Goal: Task Accomplishment & Management: Use online tool/utility

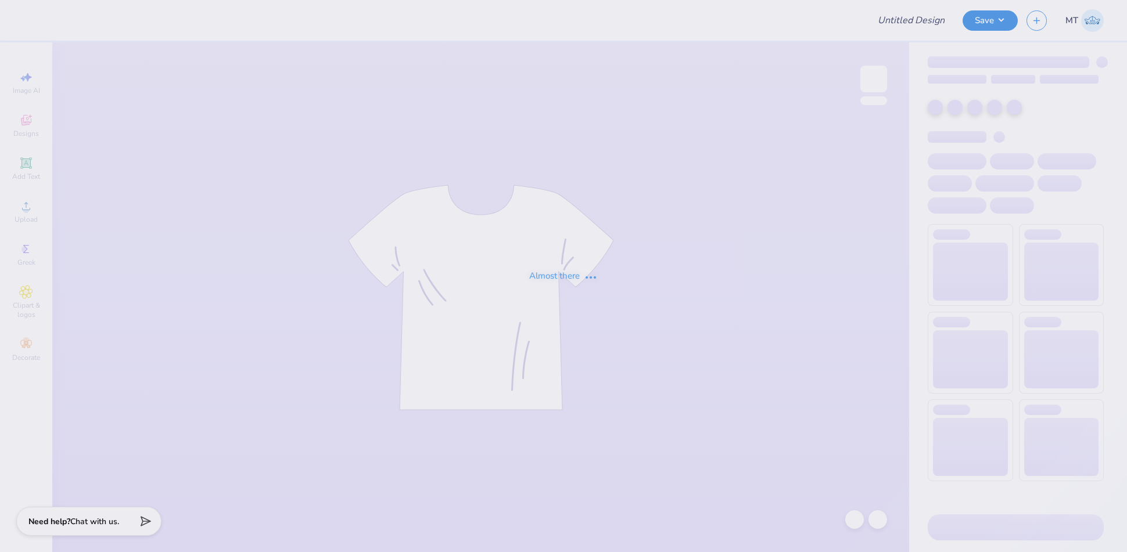
type input "FPS239776"
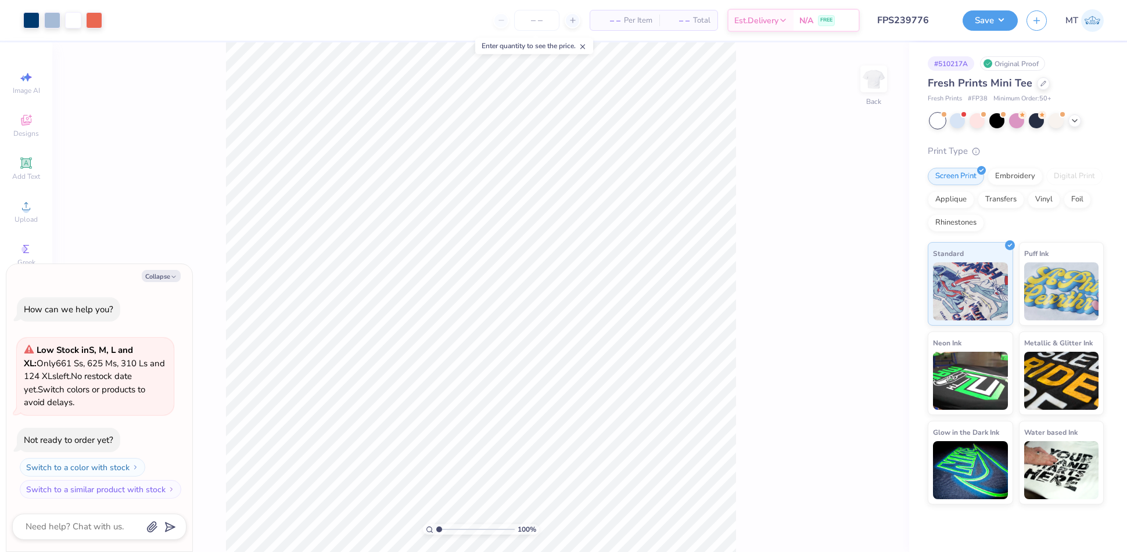
type textarea "x"
type input "1.70468360943627"
click at [172, 274] on icon "button" at bounding box center [173, 277] width 7 height 7
type textarea "x"
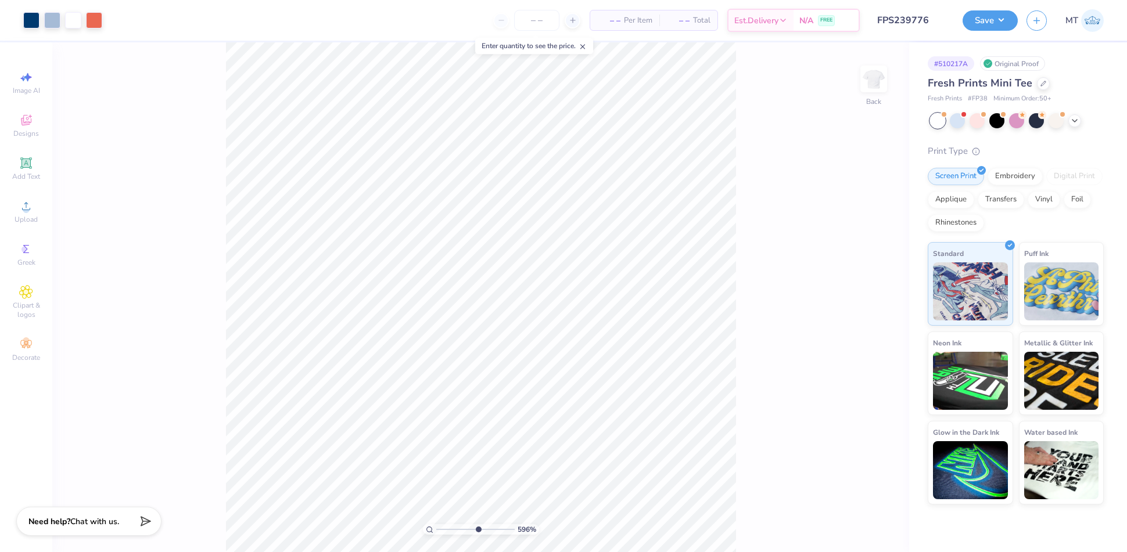
type input "5.96195752192936"
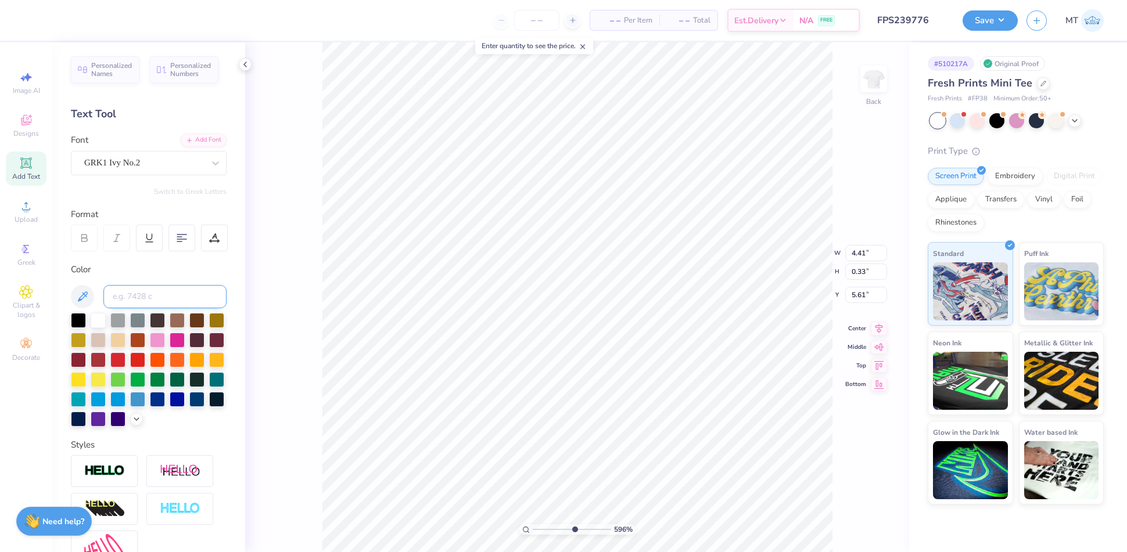
click at [174, 286] on input at bounding box center [164, 296] width 123 height 23
type input "651"
click at [90, 23] on div at bounding box center [94, 19] width 16 height 16
type input "6.74625056812332"
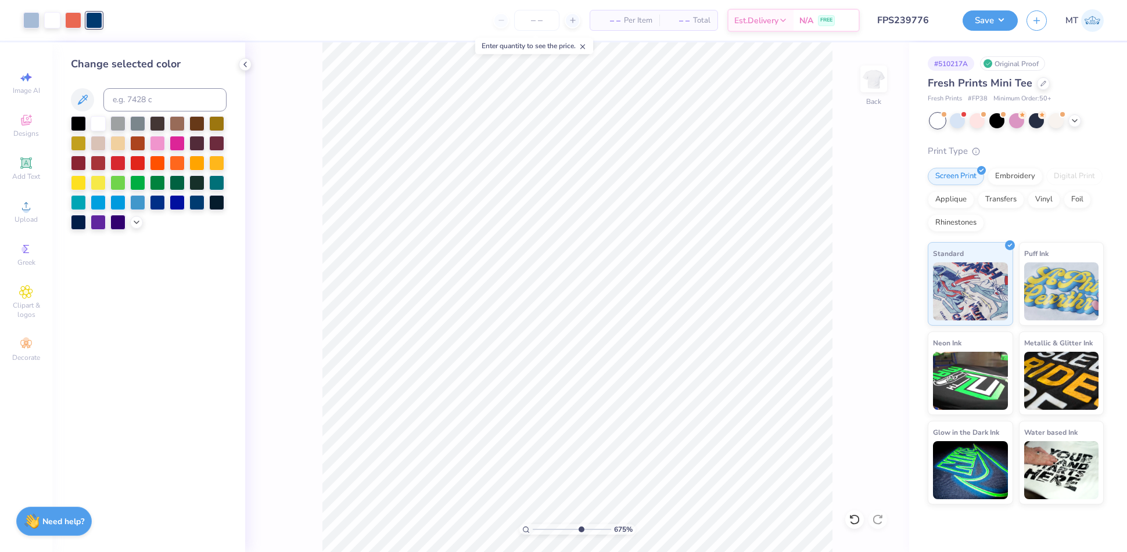
click at [129, 219] on div at bounding box center [149, 173] width 156 height 114
click at [141, 222] on icon at bounding box center [136, 221] width 9 height 9
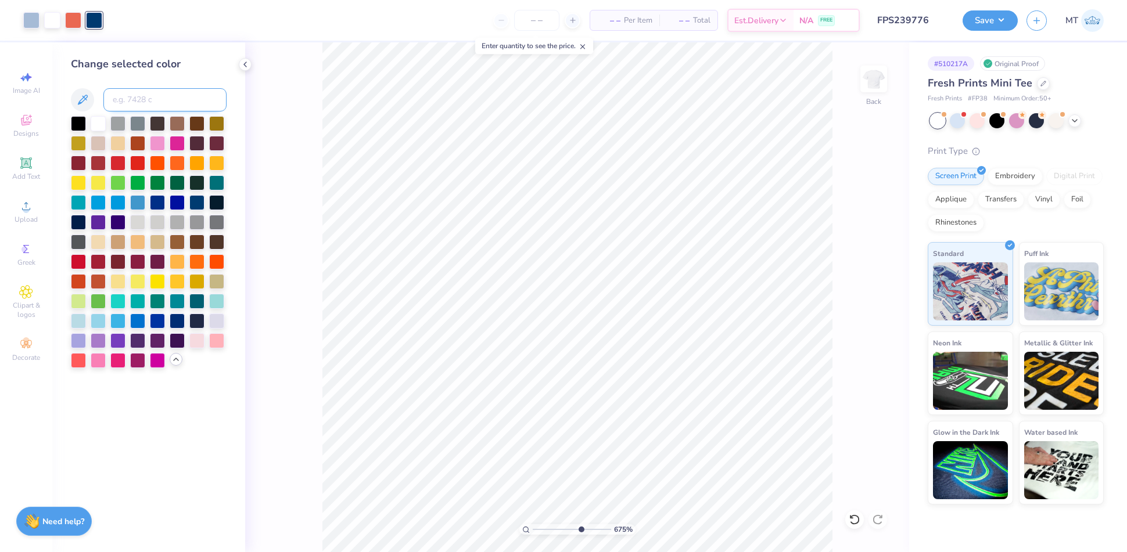
click at [139, 99] on input at bounding box center [164, 99] width 123 height 23
type input "646"
type input "6.74625056812332"
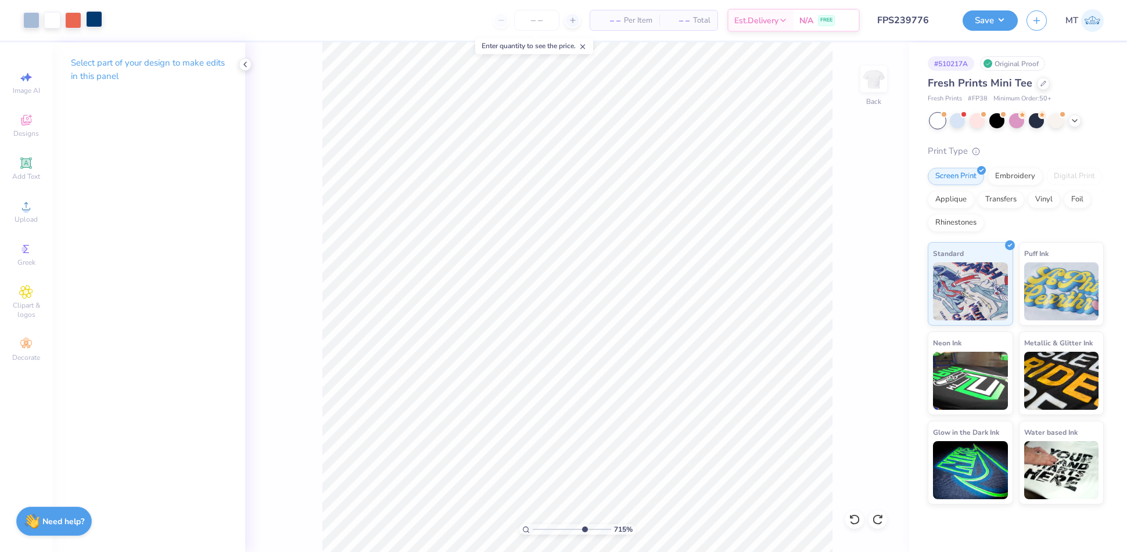
click at [99, 23] on div at bounding box center [94, 19] width 16 height 16
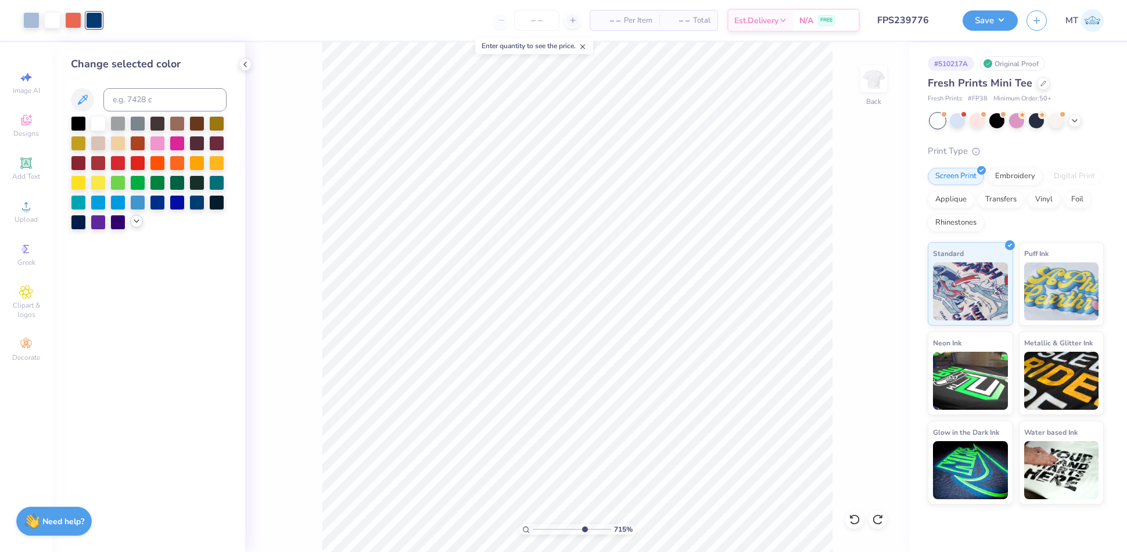
click at [134, 220] on polyline at bounding box center [136, 221] width 5 height 2
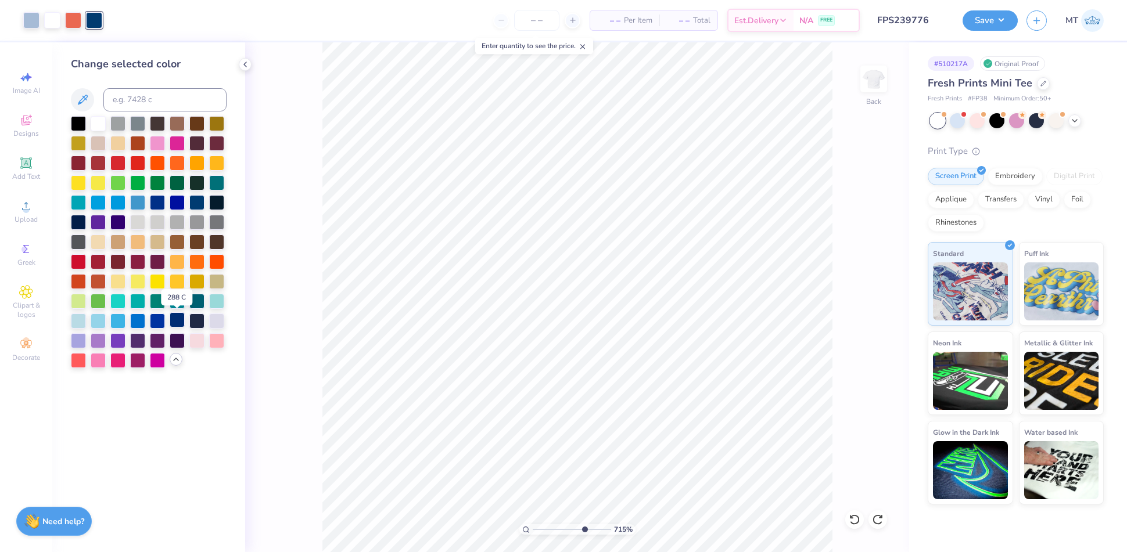
click at [182, 322] on div at bounding box center [177, 319] width 15 height 15
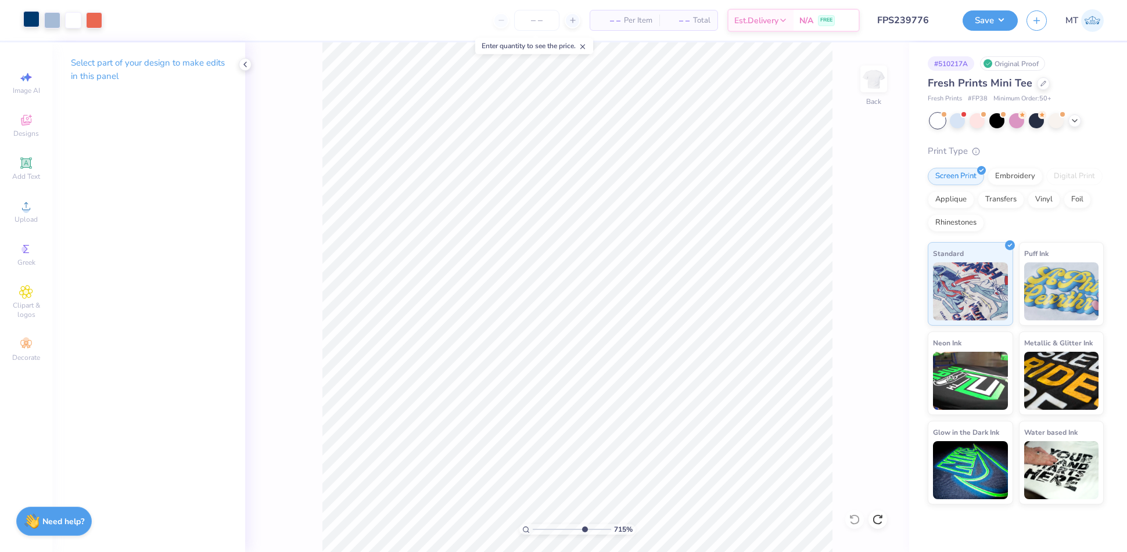
click at [26, 22] on div at bounding box center [31, 19] width 16 height 16
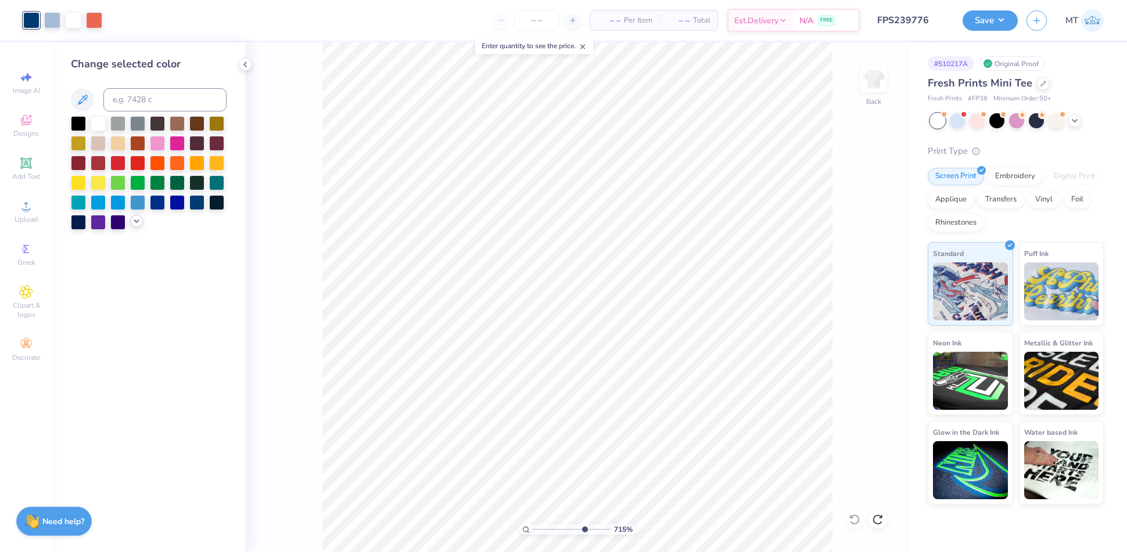
click at [133, 220] on icon at bounding box center [136, 221] width 9 height 9
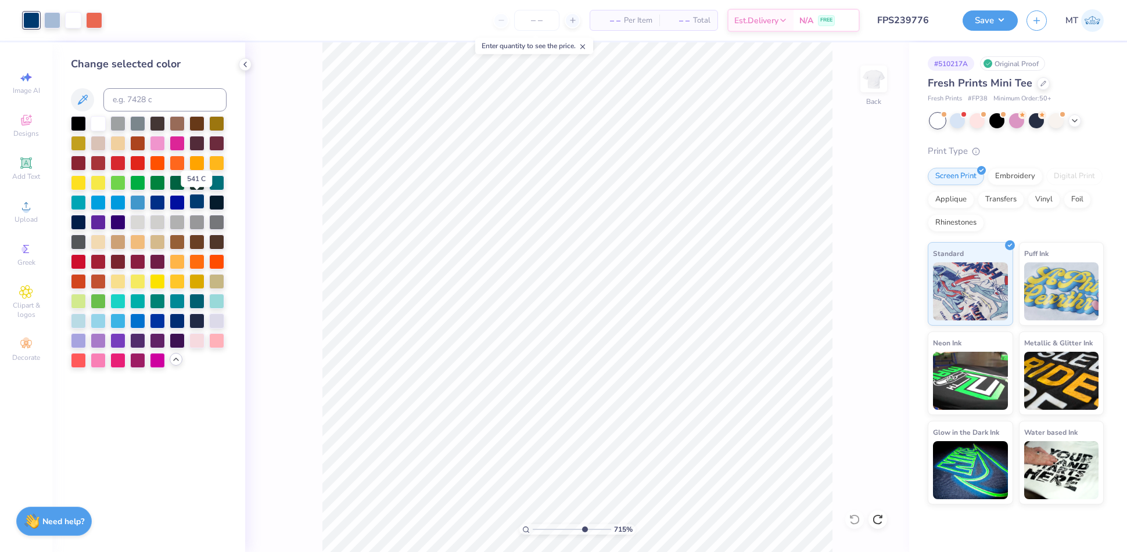
click at [195, 204] on div at bounding box center [196, 201] width 15 height 15
click at [54, 21] on div at bounding box center [52, 19] width 16 height 16
click at [214, 318] on div at bounding box center [216, 319] width 15 height 15
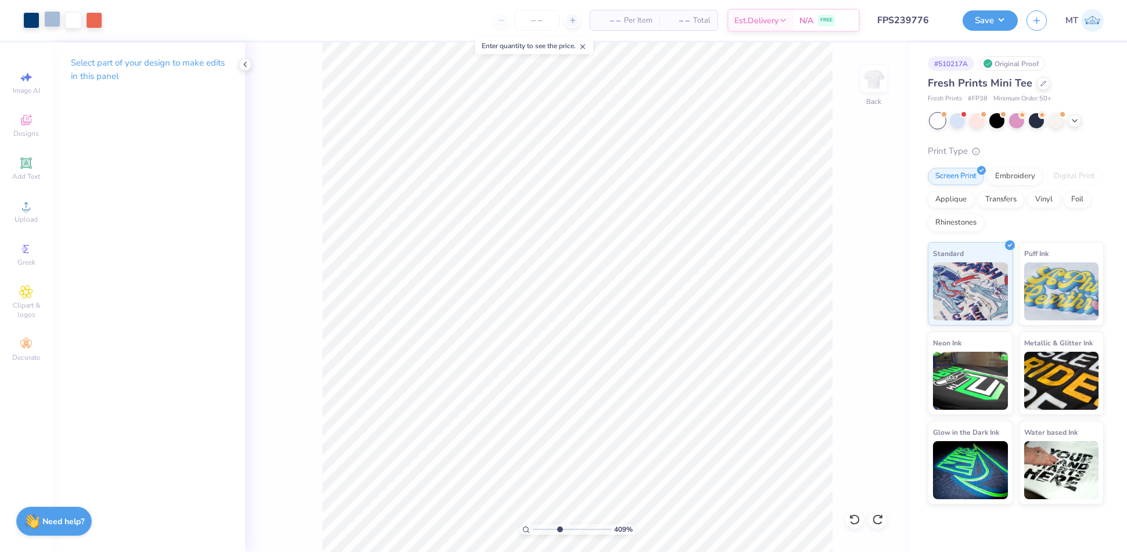
click at [53, 24] on div at bounding box center [52, 19] width 16 height 16
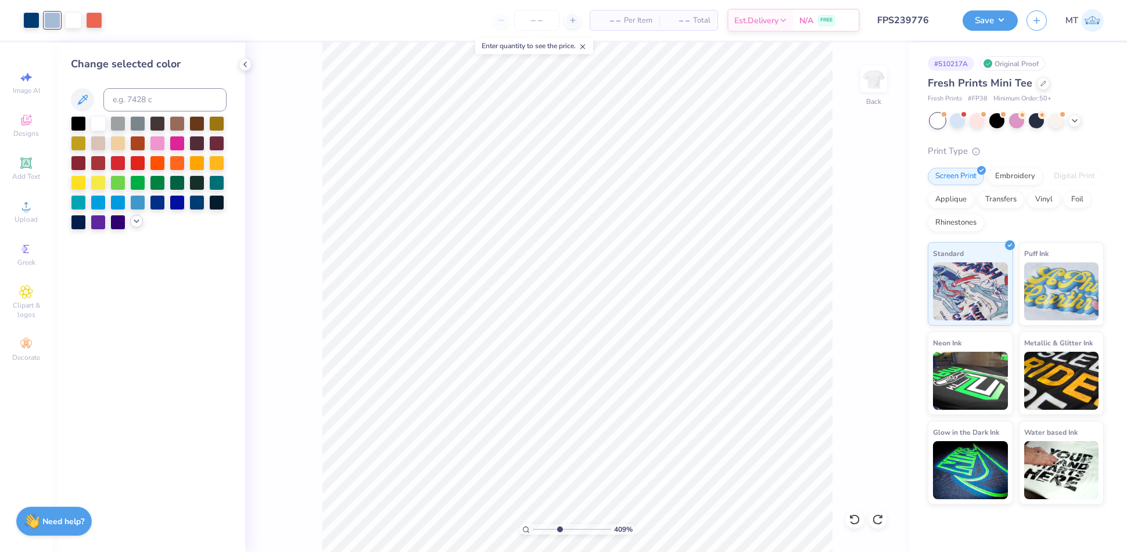
click at [132, 224] on icon at bounding box center [136, 221] width 9 height 9
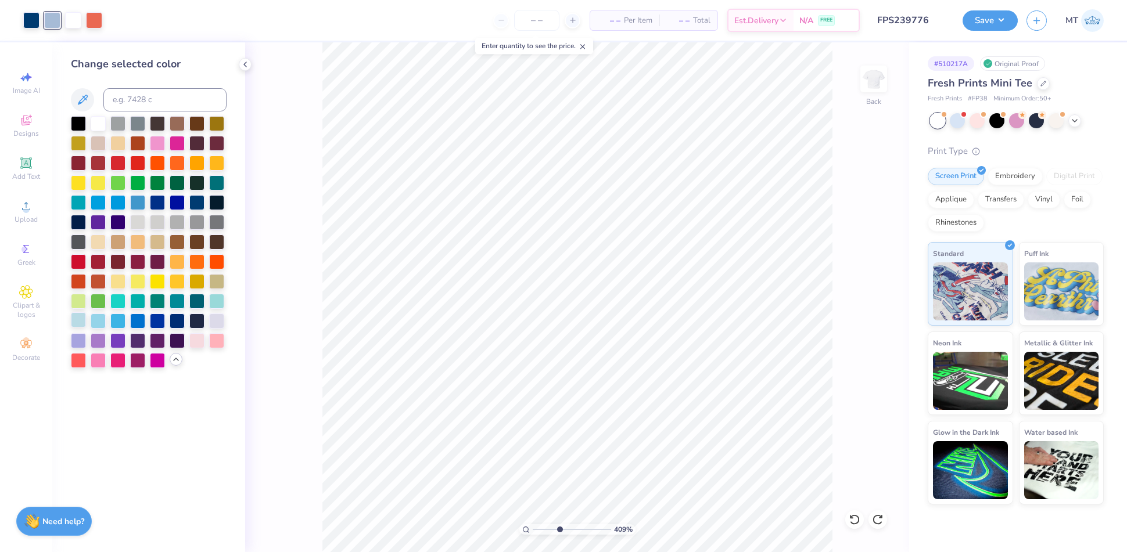
click at [73, 321] on div at bounding box center [78, 319] width 15 height 15
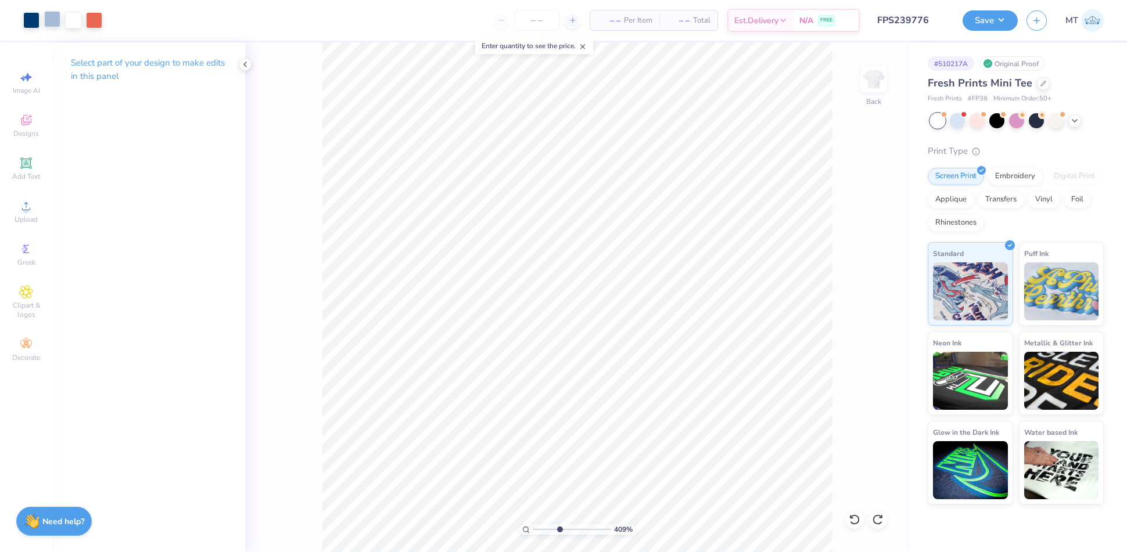
click at [51, 23] on div at bounding box center [52, 19] width 16 height 16
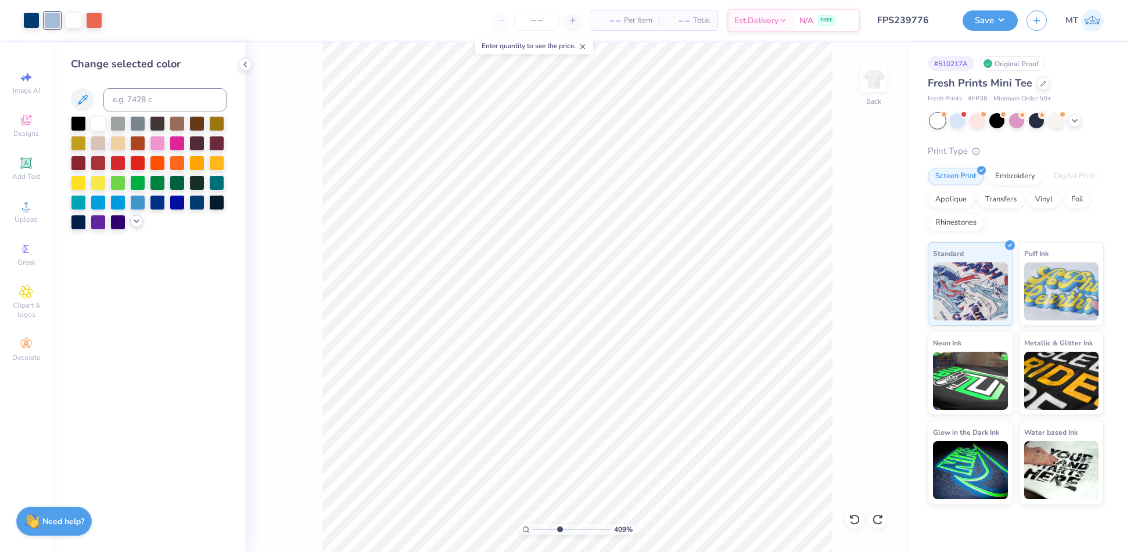
click at [135, 225] on icon at bounding box center [136, 221] width 9 height 9
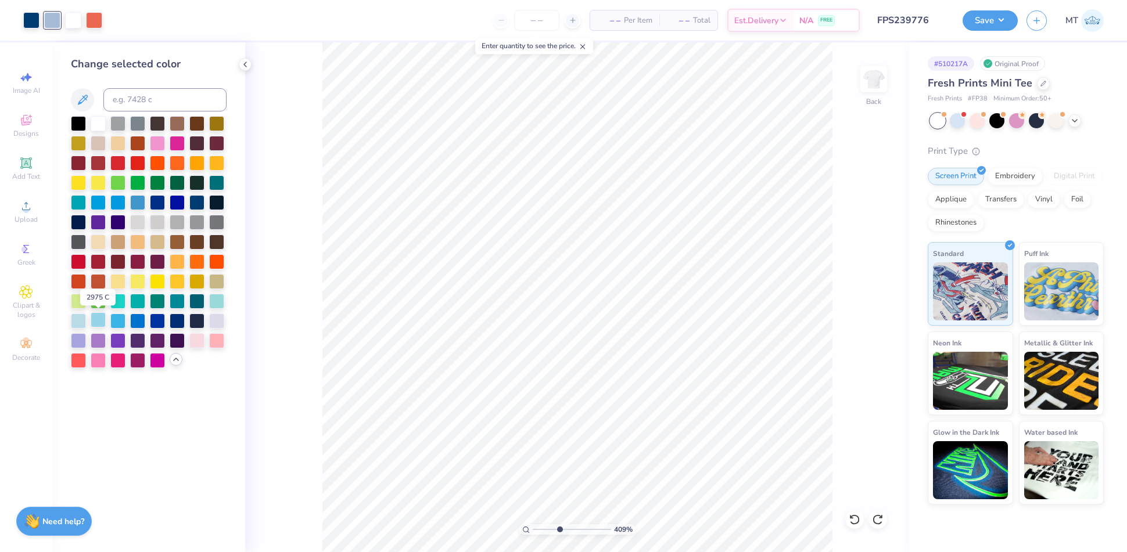
click at [97, 319] on div at bounding box center [98, 319] width 15 height 15
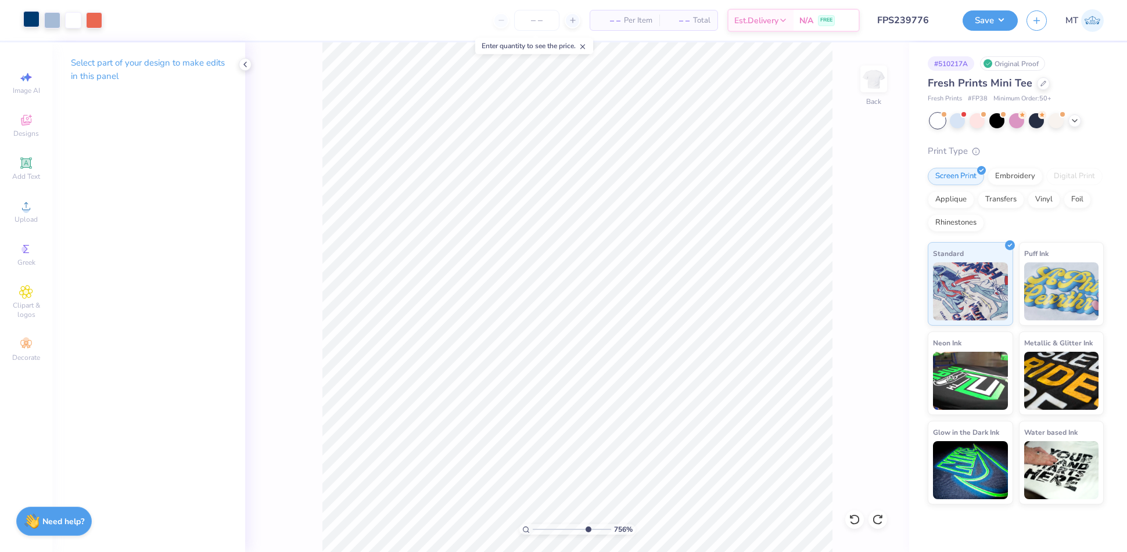
click at [29, 23] on div at bounding box center [31, 19] width 16 height 16
type input "7.55547675413184"
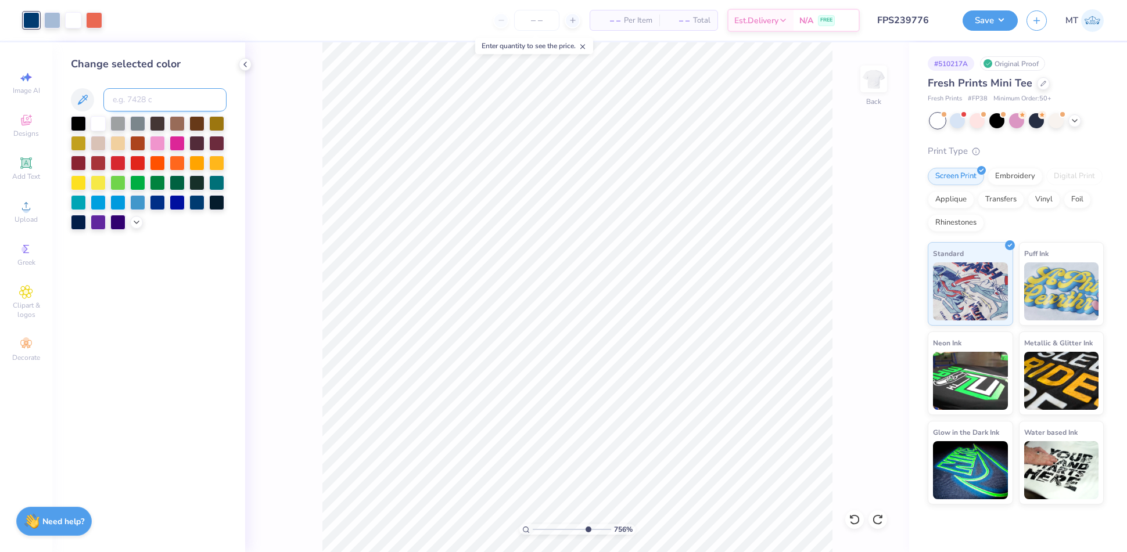
click at [126, 98] on input at bounding box center [164, 99] width 123 height 23
type input "5415"
type input "7.55547675413184"
click at [50, 19] on div at bounding box center [52, 19] width 16 height 16
type input "7.55547675413184"
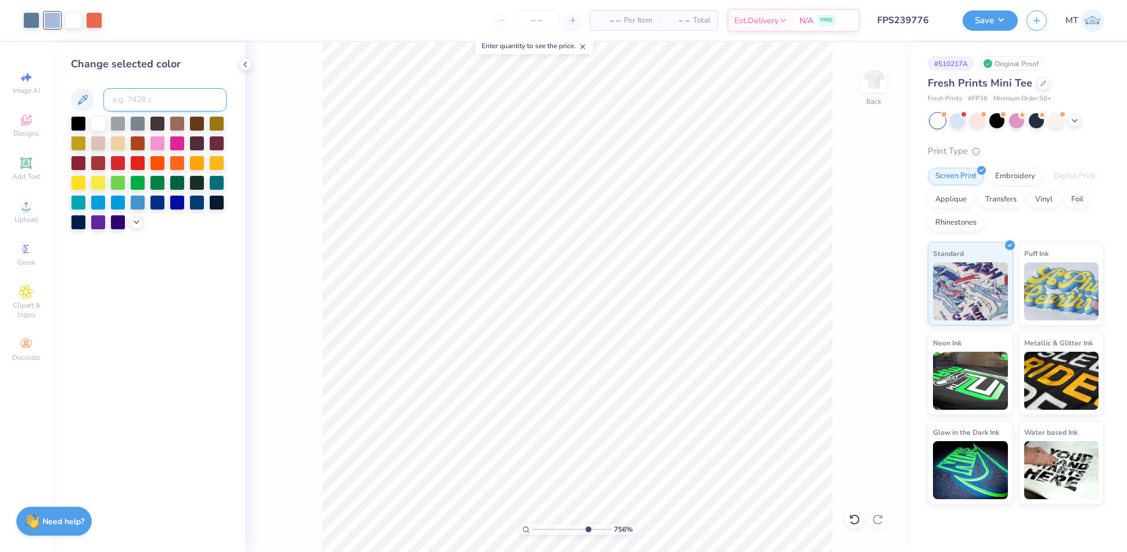
click at [152, 103] on input at bounding box center [164, 99] width 123 height 23
type input "550"
type input "7.55547675413184"
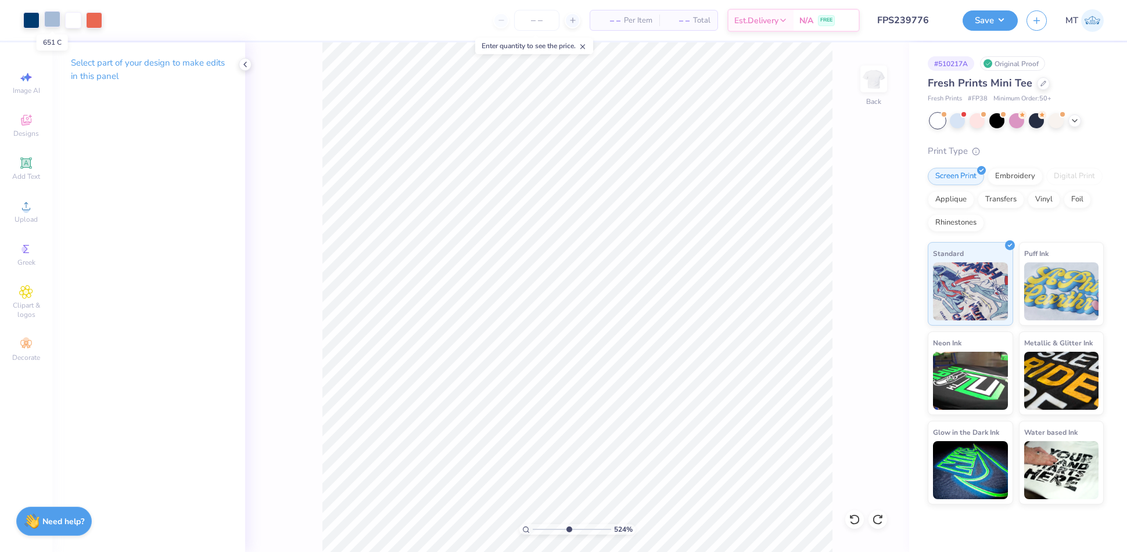
click at [52, 20] on div at bounding box center [52, 19] width 16 height 16
type input "5.23517667323206"
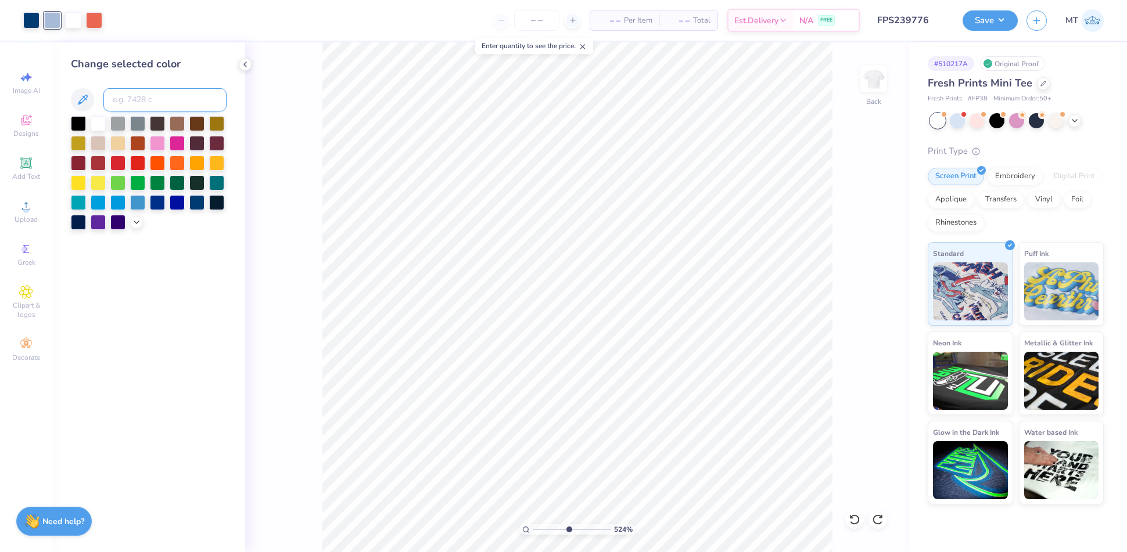
click at [135, 108] on input at bounding box center [164, 99] width 123 height 23
type input "551"
type input "5.23517667323206"
click at [26, 22] on div at bounding box center [31, 19] width 16 height 16
type input "4.16181608818465"
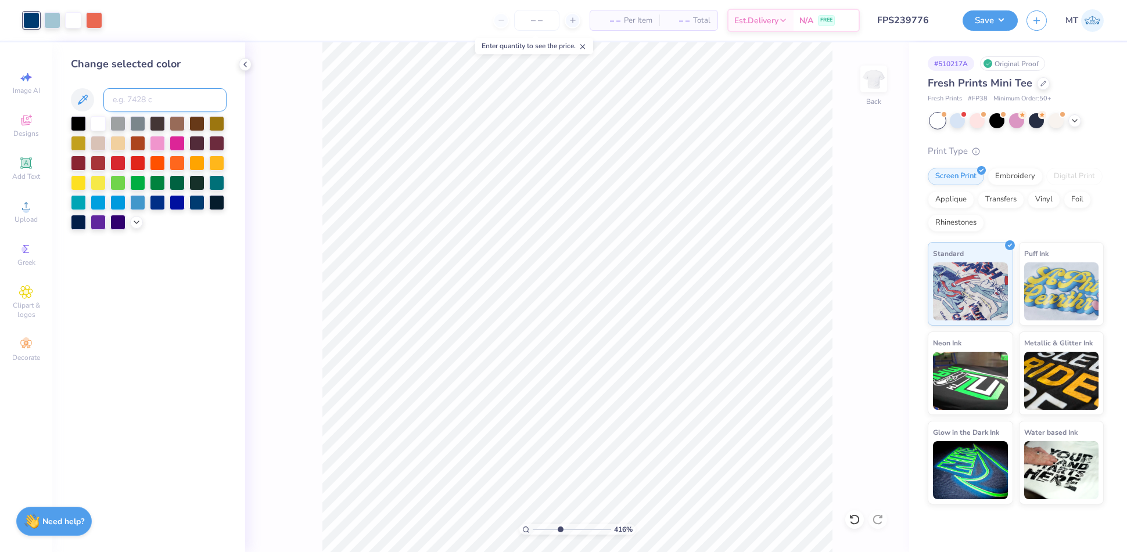
click at [156, 93] on input at bounding box center [164, 99] width 123 height 23
type input "549"
type input "4.16181608818465"
type input "10"
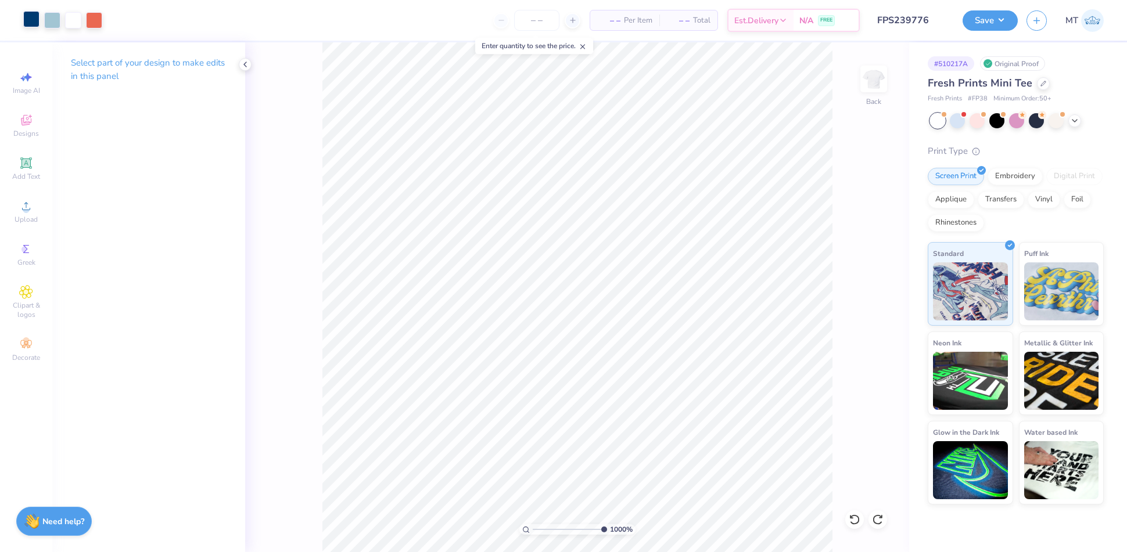
click at [27, 20] on div at bounding box center [31, 19] width 16 height 16
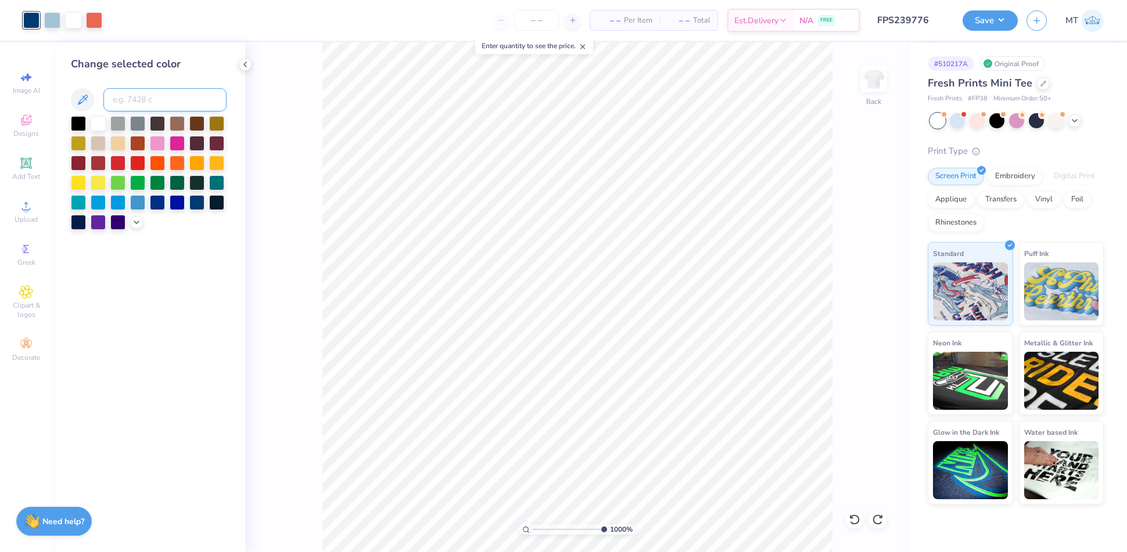
click at [134, 102] on input at bounding box center [164, 99] width 123 height 23
type input "550"
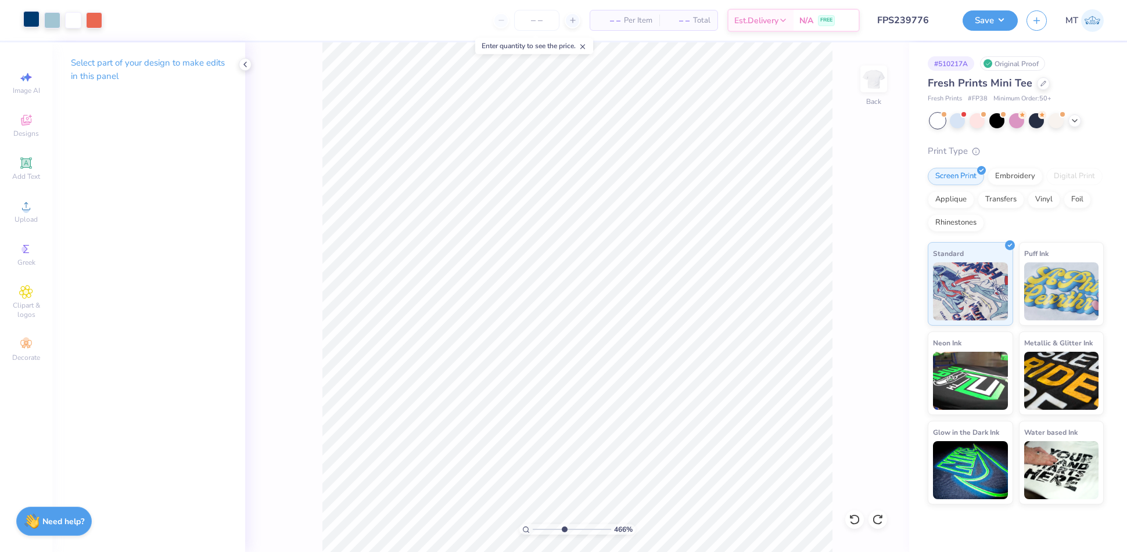
click at [38, 23] on div at bounding box center [31, 19] width 16 height 16
type input "4.66419132020431"
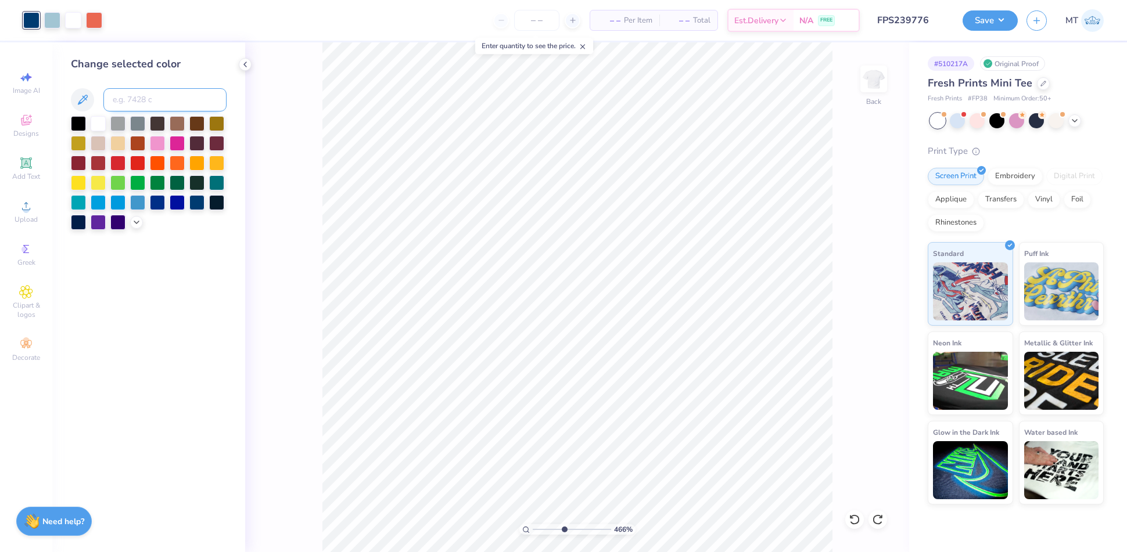
click at [137, 104] on input at bounding box center [164, 99] width 123 height 23
type input "5405"
type input "4.66419132020431"
click at [88, 21] on div at bounding box center [94, 19] width 16 height 16
click at [100, 118] on div at bounding box center [98, 122] width 15 height 15
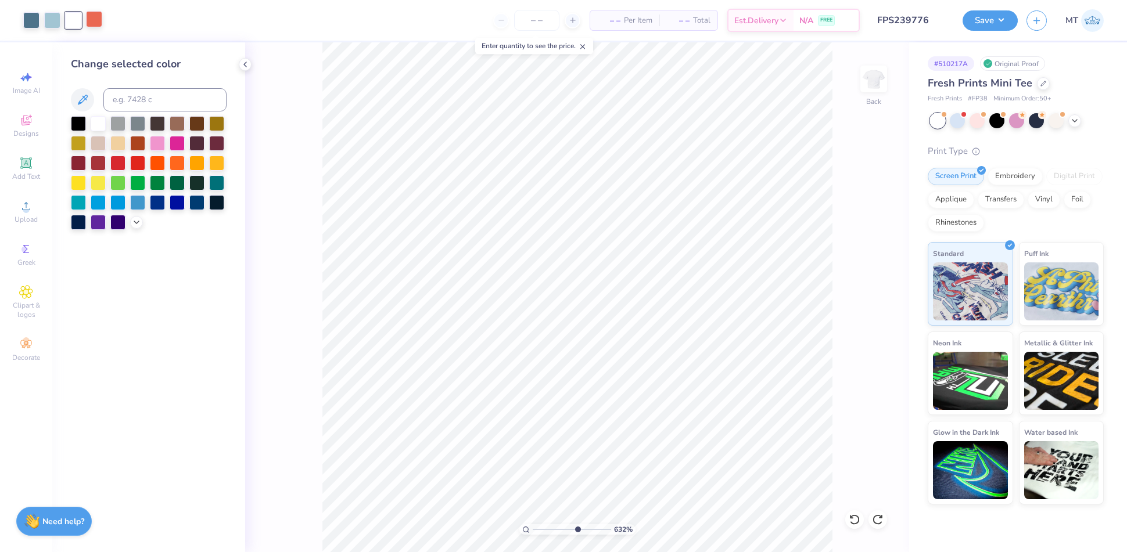
click at [99, 23] on div at bounding box center [94, 19] width 16 height 16
click at [137, 221] on polyline at bounding box center [136, 221] width 5 height 2
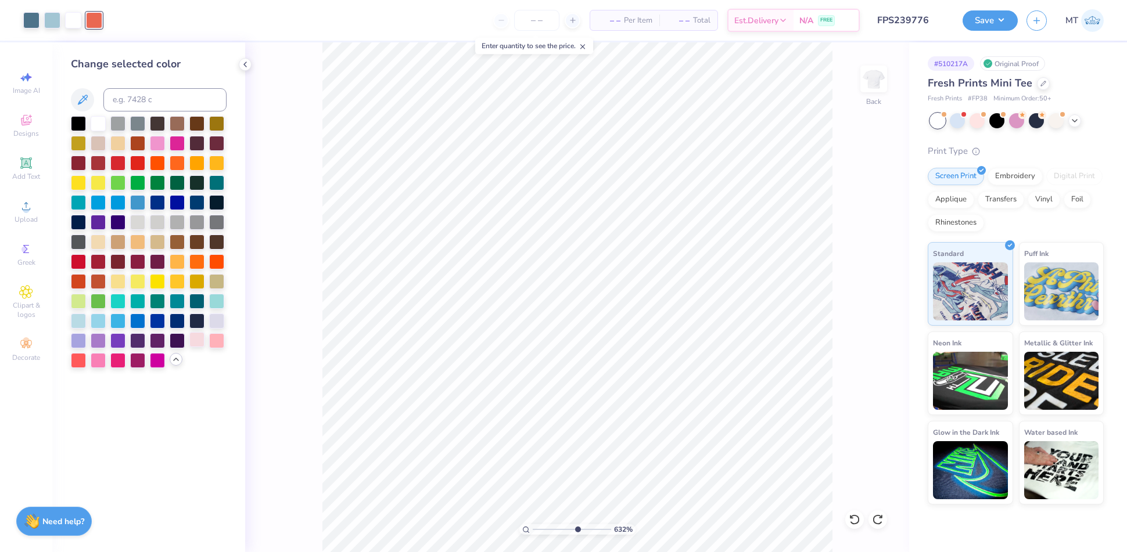
click at [202, 341] on div at bounding box center [196, 339] width 15 height 15
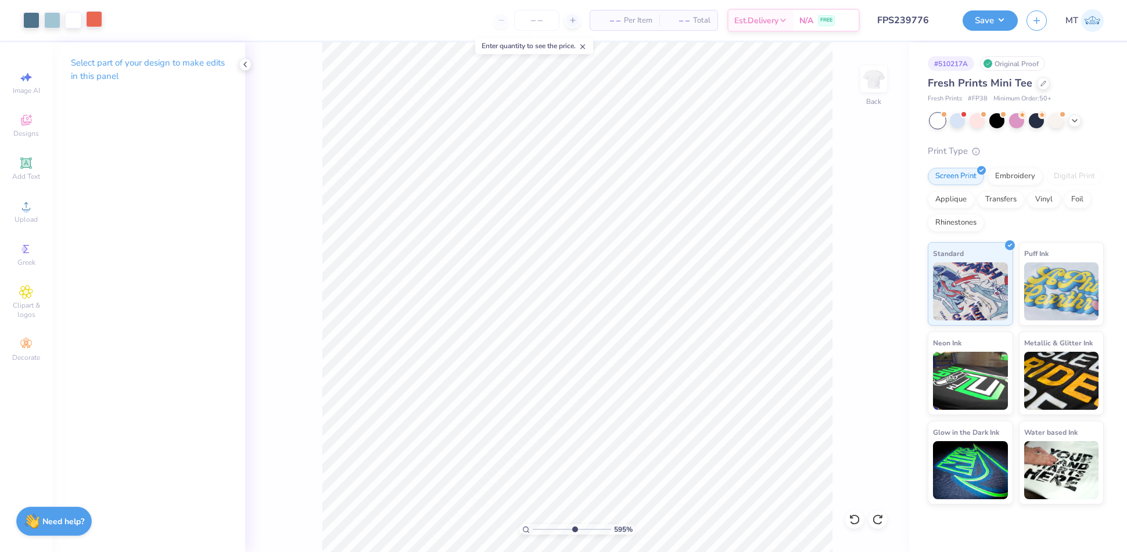
click at [102, 25] on div at bounding box center [94, 19] width 16 height 16
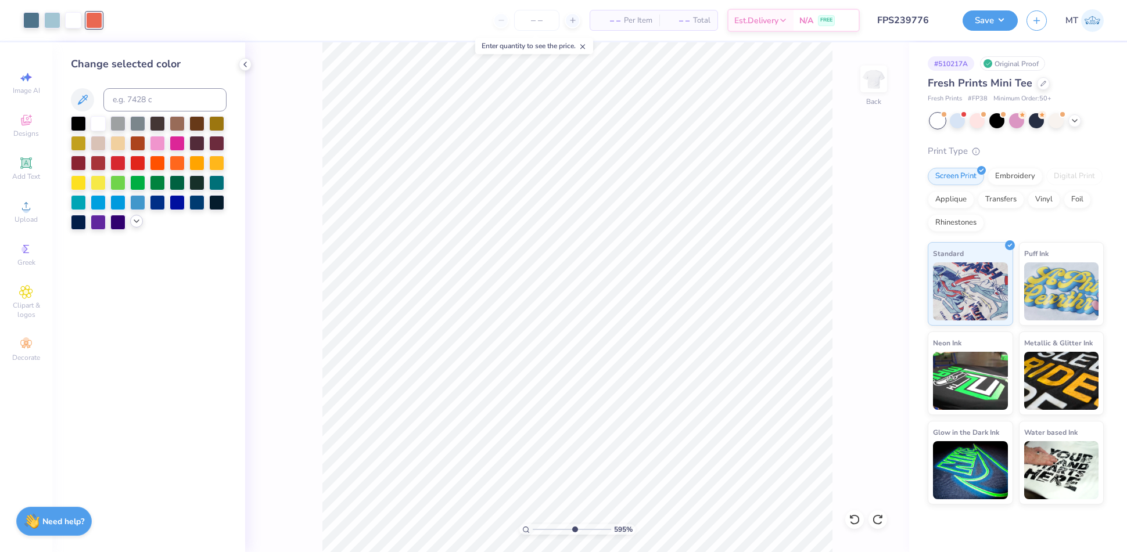
click at [136, 220] on icon at bounding box center [136, 221] width 9 height 9
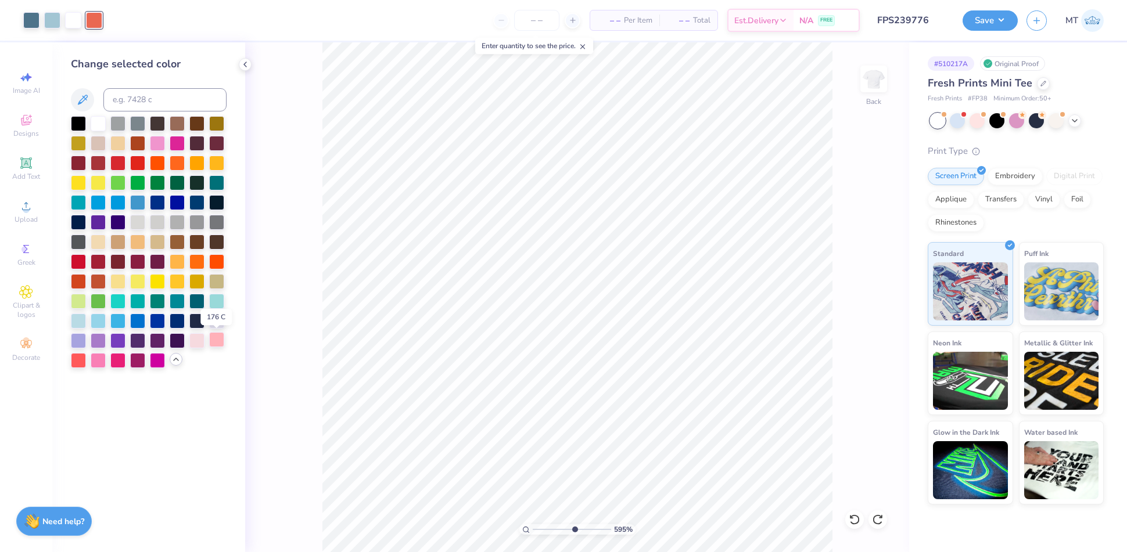
click at [215, 340] on div at bounding box center [216, 339] width 15 height 15
click at [50, 22] on div at bounding box center [52, 19] width 16 height 16
type input "4.10583027505888"
click at [171, 104] on input at bounding box center [164, 99] width 123 height 23
type input "552"
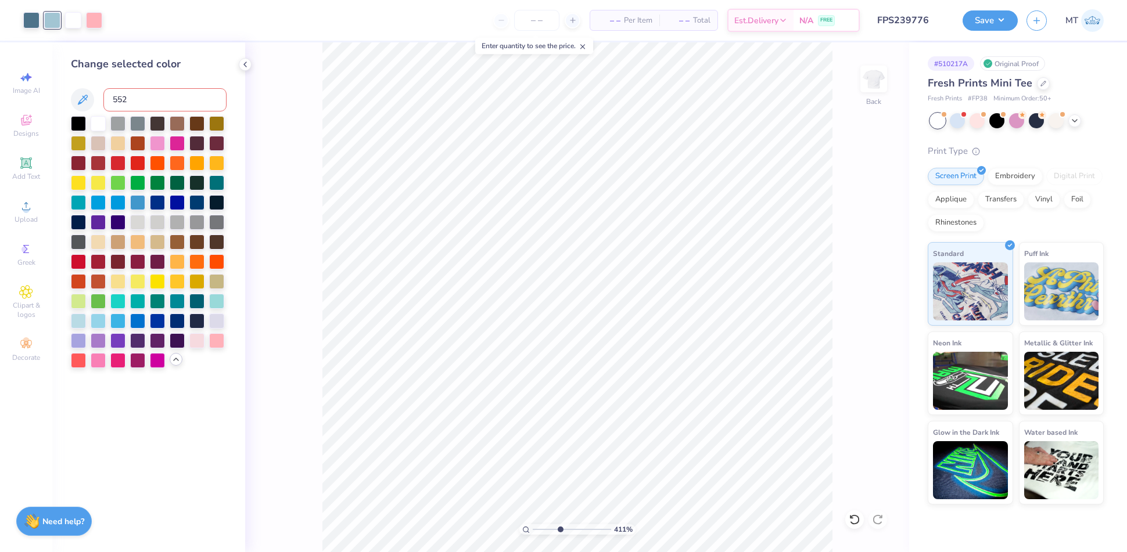
type input "4.10583027505888"
type input "3.75092112433203"
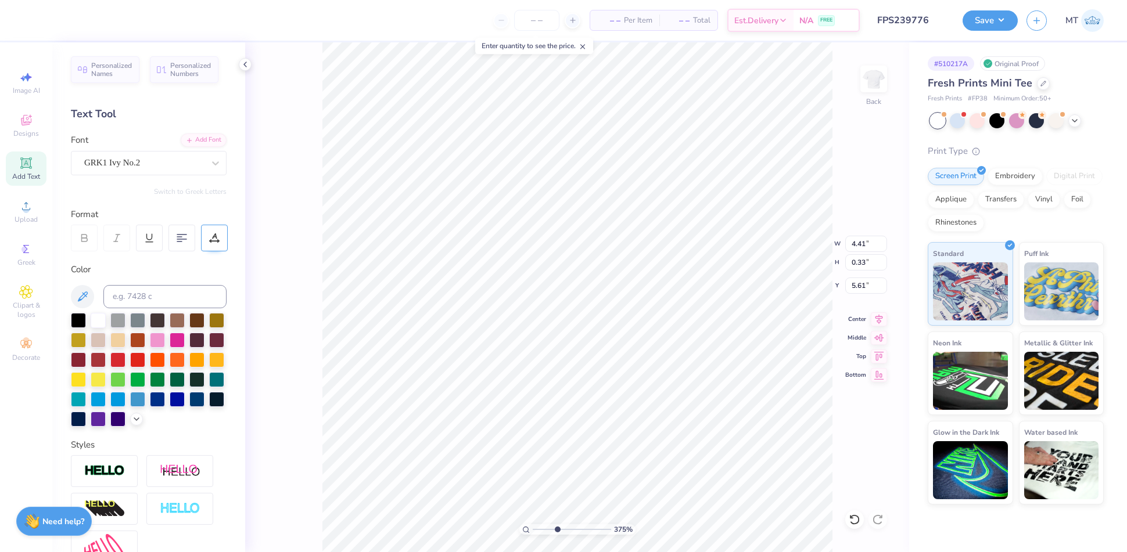
click at [208, 244] on div at bounding box center [214, 238] width 27 height 27
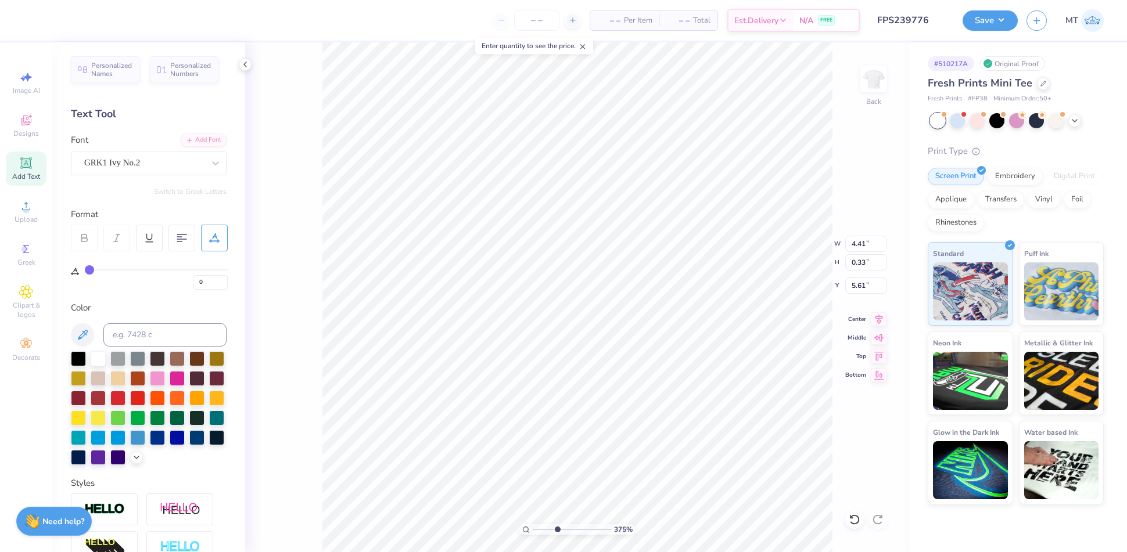
type input "1"
type input "2"
type input "3"
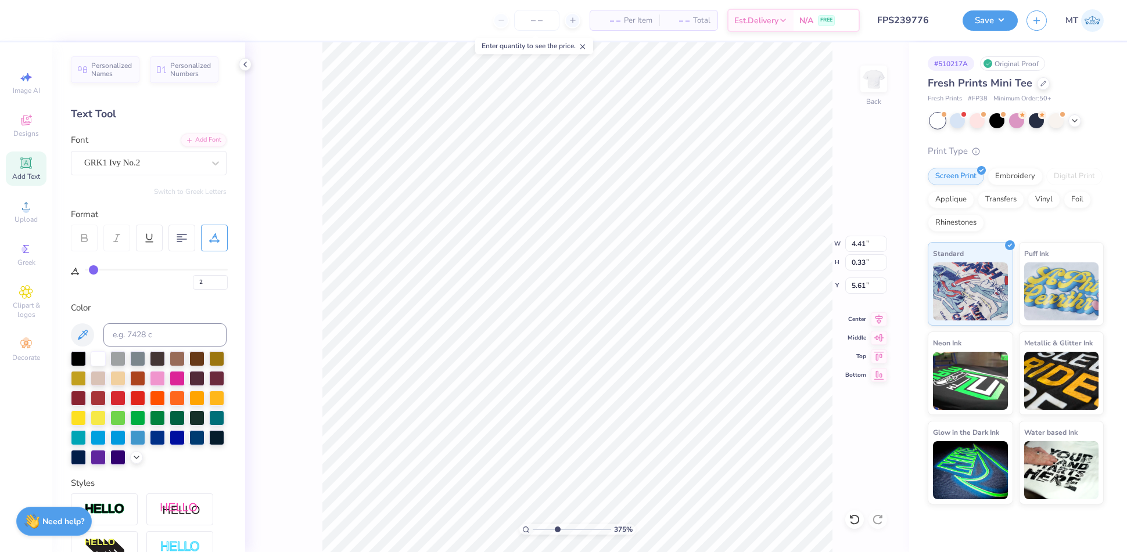
type input "3"
type input "4"
type input "5"
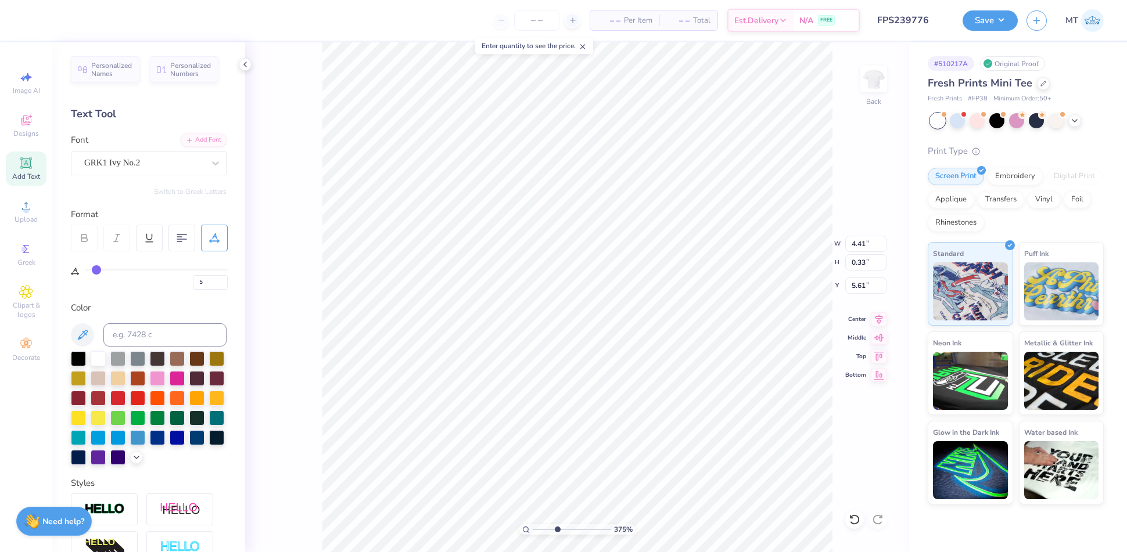
drag, startPoint x: 90, startPoint y: 271, endPoint x: 96, endPoint y: 272, distance: 6.6
type input "5"
click at [96, 271] on input "range" at bounding box center [156, 270] width 143 height 2
type input "3.75092112433203"
type input "4.74"
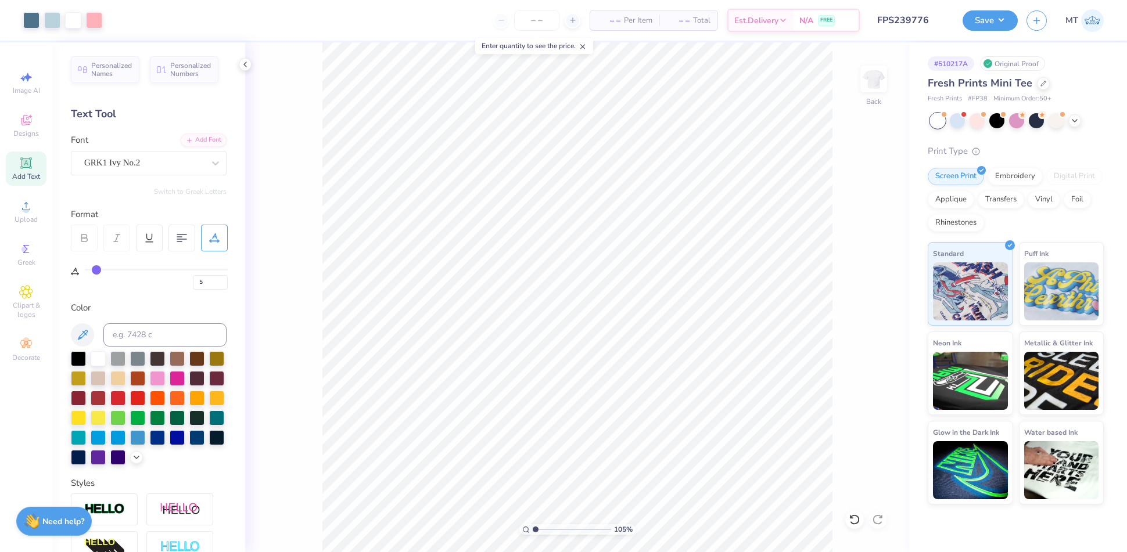
type input "1.05484110428587"
click at [861, 283] on input "2.50" at bounding box center [866, 286] width 42 height 16
type input "2"
type input "1.05484110428587"
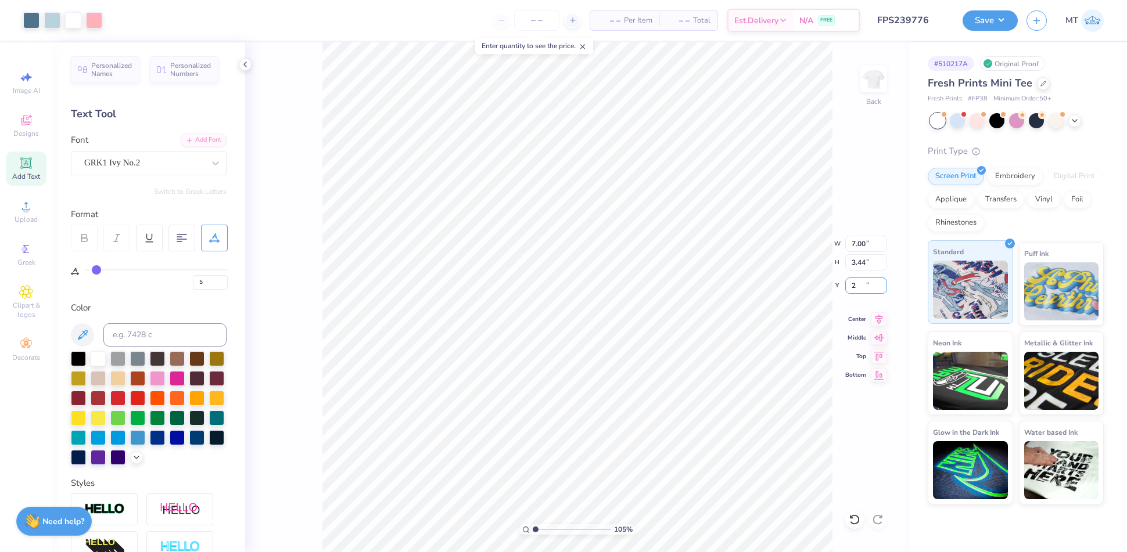
type input "2.00"
type input "1.05484110428587"
click at [863, 285] on input "2.50" at bounding box center [866, 286] width 42 height 16
type input "2"
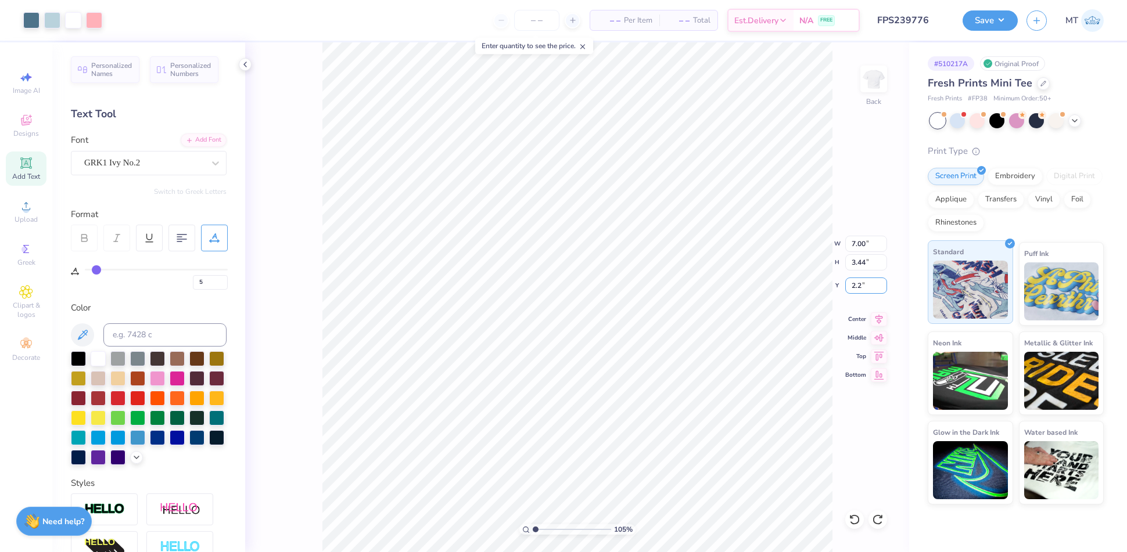
type input "2.2"
type input "1.05484110428587"
type input "2.20"
click at [1009, 23] on button "Save" at bounding box center [989, 19] width 55 height 20
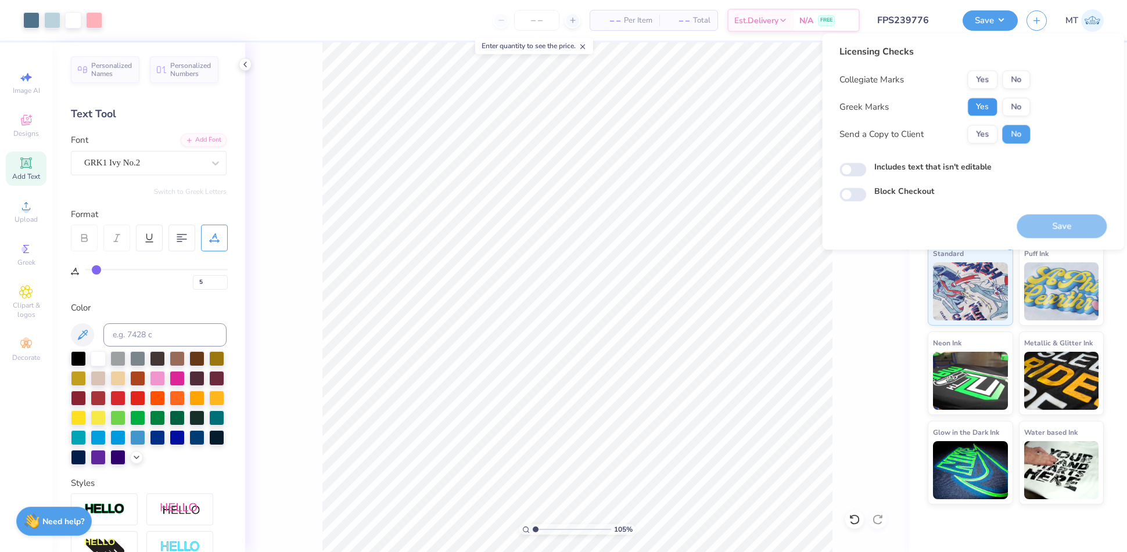
click at [983, 104] on button "Yes" at bounding box center [982, 107] width 30 height 19
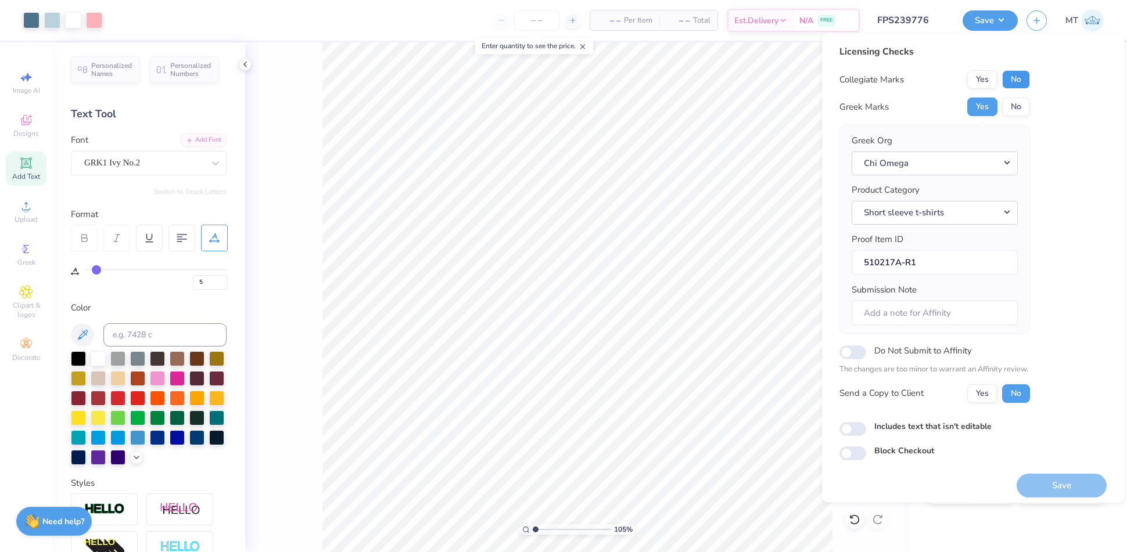
click at [1005, 80] on button "No" at bounding box center [1016, 79] width 28 height 19
click at [1063, 485] on button "Save" at bounding box center [1061, 486] width 90 height 24
type input "1.05484110428587"
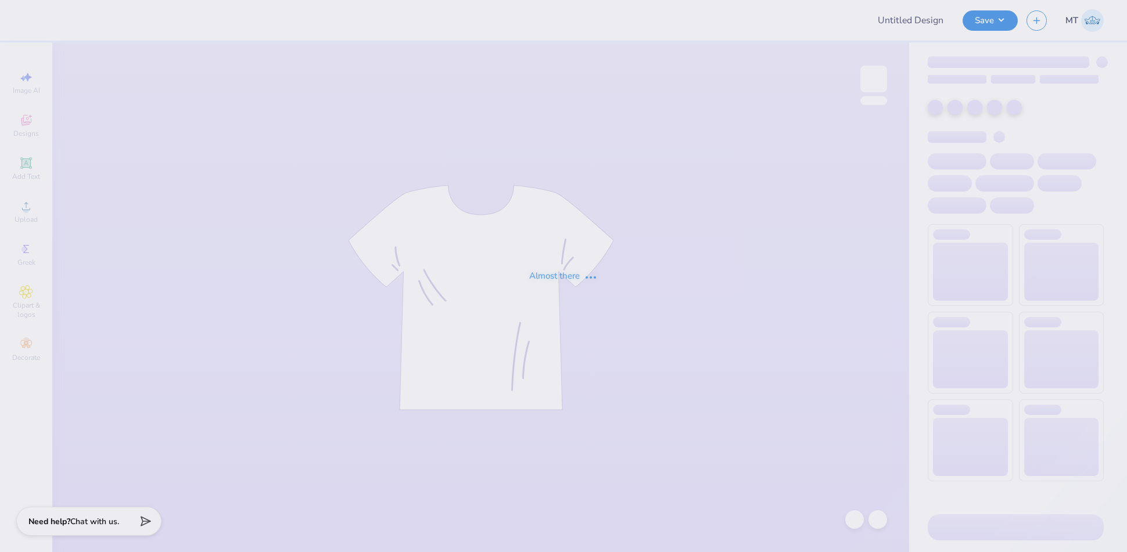
type input "FPS239776"
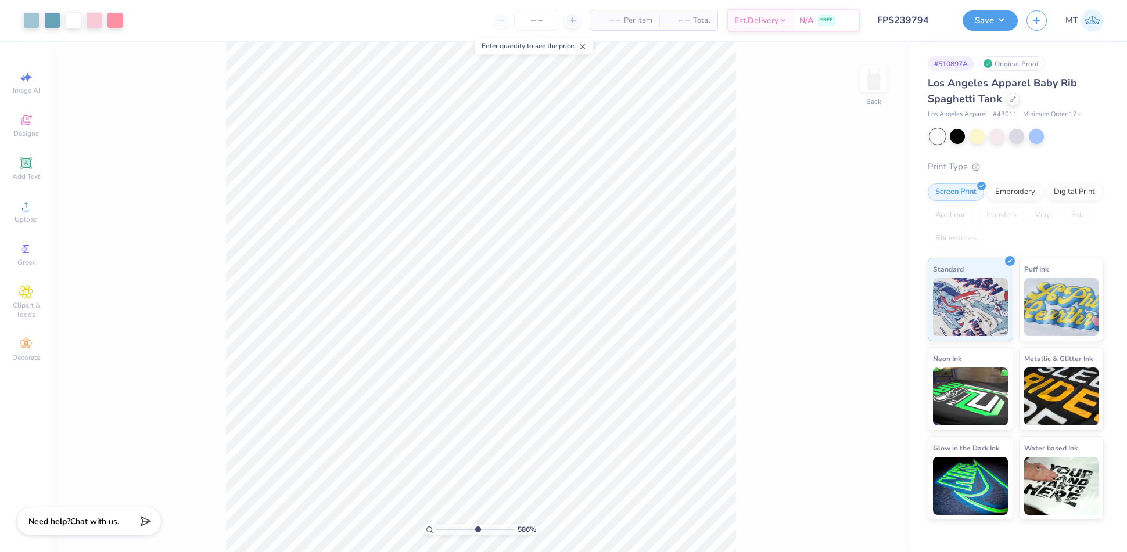
type input "10"
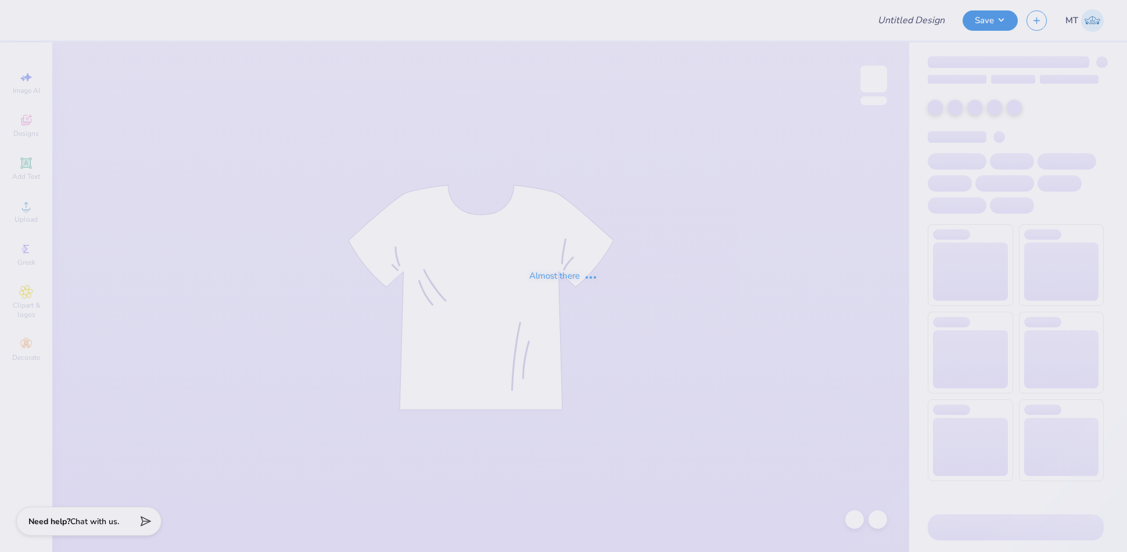
type input "FPS239785"
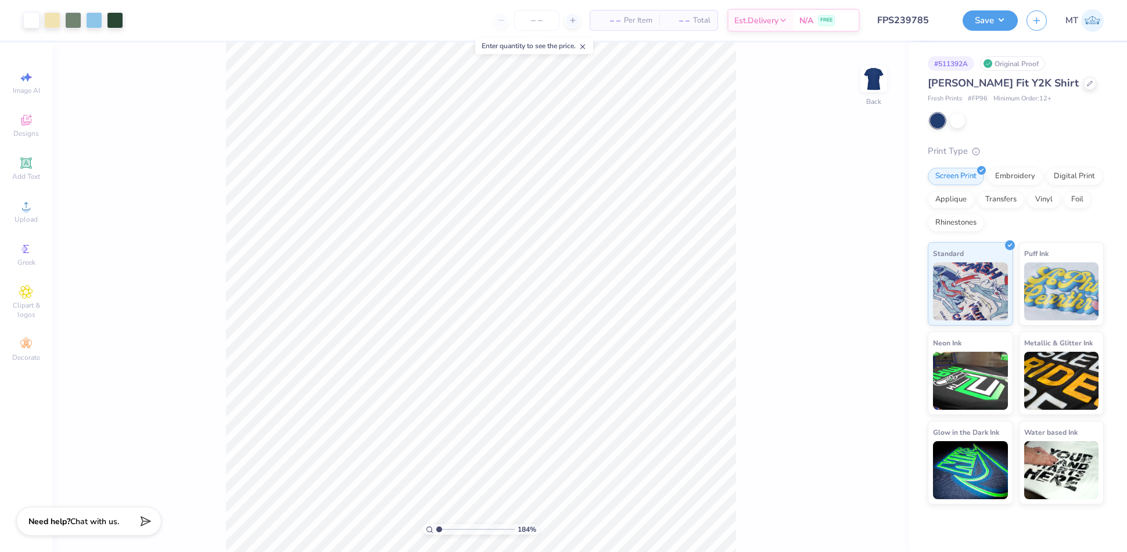
type input "1"
click at [1087, 84] on icon at bounding box center [1090, 83] width 6 height 6
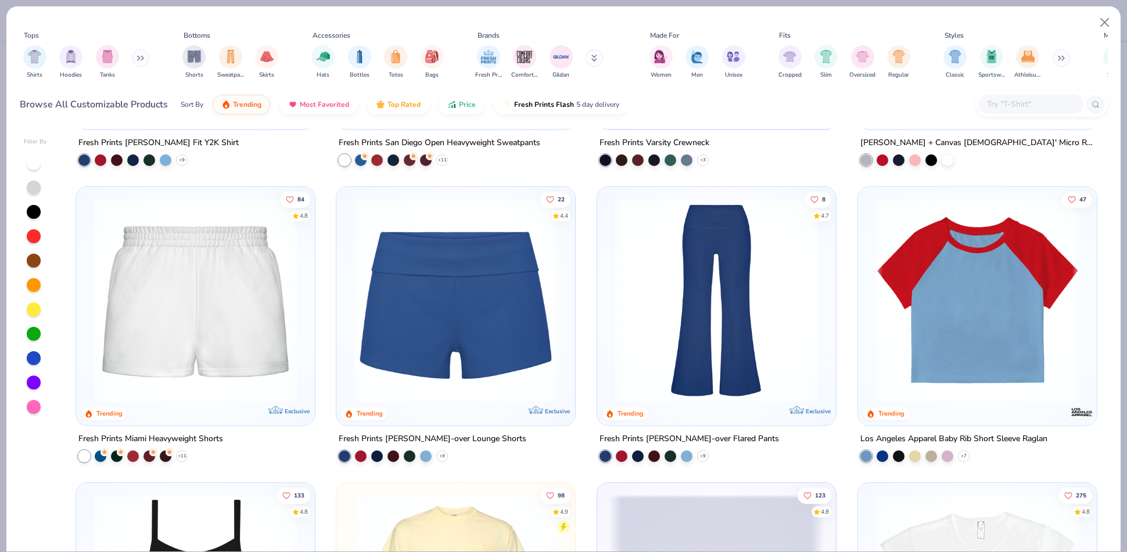
scroll to position [821, 0]
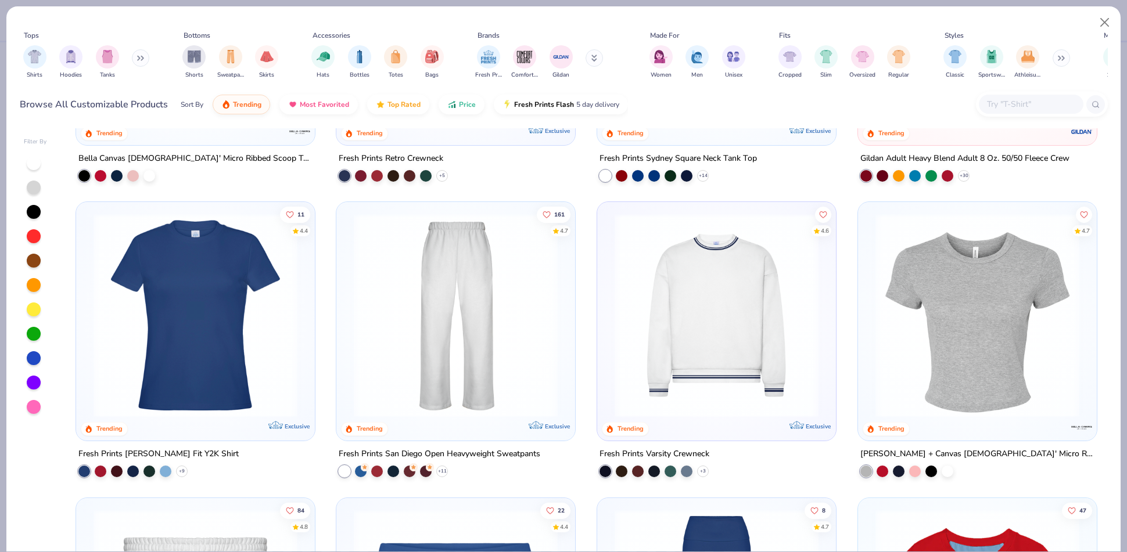
click at [709, 252] on img at bounding box center [716, 316] width 215 height 204
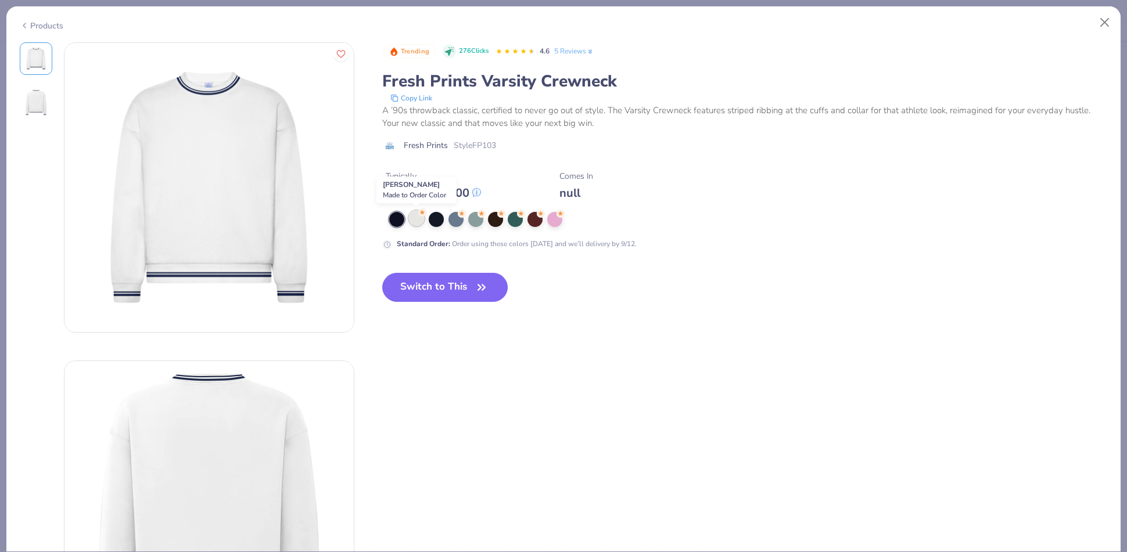
click at [419, 220] on div at bounding box center [416, 218] width 15 height 15
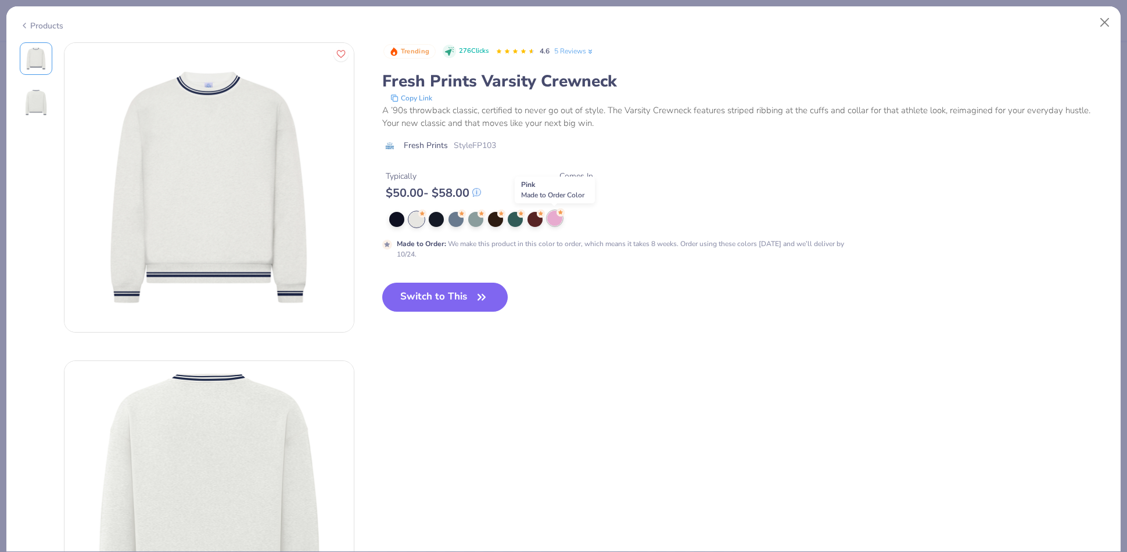
click at [559, 213] on icon at bounding box center [560, 212] width 5 height 4
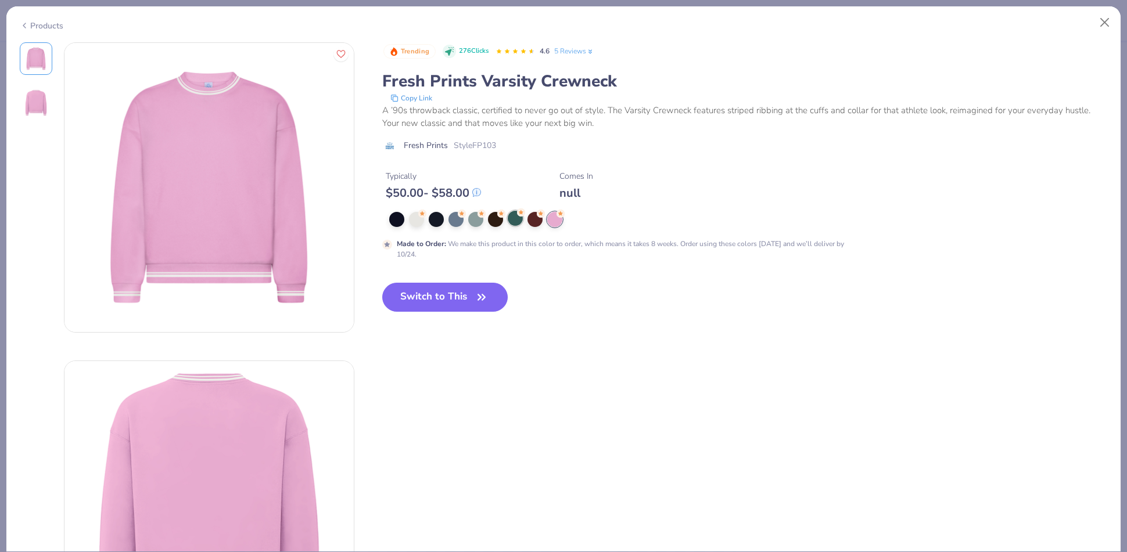
click at [511, 220] on div at bounding box center [515, 218] width 15 height 15
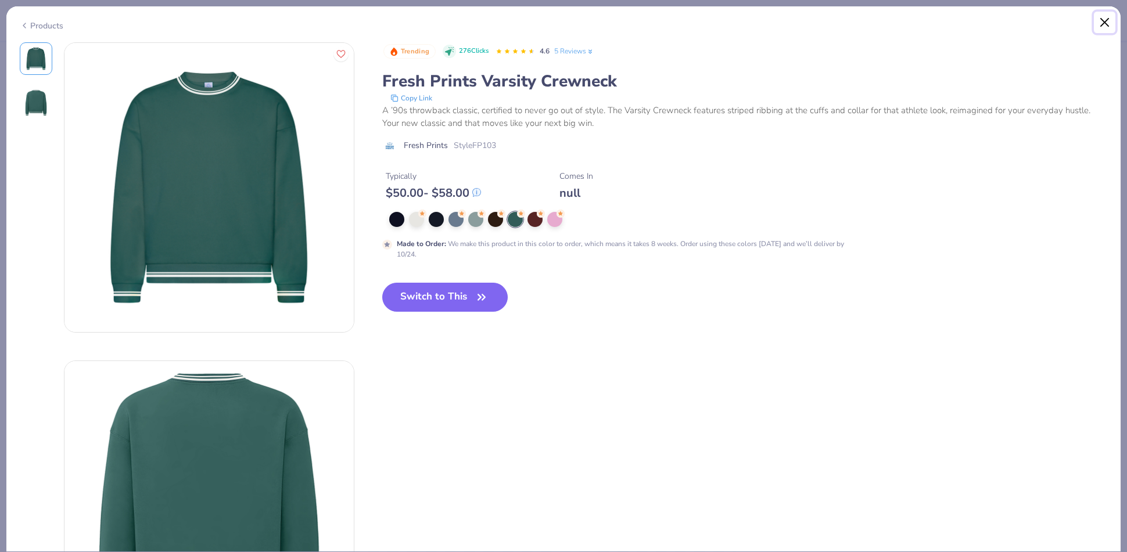
click at [1102, 20] on button "Close" at bounding box center [1105, 23] width 22 height 22
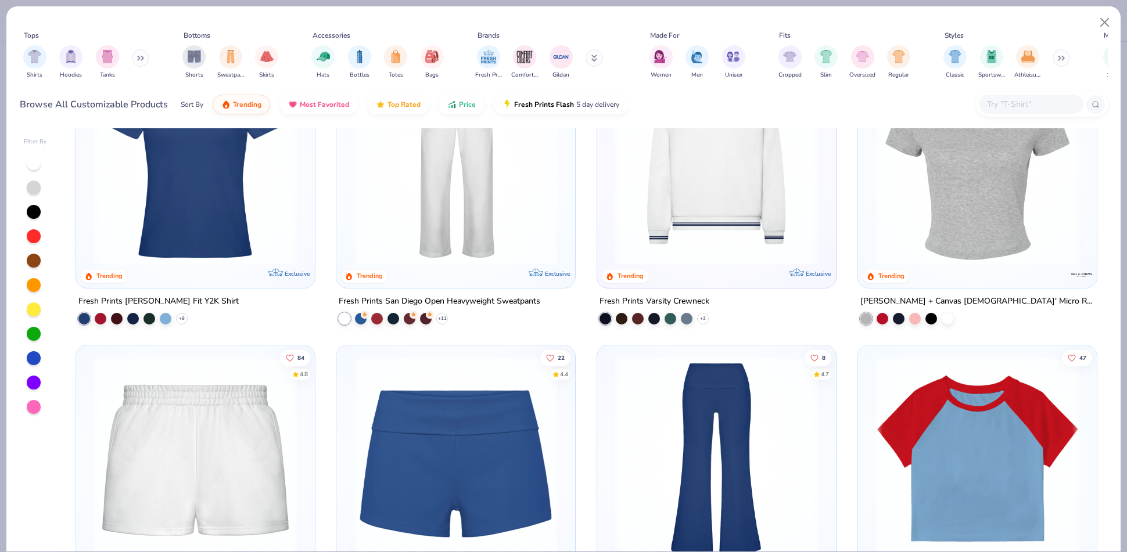
scroll to position [623, 0]
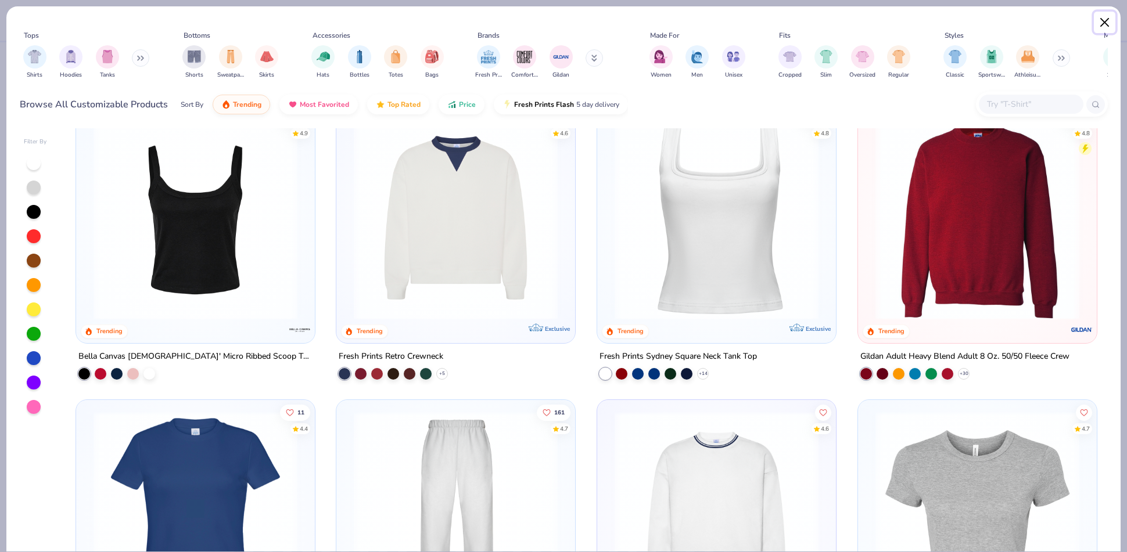
click at [1111, 19] on button "Close" at bounding box center [1105, 23] width 22 height 22
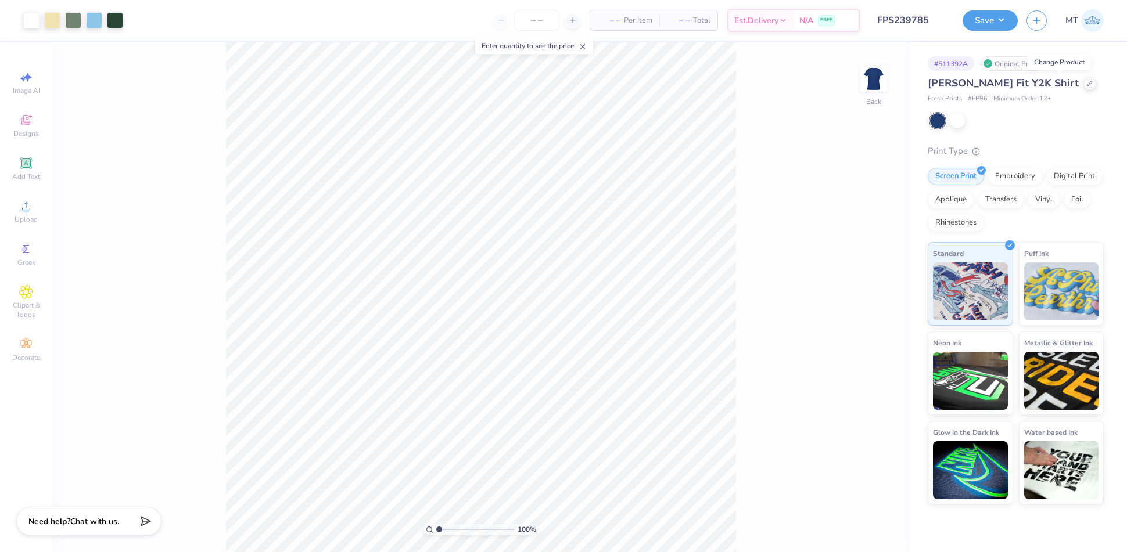
click at [973, 95] on span "# FP96" at bounding box center [978, 99] width 20 height 10
click at [974, 95] on span "# FP96" at bounding box center [978, 99] width 20 height 10
copy span "FP96"
click at [1087, 82] on icon at bounding box center [1089, 82] width 5 height 5
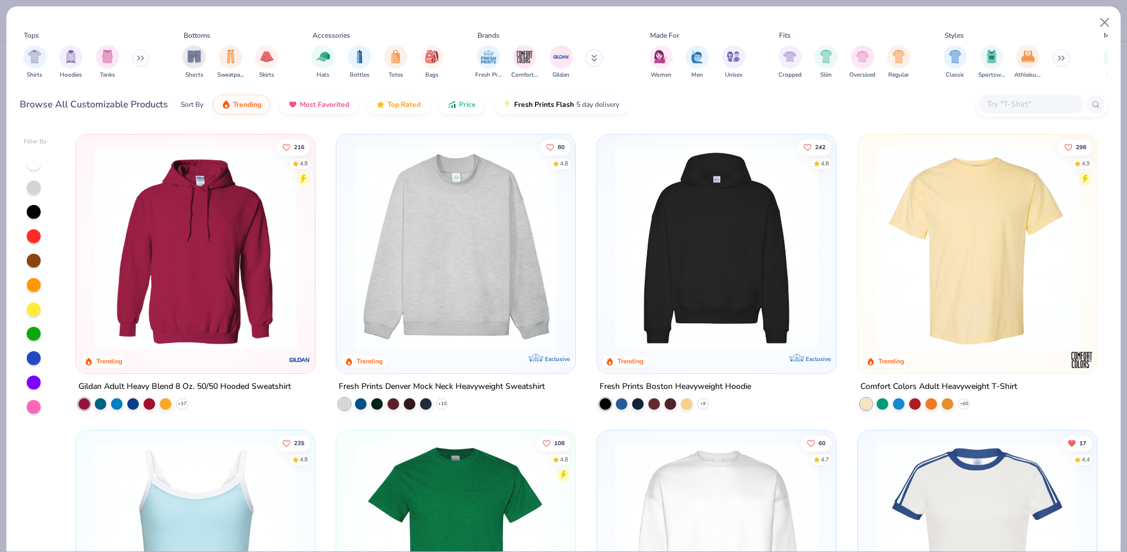
click at [1021, 101] on input "text" at bounding box center [1030, 104] width 89 height 13
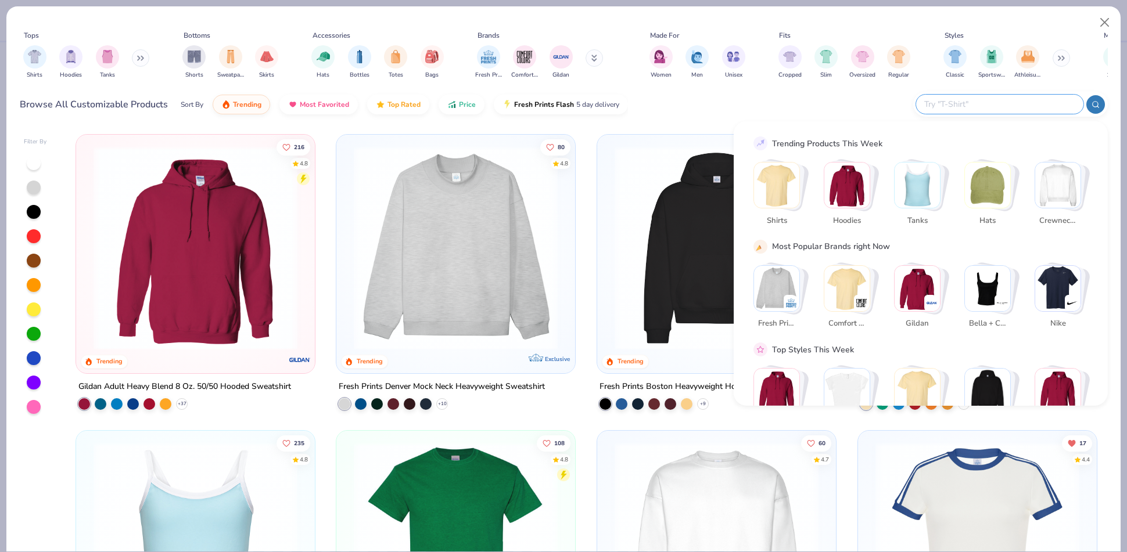
paste input "FP96"
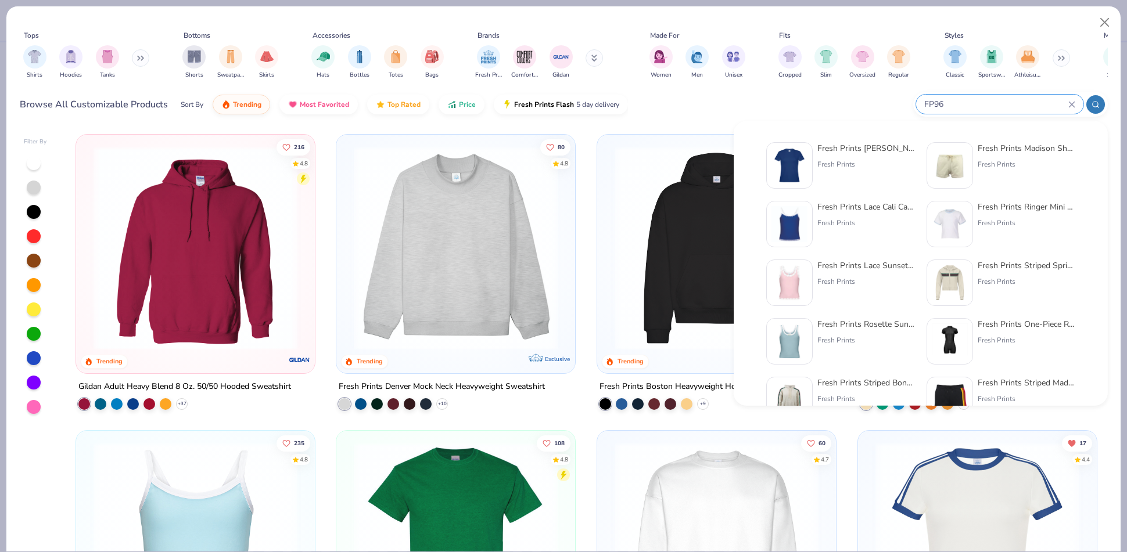
type input "FP96"
click at [800, 159] on img at bounding box center [789, 166] width 36 height 36
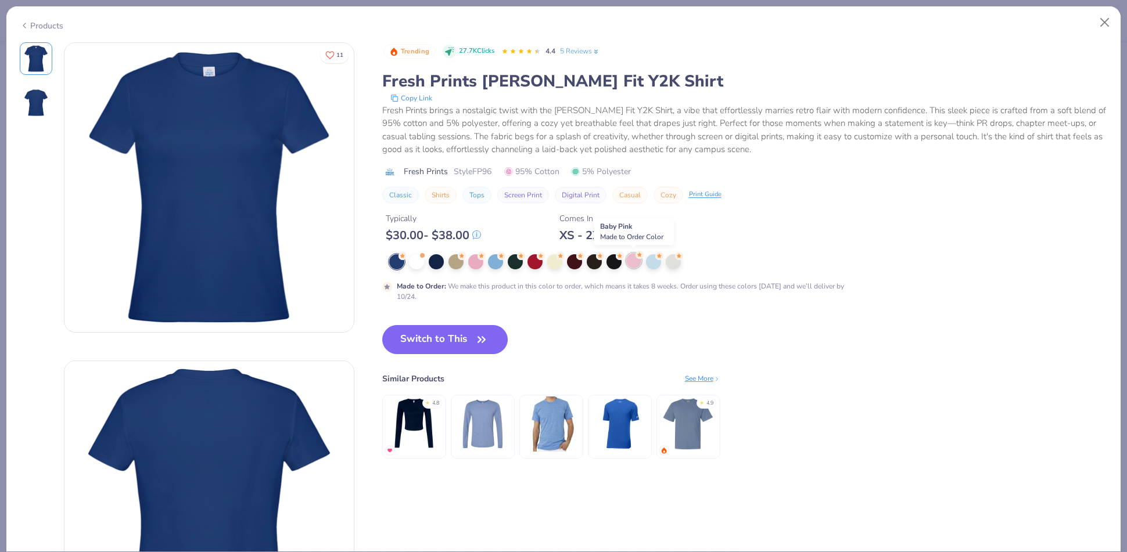
click at [630, 268] on div at bounding box center [633, 260] width 15 height 15
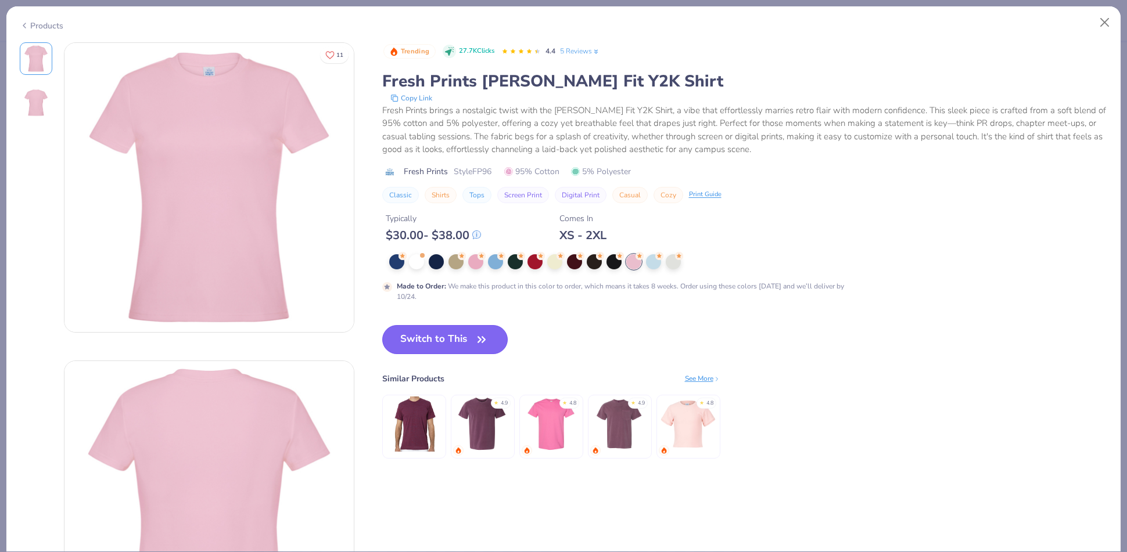
click at [468, 340] on button "Switch to This" at bounding box center [445, 339] width 126 height 29
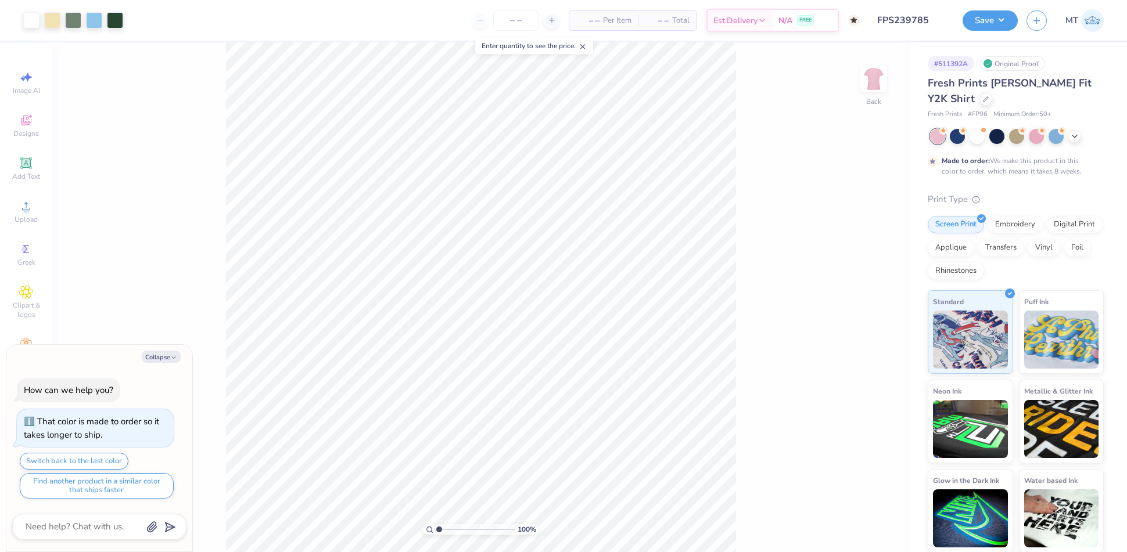
type textarea "x"
type input "1"
type textarea "x"
type input "1"
click at [154, 357] on button "Collapse" at bounding box center [161, 357] width 39 height 12
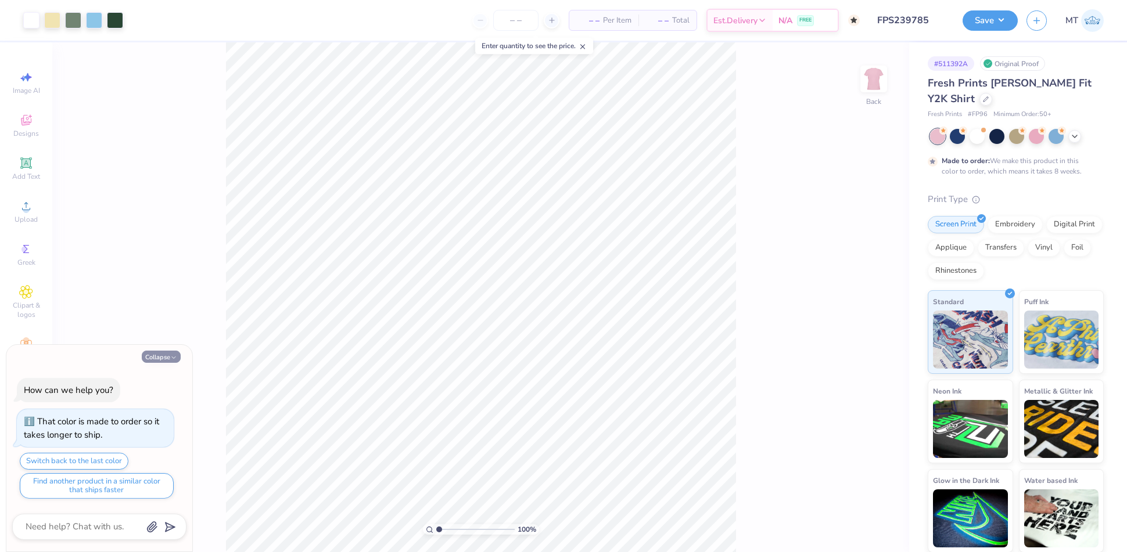
type textarea "x"
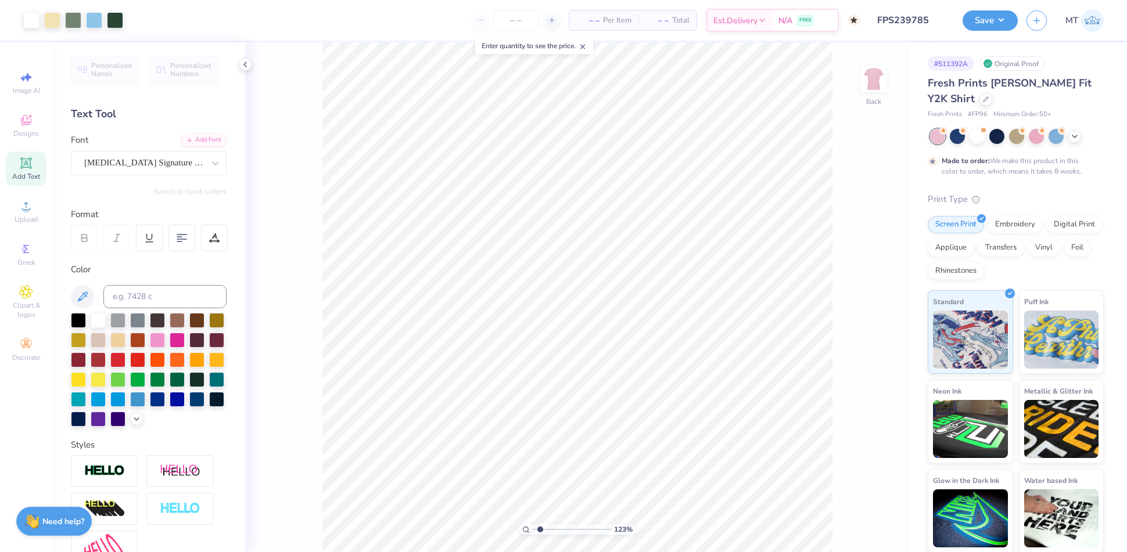
type input "2.16282959750009"
type input "5.07"
type input "1.63"
type input "7.09"
type input "2.50463309098795"
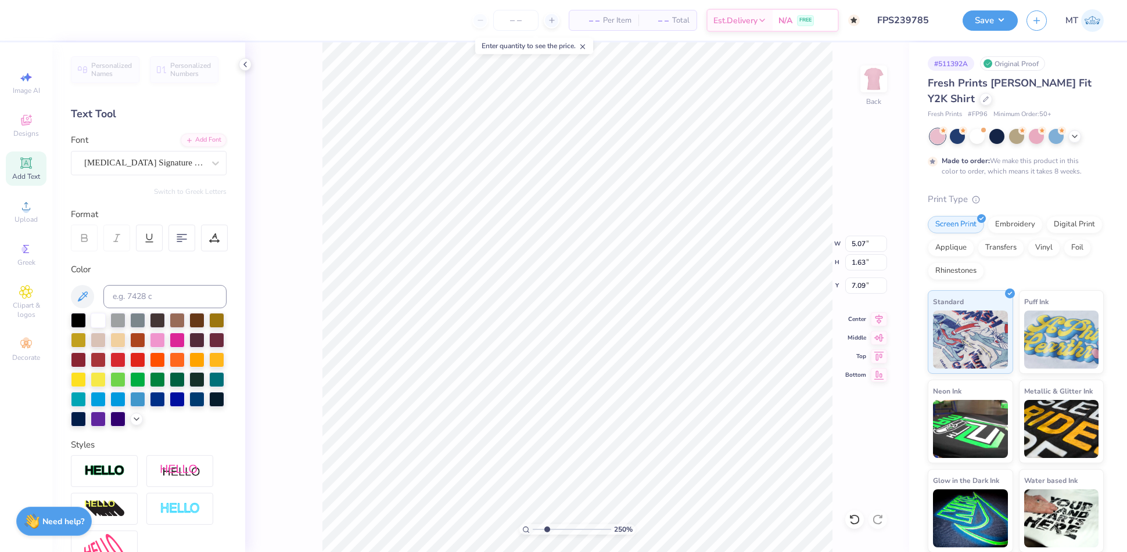
type input "7.20"
type input "3.09319339701758"
type input "5.15"
type input "1.65"
type input "7.14"
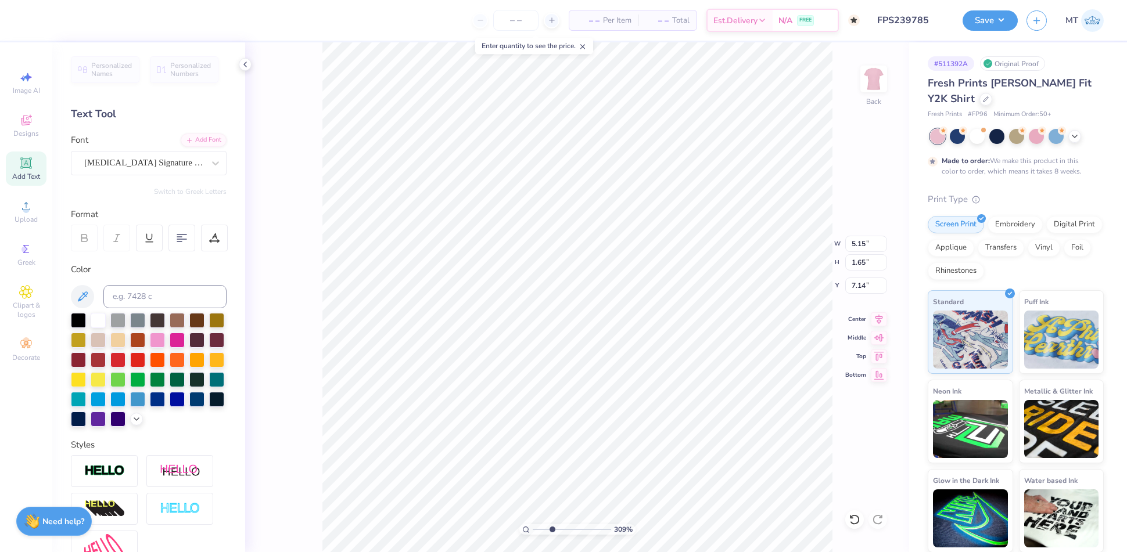
type input "3.09319339701758"
type input "6.92"
type input "3.09319339701758"
type input "4.93"
type input "2.07"
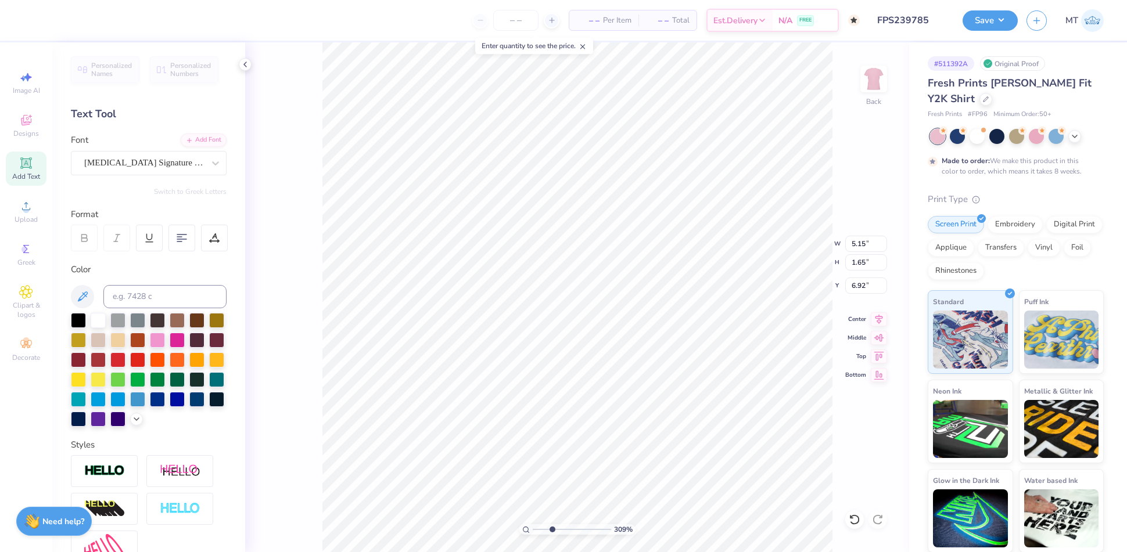
type input "6.61"
type input "1.59676904345508"
type input "5.56"
type input "1.79"
type input "7.01"
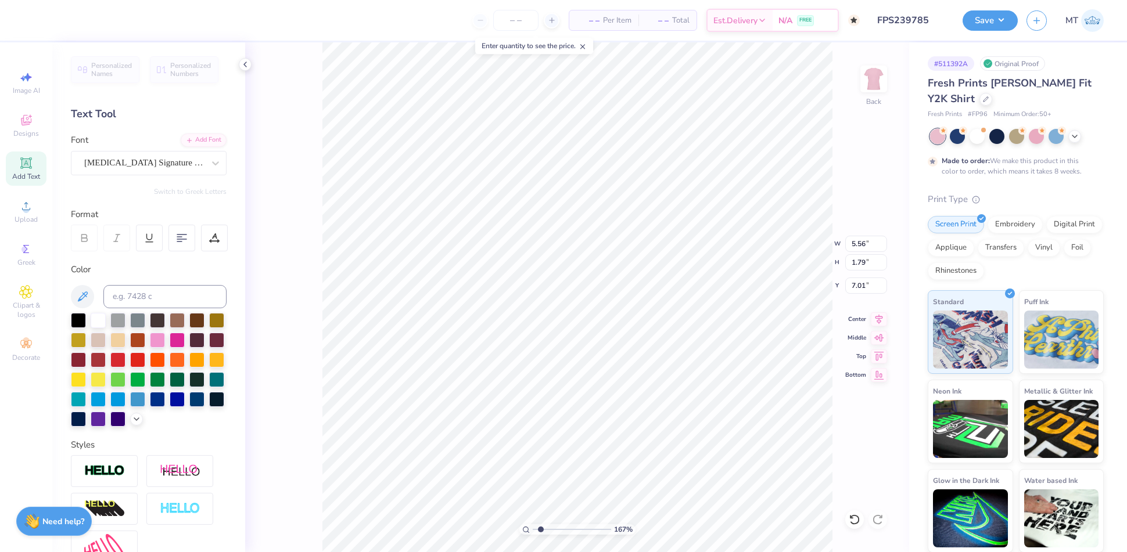
type input "1.67227155638028"
type input "7.05"
click at [544, 530] on input "range" at bounding box center [572, 529] width 78 height 10
type input "1"
click at [855, 238] on input "8.00" at bounding box center [866, 244] width 42 height 16
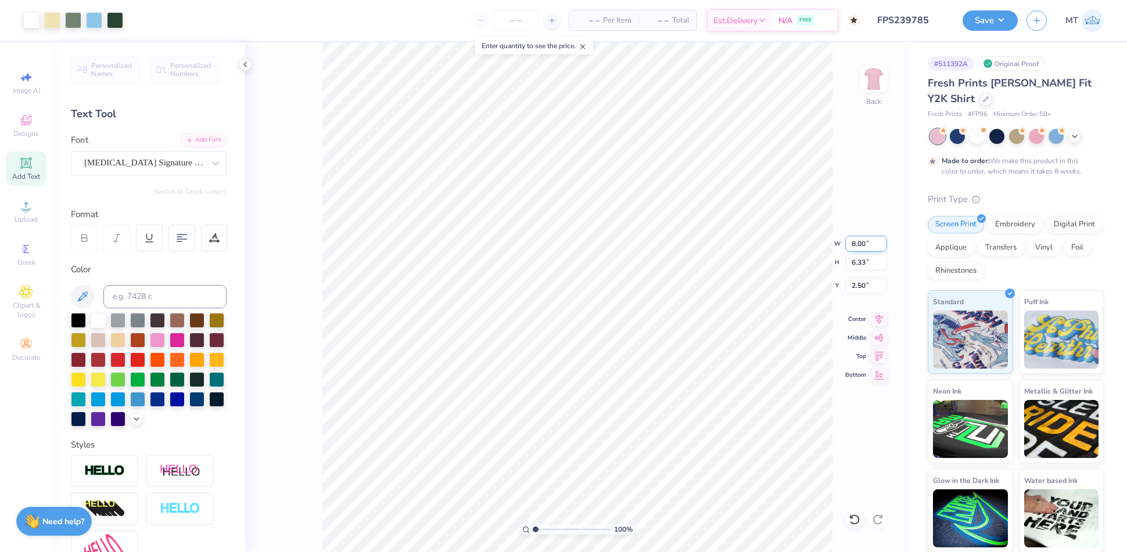
click at [855, 238] on input "8.00" at bounding box center [866, 244] width 42 height 16
type input "6.00"
type input "4.75"
click at [858, 284] on input "3.29" at bounding box center [866, 286] width 42 height 16
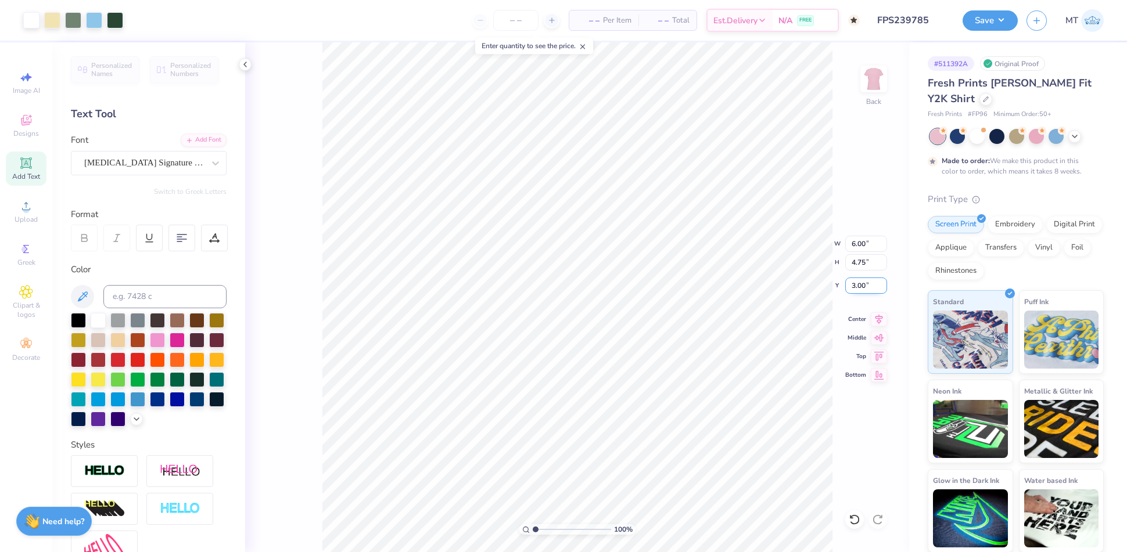
click at [855, 281] on input "3.00" at bounding box center [866, 286] width 42 height 16
type input "2.50"
click at [859, 285] on input "2.50" at bounding box center [866, 286] width 42 height 16
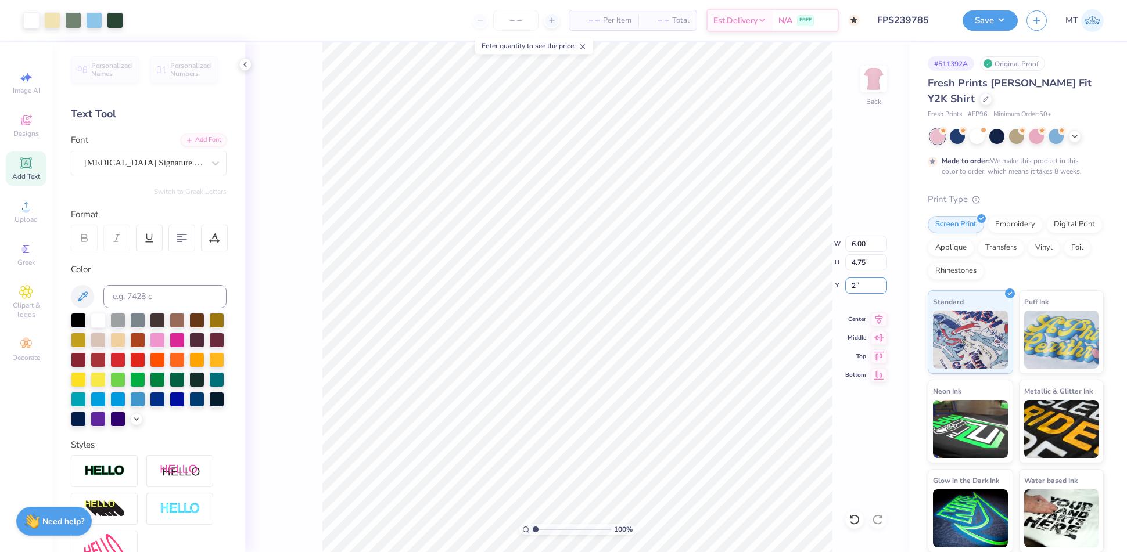
type input "2.00"
type input "6.55797930547987"
type input "5.95"
type input "1"
click at [983, 100] on icon at bounding box center [986, 98] width 6 height 6
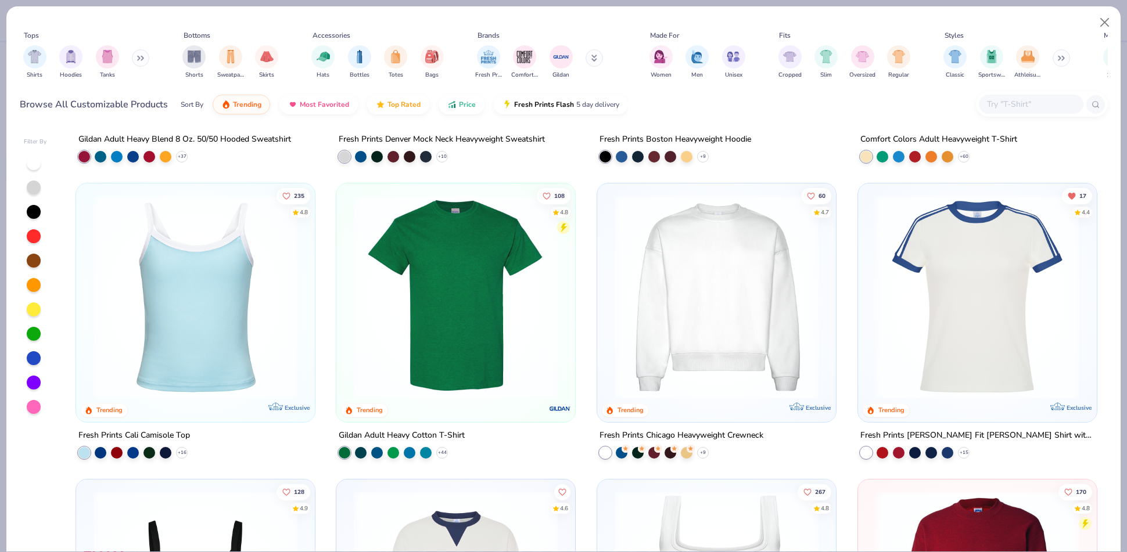
scroll to position [253, 0]
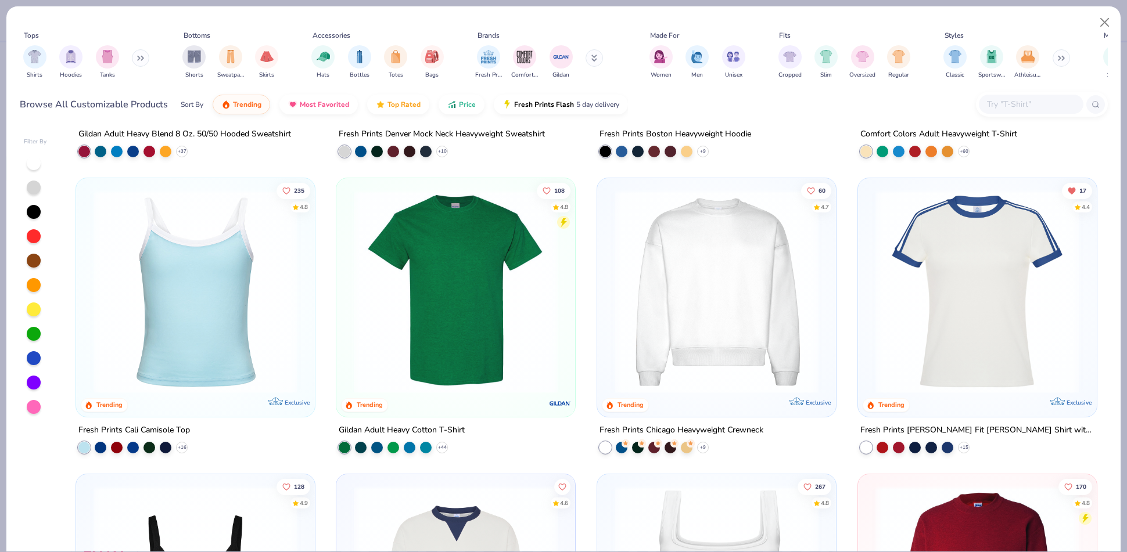
click at [220, 267] on img at bounding box center [195, 292] width 215 height 204
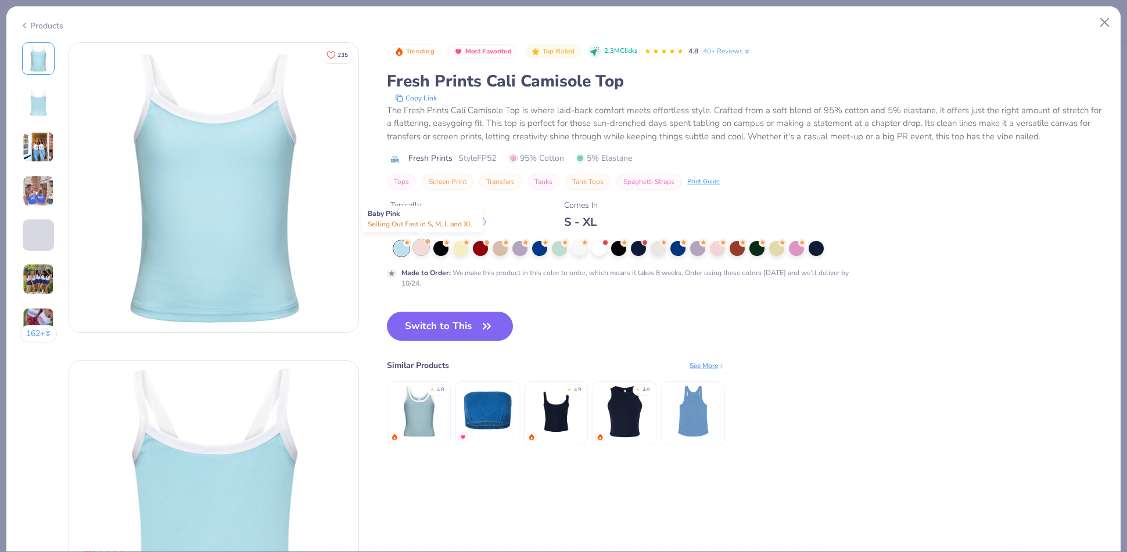
click at [419, 250] on div at bounding box center [420, 247] width 15 height 15
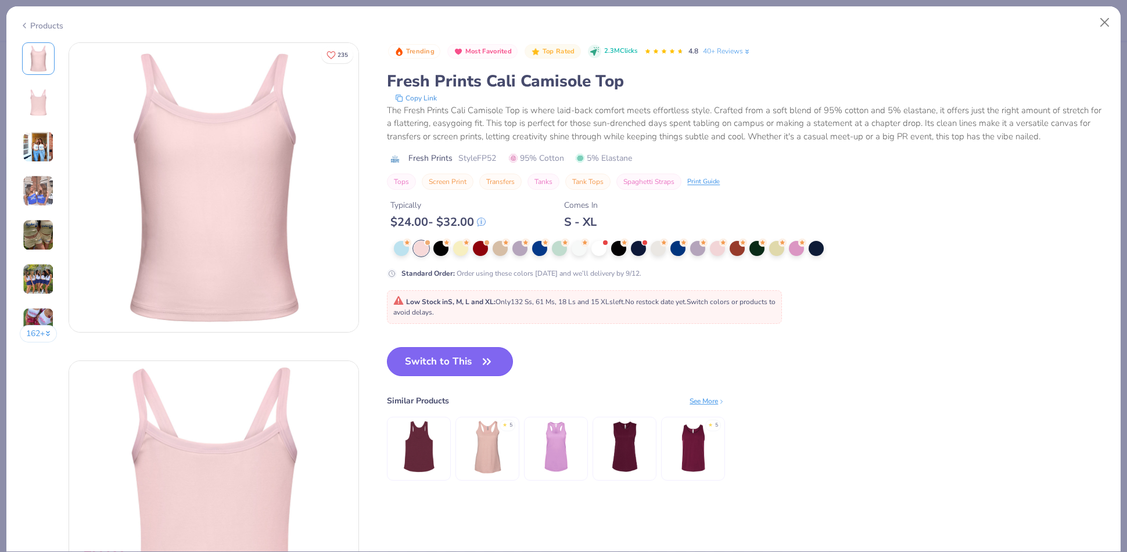
click at [477, 369] on button "Switch to This" at bounding box center [450, 361] width 126 height 29
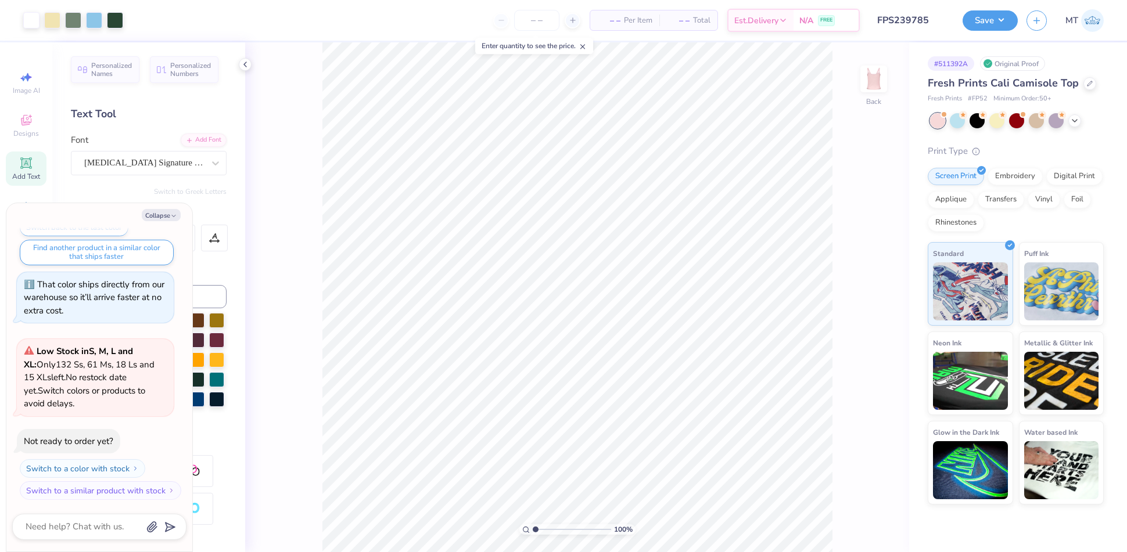
type textarea "x"
click at [857, 296] on input "0.25" at bounding box center [866, 295] width 42 height 16
type input "2.5"
type textarea "x"
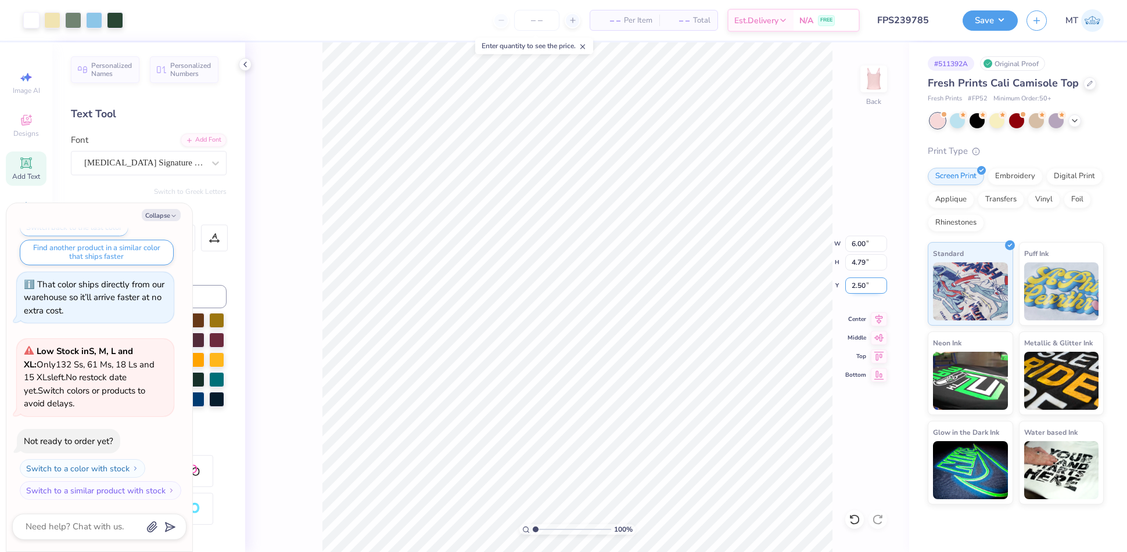
click at [855, 283] on input "2.50" at bounding box center [866, 286] width 42 height 16
drag, startPoint x: 855, startPoint y: 283, endPoint x: 930, endPoint y: 283, distance: 74.9
click at [856, 283] on input "2.50" at bounding box center [866, 286] width 42 height 16
type input "2"
type textarea "x"
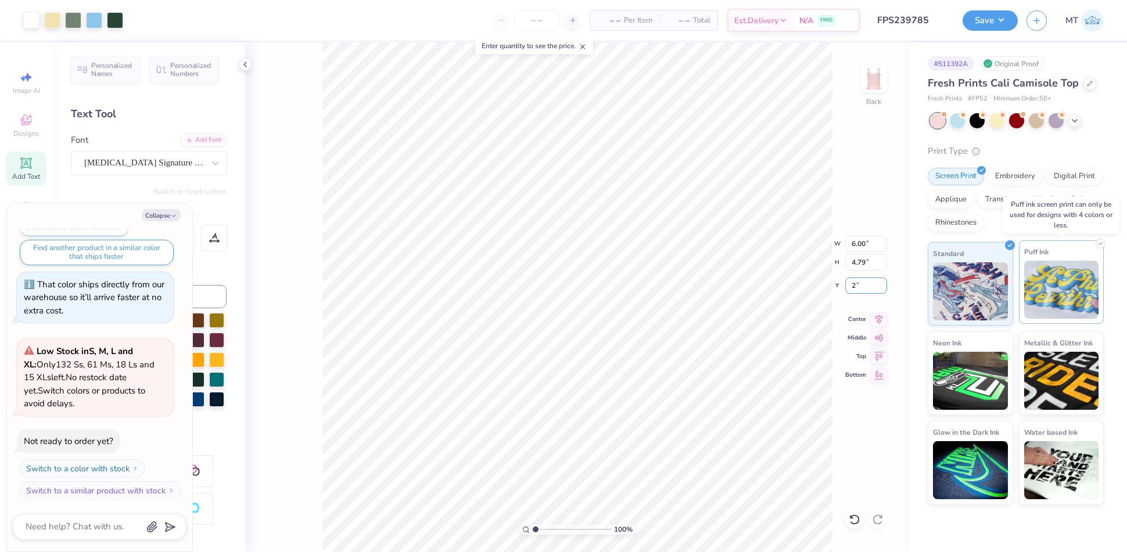
type input "2.00"
click at [858, 245] on input "6.00" at bounding box center [866, 244] width 42 height 16
type input "5"
type textarea "x"
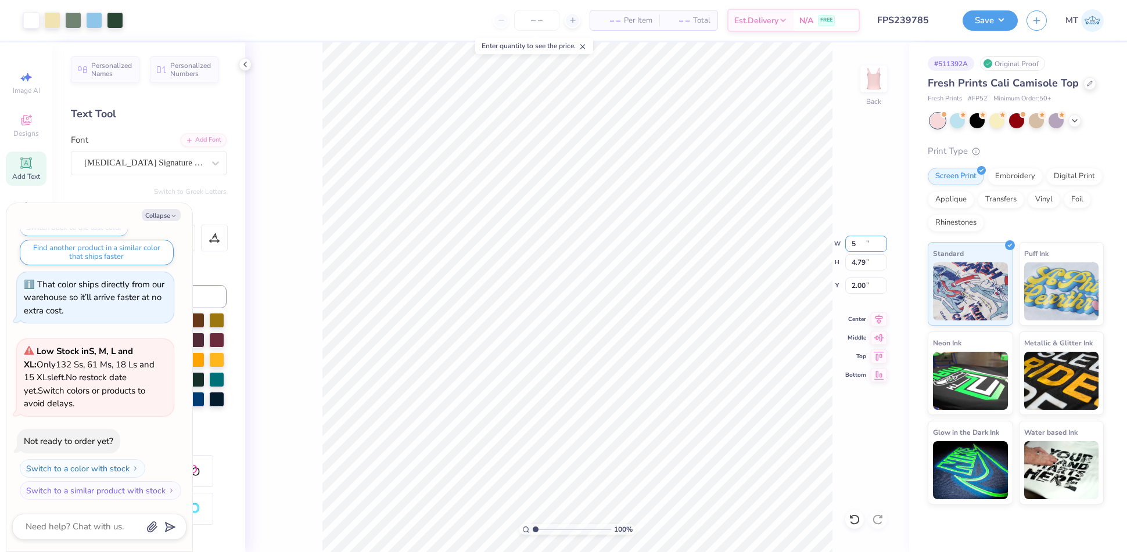
type input "5.00"
type input "3.99"
click at [861, 283] on input "2.40" at bounding box center [866, 286] width 42 height 16
type input "2"
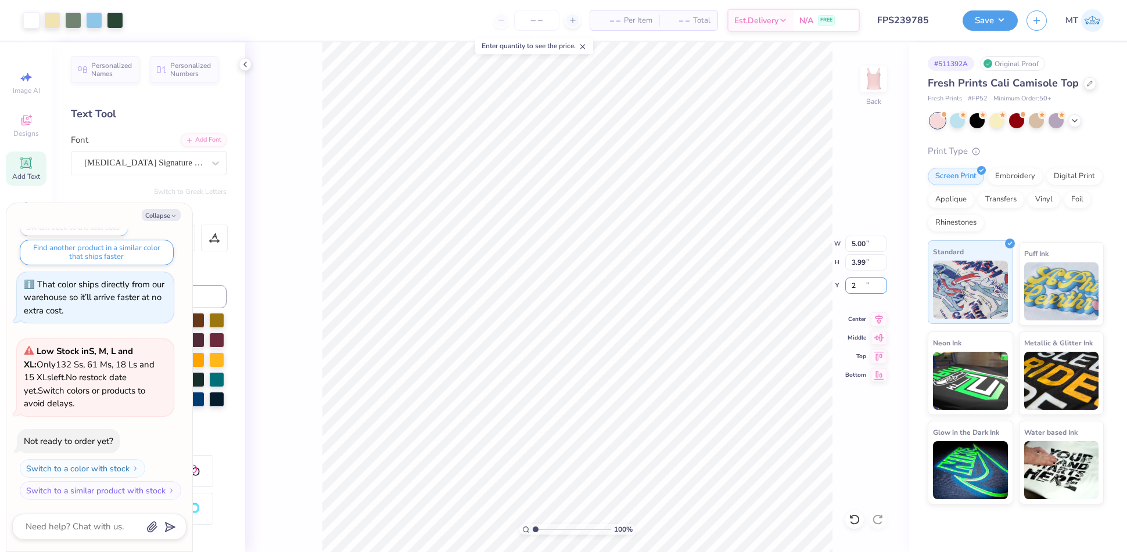
type textarea "x"
type input "2.00"
type textarea "x"
type input "1"
type textarea "x"
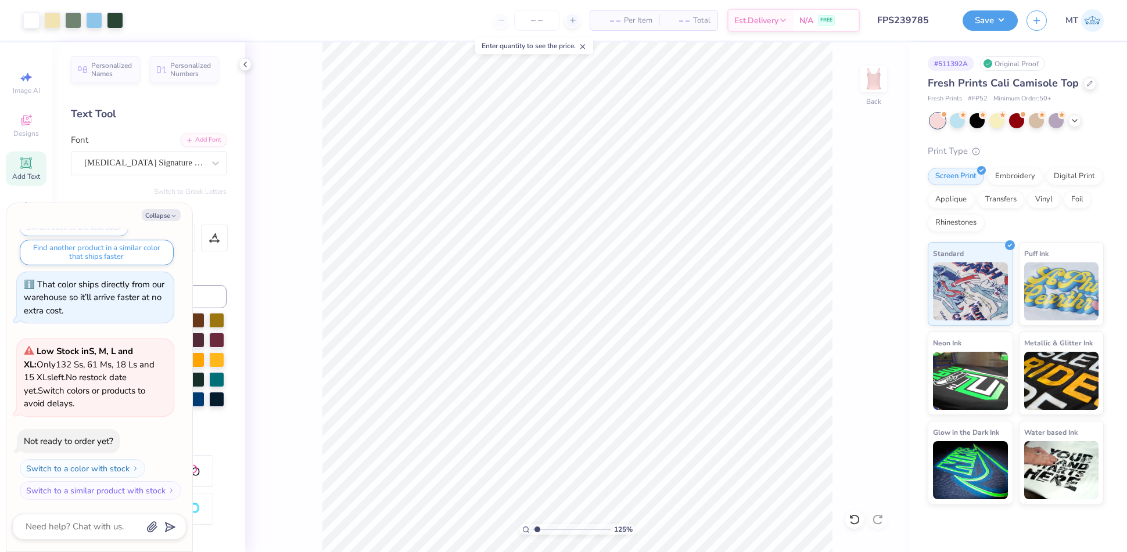
type input "1"
click at [166, 214] on button "Collapse" at bounding box center [161, 215] width 39 height 12
type textarea "x"
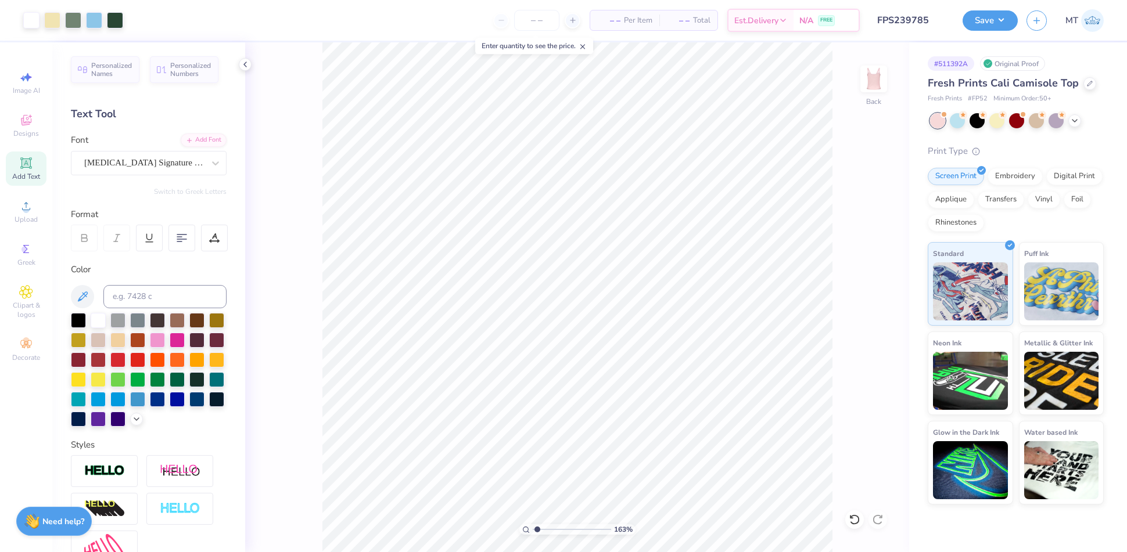
type input "1"
click at [991, 21] on button "Save" at bounding box center [989, 19] width 55 height 20
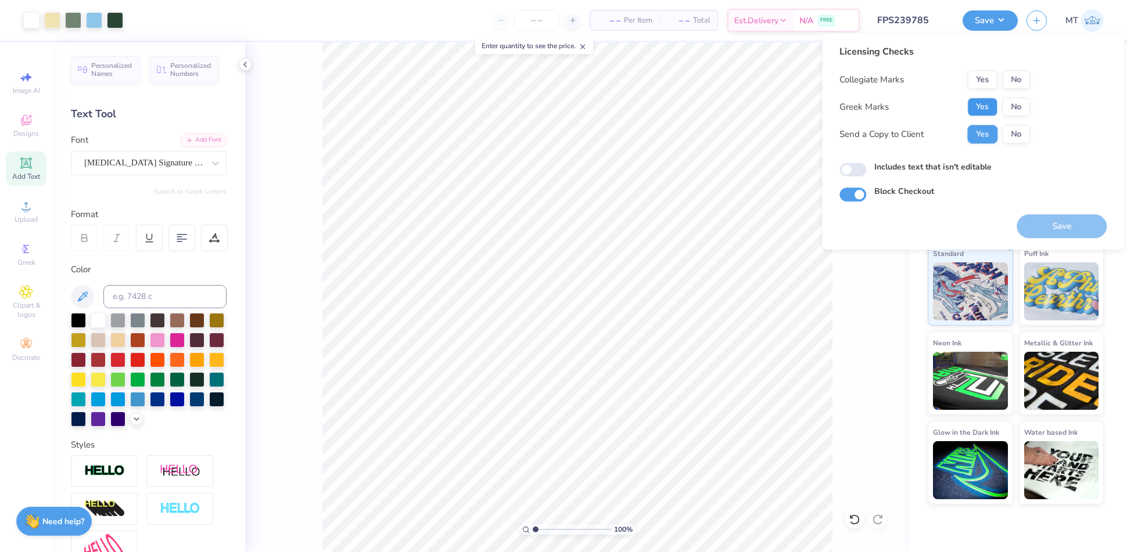
click at [978, 112] on button "Yes" at bounding box center [982, 107] width 30 height 19
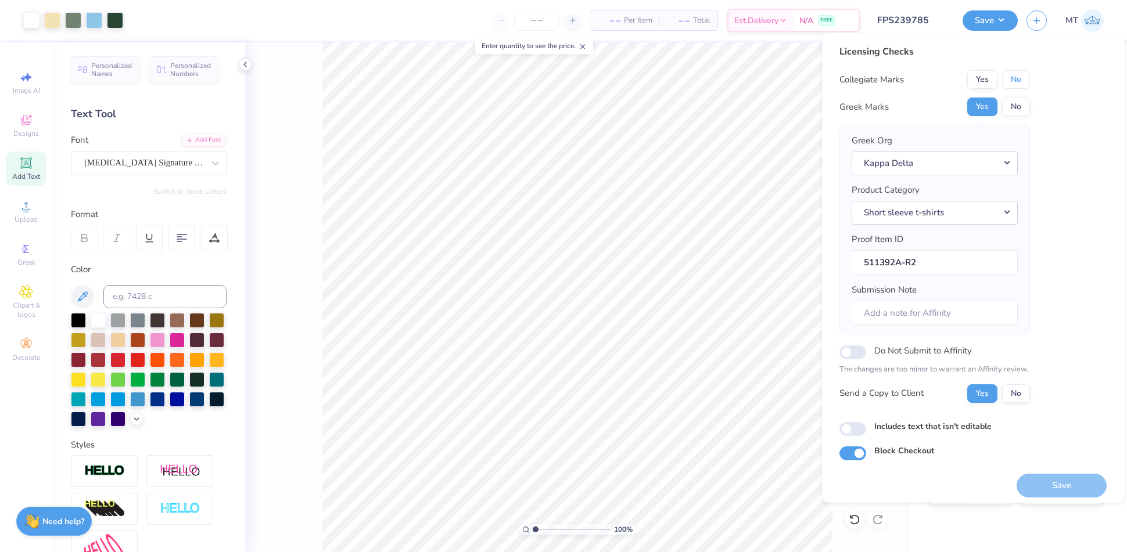
click at [1024, 78] on button "No" at bounding box center [1016, 79] width 28 height 19
click at [1080, 487] on button "Save" at bounding box center [1061, 486] width 90 height 24
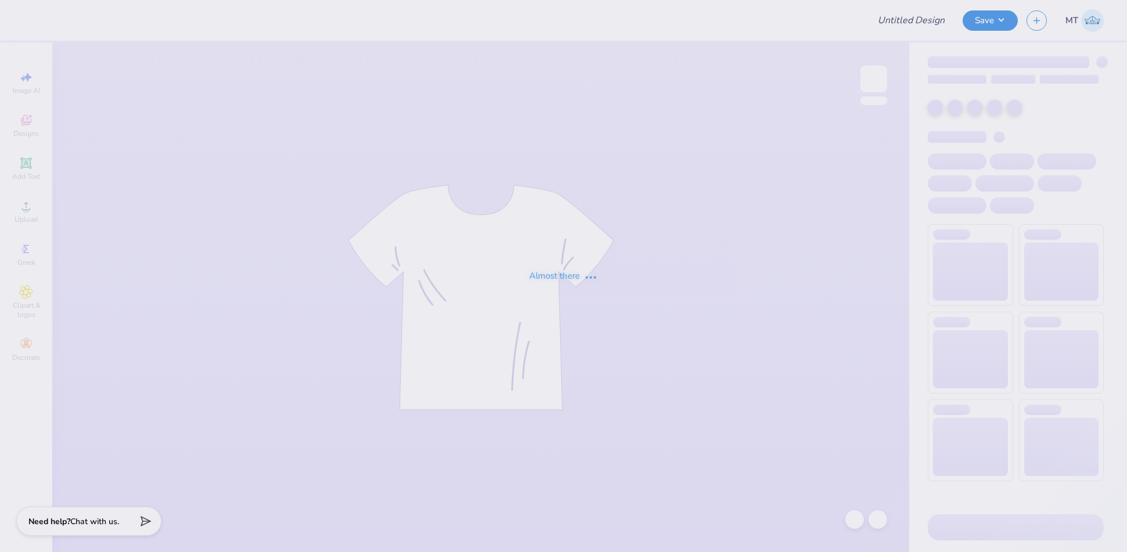
type input "FPS239785"
type input "FPS239797"
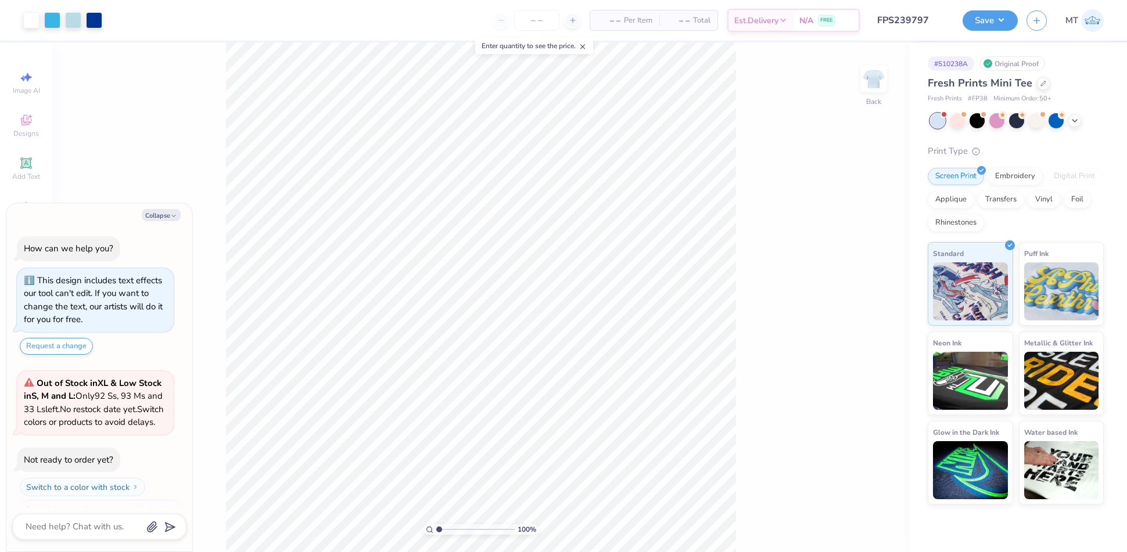
scroll to position [32, 0]
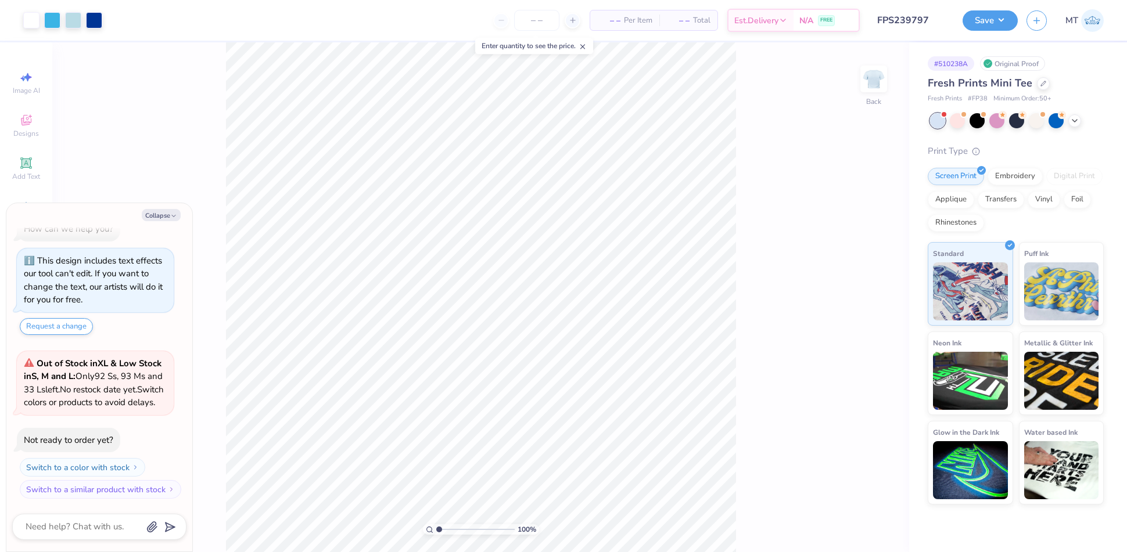
type textarea "x"
type input "1"
type textarea "x"
type input "2.58169327869821"
type textarea "x"
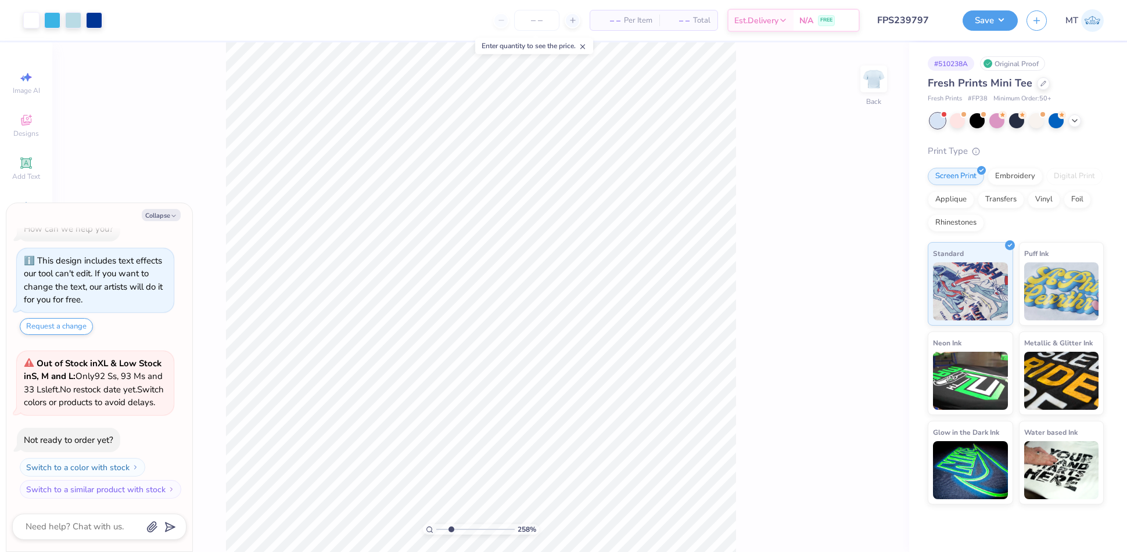
type input "4.39718070652335"
click at [157, 217] on button "Collapse" at bounding box center [161, 215] width 39 height 12
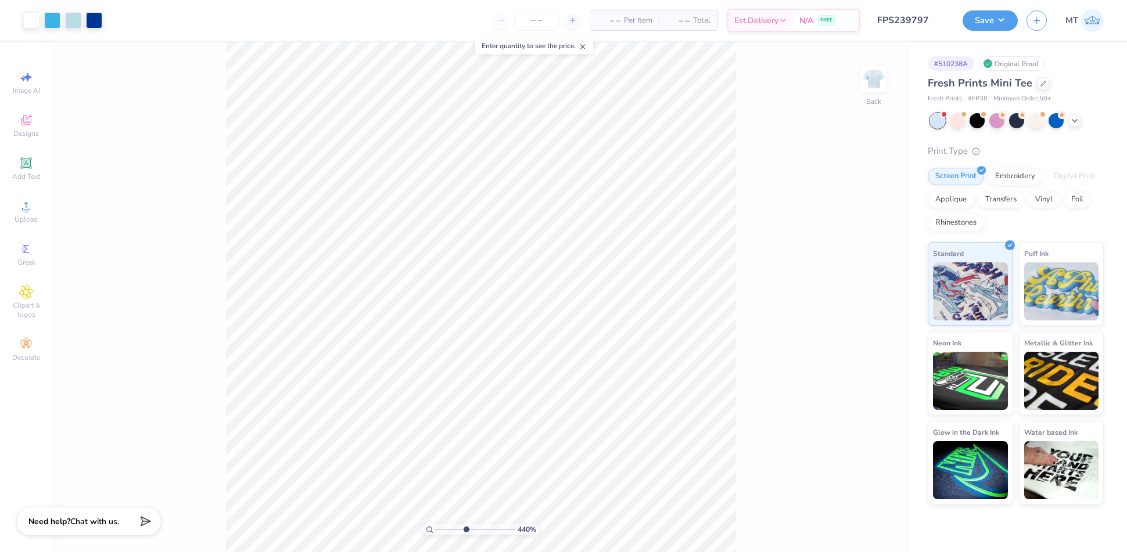
type textarea "x"
type input "1.76129703229451"
type input "5.82"
type input "0.53"
type input "5.47"
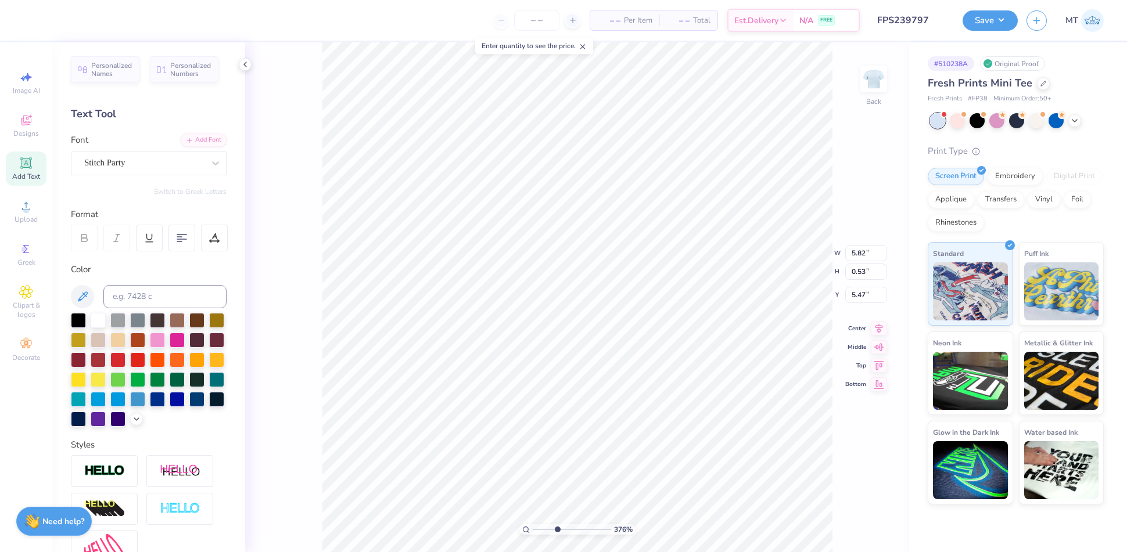
type input "3.75593920297164"
type input "5.22"
type input "0.47"
type input "5.52"
type input "3.71365887046446"
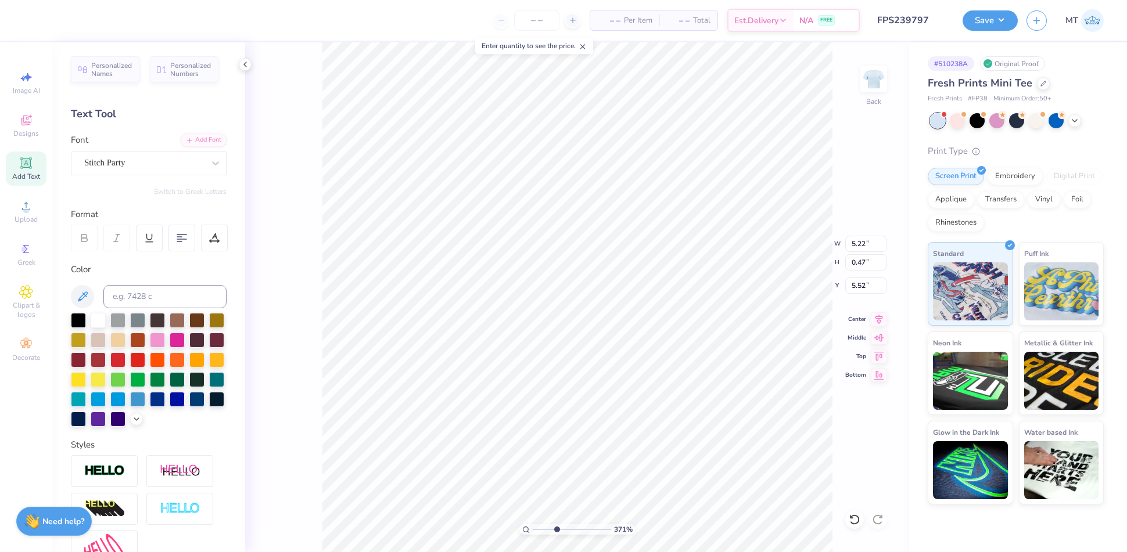
type input "4.63"
type input "0.42"
type input "5.58"
type input "2.28623984195425"
click at [192, 159] on div "Stitch Party" at bounding box center [144, 163] width 122 height 18
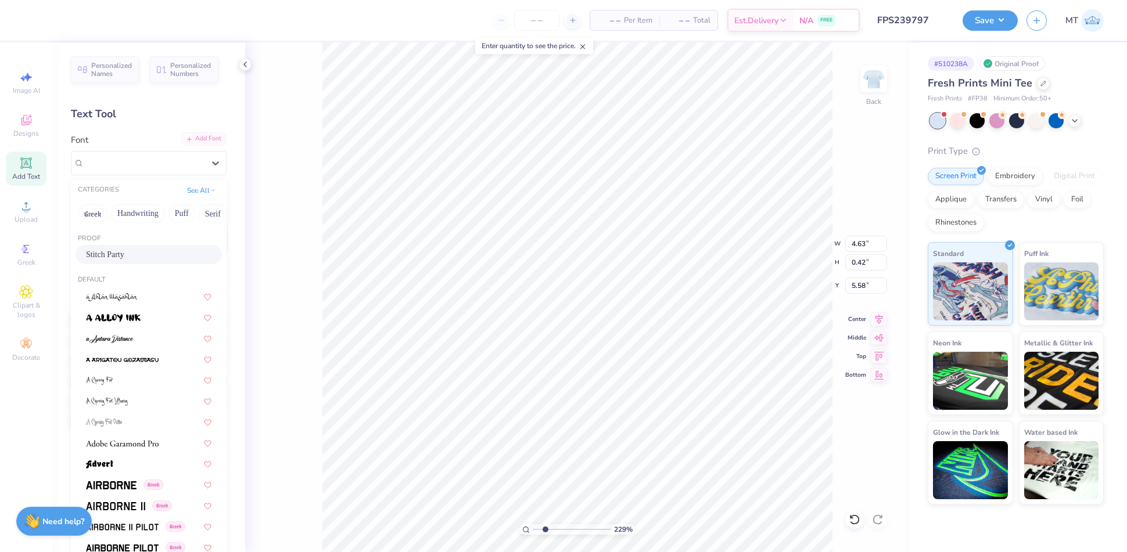
click at [190, 142] on div "Add Font" at bounding box center [204, 138] width 46 height 13
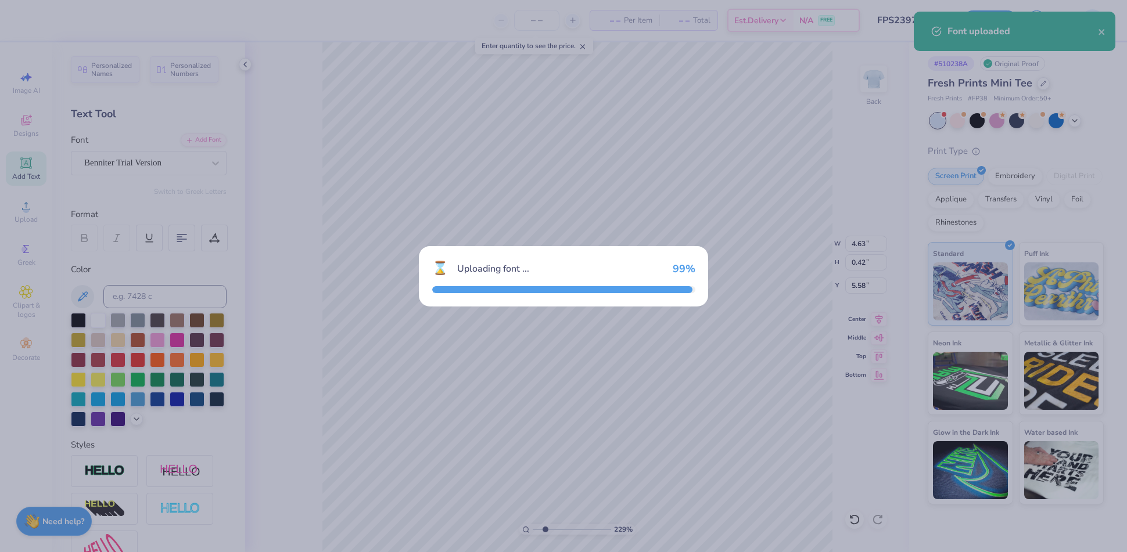
type input "5.56"
type input "0.30"
type input "5.64"
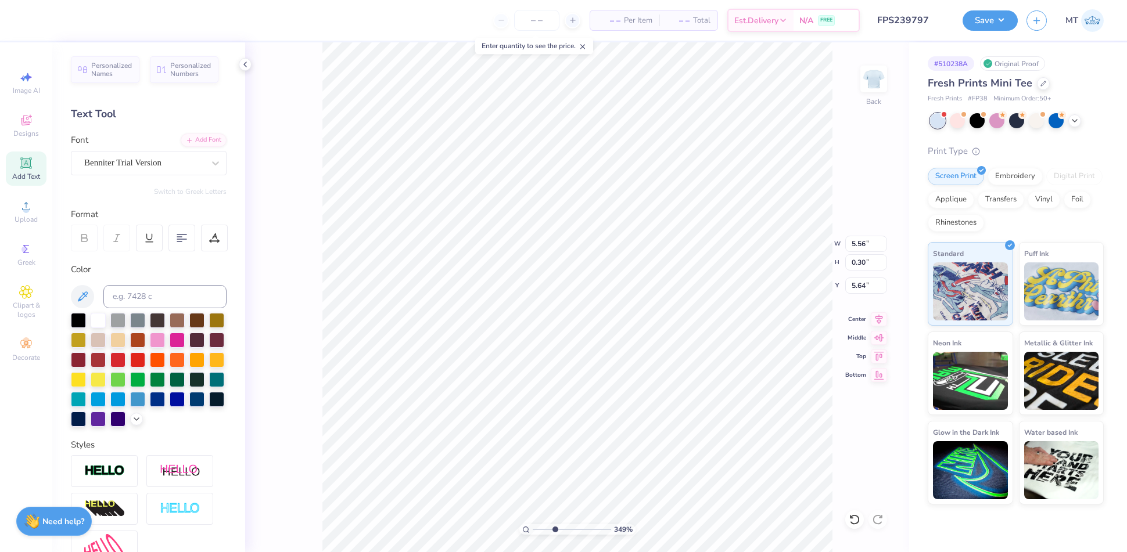
scroll to position [12, 1]
type input "3.48695745587622"
type textarea "D Boldly. Live Fully."
type input "3.48695745587622"
type textarea "DR Boldly. Live Fully."
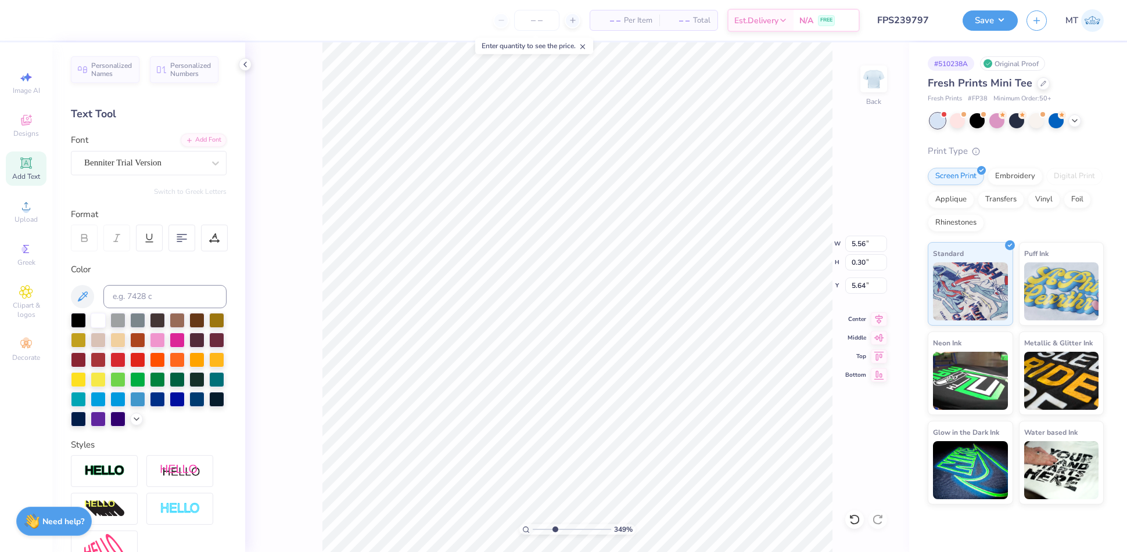
type input "3.48695745587622"
type textarea "DRE Boldly. Live Fully."
type input "3.48695745587622"
type textarea "DREA Boldly. Live Fully."
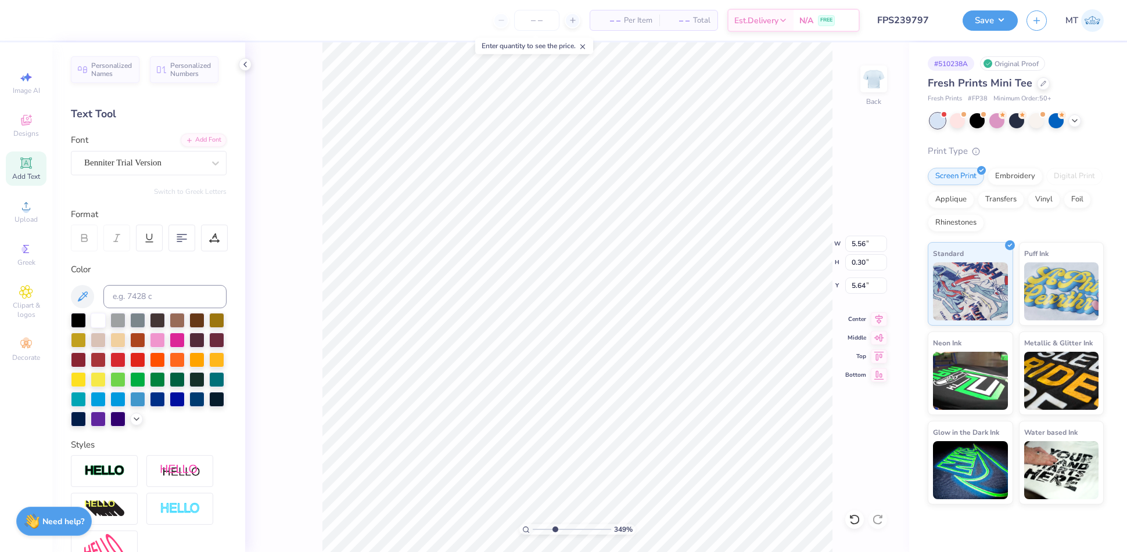
type input "3.48695745587622"
type textarea "DREAM Boldly. Live Fully."
type input "3.84954583810955"
type textarea "DREAM B. Live Fully."
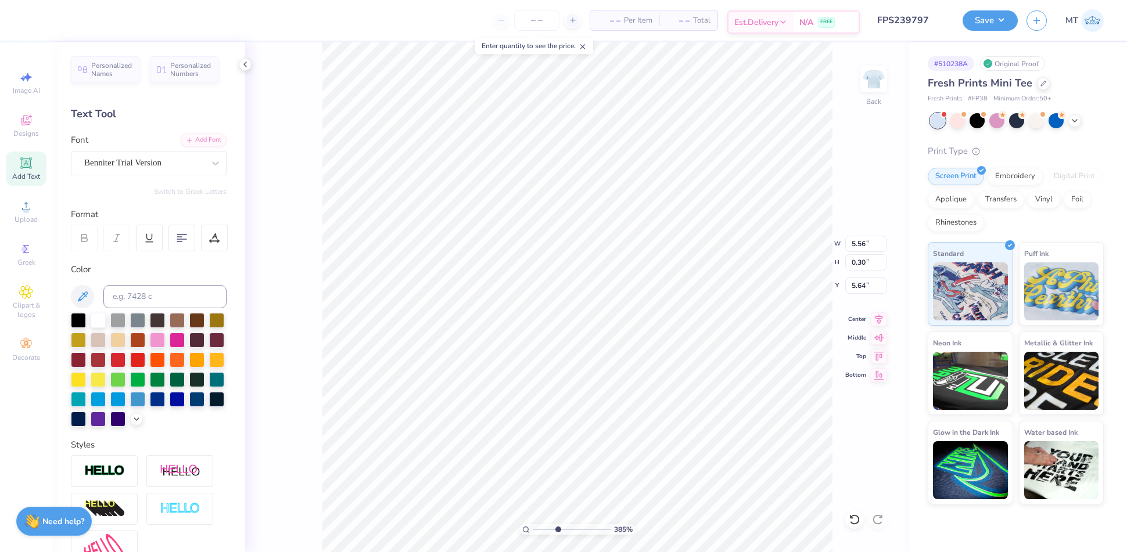
type input "3.84954583810955"
type textarea "DREAM BO. Live Fully."
type input "3.84954583810955"
type textarea "DREAM BOL. Live Fully."
type input "3.84954583810955"
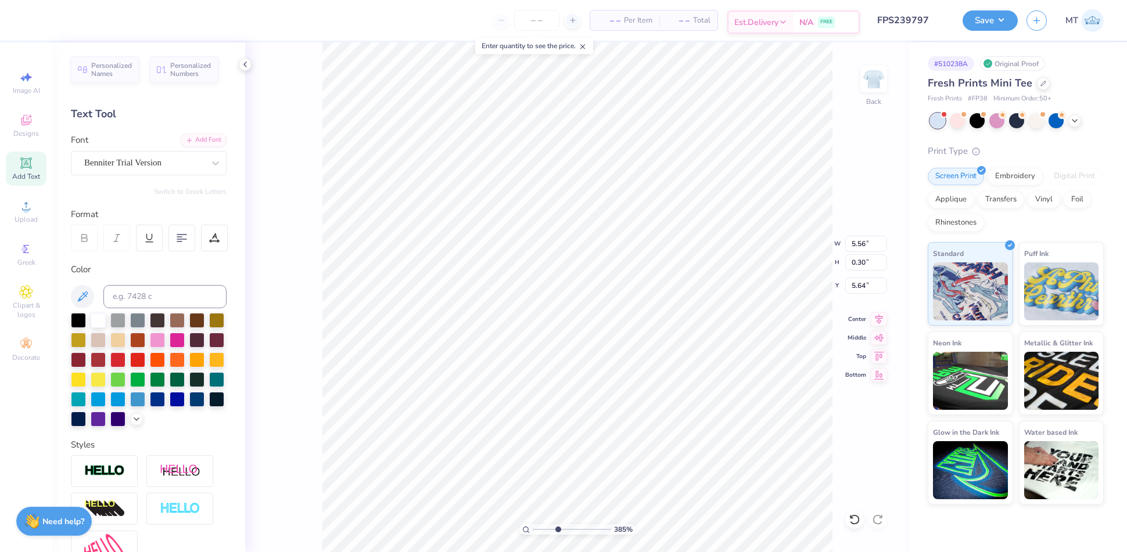
type textarea "DREAM BOLD. Live Fully."
type input "3.84954583810955"
type textarea "DREAM BOLDL. Live Fully."
type input "3.84954583810955"
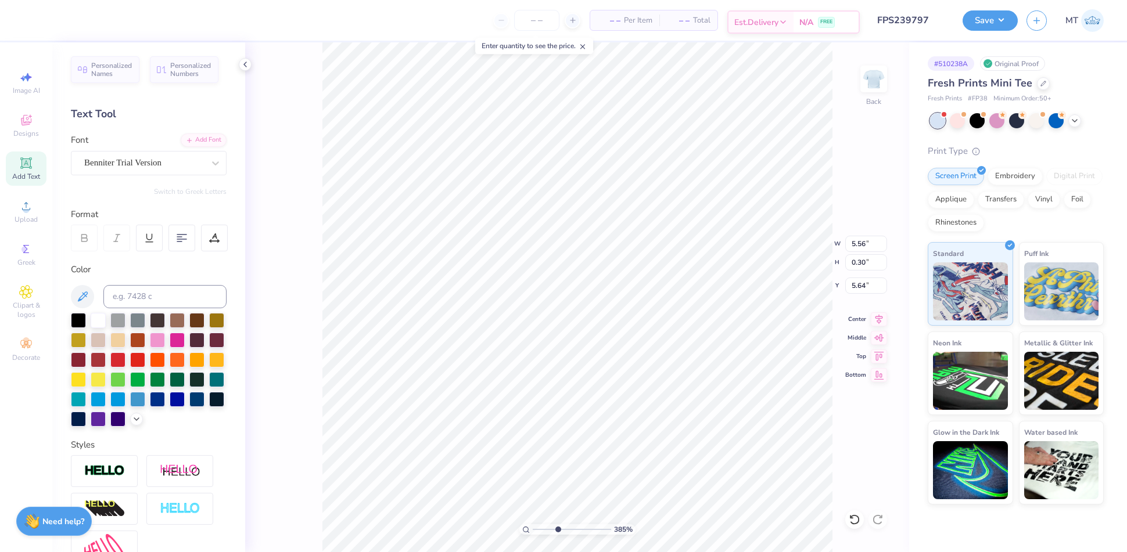
type textarea "DREAM BOLDLY. Live Fully."
type input "3.84954583810955"
type textarea "DREAM BOLDLY . Live Fully."
type input "3.84954583810955"
type textarea "DREAM BOLDLY. Live Fully."
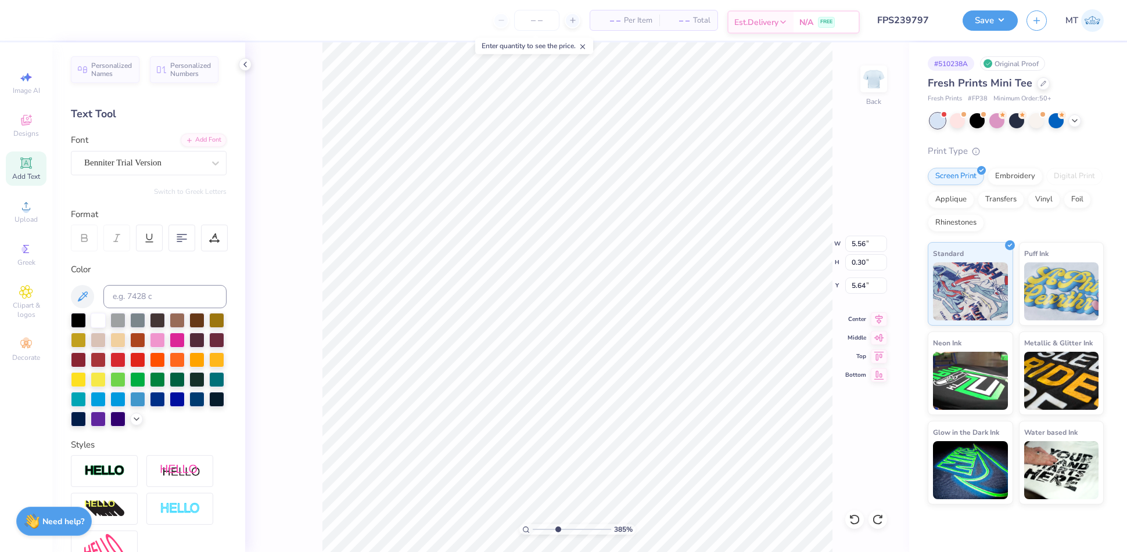
scroll to position [12, 1]
type input "3.84954583810955"
type textarea "DREAM B. Live Fully."
type input "3.84954583810955"
type textarea "DREAM BO. Live Fully."
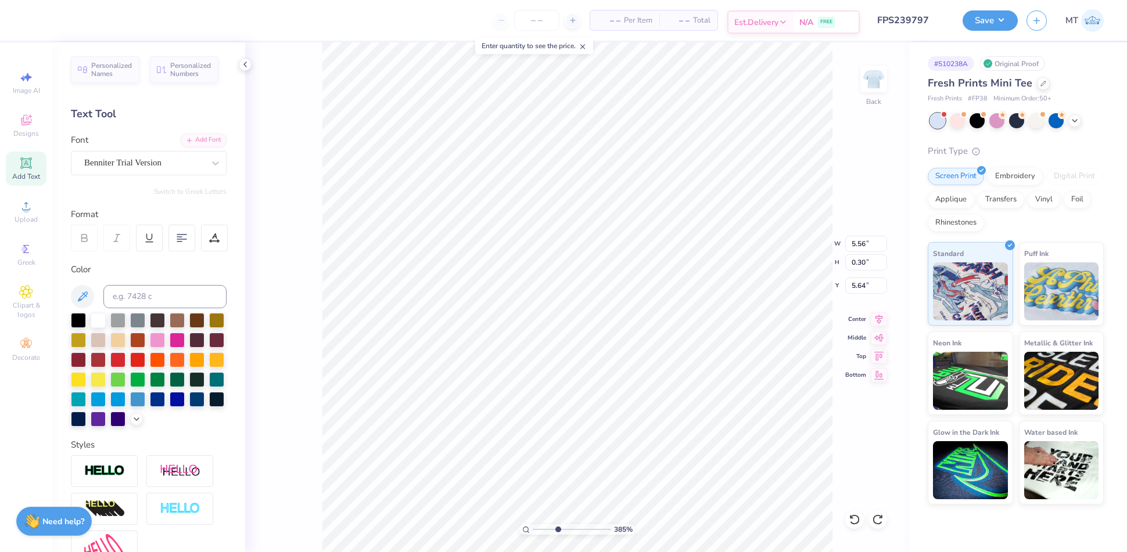
type input "3.84954583810955"
type textarea "DREAM BOL. Live Fully."
type input "3.84954583810955"
type textarea "DREAM BOLD. Live Fully."
type input "3.84954583810955"
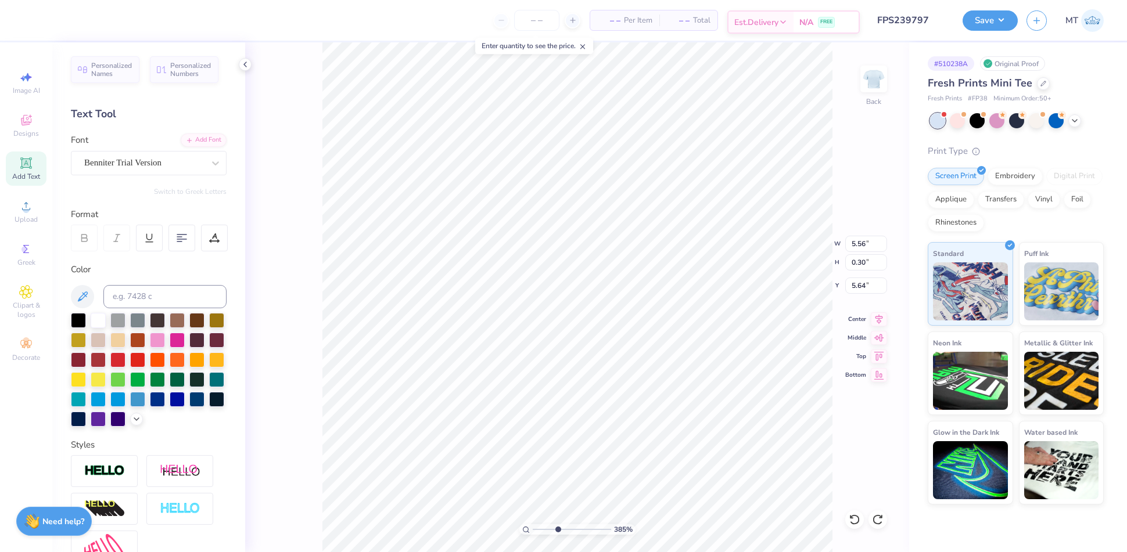
type textarea "DREAM BOLDL. Live Fully."
type input "3.84954583810955"
type textarea "DREAM BOLDLY. Live Fully."
type input "3.07849015232303"
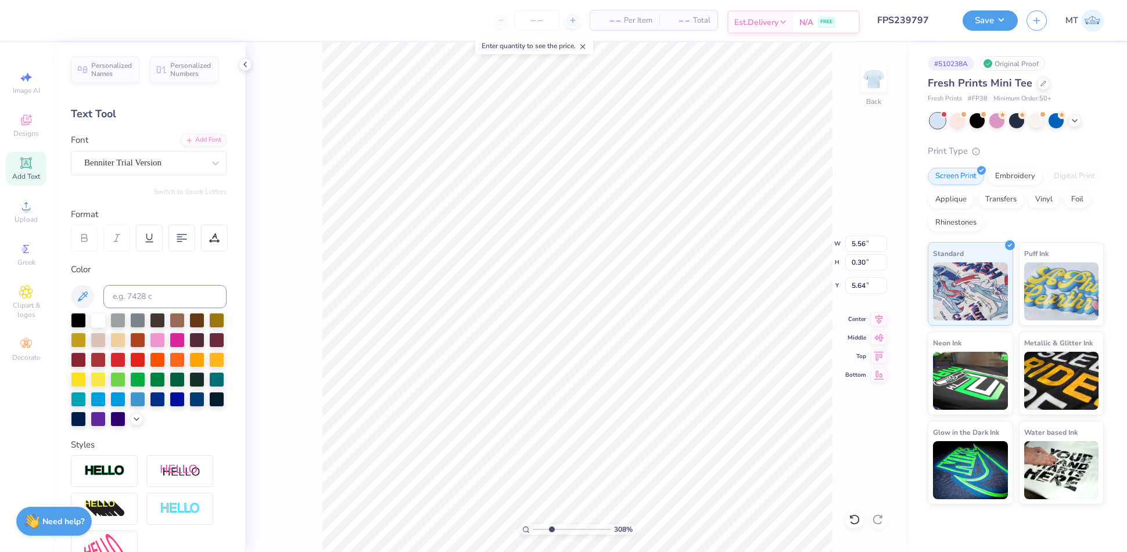
type input "4.61"
type input "0.25"
type input "5.69"
type input "3.07849015232303"
type input "3.79"
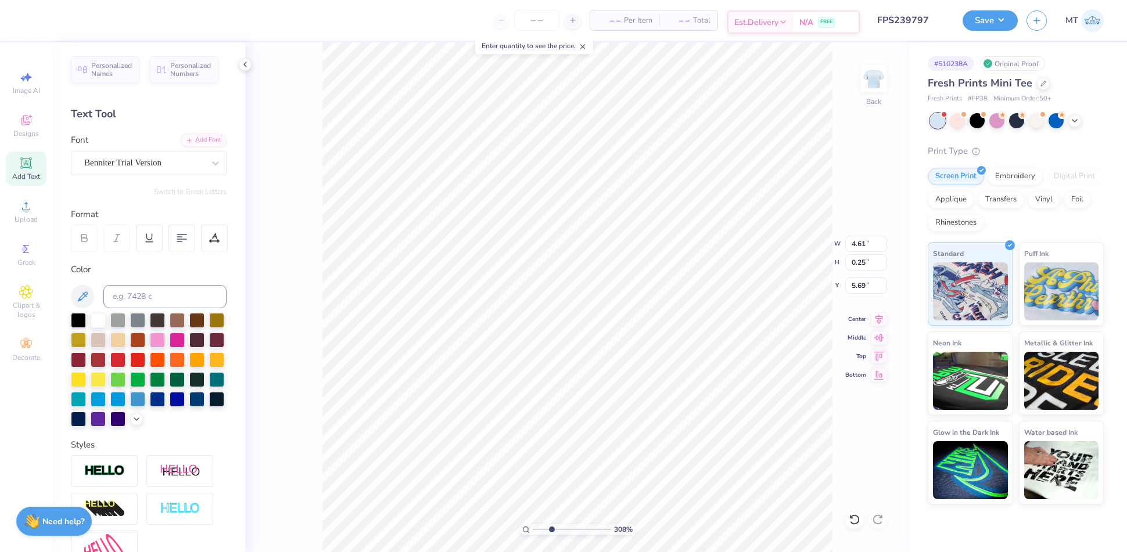
type input "0.20"
type input "5.73"
type input "3.07849015232303"
type input "5.60"
click at [91, 19] on div at bounding box center [94, 19] width 16 height 16
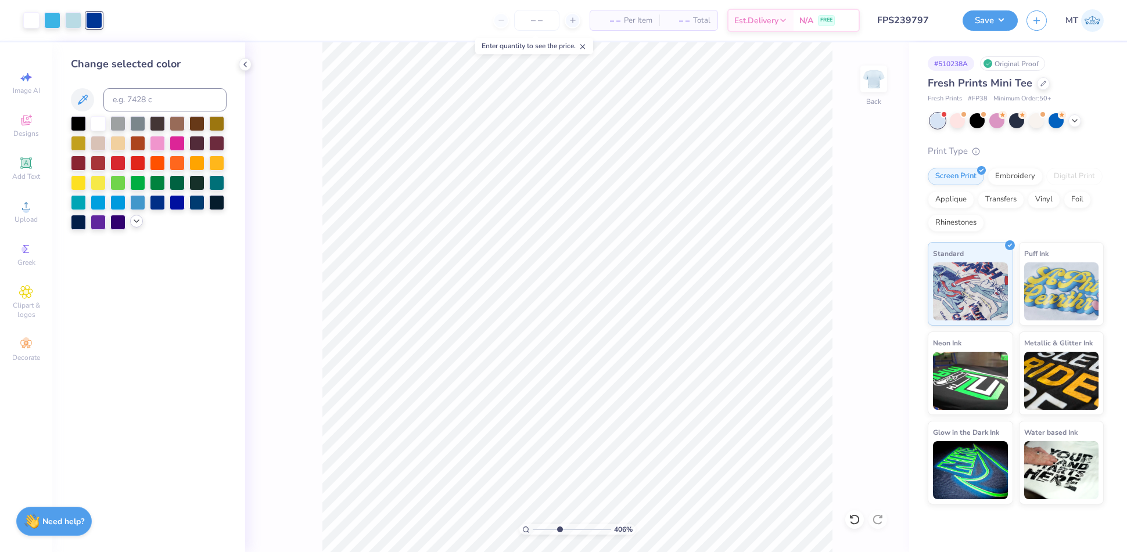
click at [138, 222] on icon at bounding box center [136, 221] width 9 height 9
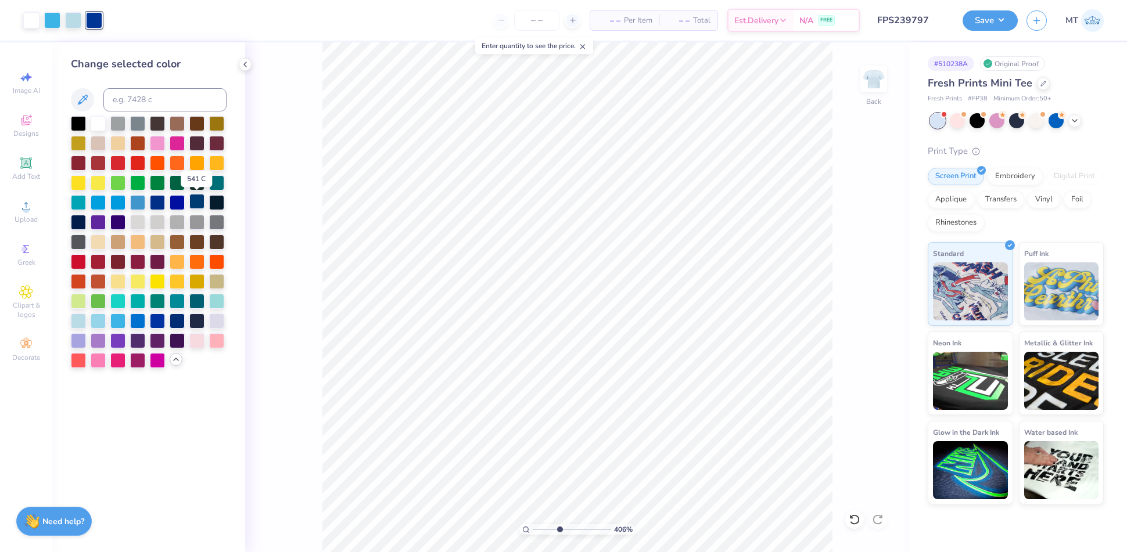
click at [193, 204] on div at bounding box center [196, 201] width 15 height 15
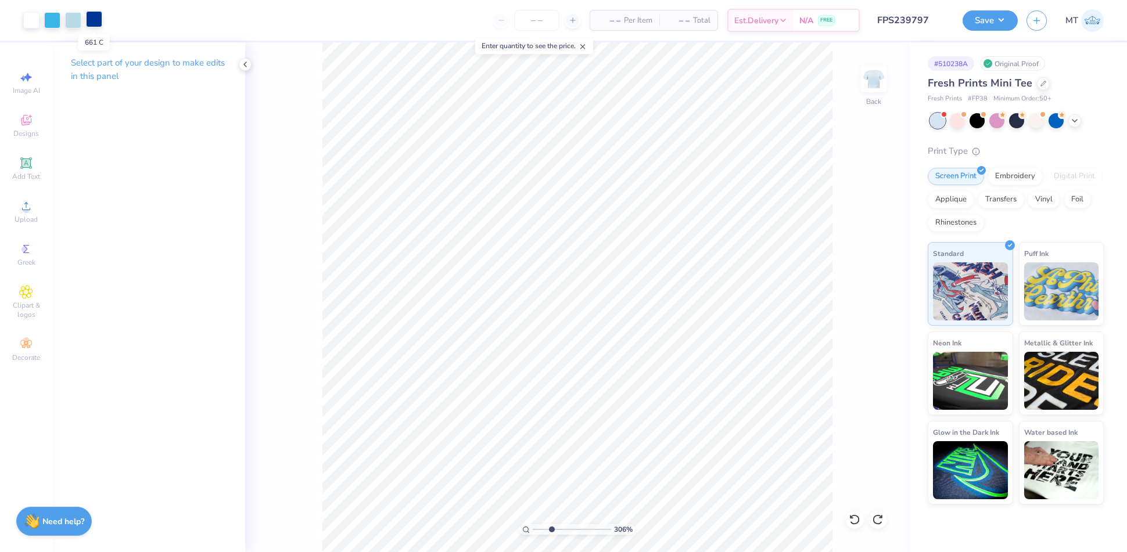
click at [97, 25] on div at bounding box center [94, 19] width 16 height 16
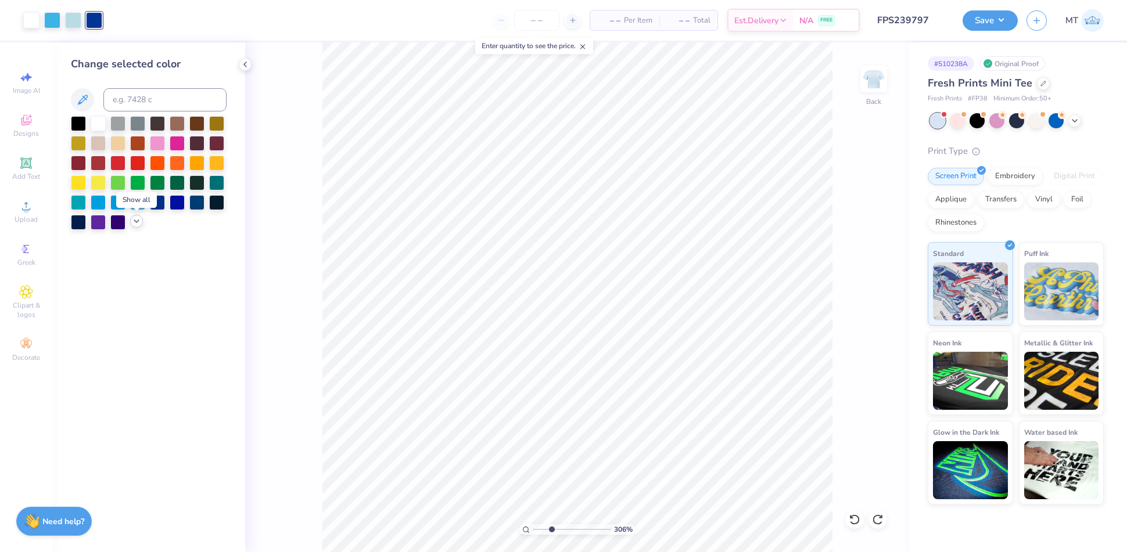
click at [137, 219] on icon at bounding box center [136, 221] width 9 height 9
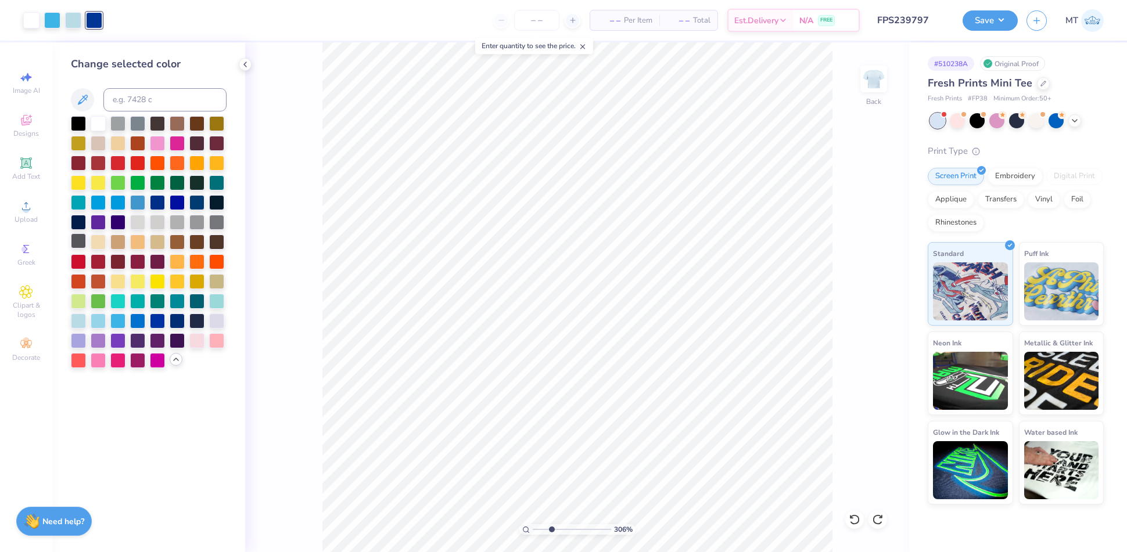
click at [81, 241] on div at bounding box center [78, 240] width 15 height 15
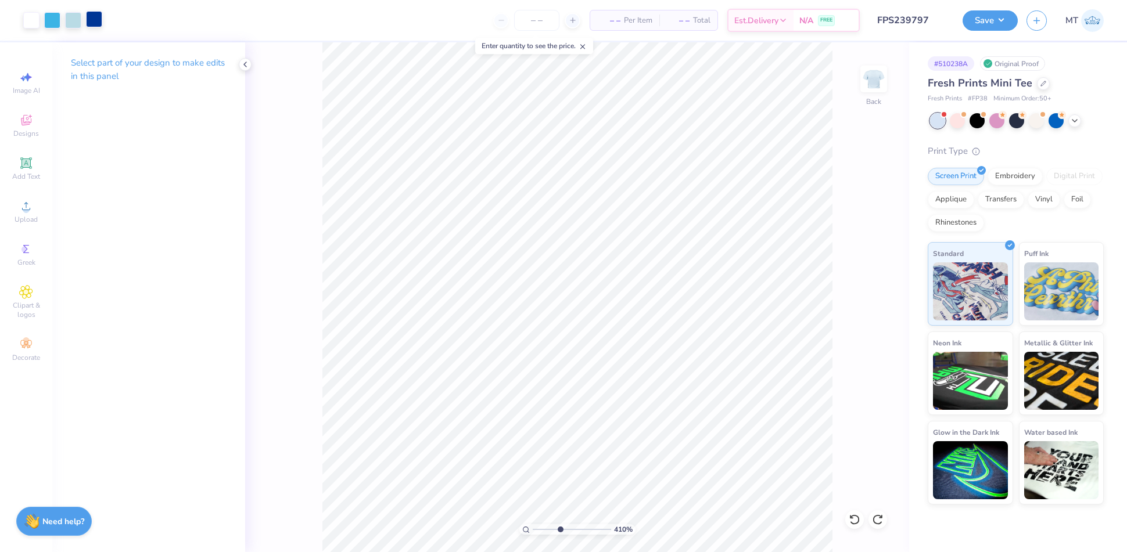
click at [87, 17] on div at bounding box center [94, 19] width 16 height 16
type input "4.10050832020123"
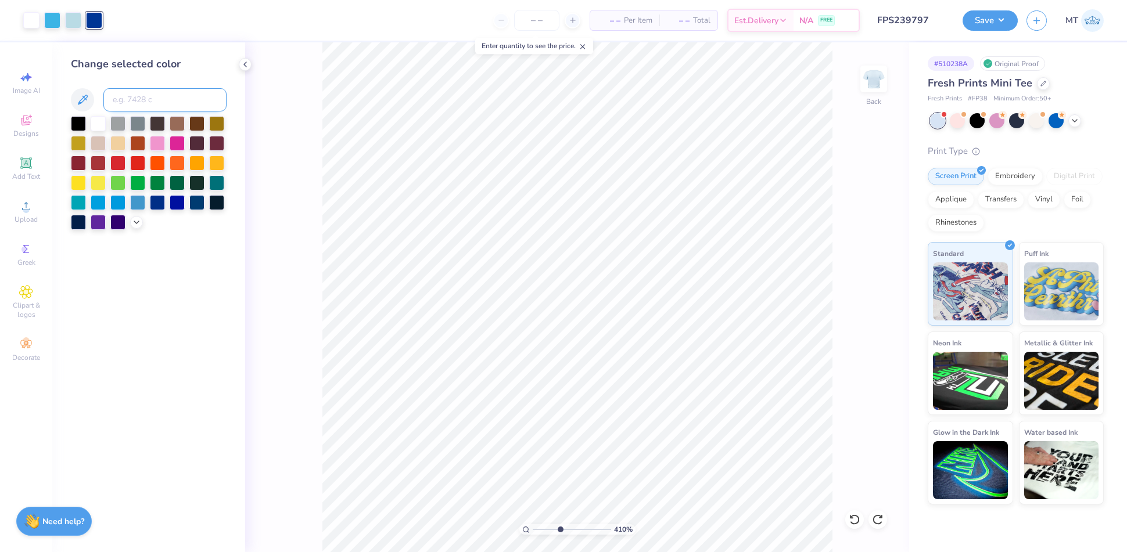
click at [151, 102] on input at bounding box center [164, 99] width 123 height 23
type input "7545"
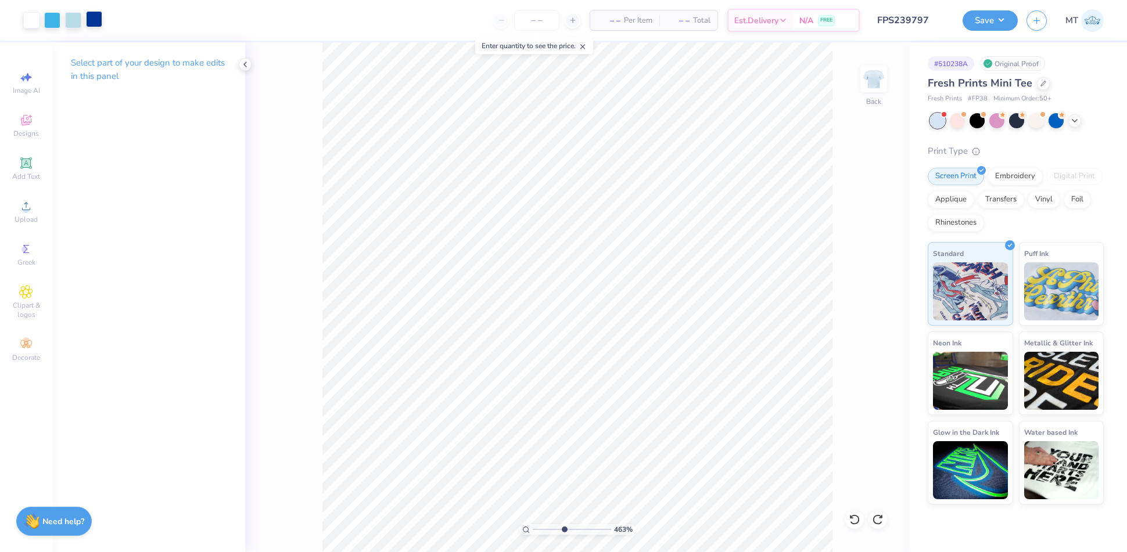
click at [95, 17] on div at bounding box center [94, 19] width 16 height 16
type input "4.62777590819336"
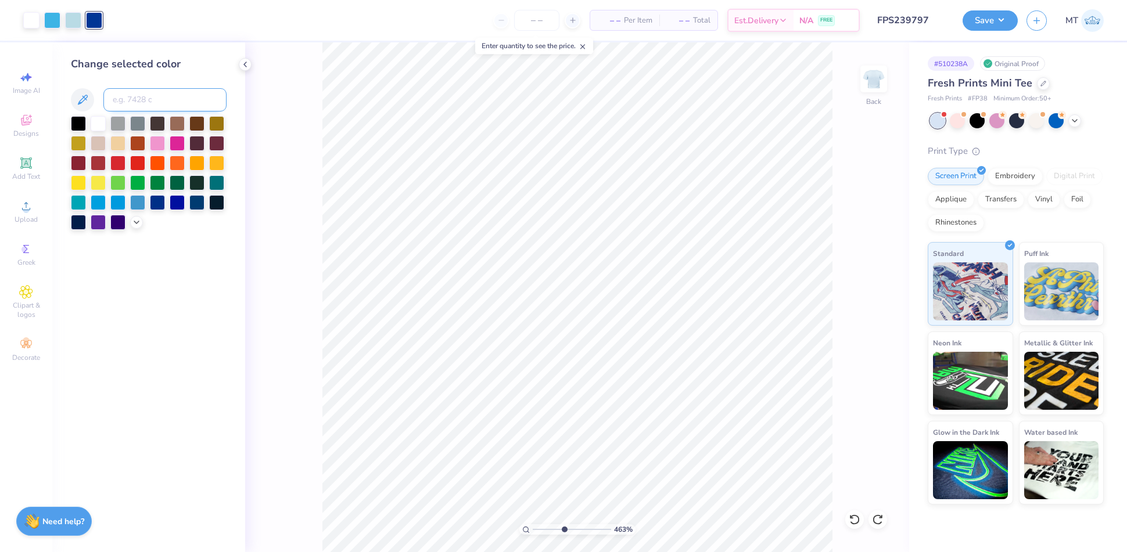
click at [159, 90] on input at bounding box center [164, 99] width 123 height 23
type input "653"
click at [55, 23] on div at bounding box center [52, 19] width 16 height 16
click at [136, 227] on div at bounding box center [136, 221] width 13 height 13
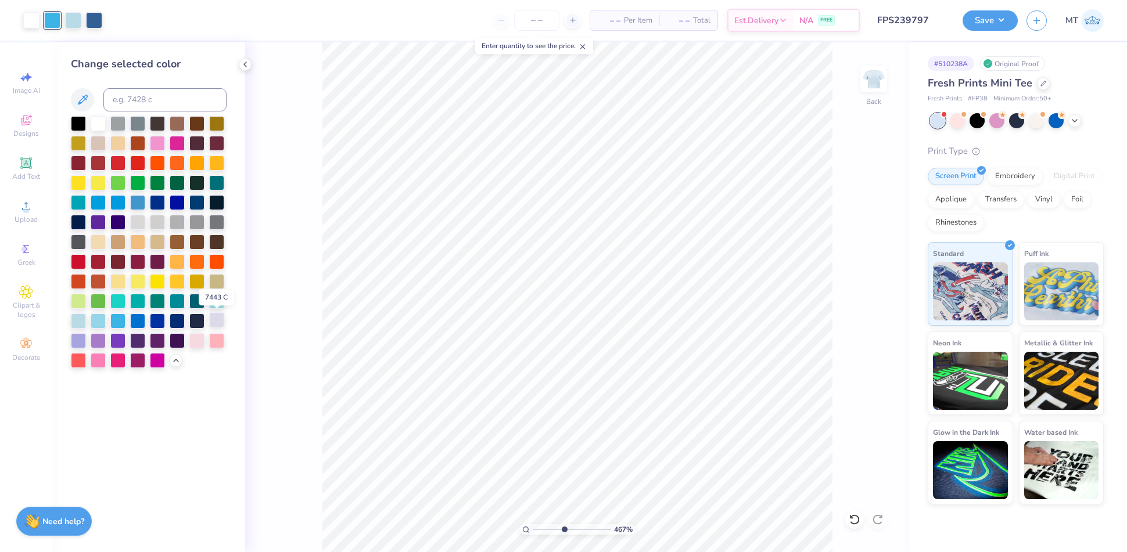
click at [214, 322] on div at bounding box center [216, 319] width 15 height 15
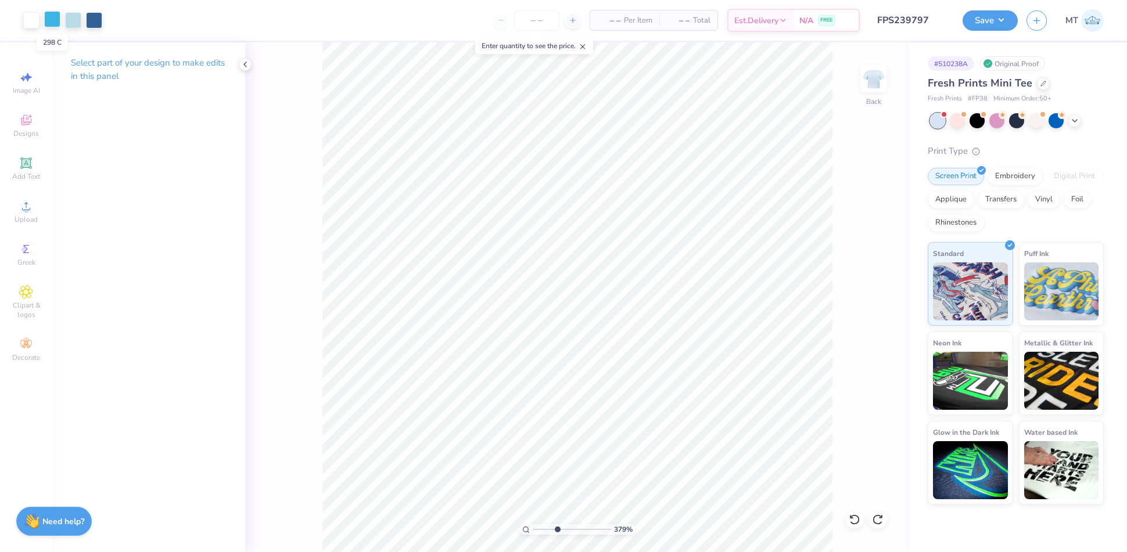
click at [58, 21] on div at bounding box center [52, 19] width 16 height 16
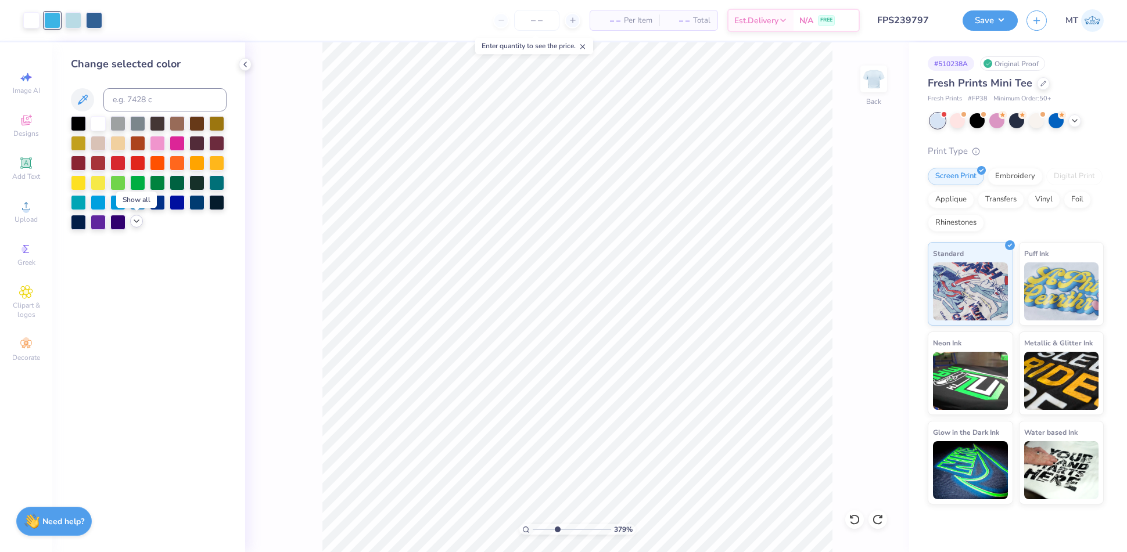
click at [134, 220] on icon at bounding box center [136, 221] width 9 height 9
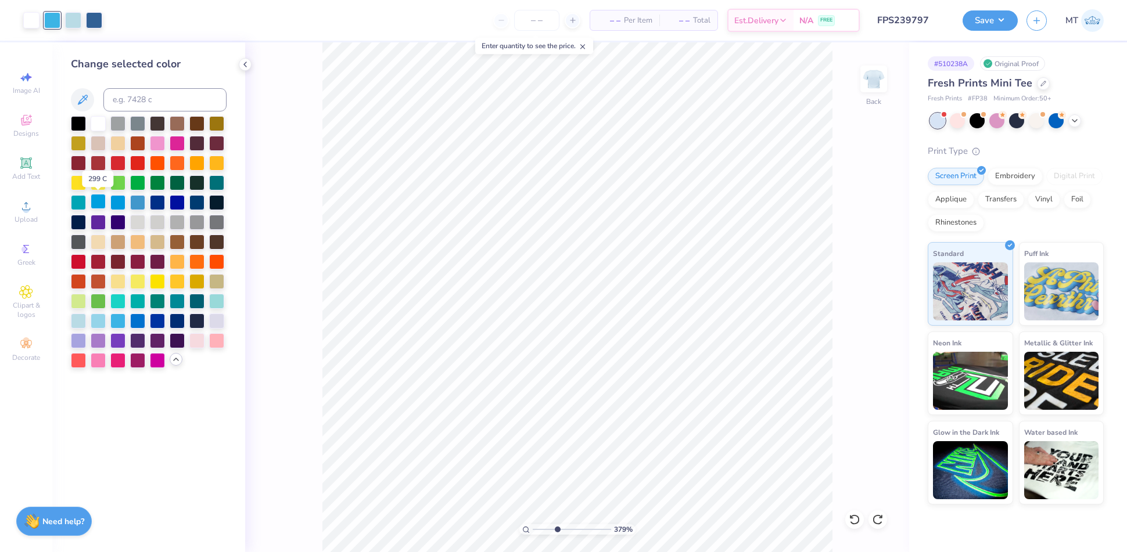
click at [100, 205] on div at bounding box center [98, 201] width 15 height 15
click at [120, 320] on div at bounding box center [117, 319] width 15 height 15
click at [100, 318] on div at bounding box center [98, 319] width 15 height 15
click at [78, 19] on div at bounding box center [73, 19] width 16 height 16
click at [219, 320] on div at bounding box center [216, 319] width 15 height 15
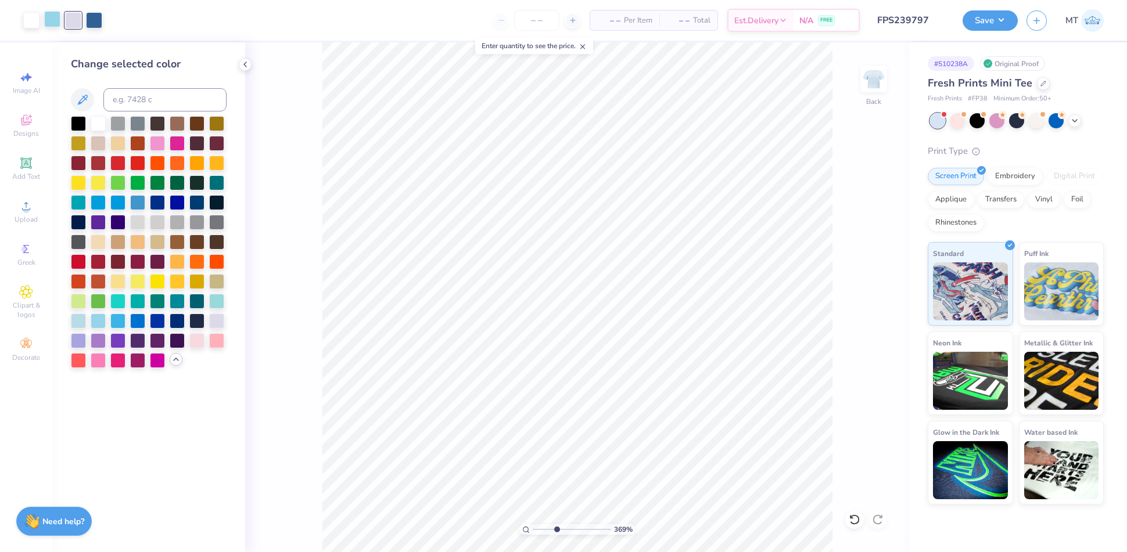
click at [51, 24] on div at bounding box center [52, 19] width 16 height 16
click at [78, 322] on div at bounding box center [78, 319] width 15 height 15
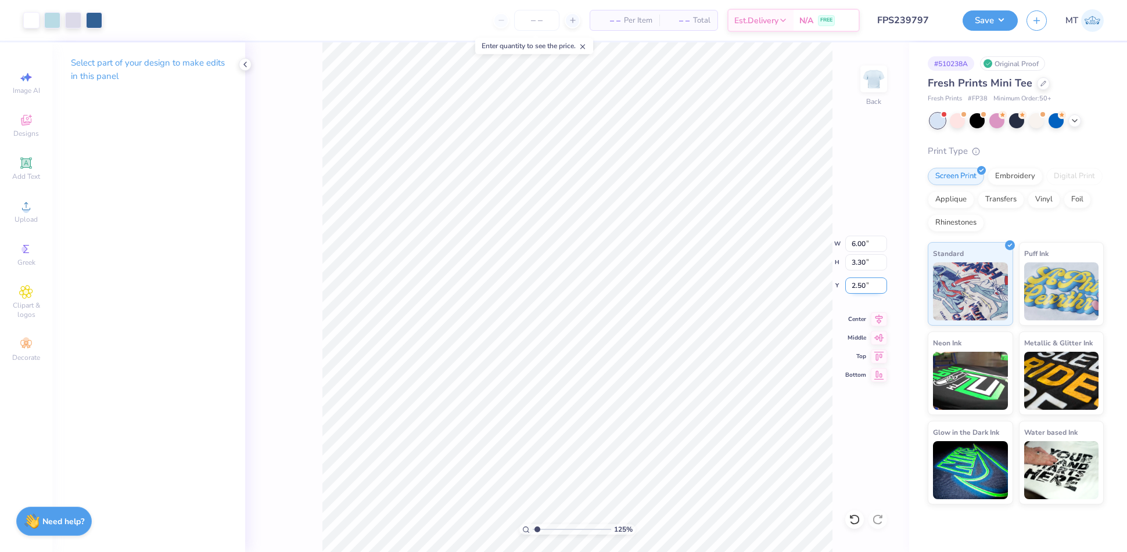
click at [858, 283] on input "2.50" at bounding box center [866, 286] width 42 height 16
type input "1"
click at [1010, 19] on button "Save" at bounding box center [989, 19] width 55 height 20
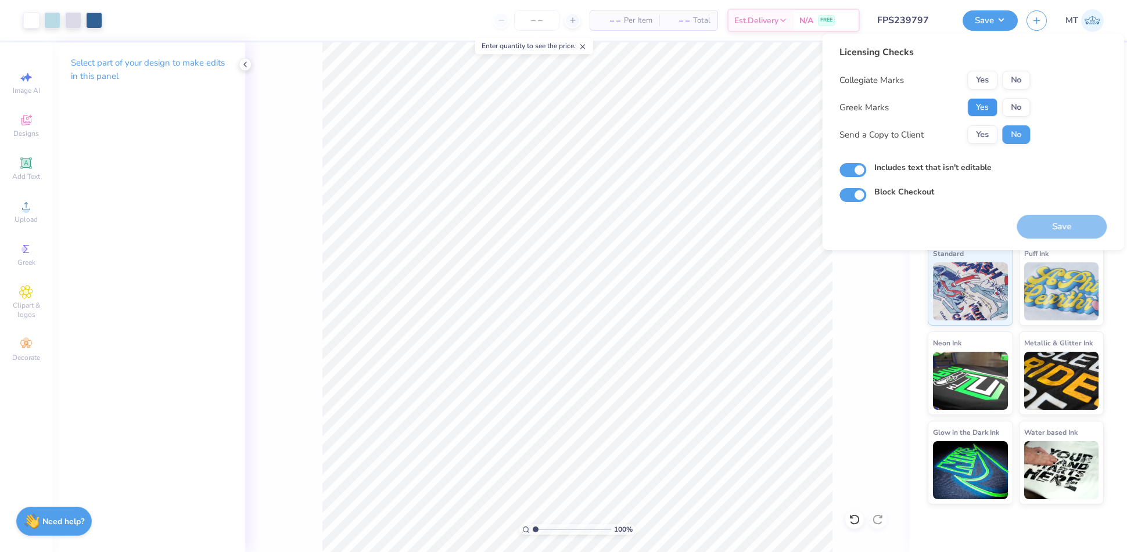
click at [970, 105] on button "Yes" at bounding box center [982, 107] width 30 height 19
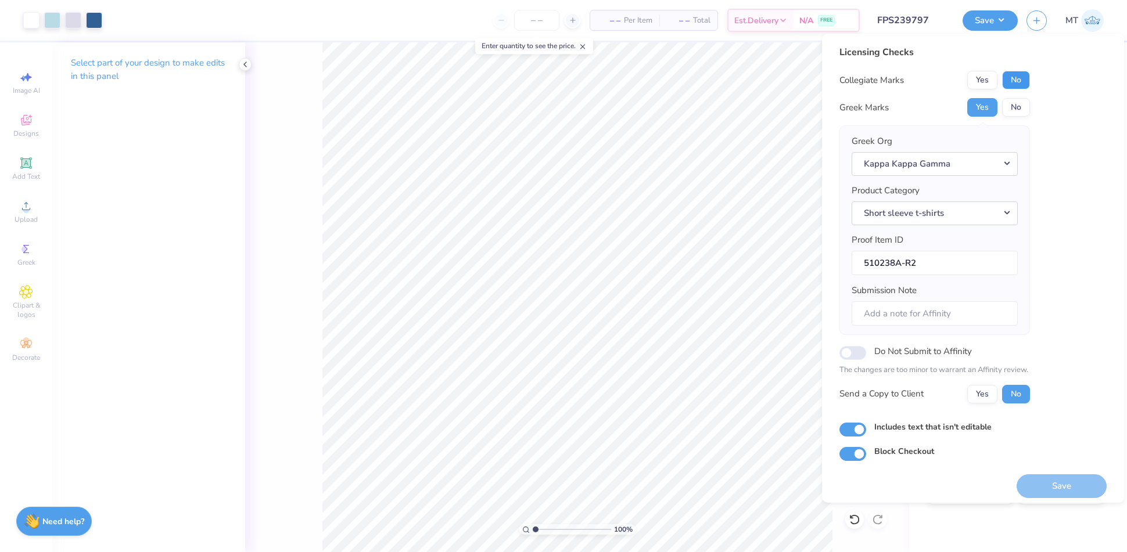
click at [1008, 85] on button "No" at bounding box center [1016, 80] width 28 height 19
click at [1059, 484] on button "Save" at bounding box center [1061, 486] width 90 height 24
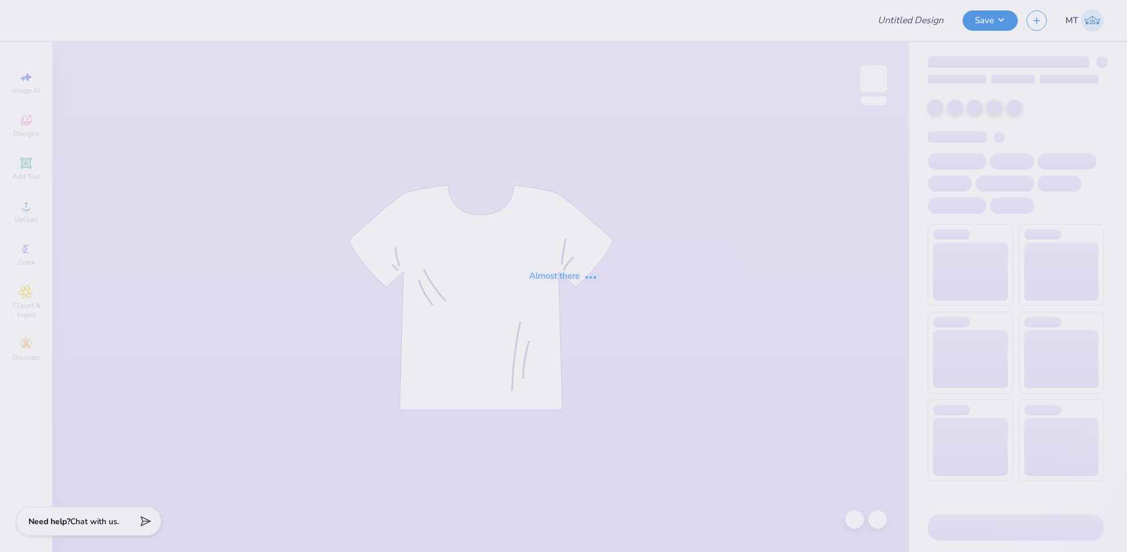
type input "FPS239742"
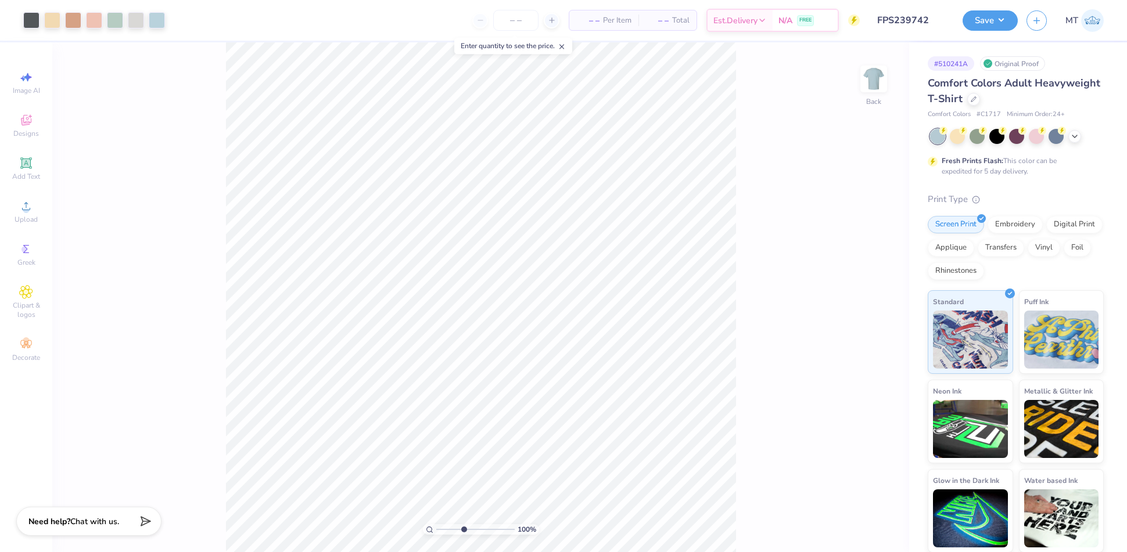
click at [463, 529] on input "range" at bounding box center [475, 529] width 78 height 10
drag, startPoint x: 463, startPoint y: 528, endPoint x: 434, endPoint y: 527, distance: 28.5
type input "1"
click at [436, 527] on input "range" at bounding box center [475, 529] width 78 height 10
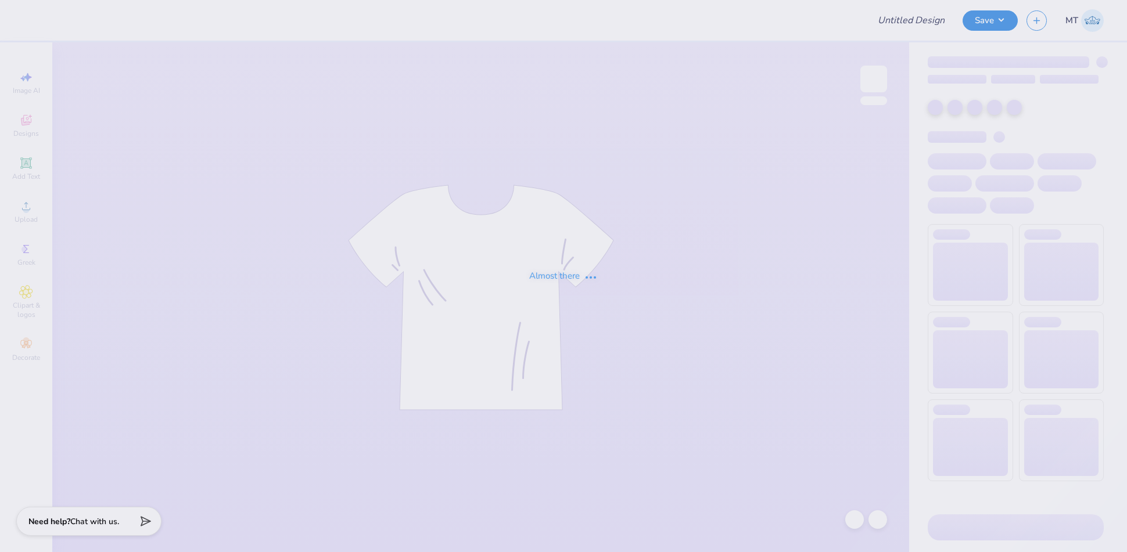
type input "FPS239743"
type input "FPS239744"
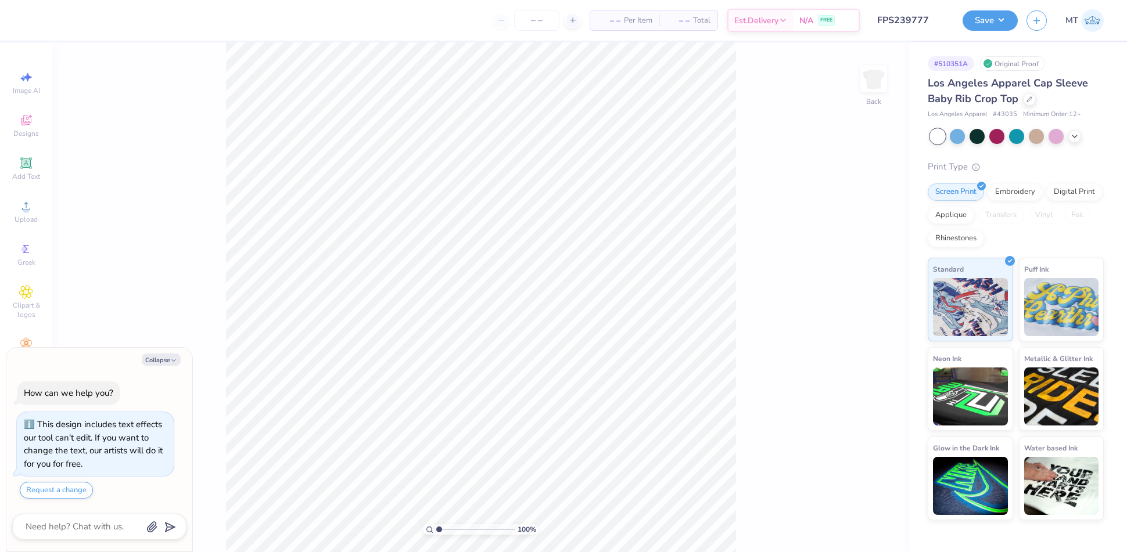
type textarea "x"
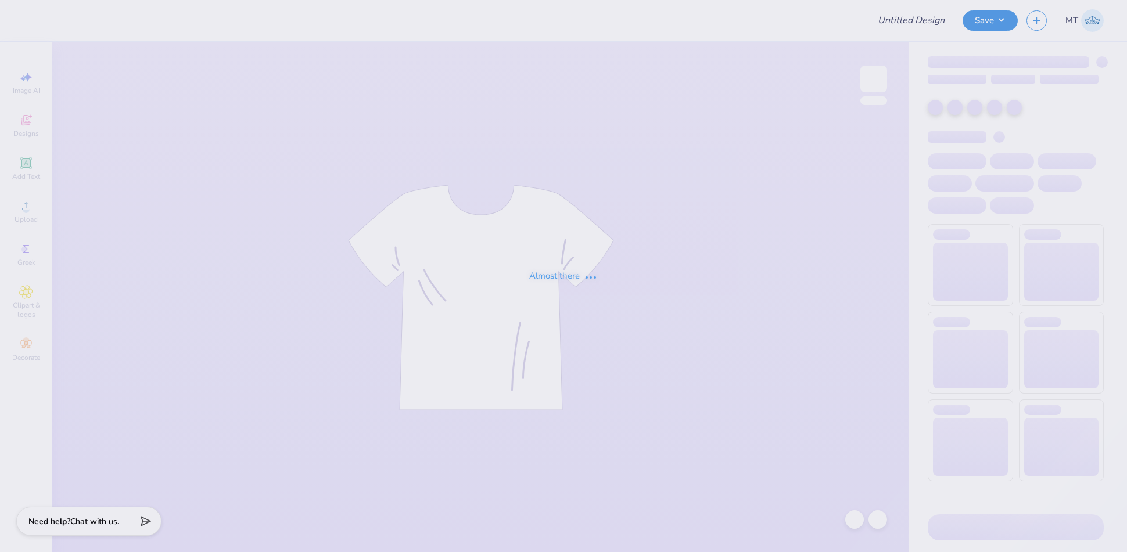
type input "FPS239557"
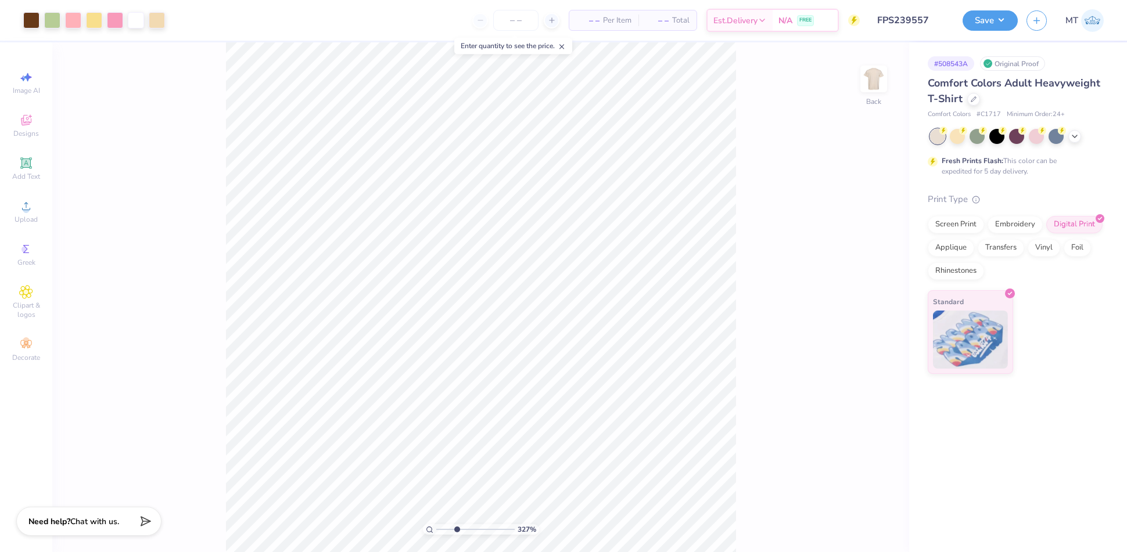
drag, startPoint x: 439, startPoint y: 528, endPoint x: 456, endPoint y: 529, distance: 16.9
click at [456, 529] on input "range" at bounding box center [475, 529] width 78 height 10
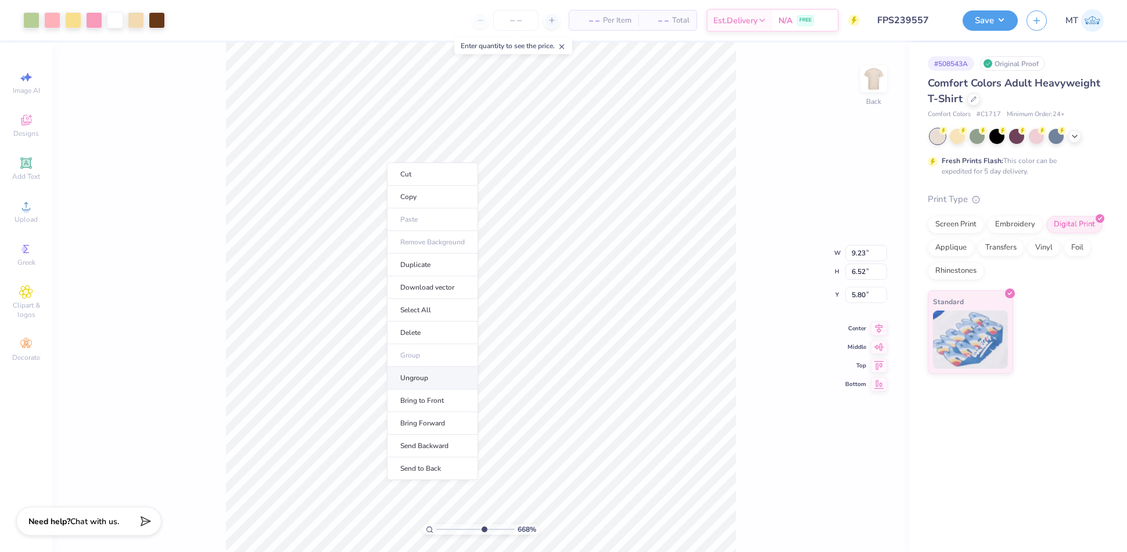
click at [445, 372] on li "Ungroup" at bounding box center [432, 378] width 91 height 23
type input "3.71984710616305"
type input "8.15"
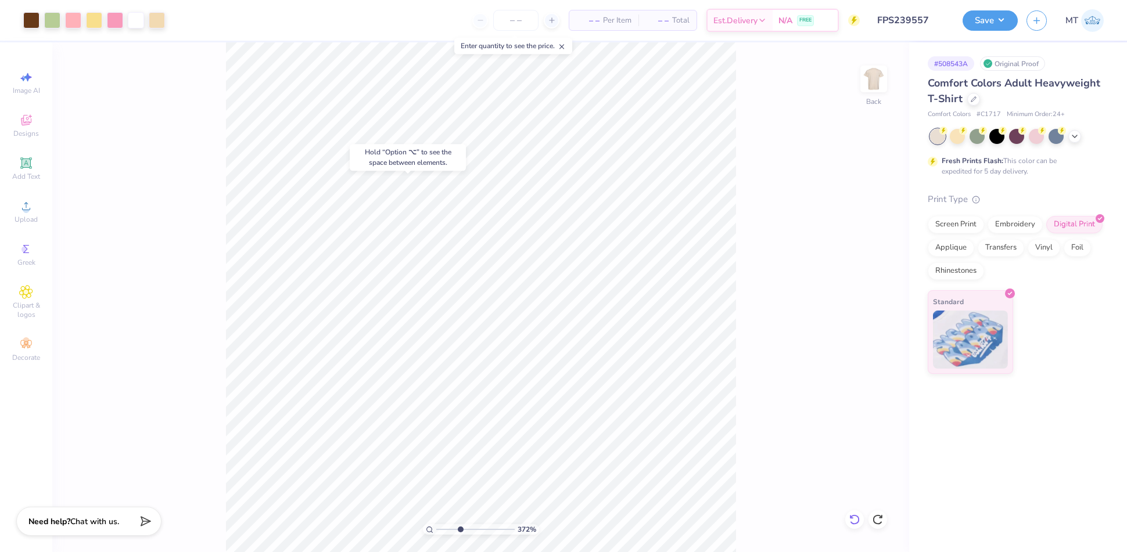
click at [850, 513] on div at bounding box center [854, 519] width 19 height 19
type input "1"
click at [857, 243] on input "10.00" at bounding box center [866, 244] width 42 height 16
click at [857, 242] on input "10.00" at bounding box center [866, 244] width 42 height 16
type input "9.00"
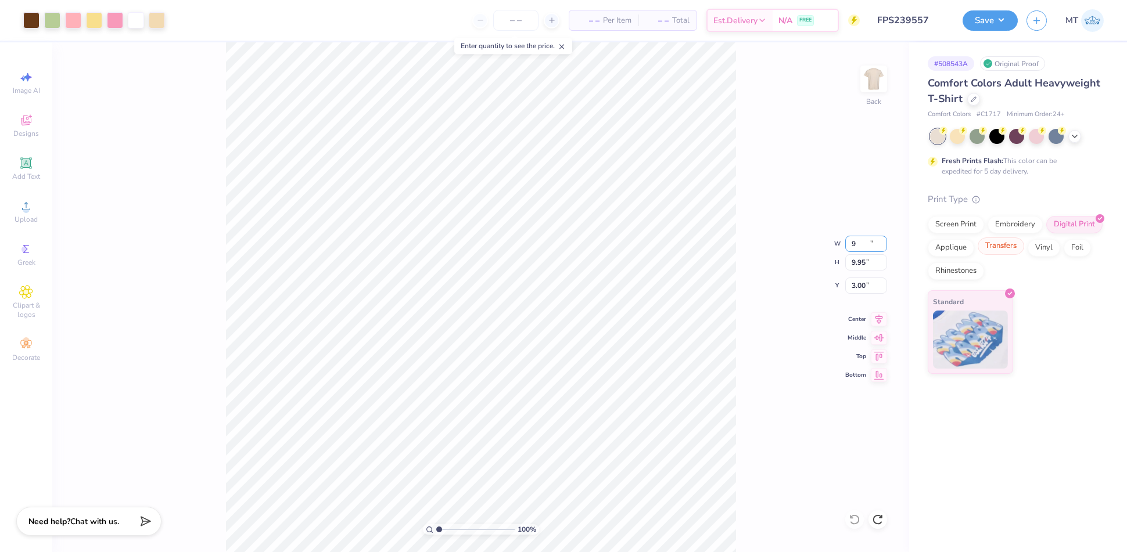
type input "8.95"
click at [857, 287] on input "3.50" at bounding box center [866, 286] width 42 height 16
type input "3.00"
click at [855, 282] on input "3.00" at bounding box center [866, 286] width 42 height 16
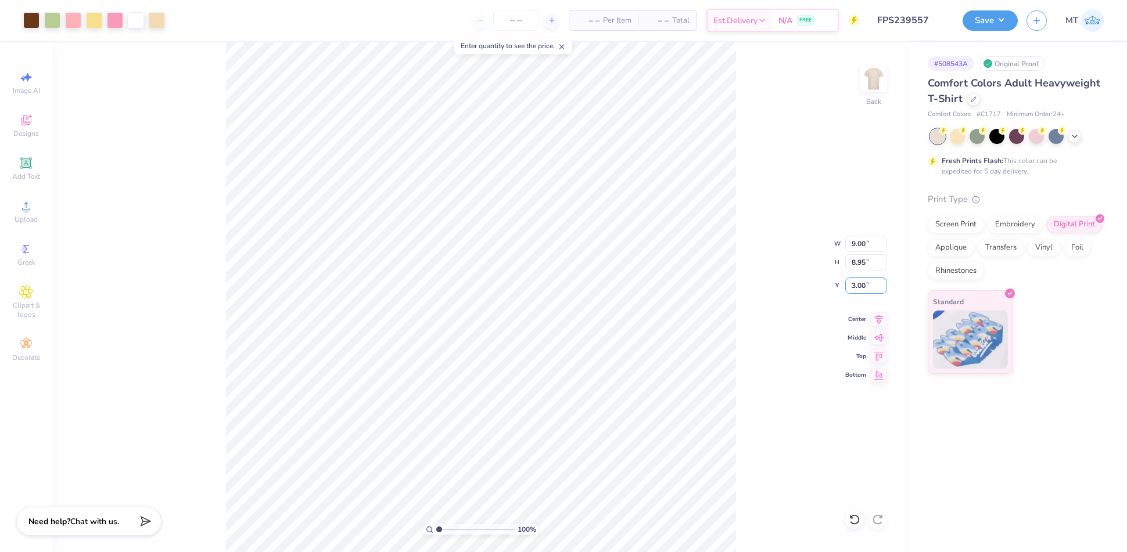
drag, startPoint x: 855, startPoint y: 282, endPoint x: 1038, endPoint y: 312, distance: 185.3
click at [855, 282] on input "3.00" at bounding box center [866, 286] width 42 height 16
type input "2.50"
click at [998, 15] on button "Save" at bounding box center [989, 19] width 55 height 20
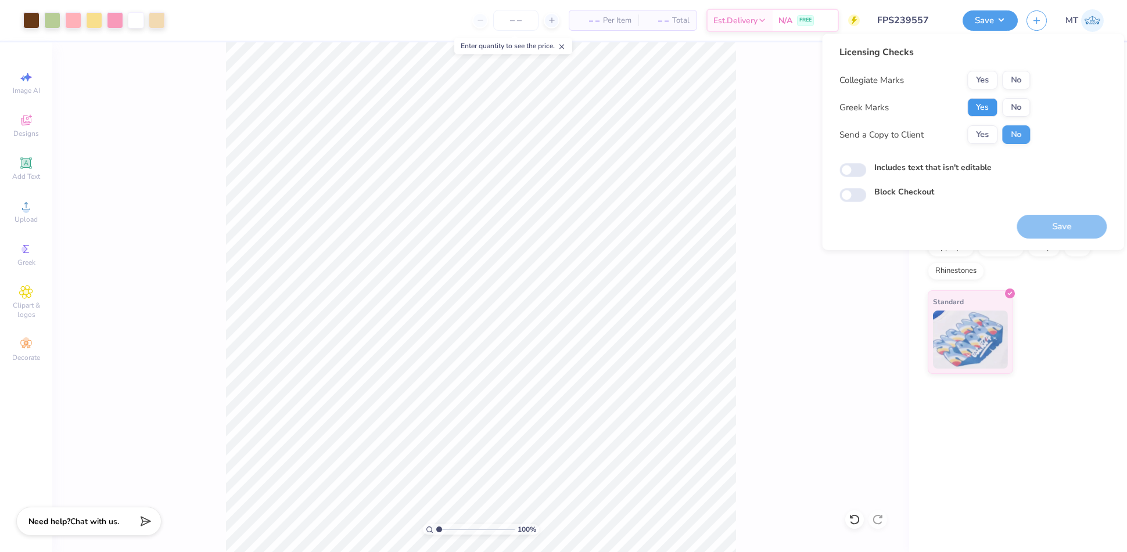
click at [986, 105] on button "Yes" at bounding box center [982, 107] width 30 height 19
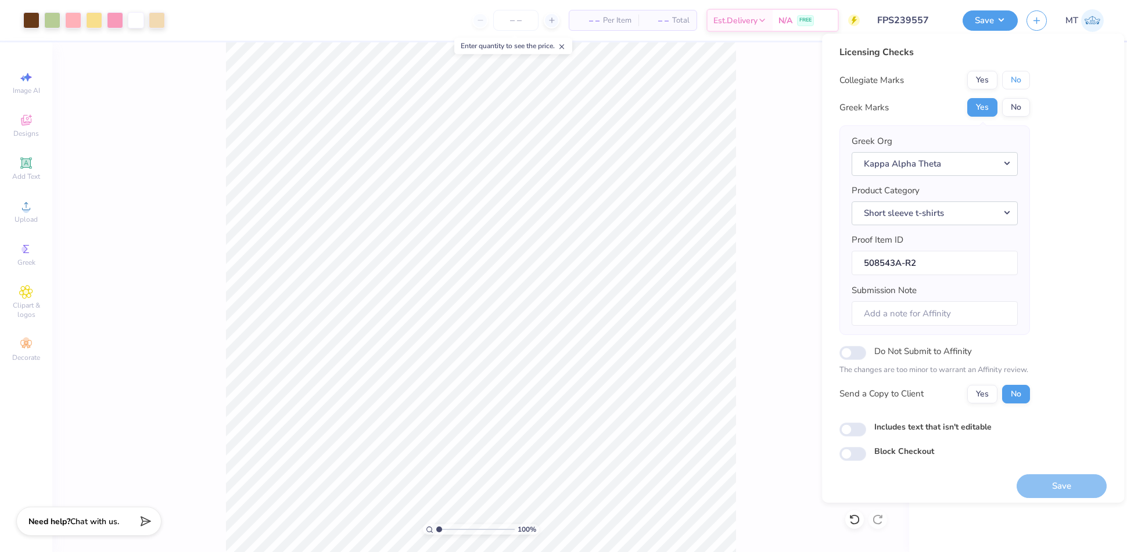
click at [1022, 80] on button "No" at bounding box center [1016, 80] width 28 height 19
drag, startPoint x: 1074, startPoint y: 480, endPoint x: 866, endPoint y: 7, distance: 516.7
click at [1074, 480] on button "Save" at bounding box center [1061, 486] width 90 height 24
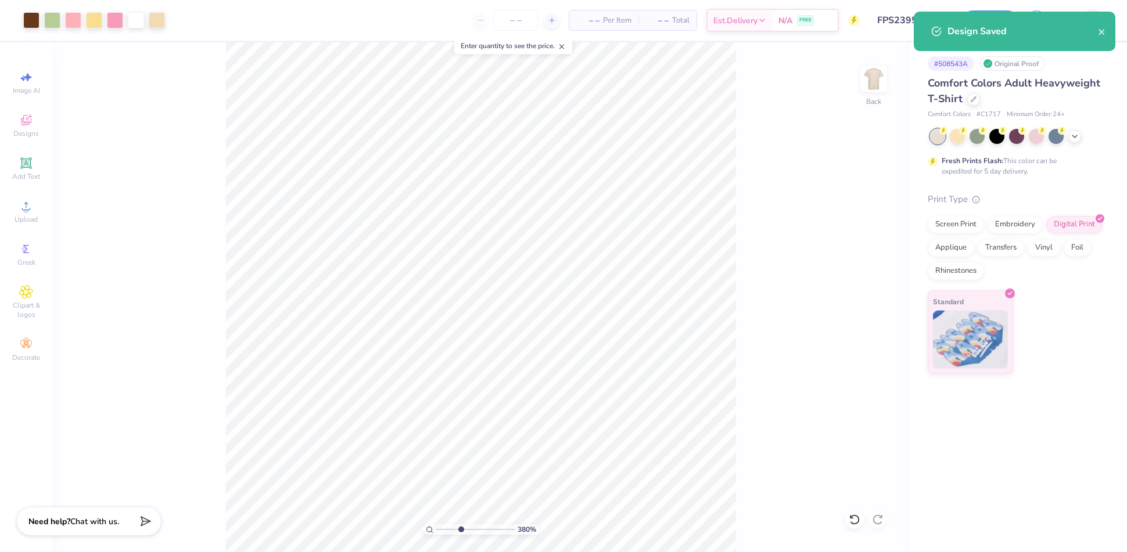
type input "1.29757837354149"
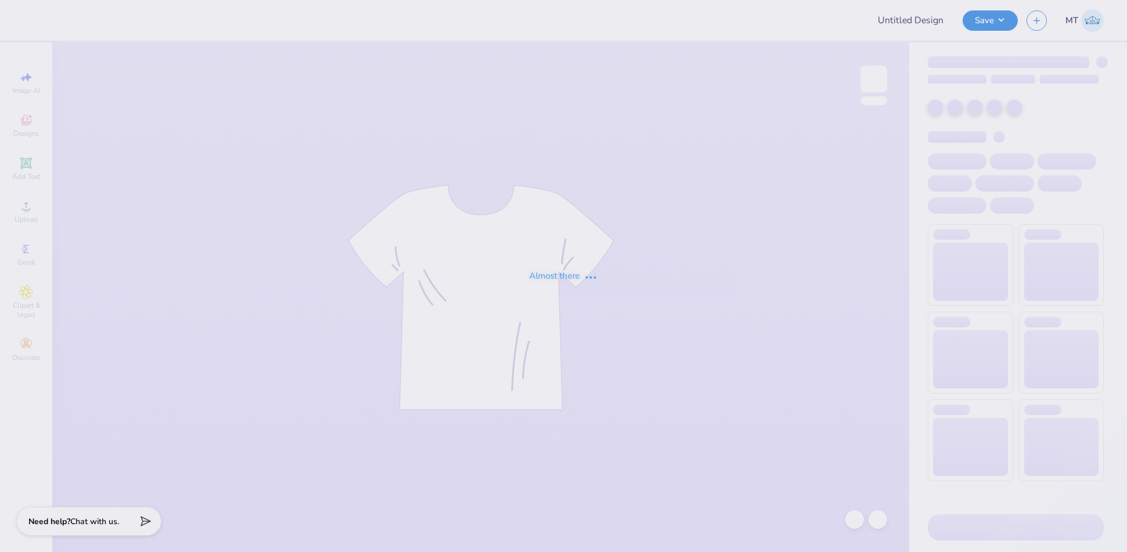
type input "FPS239558"
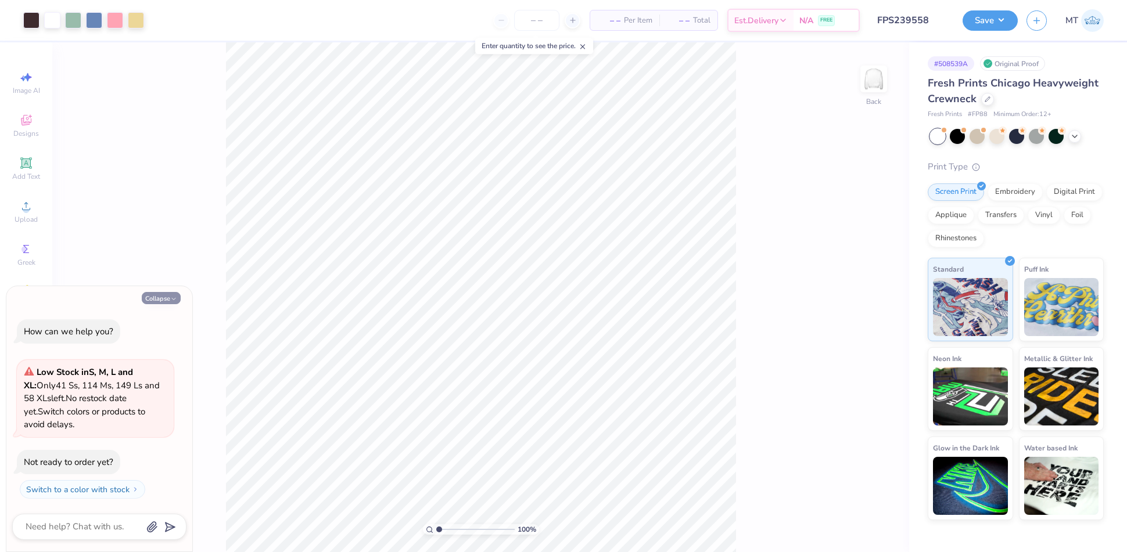
click at [163, 301] on button "Collapse" at bounding box center [161, 298] width 39 height 12
type textarea "x"
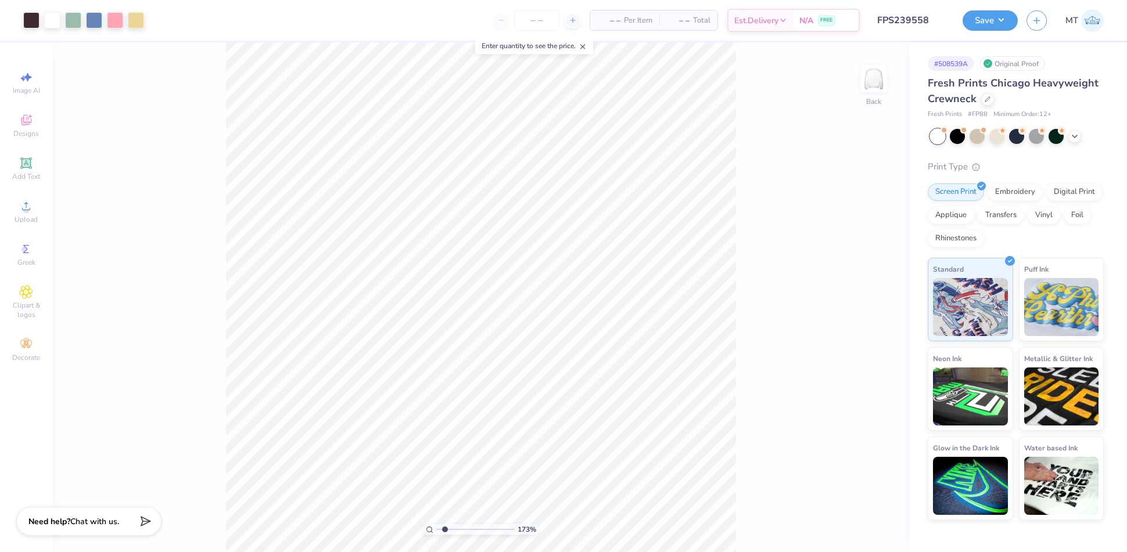
type input "1"
click at [860, 254] on input "11.00" at bounding box center [866, 253] width 42 height 16
type input "9.00"
type input "4.10"
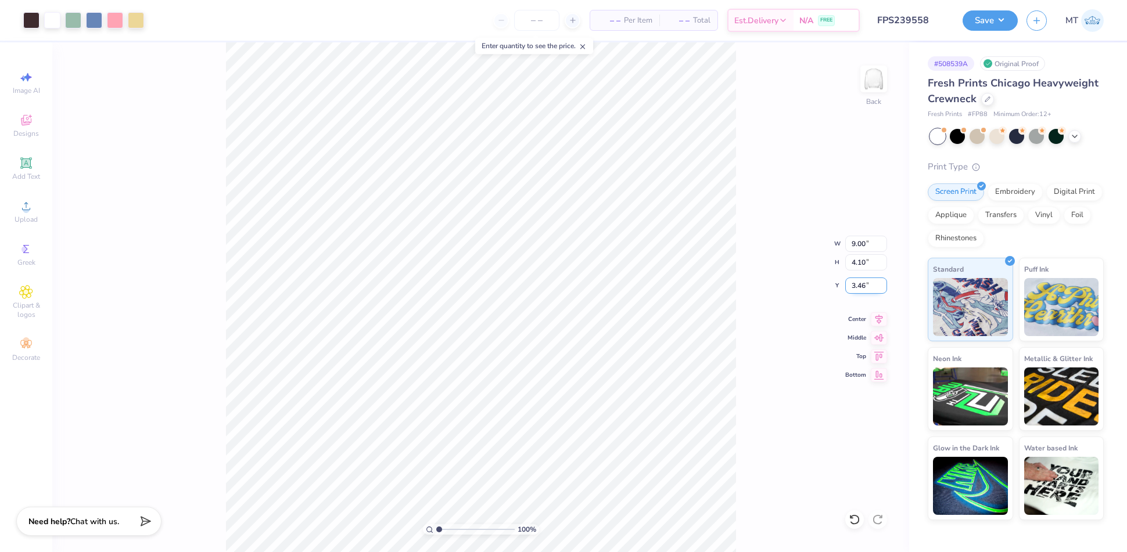
click at [858, 285] on input "3.46" at bounding box center [866, 286] width 42 height 16
type input "3.00"
type input "1"
click at [999, 24] on button "Save" at bounding box center [989, 19] width 55 height 20
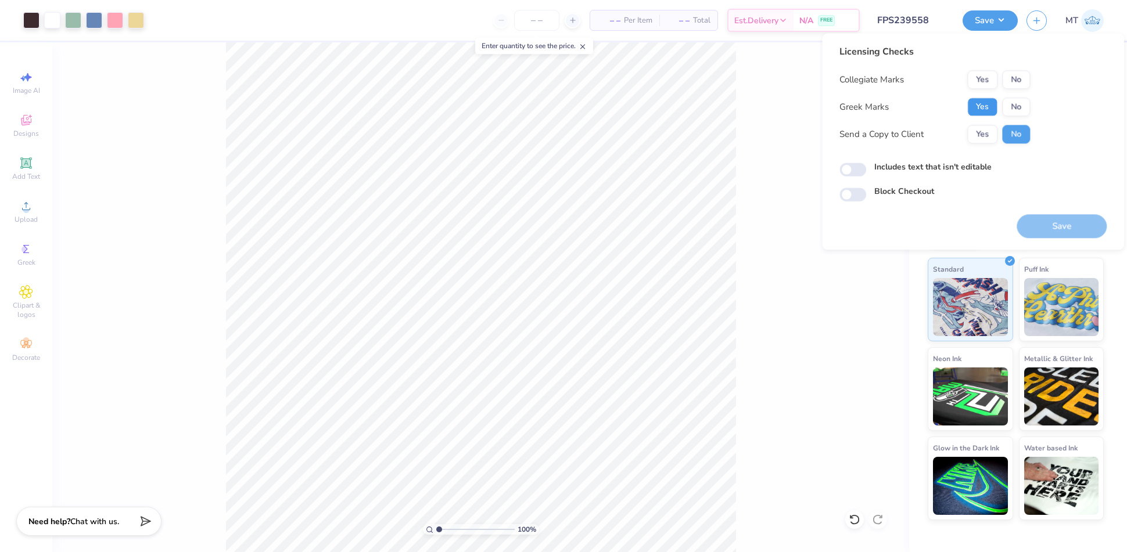
click at [986, 100] on button "Yes" at bounding box center [982, 107] width 30 height 19
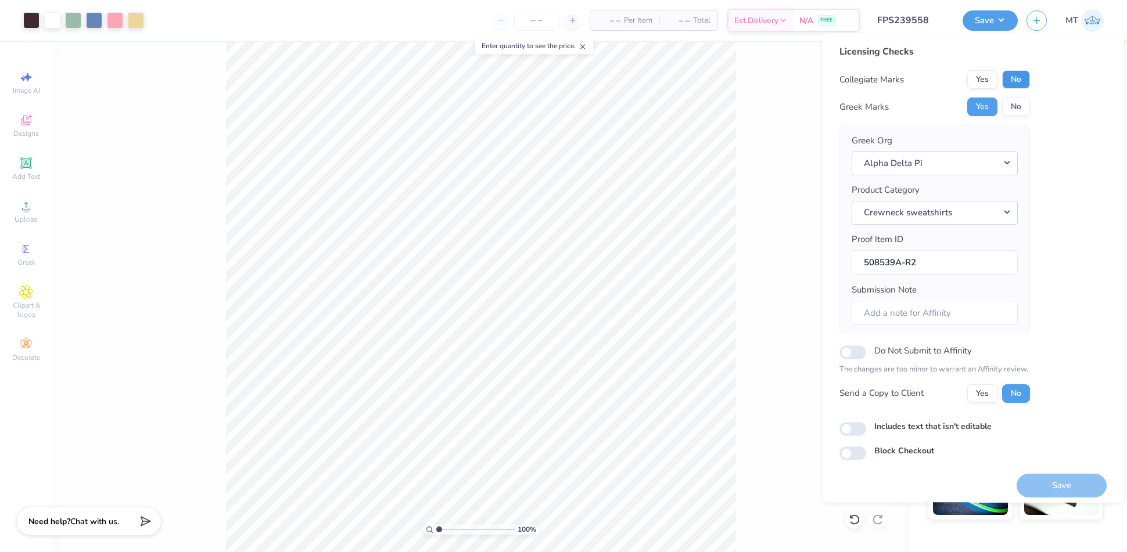
click at [1018, 79] on button "No" at bounding box center [1016, 79] width 28 height 19
click at [1086, 479] on button "Save" at bounding box center [1061, 486] width 90 height 24
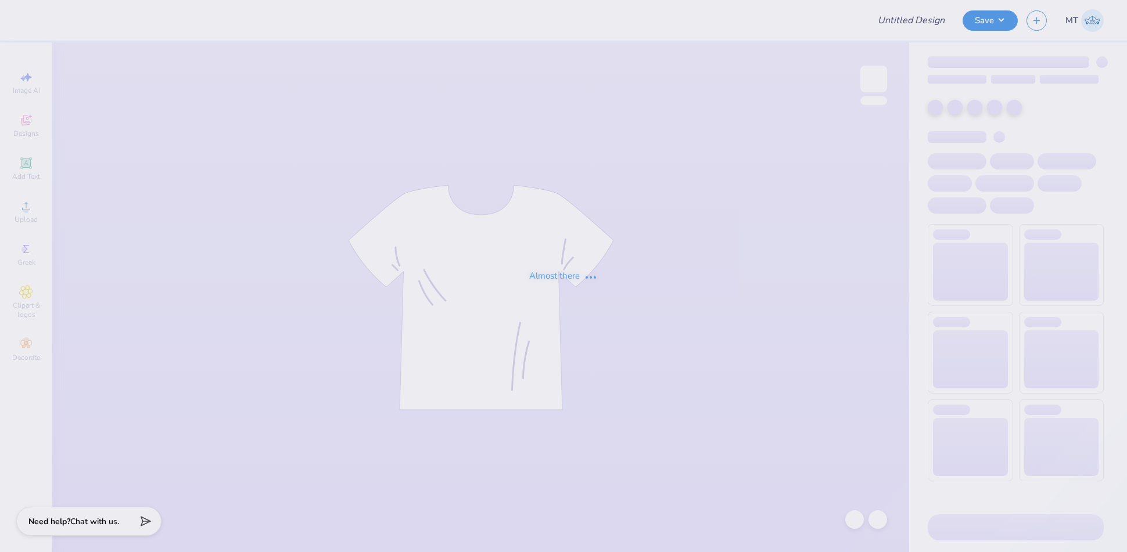
type input "FPS239832"
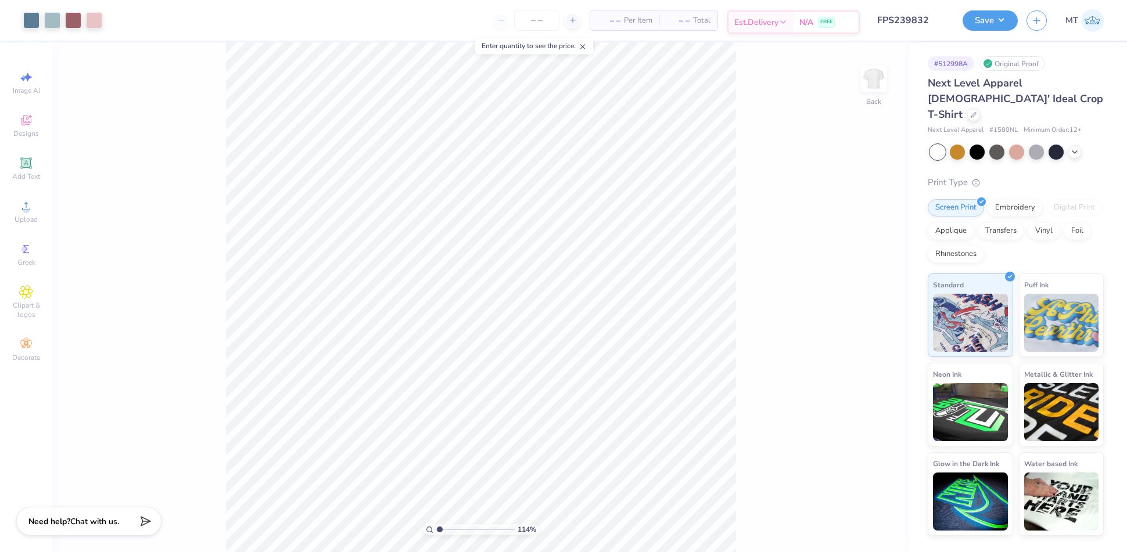
type input "1"
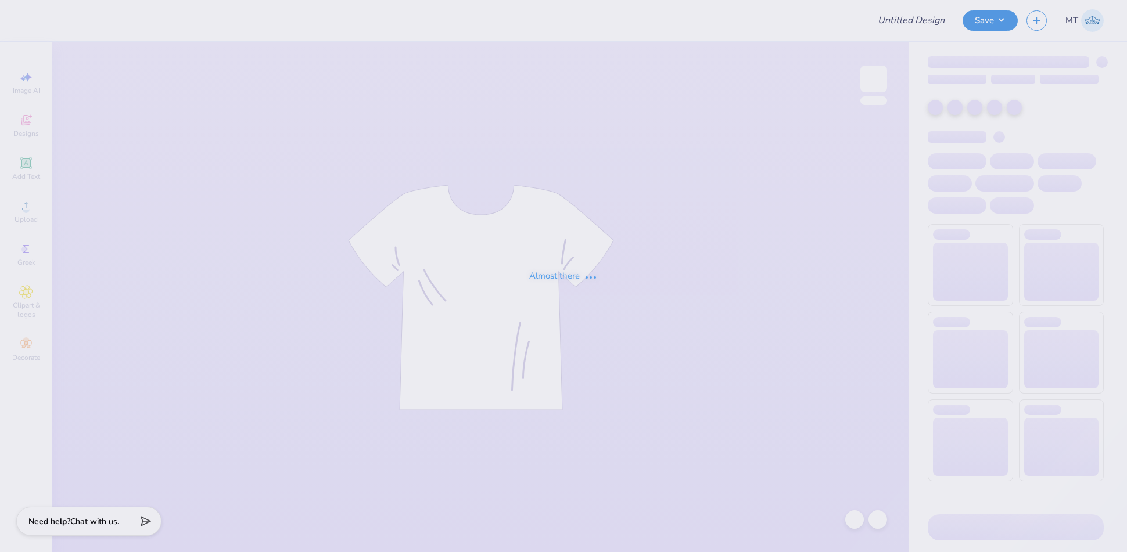
type input "FPS239854"
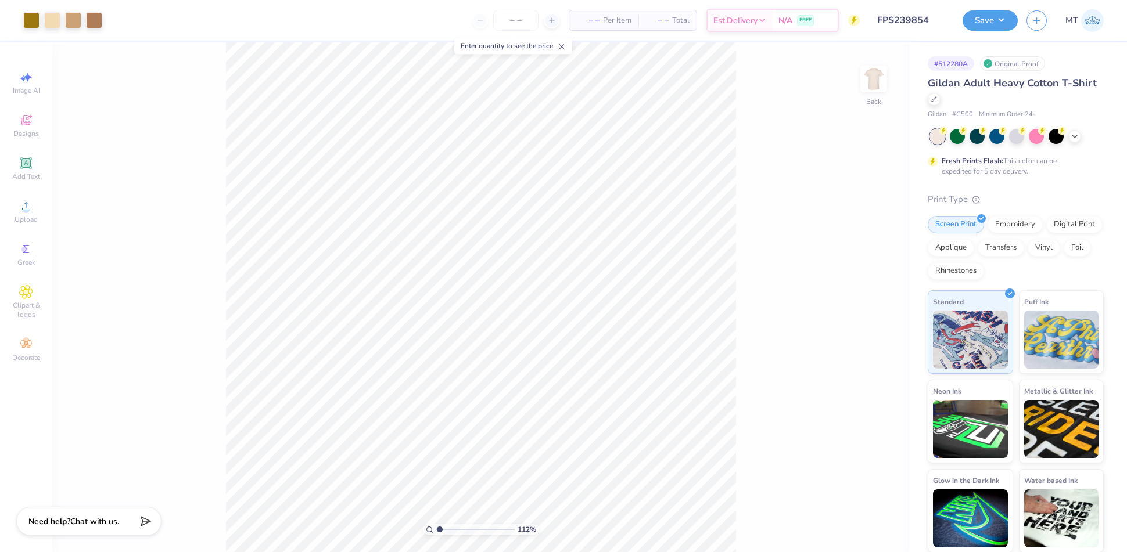
type input "1"
click at [28, 22] on div at bounding box center [31, 19] width 16 height 16
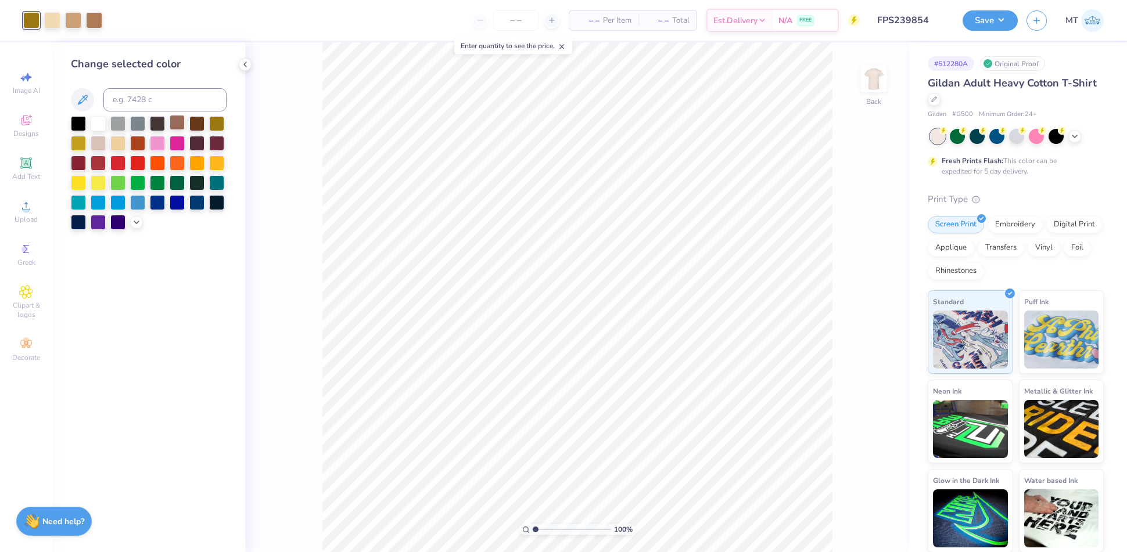
click at [172, 120] on div at bounding box center [177, 122] width 15 height 15
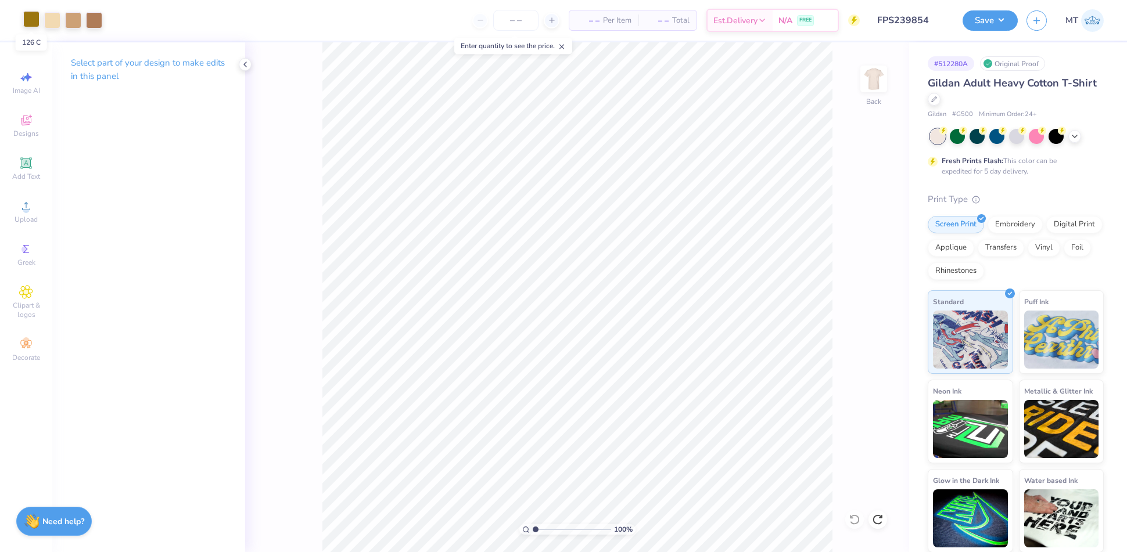
click at [30, 17] on div at bounding box center [31, 19] width 16 height 16
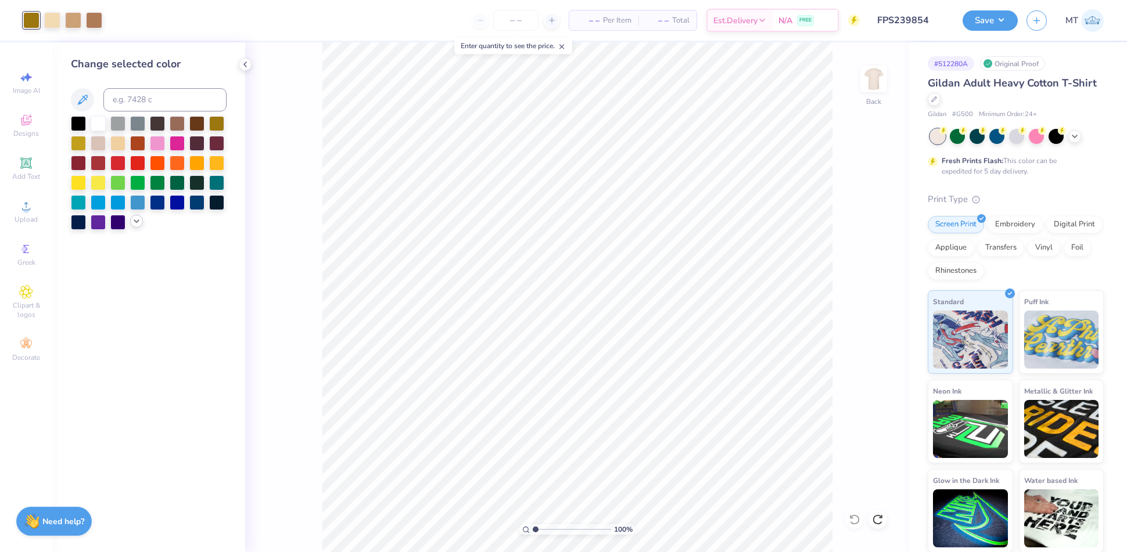
click at [132, 224] on icon at bounding box center [136, 221] width 9 height 9
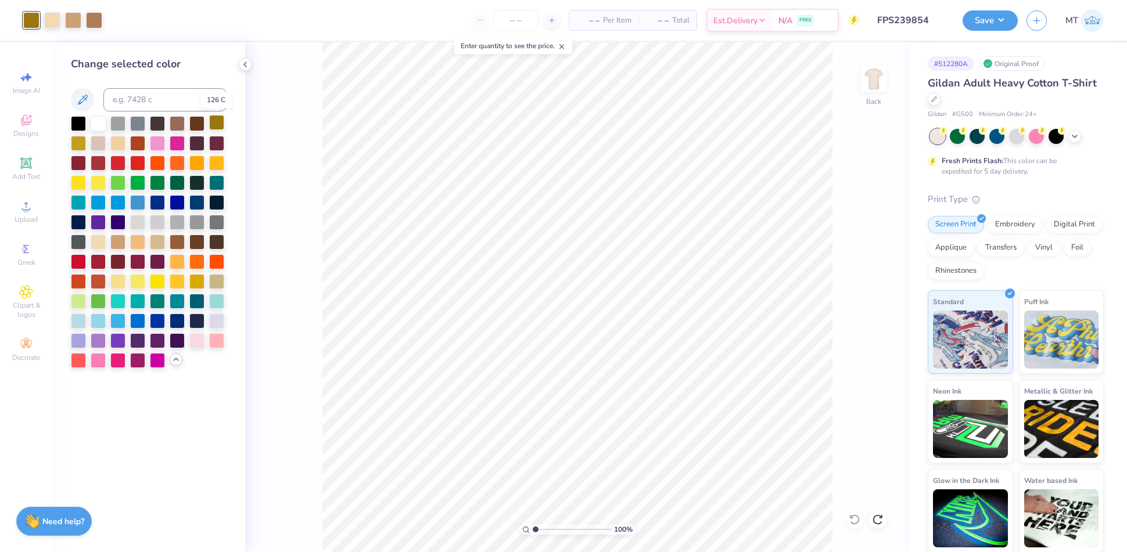
click at [218, 121] on div at bounding box center [216, 122] width 15 height 15
click at [195, 283] on div at bounding box center [196, 280] width 15 height 15
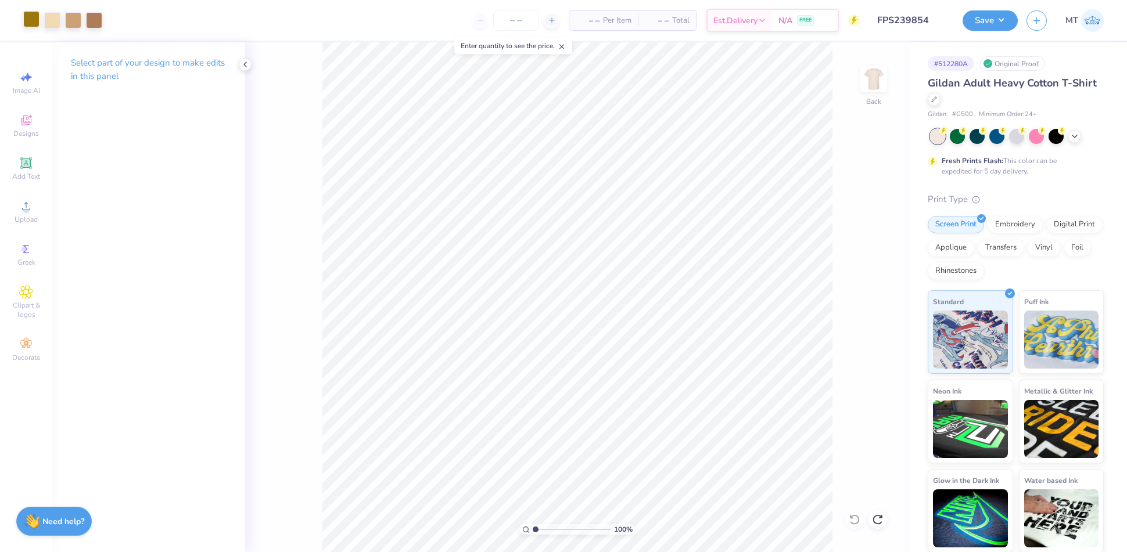
click at [35, 18] on div at bounding box center [31, 19] width 16 height 16
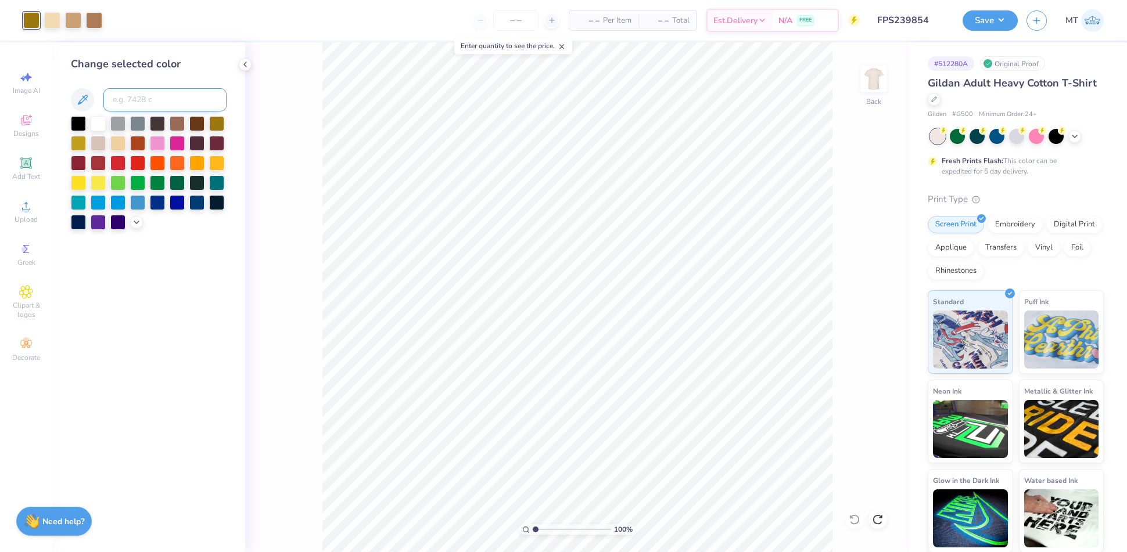
click at [165, 100] on input at bounding box center [164, 99] width 123 height 23
type input "7504"
type input "1"
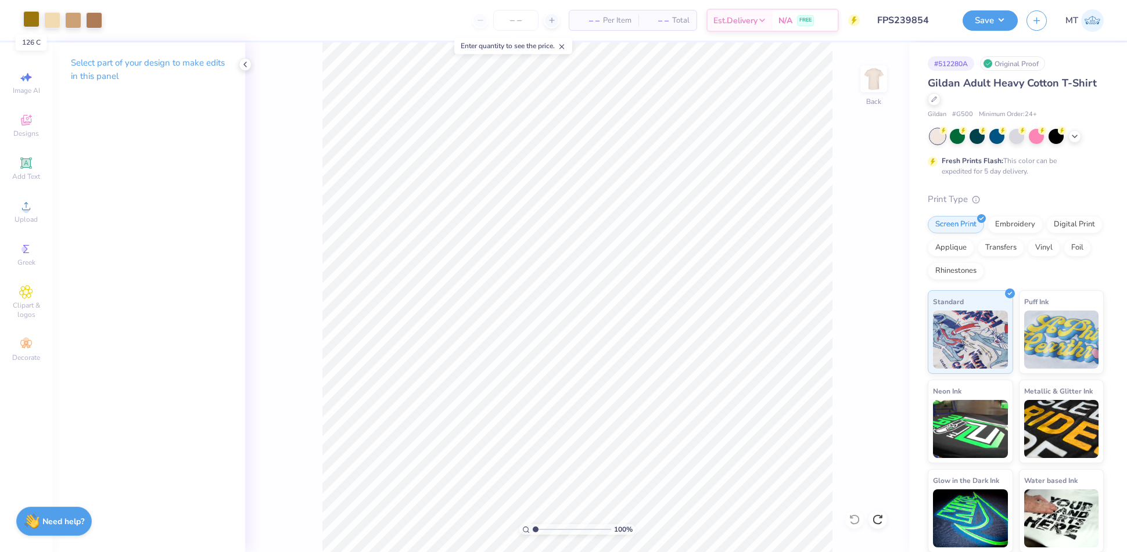
click at [34, 25] on div at bounding box center [31, 19] width 16 height 16
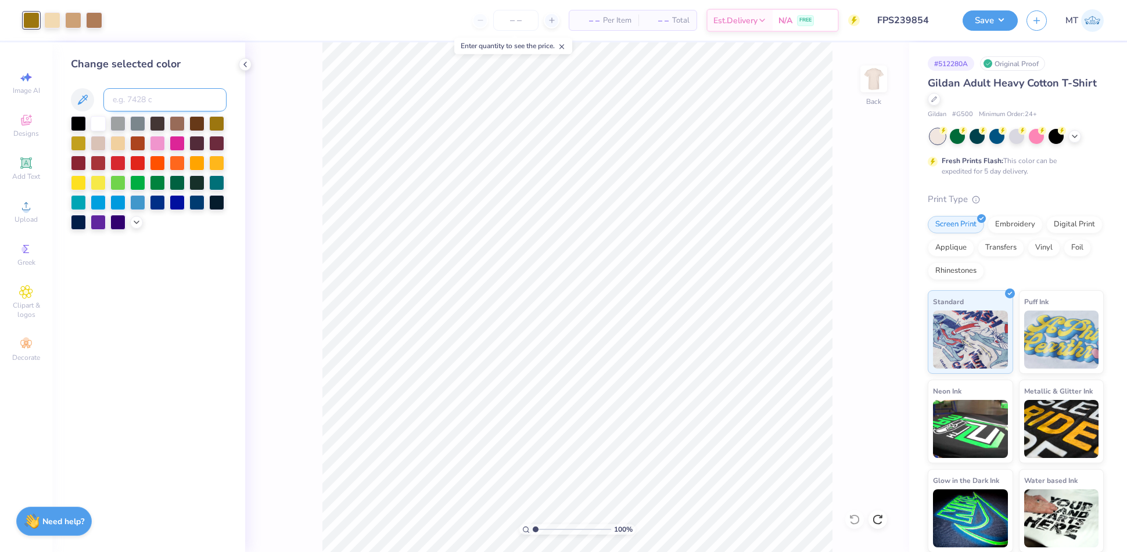
click at [120, 93] on input at bounding box center [164, 99] width 123 height 23
type input "7769"
click at [856, 523] on icon at bounding box center [854, 520] width 10 height 10
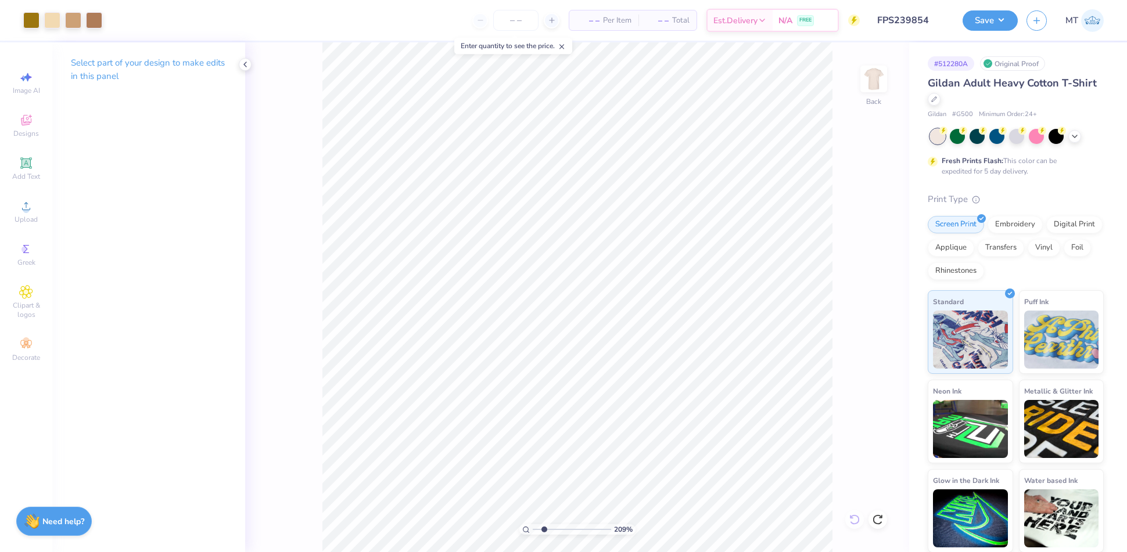
type input "1"
click at [862, 244] on input "11.50" at bounding box center [866, 244] width 42 height 16
type input "11.00"
type input "11.28"
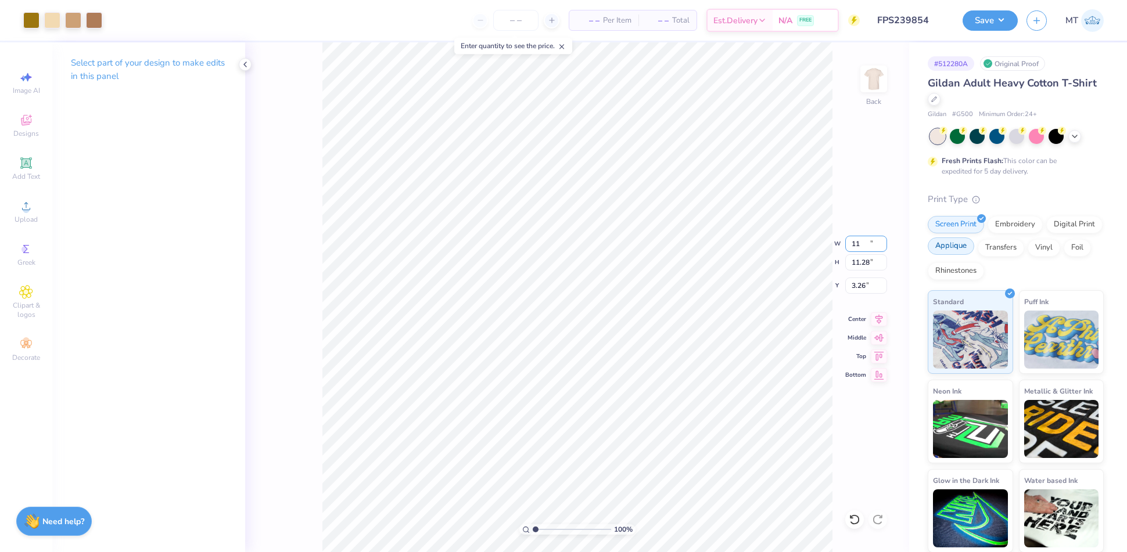
type input "3.26"
click at [855, 245] on input "11.00" at bounding box center [866, 244] width 42 height 16
type input "10.00"
type input "10.26"
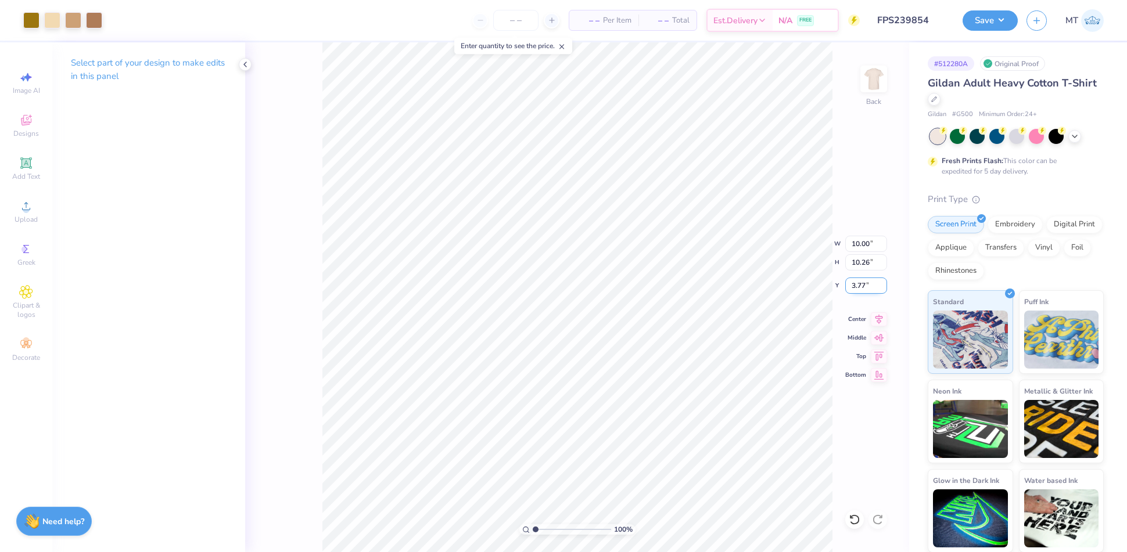
click at [861, 281] on input "3.77" at bounding box center [866, 286] width 42 height 16
type input "3.00"
click at [854, 285] on input "3.00" at bounding box center [866, 286] width 42 height 16
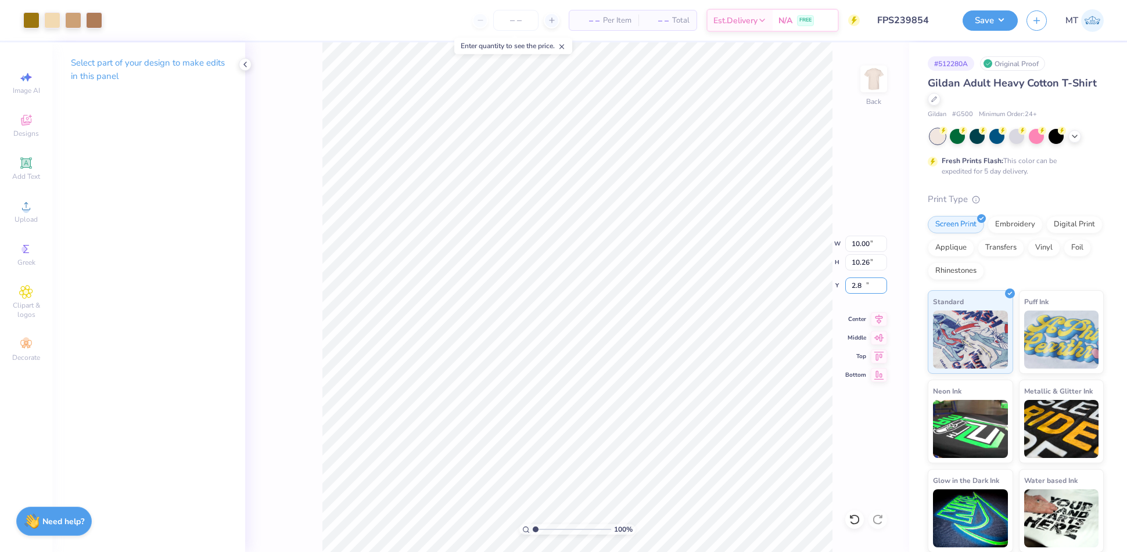
type input "2.80"
type input "0.82"
click at [1009, 21] on button "Save" at bounding box center [989, 19] width 55 height 20
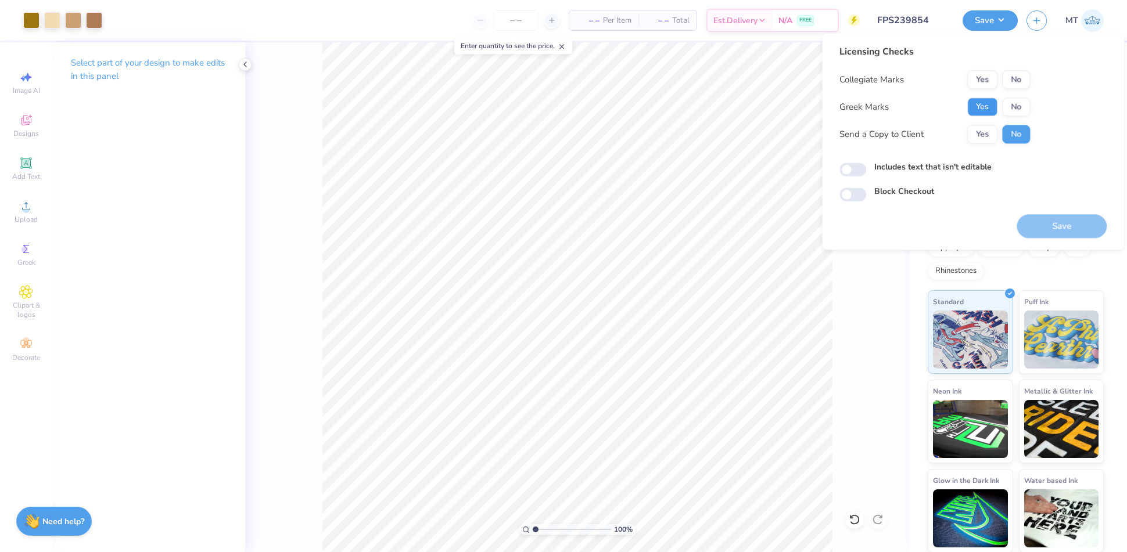
click at [991, 109] on button "Yes" at bounding box center [982, 107] width 30 height 19
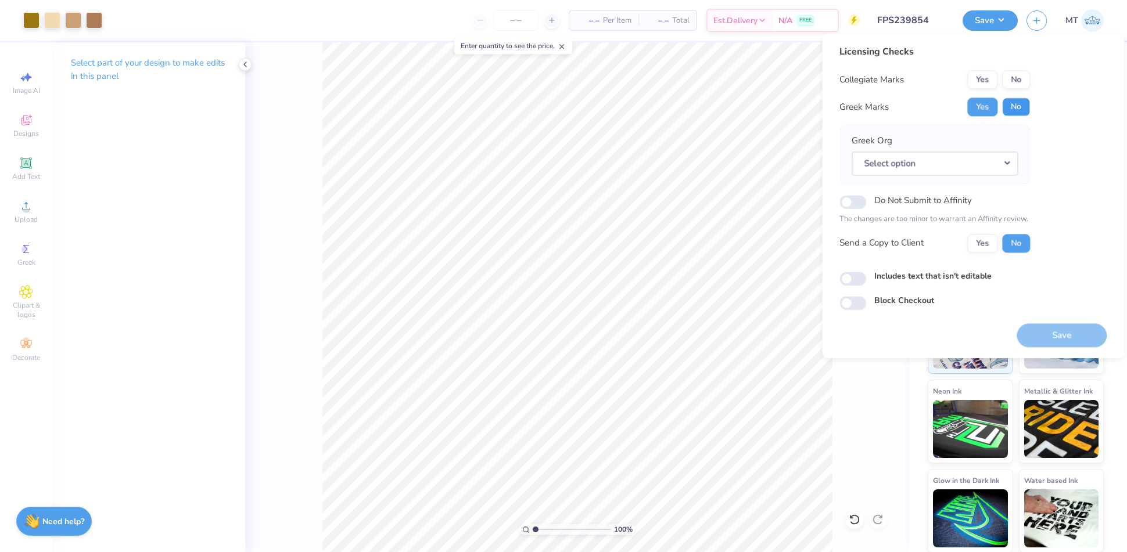
click at [1012, 110] on button "No" at bounding box center [1016, 107] width 28 height 19
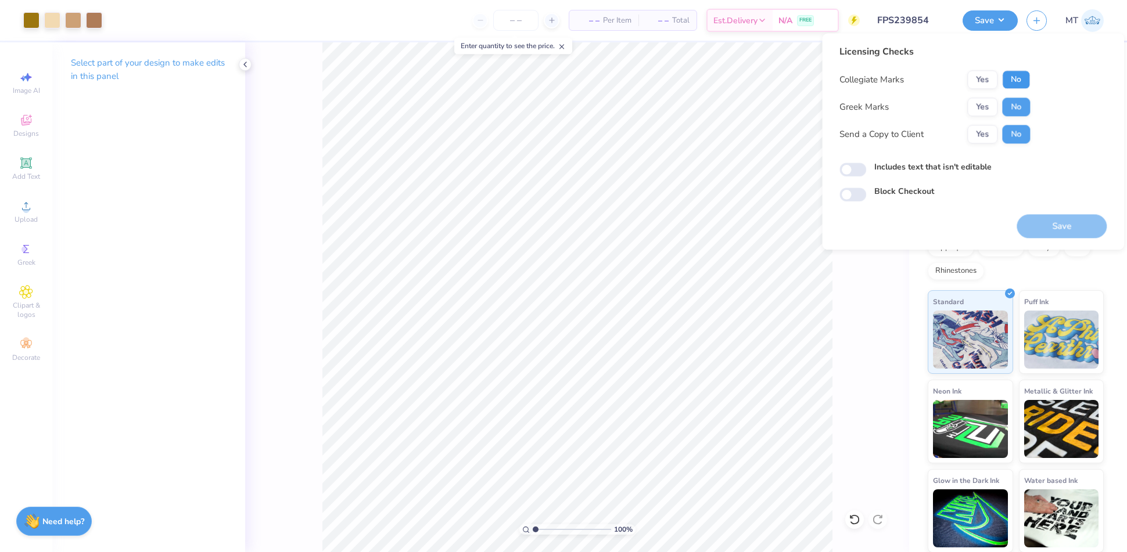
click at [1013, 77] on button "No" at bounding box center [1016, 79] width 28 height 19
click at [1070, 232] on button "Save" at bounding box center [1061, 226] width 90 height 24
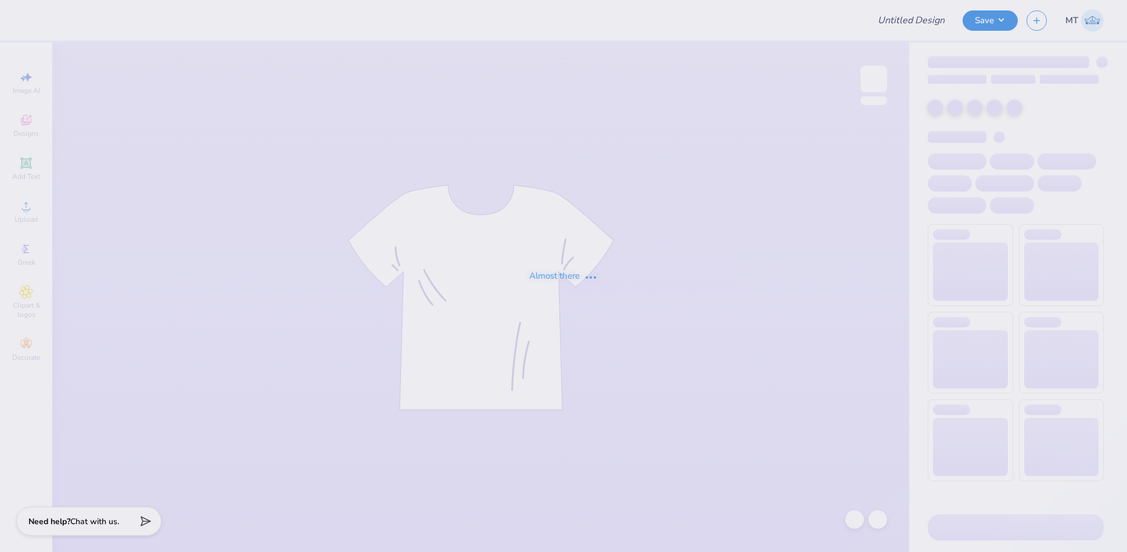
type input "FPS239859"
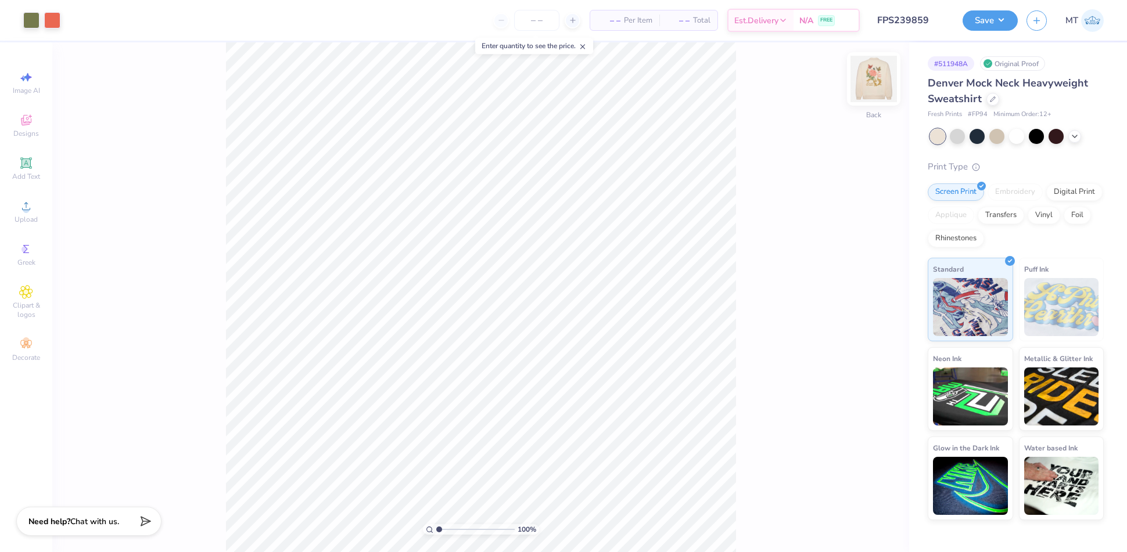
click at [880, 76] on img at bounding box center [873, 79] width 46 height 46
click at [180, 17] on div at bounding box center [178, 19] width 16 height 16
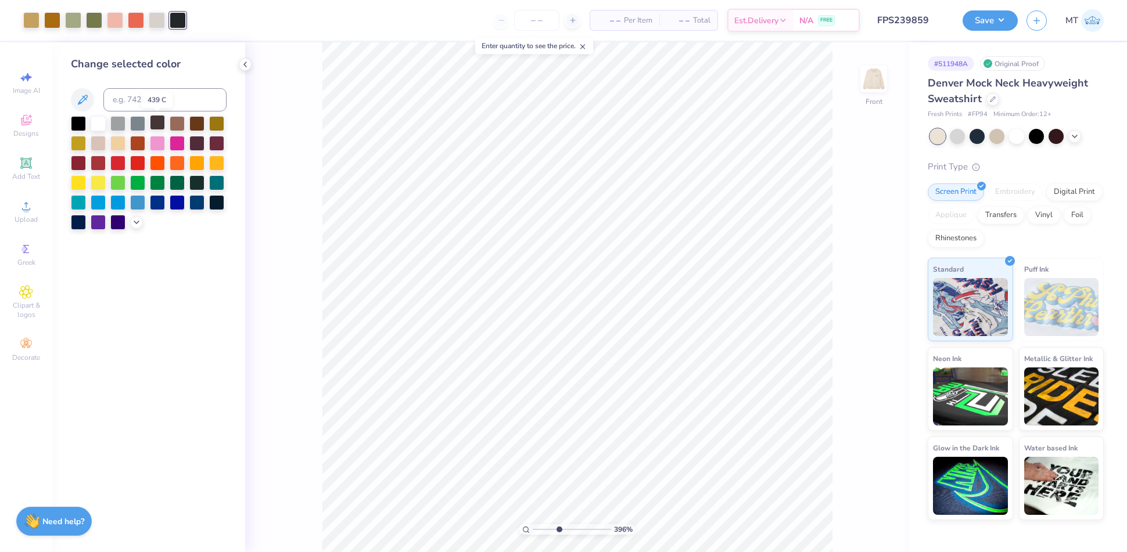
click at [158, 127] on div at bounding box center [157, 122] width 15 height 15
type input "4.70675211627898"
click at [164, 99] on input at bounding box center [164, 99] width 123 height 23
type input "146"
click at [855, 517] on icon at bounding box center [854, 520] width 12 height 12
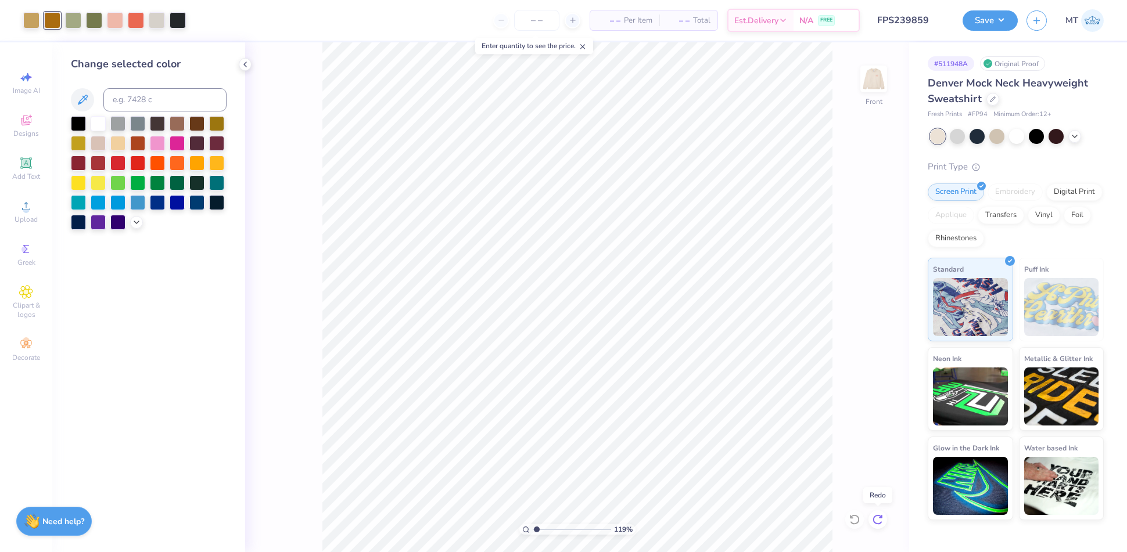
click at [886, 519] on div at bounding box center [877, 519] width 19 height 19
click at [883, 520] on icon at bounding box center [878, 520] width 12 height 12
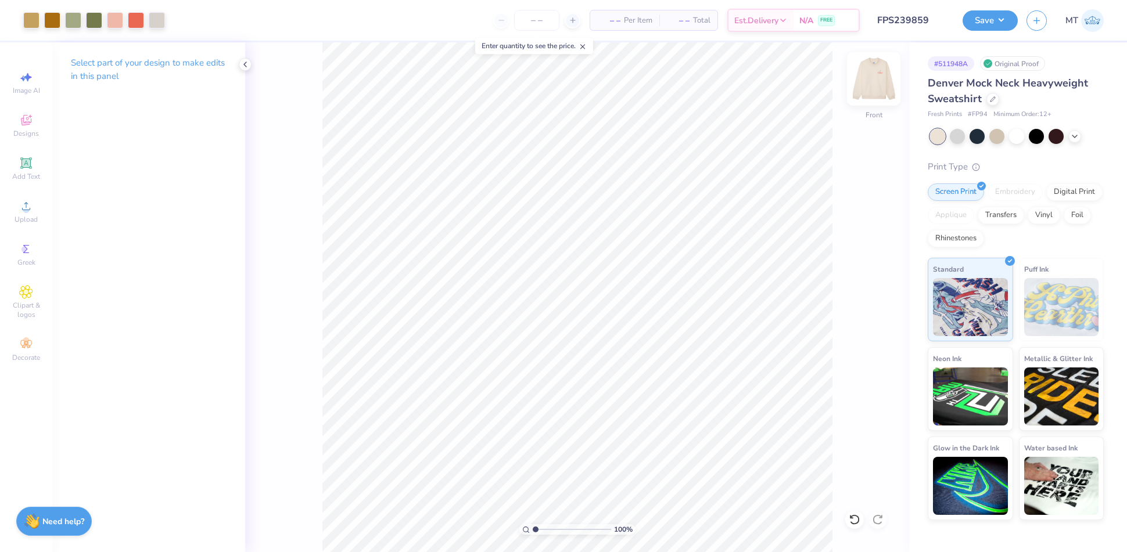
click at [873, 81] on img at bounding box center [873, 79] width 46 height 46
click at [881, 78] on img at bounding box center [873, 79] width 46 height 46
click at [874, 82] on img at bounding box center [873, 79] width 46 height 46
click at [55, 21] on div at bounding box center [52, 19] width 16 height 16
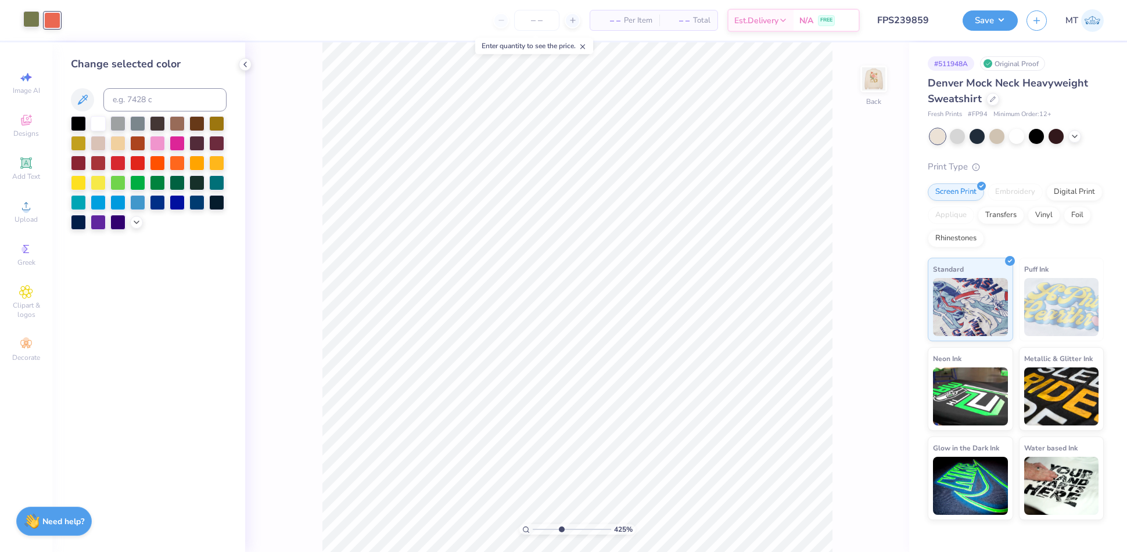
click at [35, 21] on div at bounding box center [31, 19] width 16 height 16
type input "4.24583604047869"
click at [159, 102] on input at bounding box center [164, 99] width 123 height 23
type input "146"
type input "4.24583604047869"
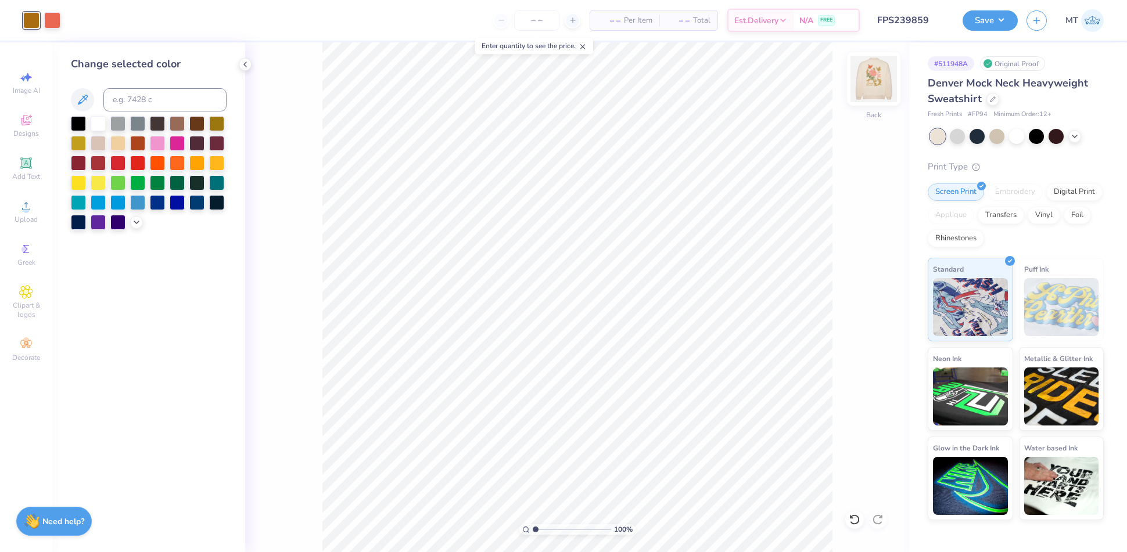
click at [873, 85] on img at bounding box center [873, 79] width 46 height 46
click at [875, 82] on img at bounding box center [873, 79] width 46 height 46
type input "1"
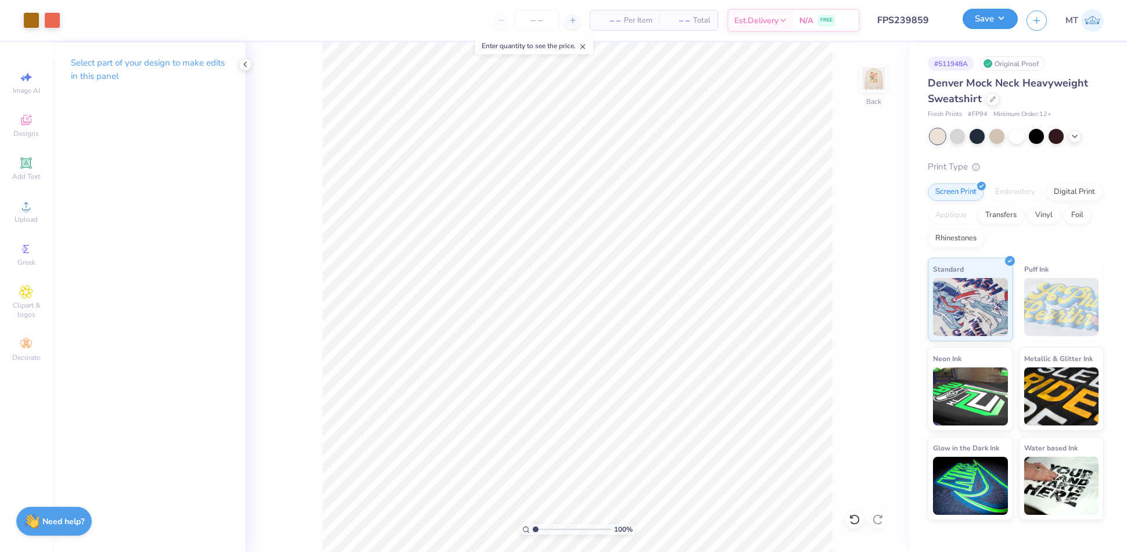
click at [1002, 19] on button "Save" at bounding box center [989, 19] width 55 height 20
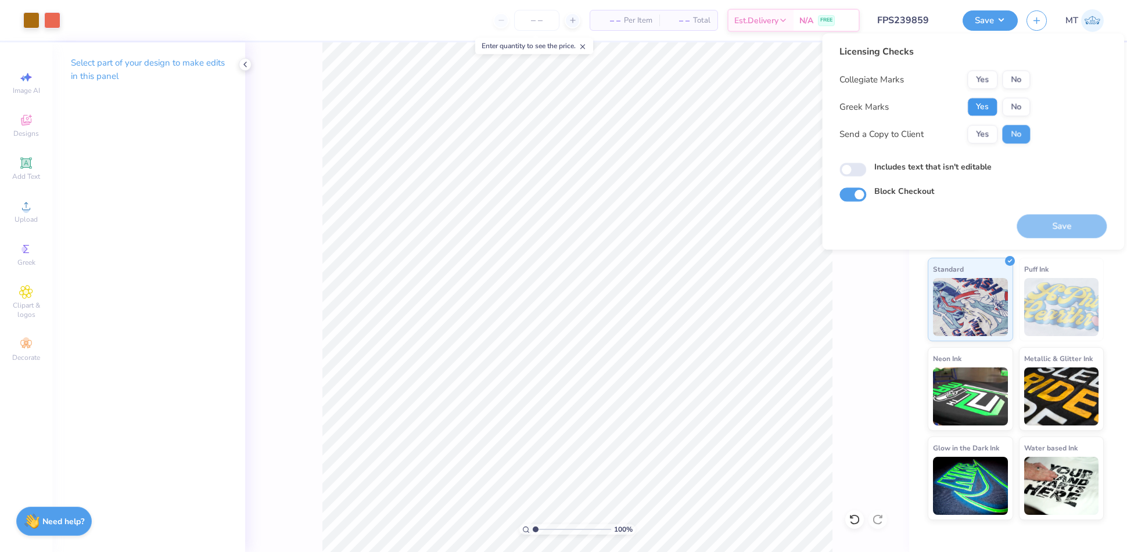
click at [969, 104] on button "Yes" at bounding box center [982, 107] width 30 height 19
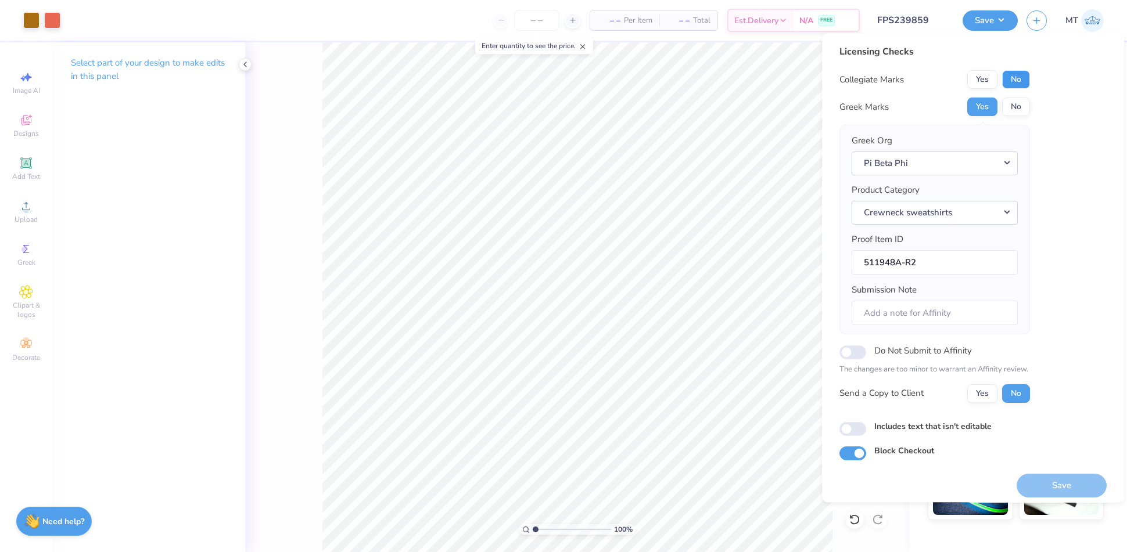
click at [1018, 88] on button "No" at bounding box center [1016, 79] width 28 height 19
click at [1073, 485] on button "Save" at bounding box center [1061, 486] width 90 height 24
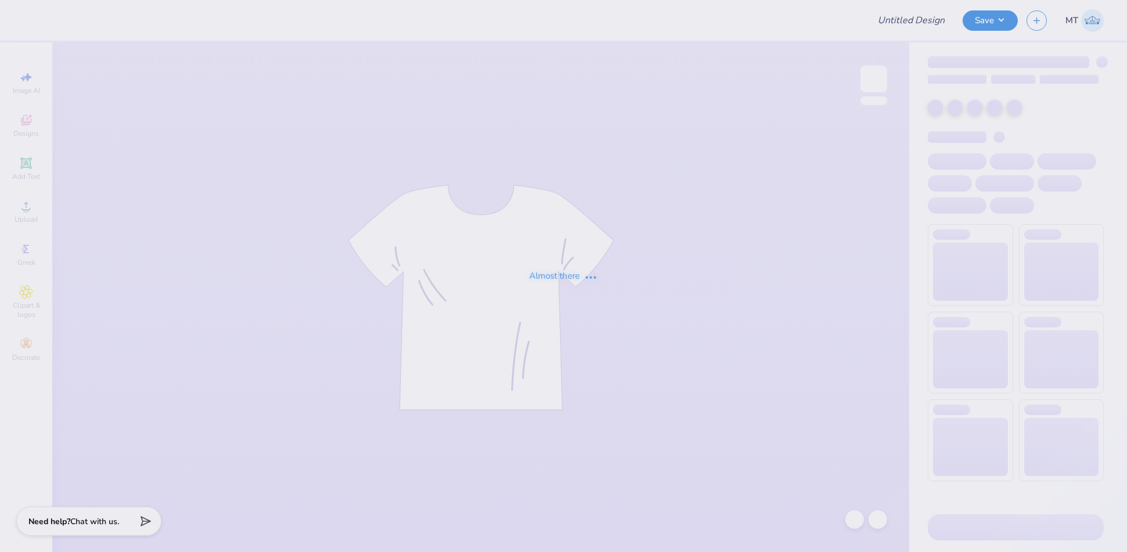
type input "FPS239883"
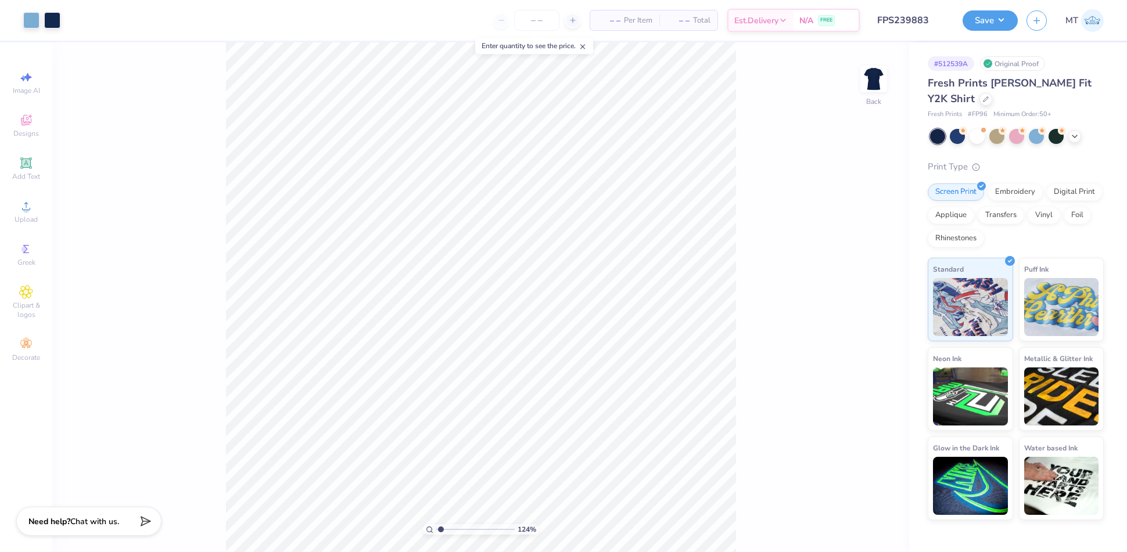
type input "1"
click at [1070, 138] on icon at bounding box center [1074, 135] width 9 height 9
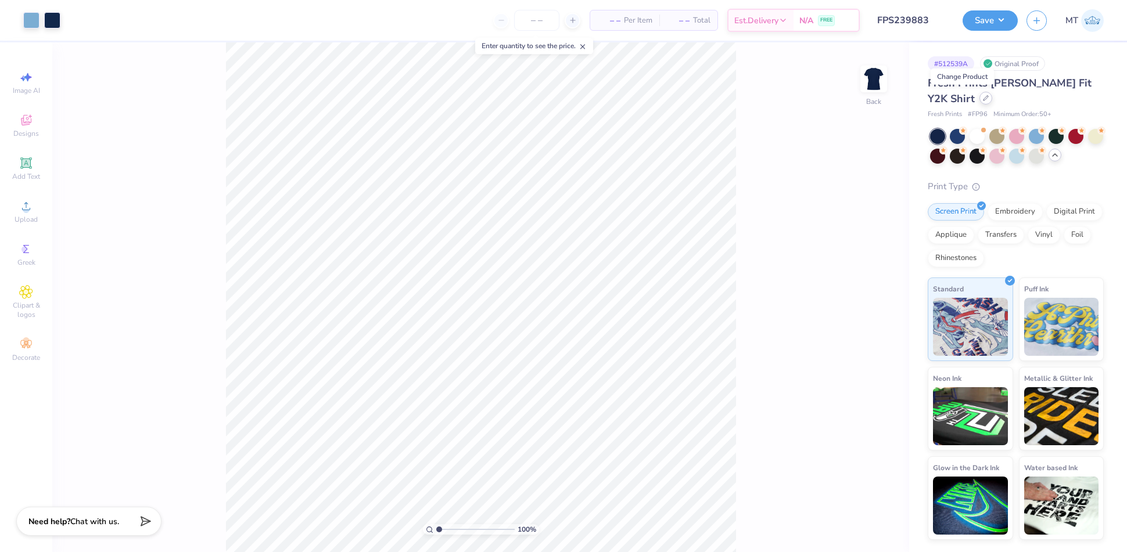
click at [983, 98] on icon at bounding box center [986, 98] width 6 height 6
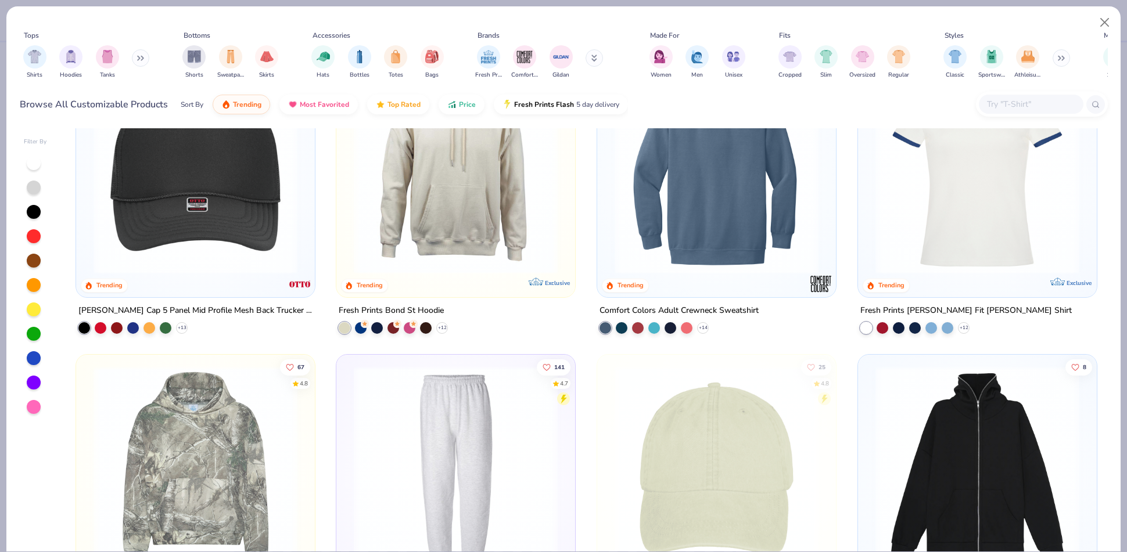
scroll to position [2150, 0]
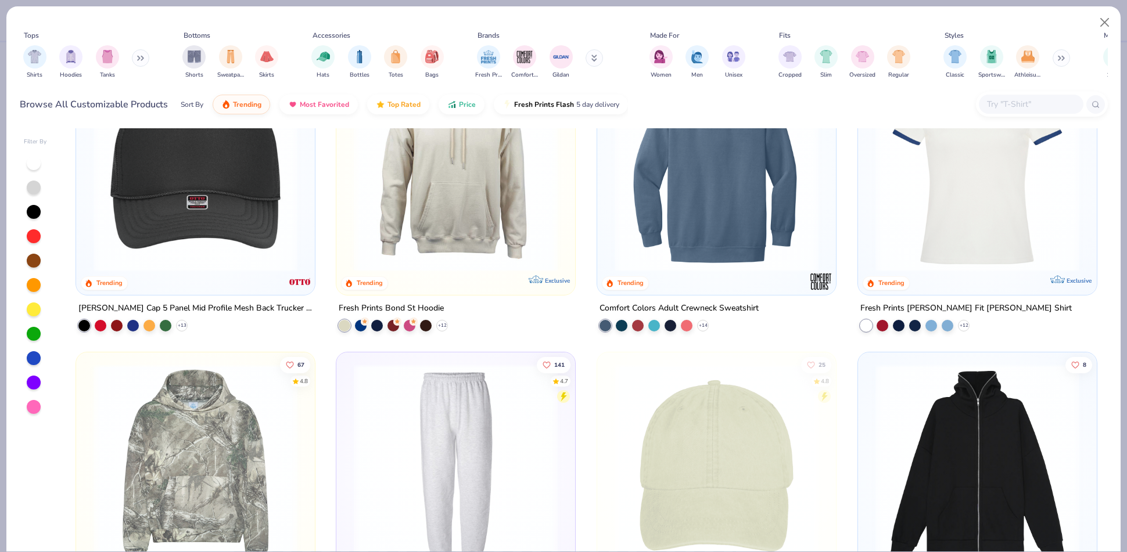
click at [916, 228] on img at bounding box center [976, 170] width 215 height 204
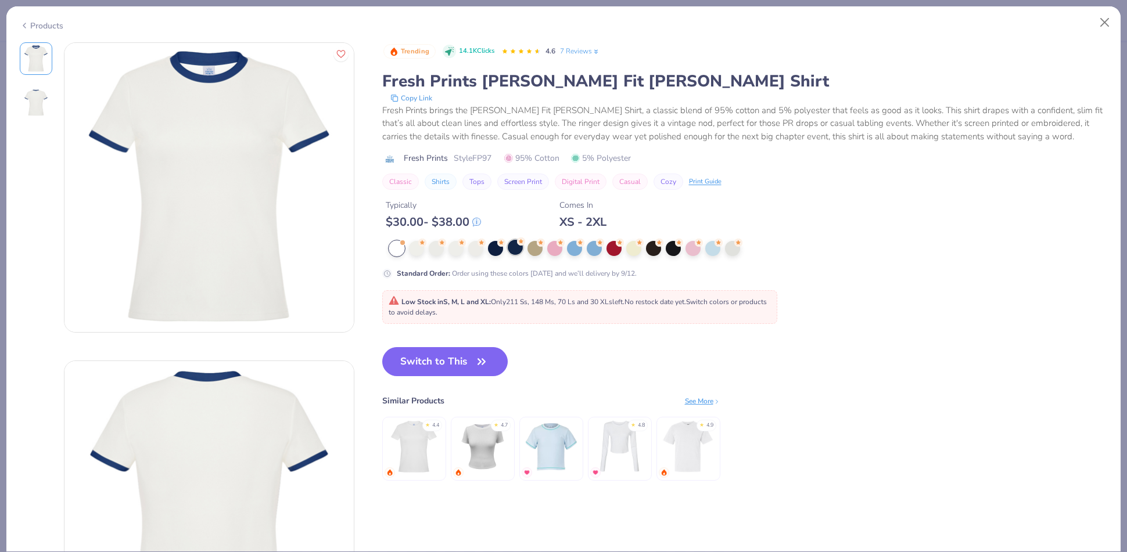
click at [516, 250] on div at bounding box center [515, 247] width 15 height 15
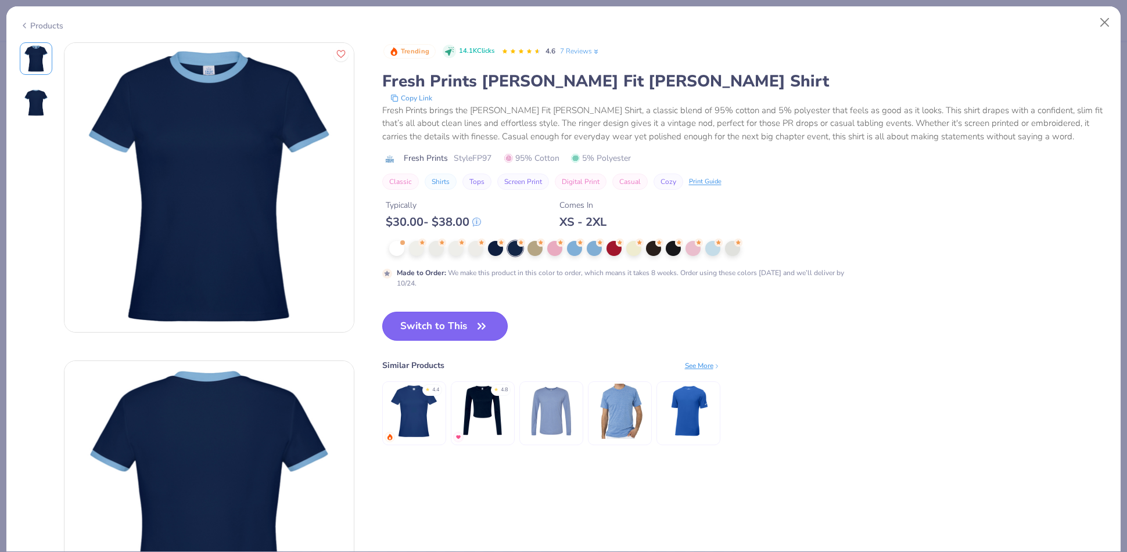
click at [441, 330] on button "Switch to This" at bounding box center [445, 326] width 126 height 29
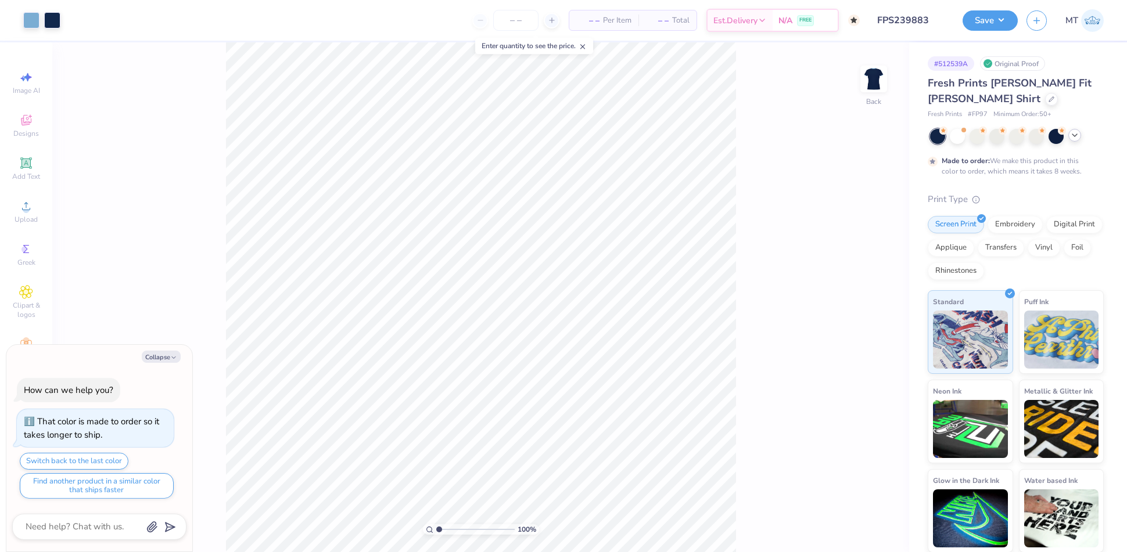
type textarea "x"
type input "2.60311313598494"
type textarea "x"
type input "2.60311313598494"
type textarea "x"
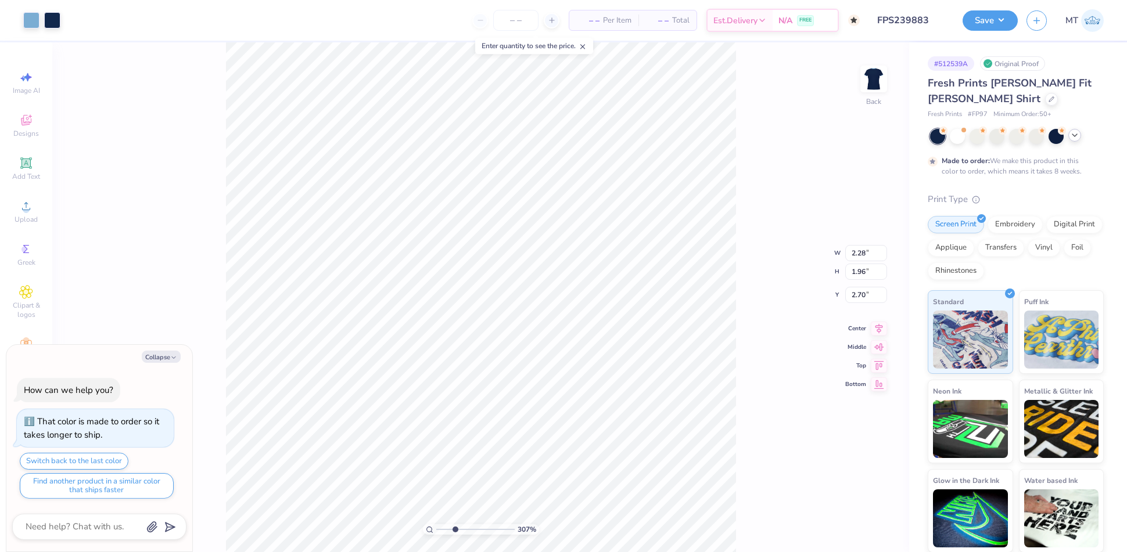
type input "3.06522165967487"
type textarea "x"
type input "3.06522165967487"
type textarea "x"
type input "1.38276090003927"
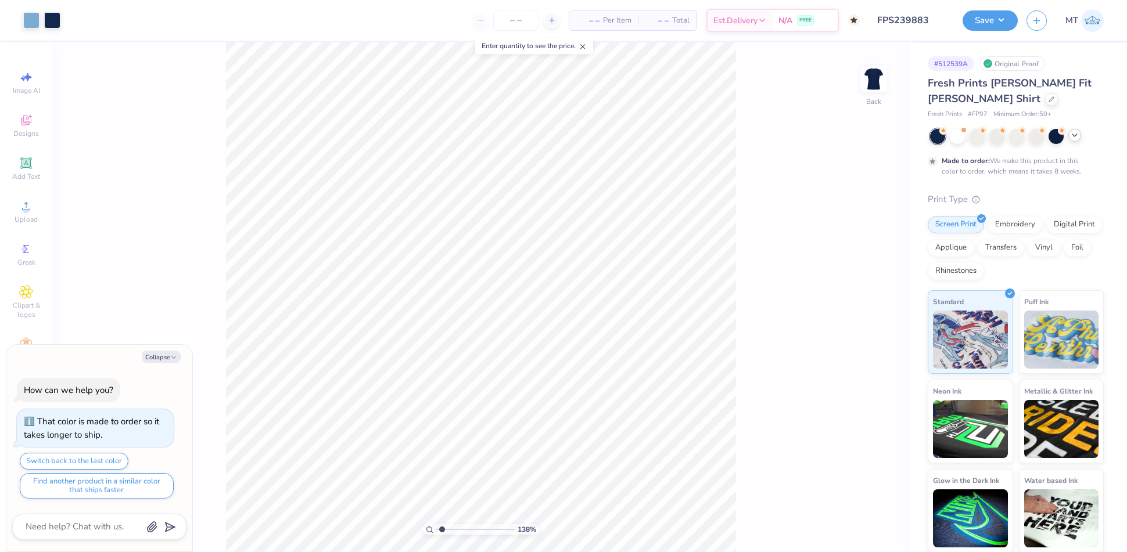
type textarea "x"
type input "2.76933586970746"
type textarea "x"
type input "2.76933586970746"
type textarea "x"
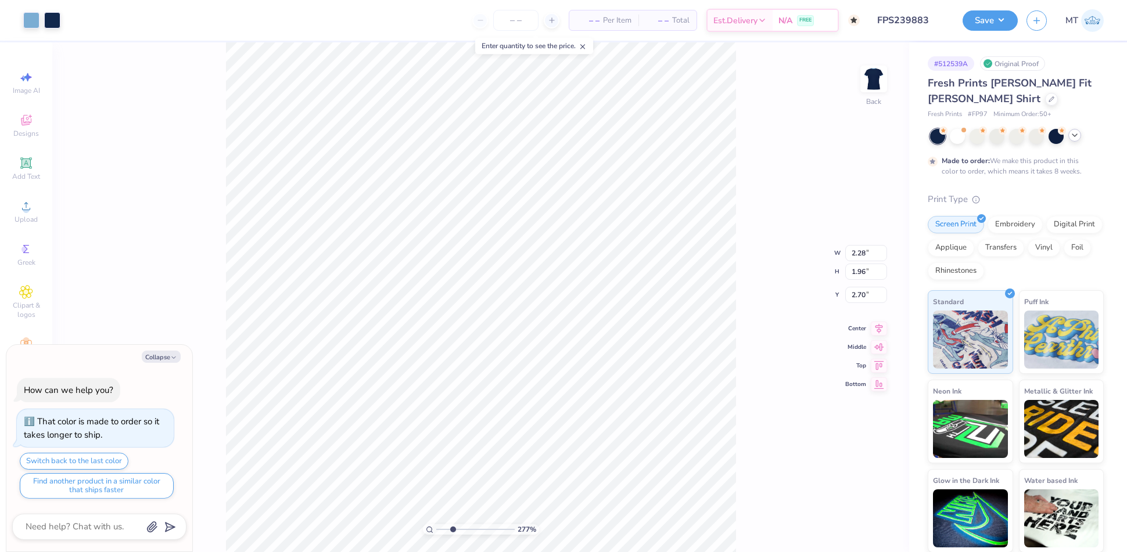
type input "2.76933586970746"
type textarea "x"
type input "5.75"
type input "2.76933586970746"
type textarea "x"
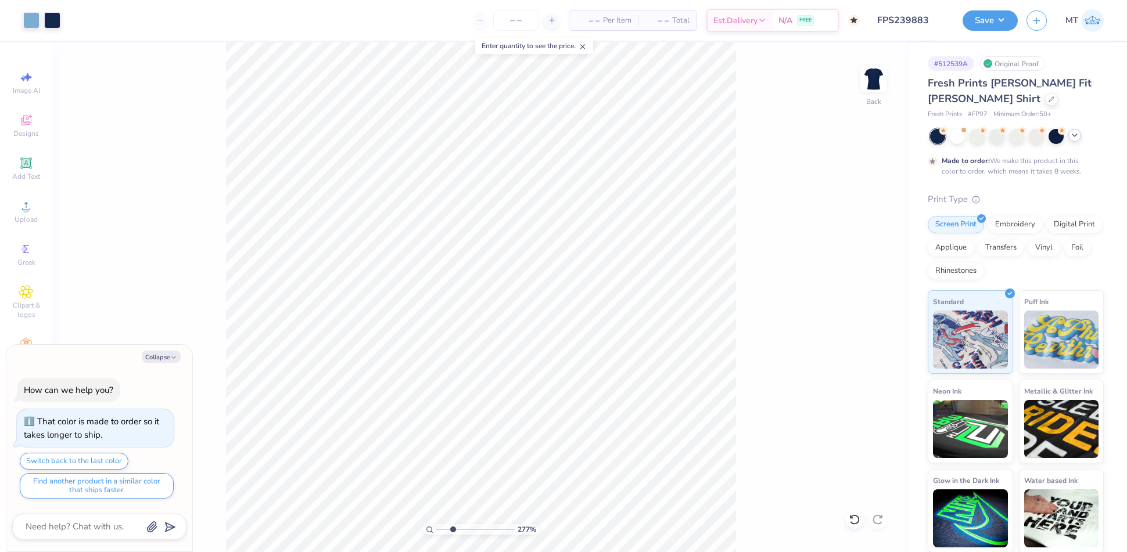
type input "2.76933586970746"
type textarea "x"
type input "2.29293979073594"
type textarea "x"
type input "2.29293979073594"
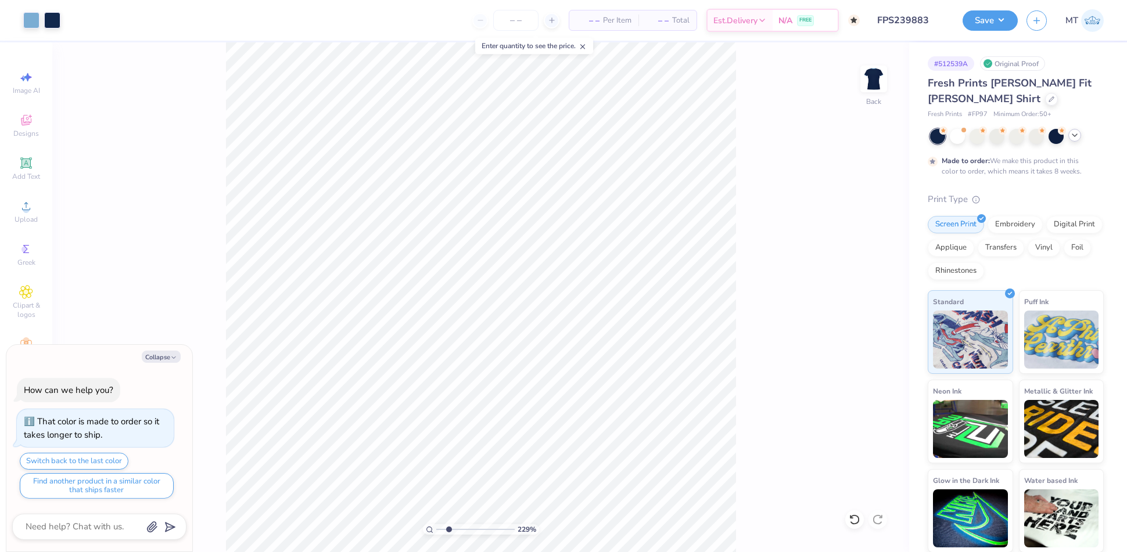
type textarea "x"
type input "2.29293979073594"
type textarea "x"
type input "2.8599583639468"
type textarea "x"
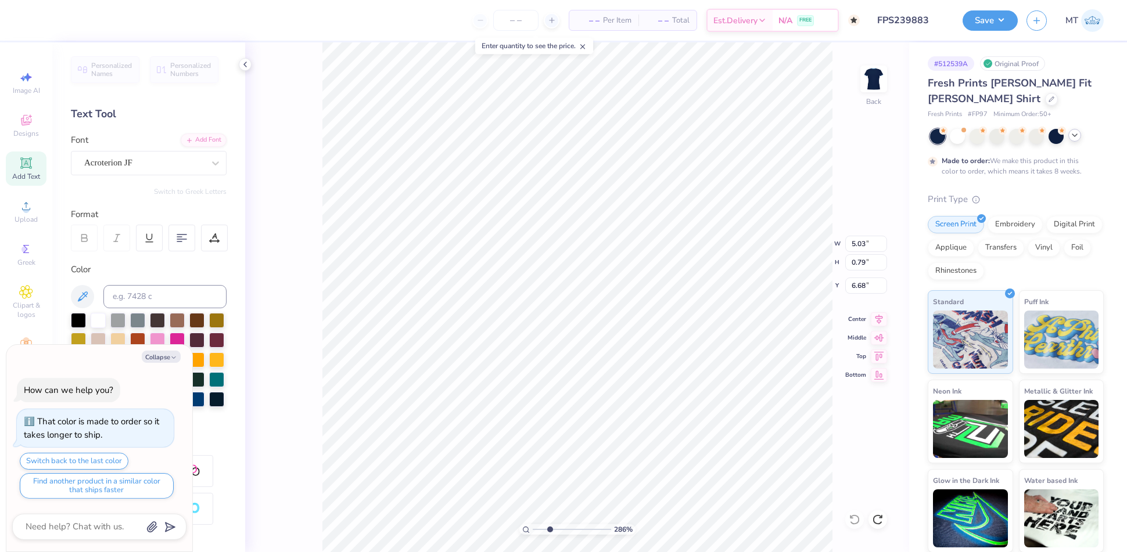
type input "2.8599583639468"
type textarea "x"
type input "2.8599583639468"
type textarea "x"
type input "3.74"
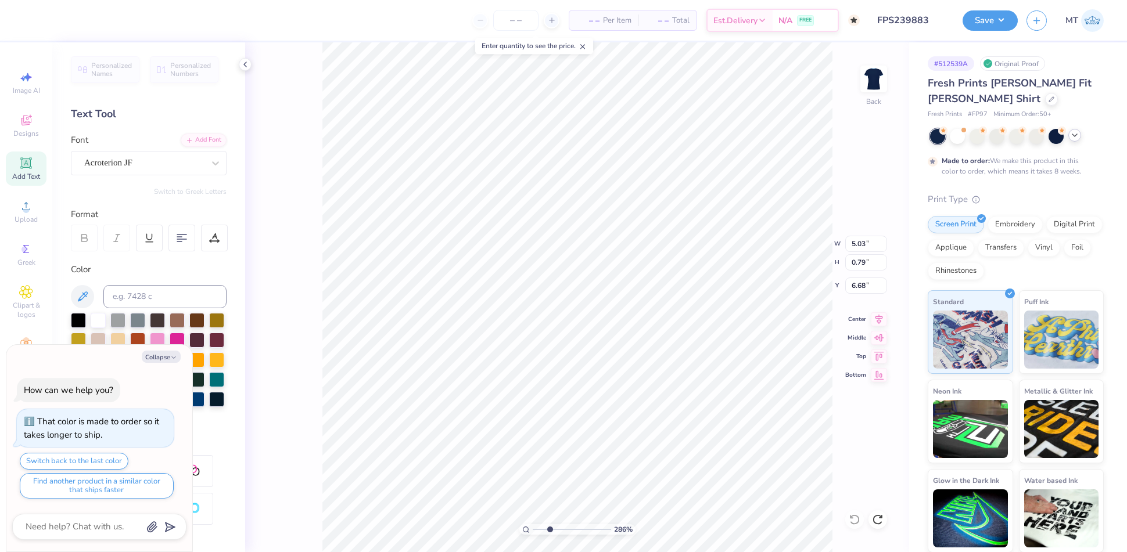
type input "0.59"
type input "6.89"
type input "2.8599583639468"
type textarea "x"
type input "2.8599583639468"
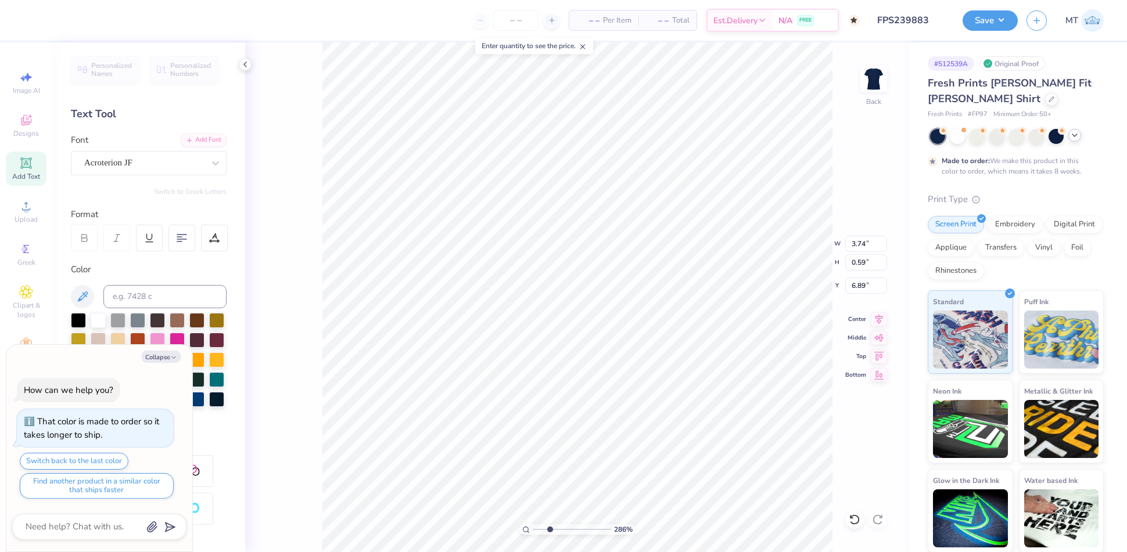
type textarea "x"
type input "6.84"
type input "2.8599583639468"
type textarea "x"
type input "2.8599583639468"
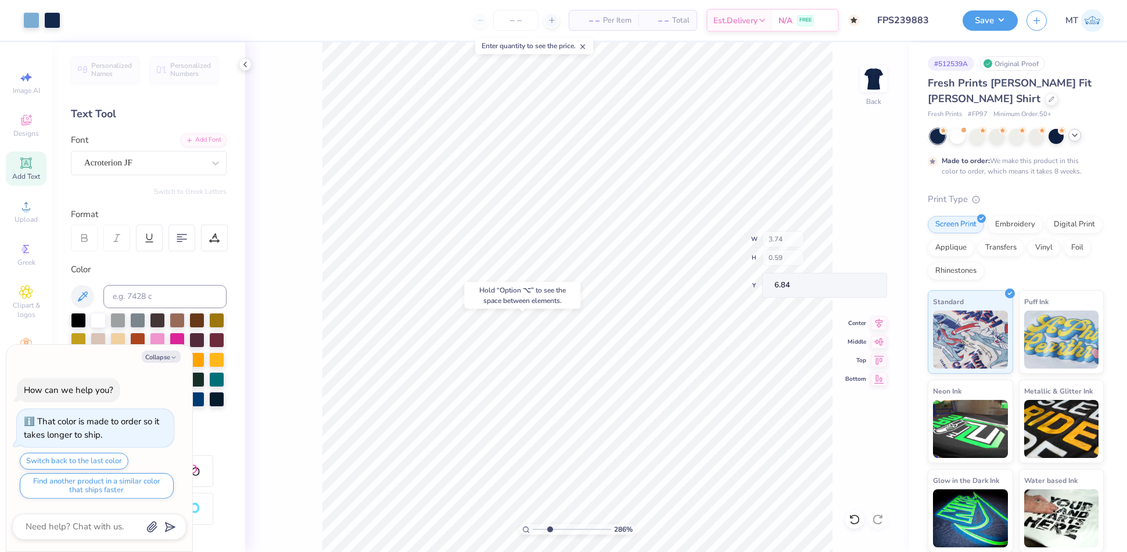
type textarea "x"
type input "1"
type textarea "x"
type input "1.50747055239321"
type textarea "x"
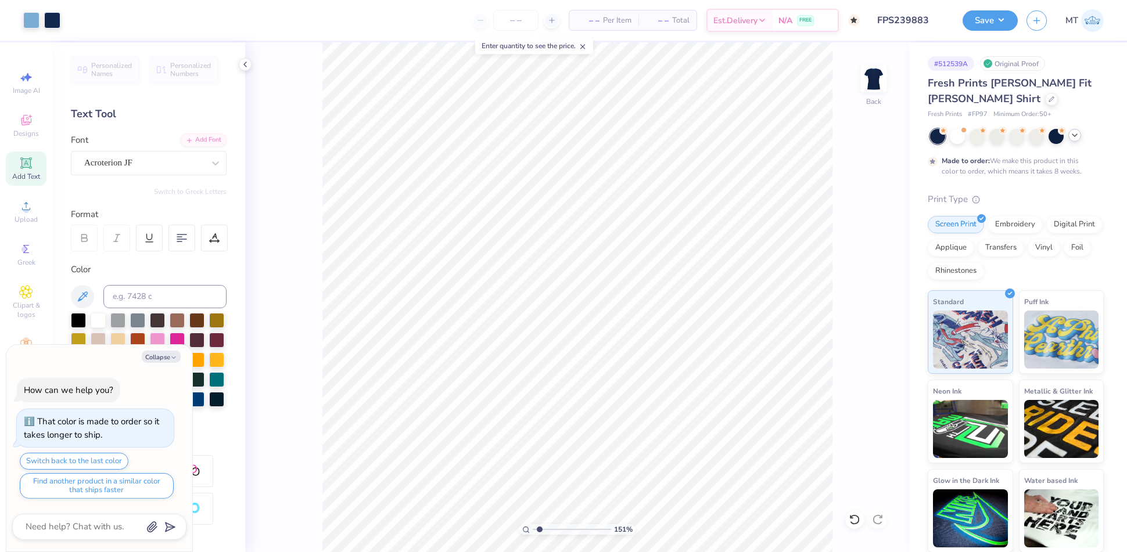
type input "1.50747055239321"
type textarea "x"
type input "1.50747055239321"
type textarea "x"
type input "1.50747055239321"
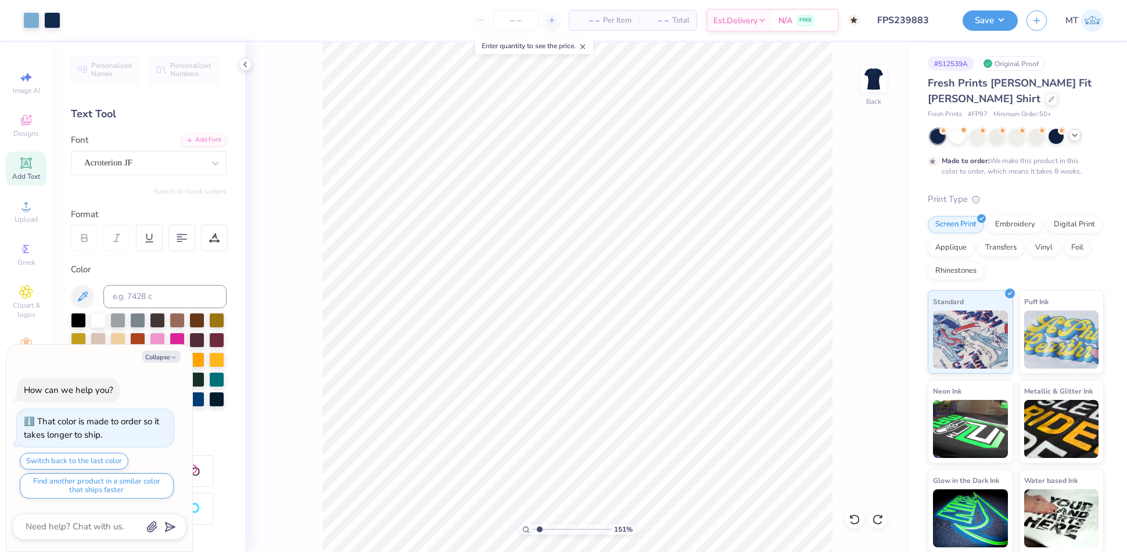
type textarea "x"
type input "1.50747055239321"
type textarea "x"
type input "2.9977519632599"
type textarea "x"
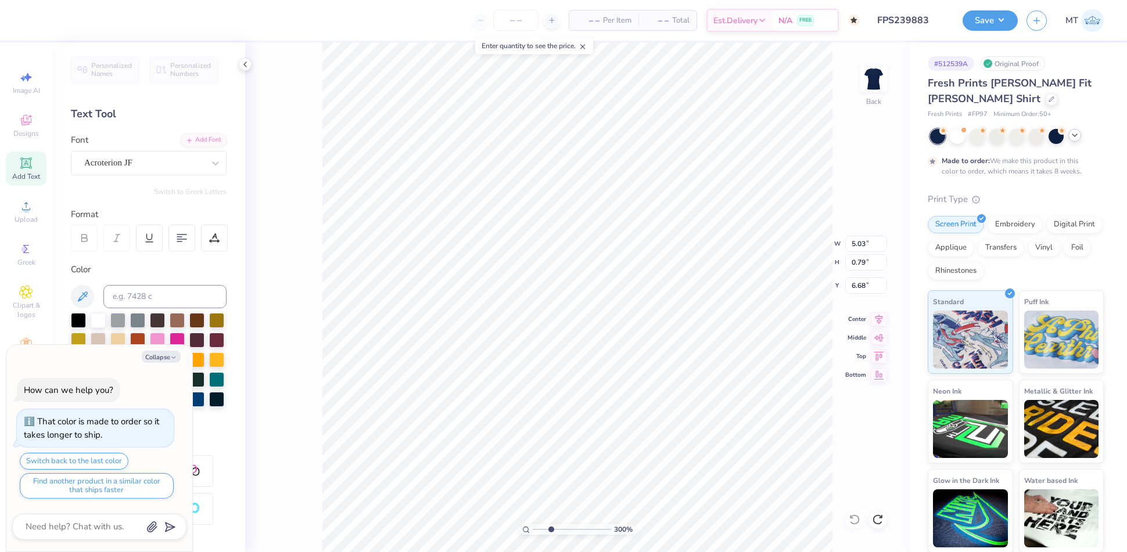
type input "2.9977519632599"
type textarea "x"
type input "2.9977519632599"
type textarea "x"
type input "4.99"
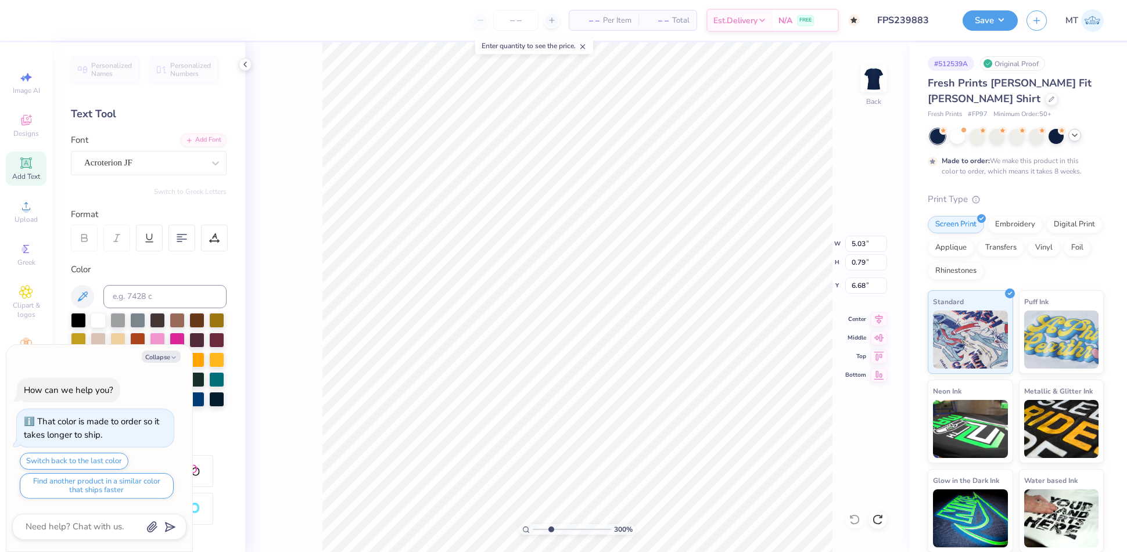
type input "0.78"
type input "6.69"
type input "2.9977519632599"
type textarea "x"
type input "2.9977519632599"
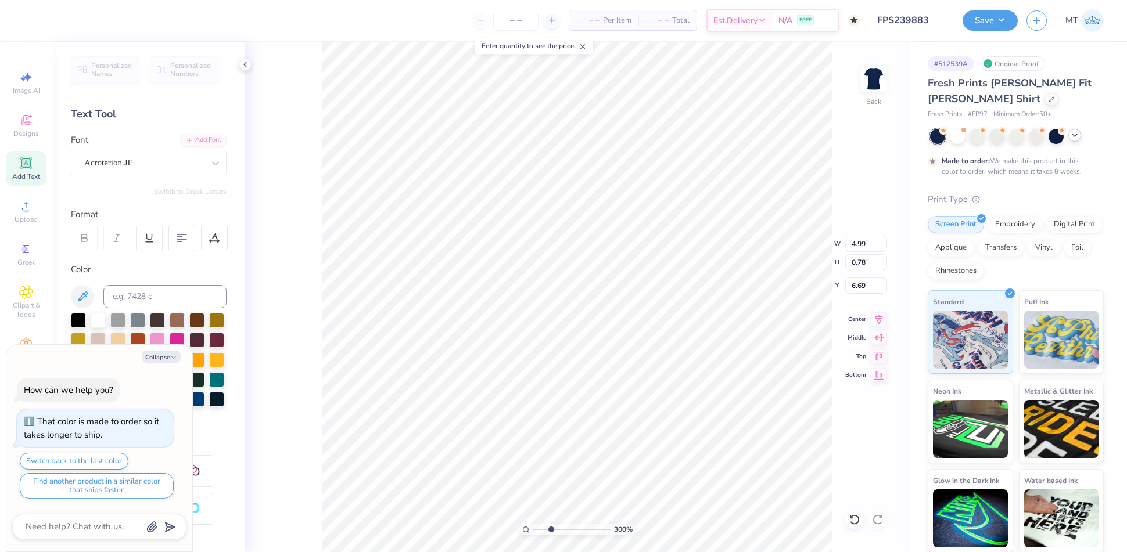
type textarea "x"
type input "3.47"
type input "0.55"
type input "6.93"
type input "2.9977519632599"
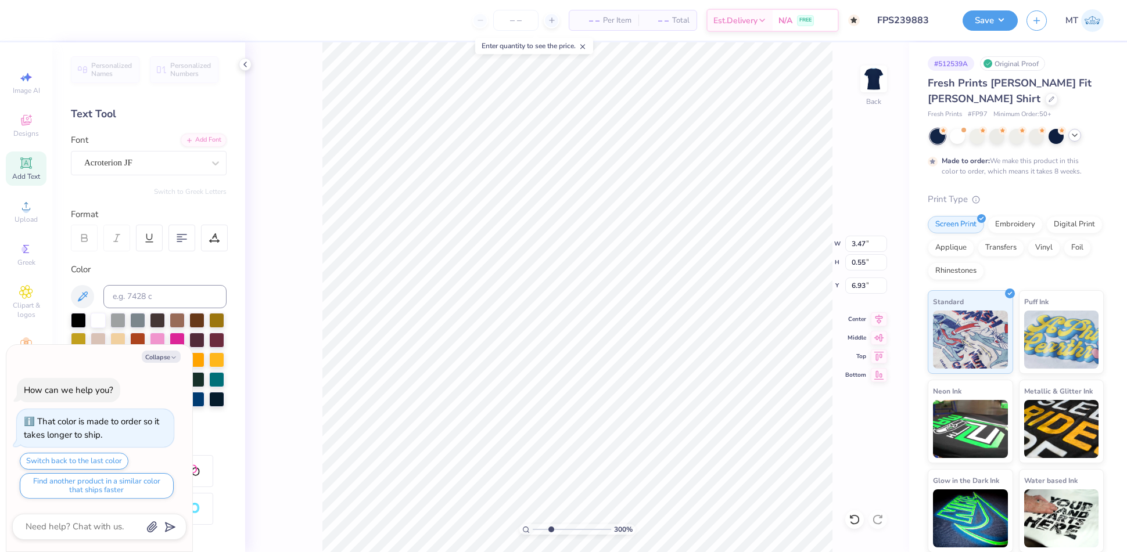
type textarea "x"
type input "2.9977519632599"
type textarea "x"
type input "6.89"
type input "2.9977519632599"
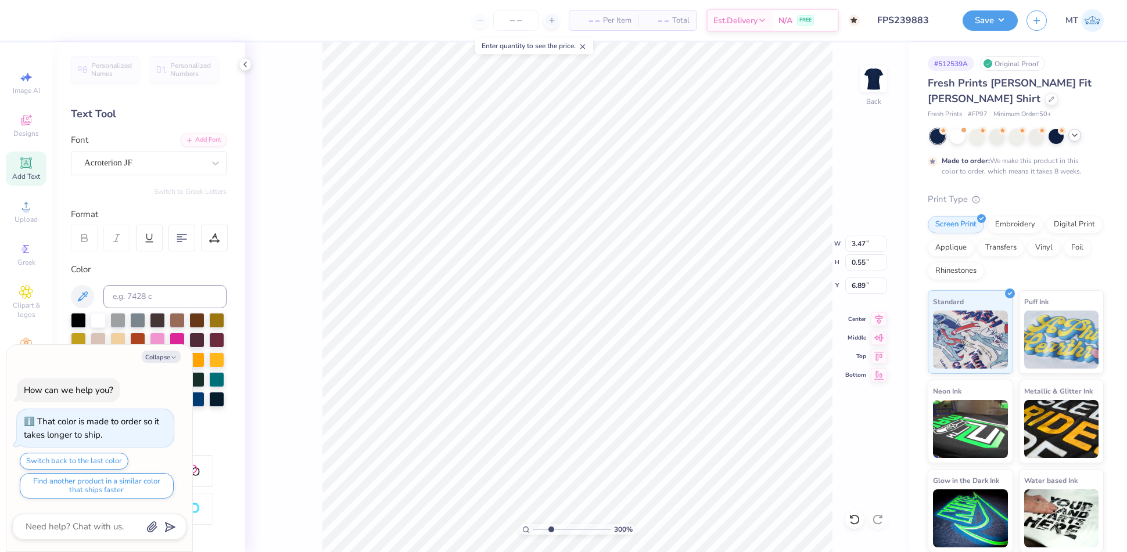
type textarea "x"
type input "2.9977519632599"
type textarea "x"
type input "2.88133293090738"
type textarea "x"
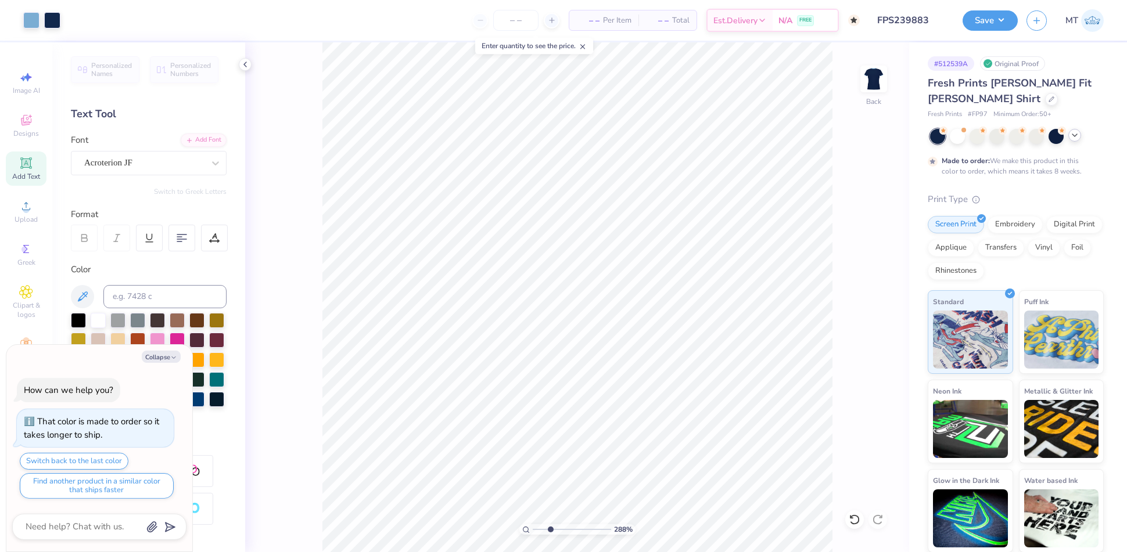
type input "2.88133293090738"
type textarea "x"
type input "2.88133293090738"
type textarea "x"
type input "2.88133293090738"
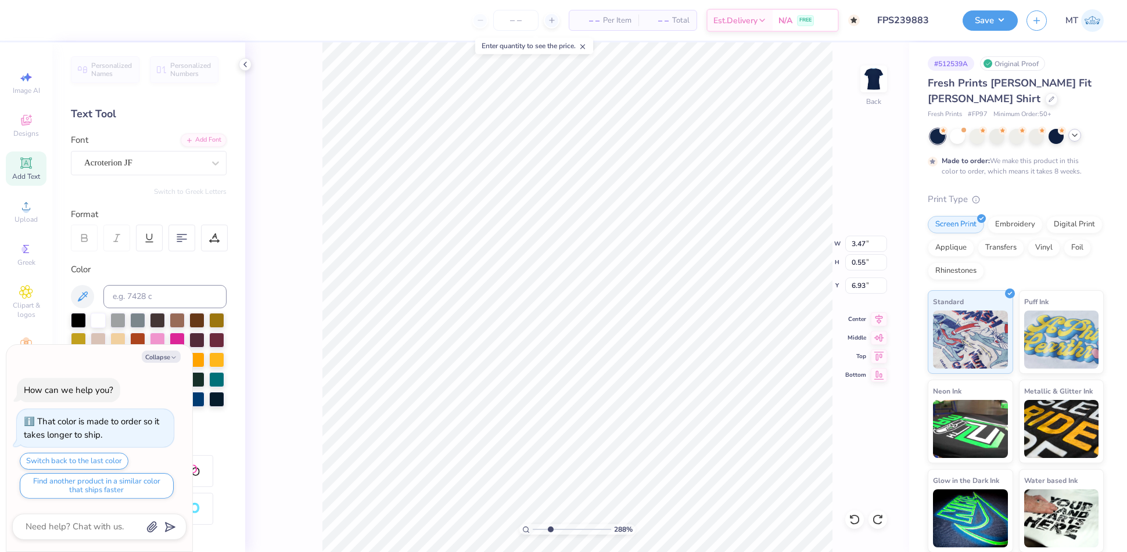
type textarea "x"
type input "2.88133293090738"
type textarea "x"
type input "6.78"
type input "2.88133293090738"
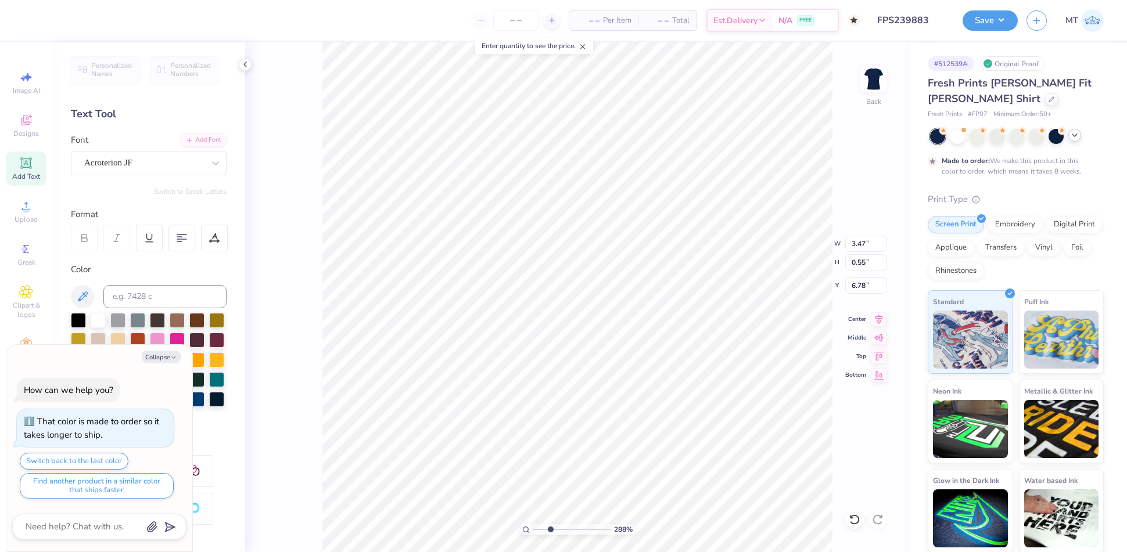
type textarea "x"
type input "2.88133293090738"
type textarea "x"
type input "1.66561853520409"
click at [160, 361] on button "Collapse" at bounding box center [161, 357] width 39 height 12
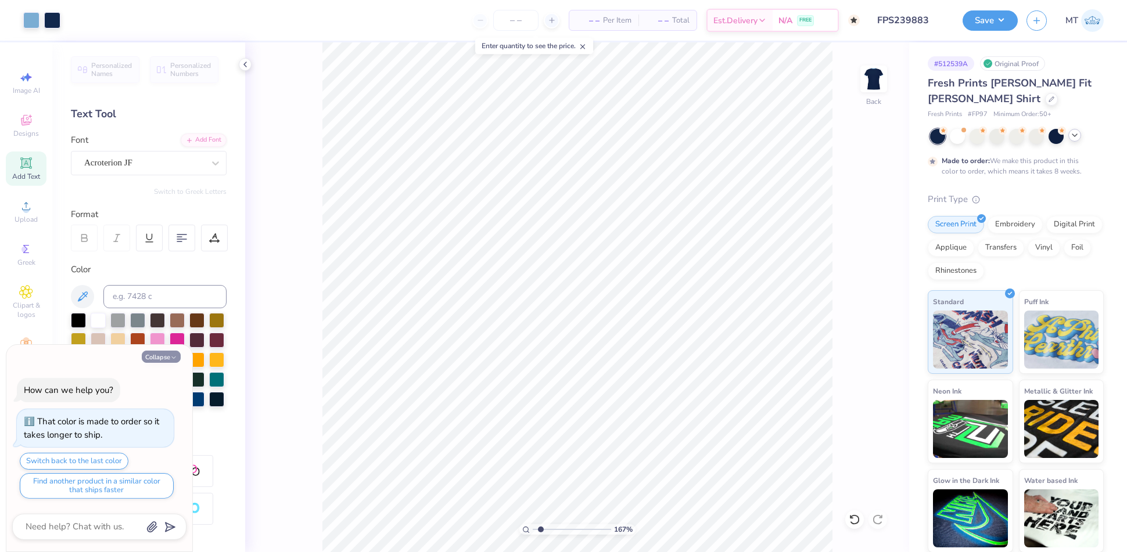
type textarea "x"
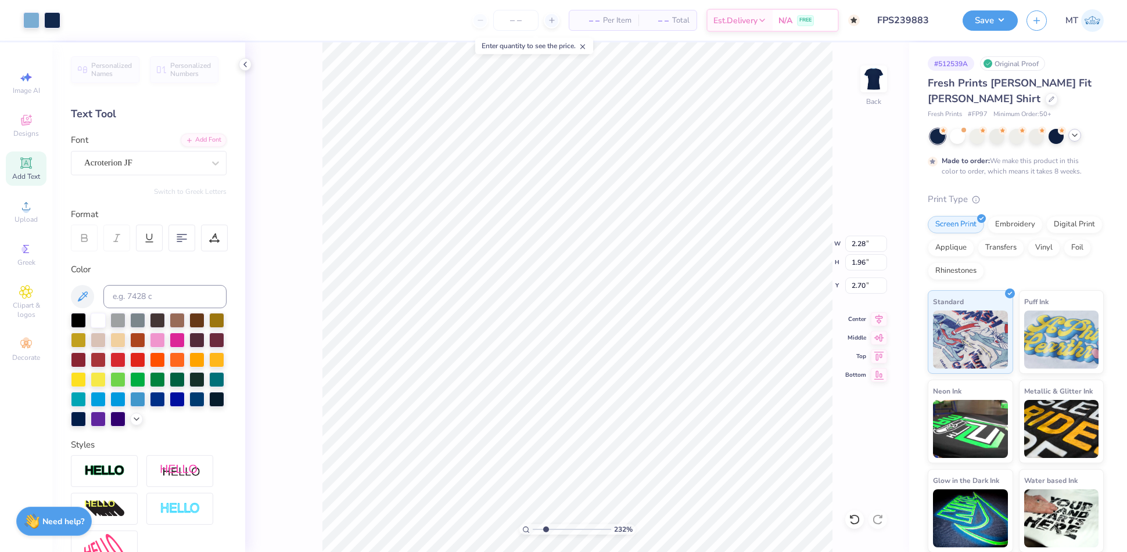
type input "2.32226292624938"
type input "5.75"
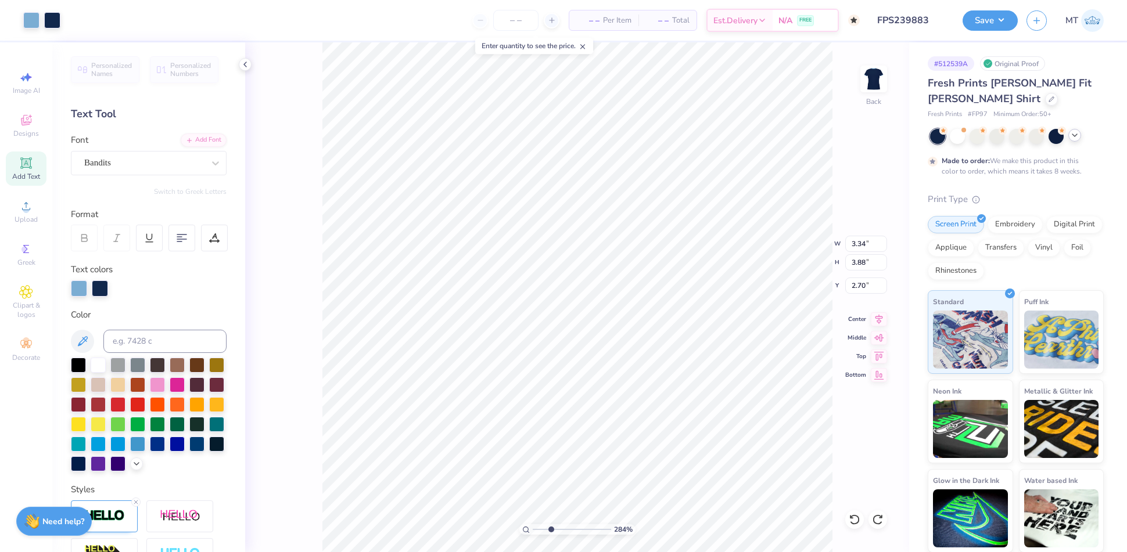
type input "3.46995584354668"
type input "2.70"
type input "8.83447010161208"
type input "2.70"
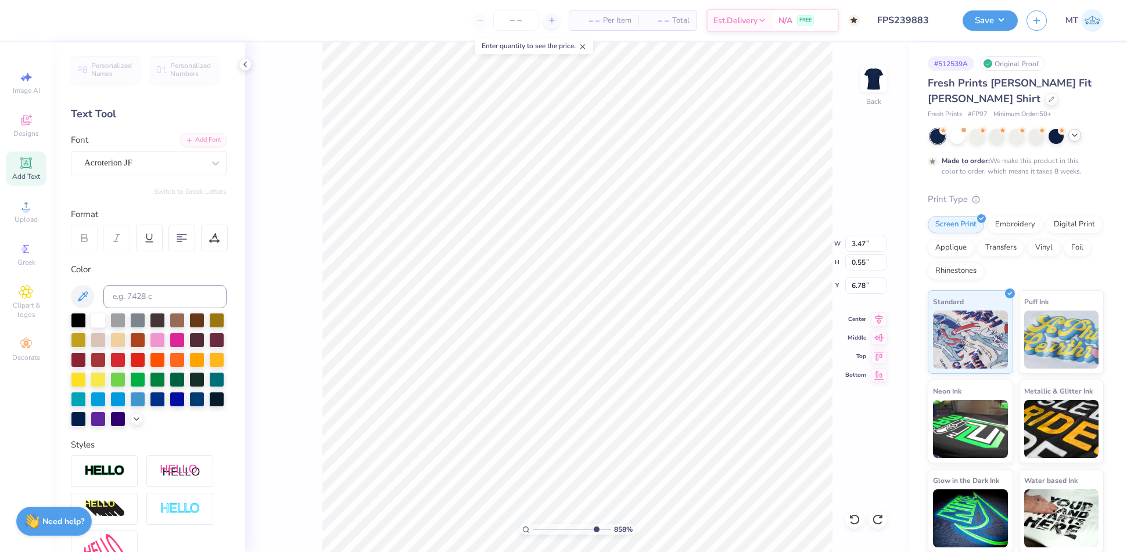
type input "8.58415370917889"
type input "6.77"
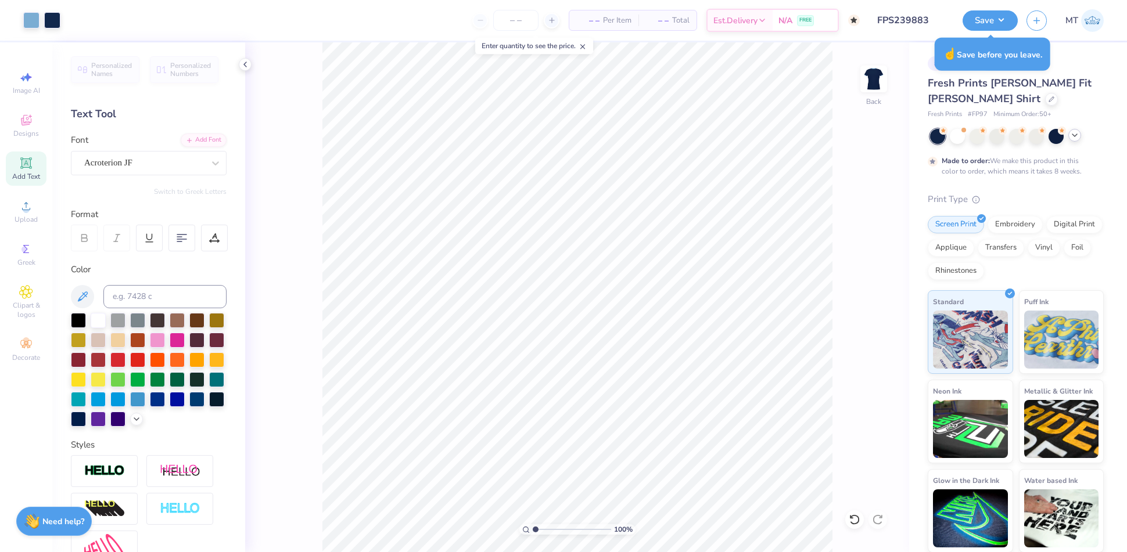
type input "1.68249135349076"
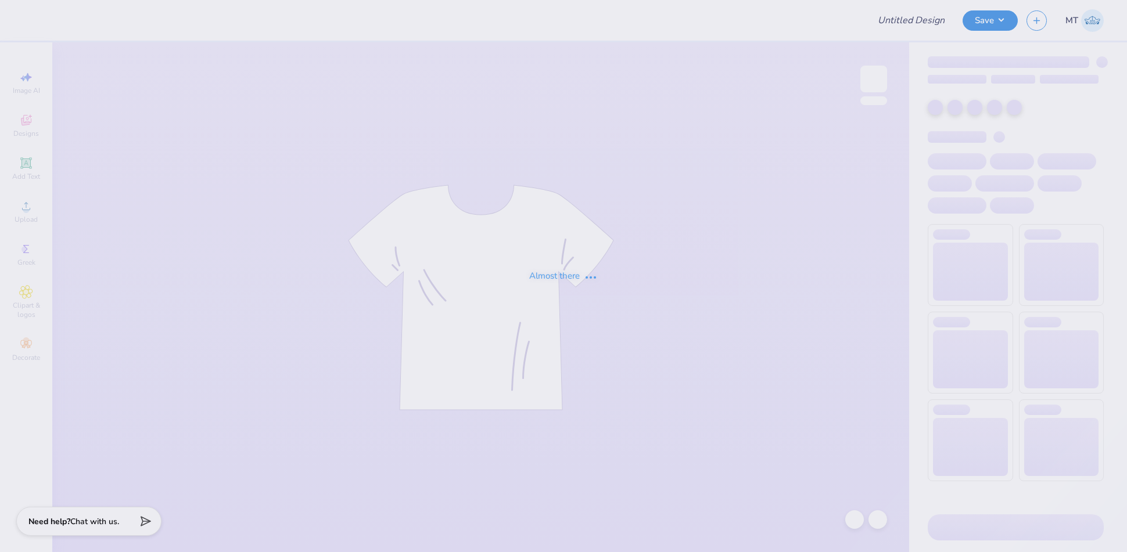
type input "FPS239885"
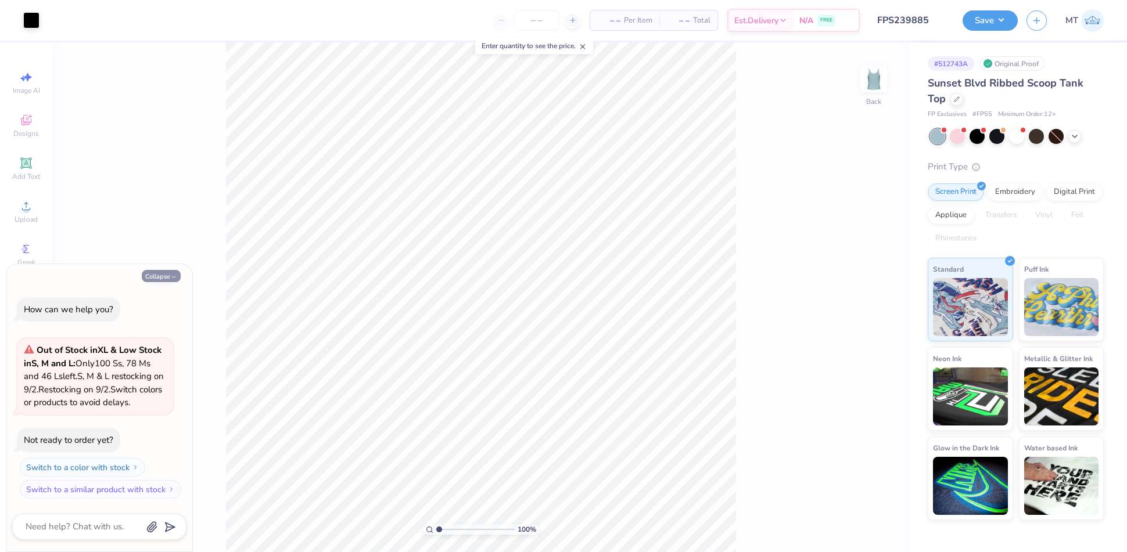
click at [161, 277] on button "Collapse" at bounding box center [161, 276] width 39 height 12
type textarea "x"
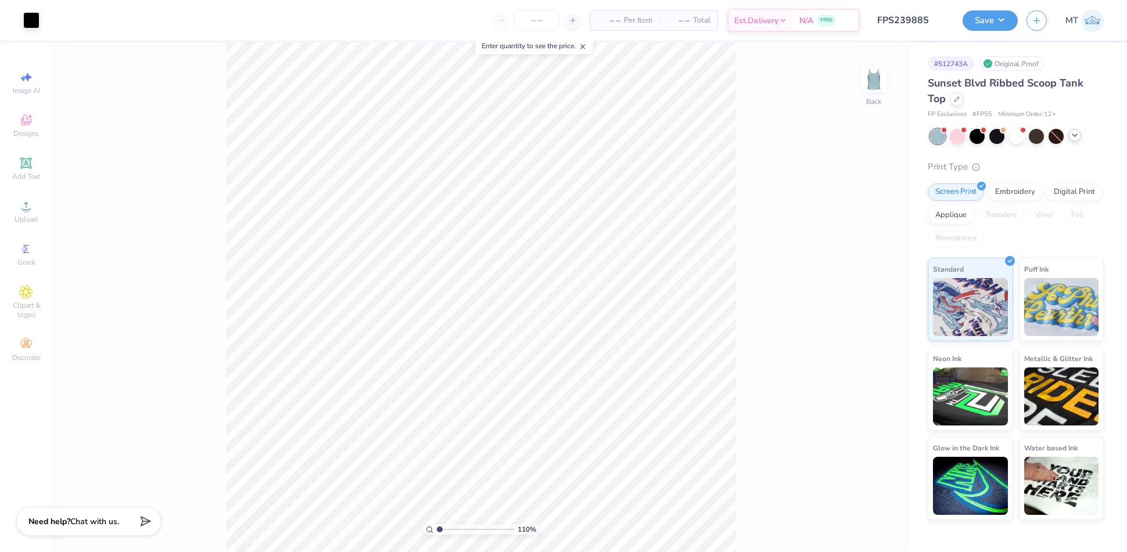
click at [1070, 134] on icon at bounding box center [1074, 135] width 9 height 9
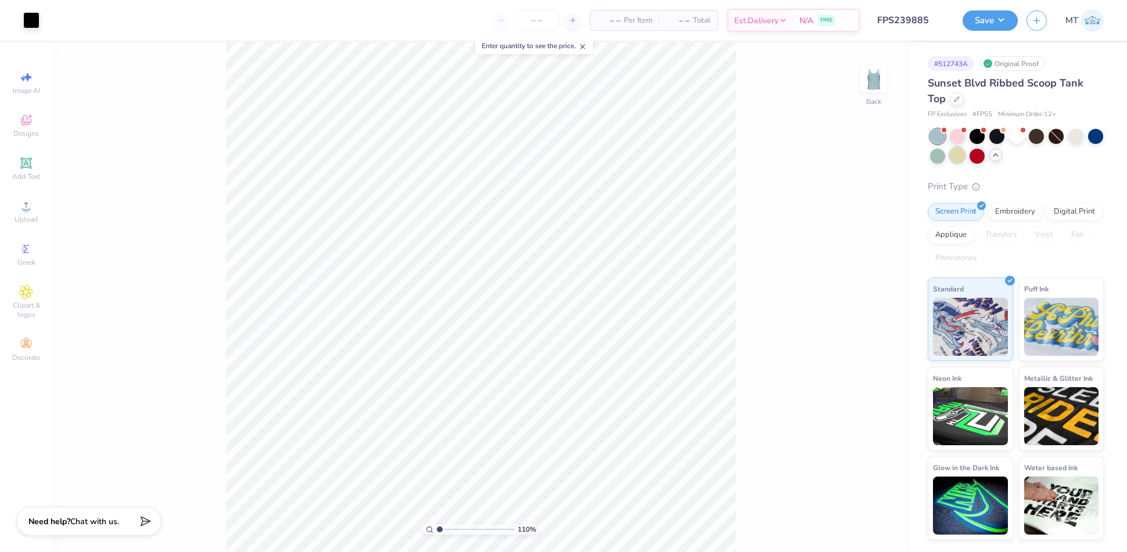
click at [958, 159] on div at bounding box center [957, 155] width 15 height 15
click at [30, 14] on div at bounding box center [31, 19] width 16 height 16
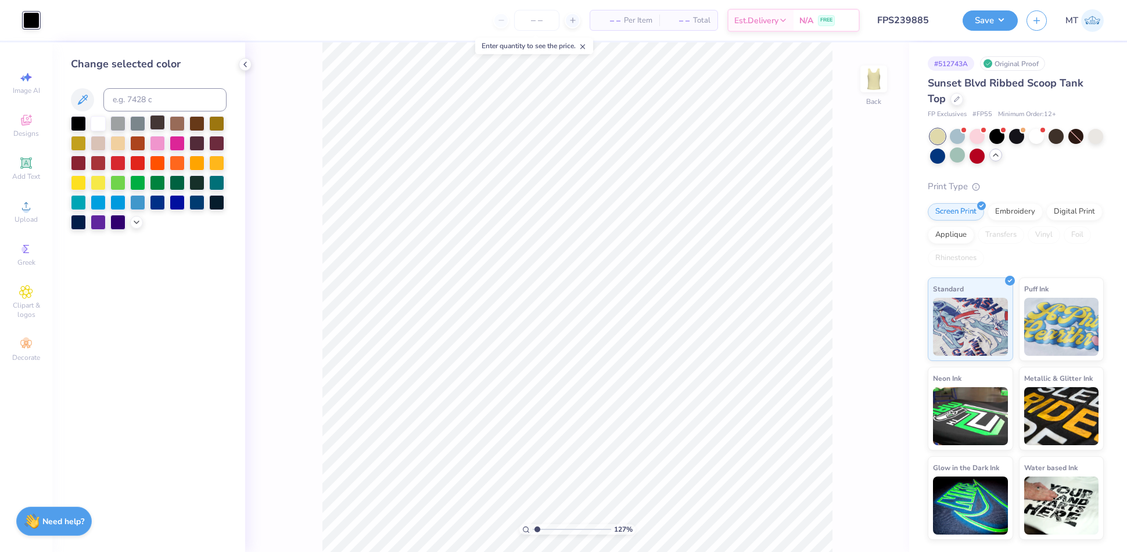
click at [157, 122] on div at bounding box center [157, 122] width 15 height 15
click at [133, 220] on icon at bounding box center [136, 221] width 9 height 9
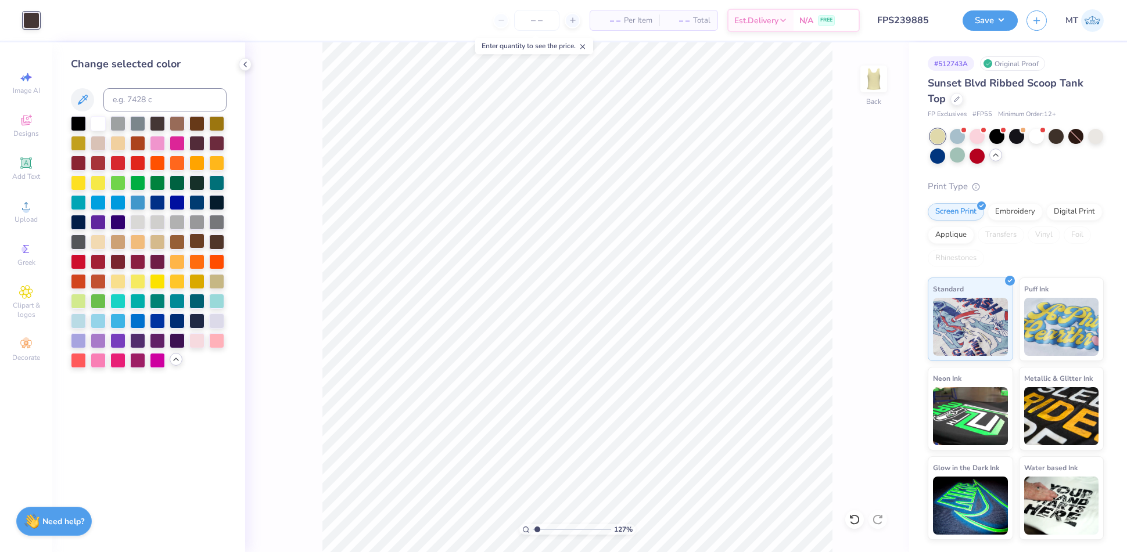
click at [195, 241] on div at bounding box center [196, 240] width 15 height 15
drag, startPoint x: 1059, startPoint y: 131, endPoint x: 885, endPoint y: 128, distance: 173.7
click at [1059, 131] on div at bounding box center [1055, 136] width 15 height 15
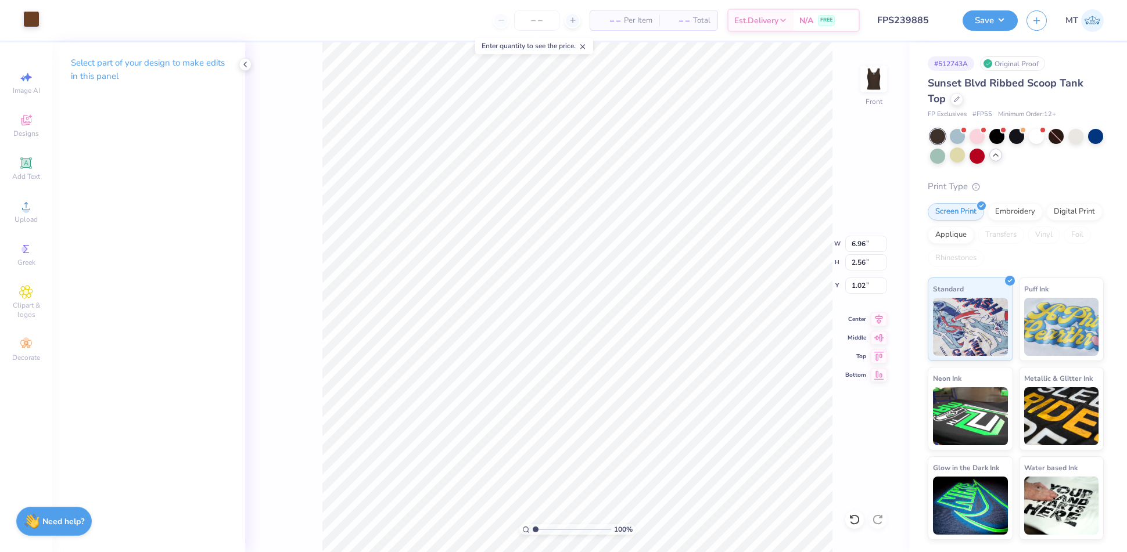
click at [24, 24] on div at bounding box center [31, 19] width 16 height 16
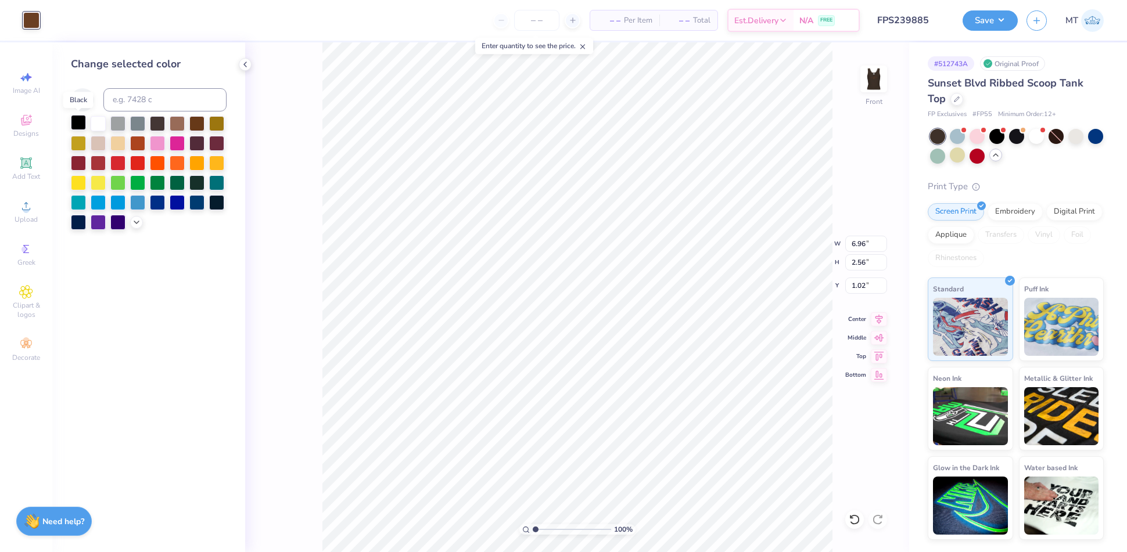
click at [81, 127] on div at bounding box center [78, 122] width 15 height 15
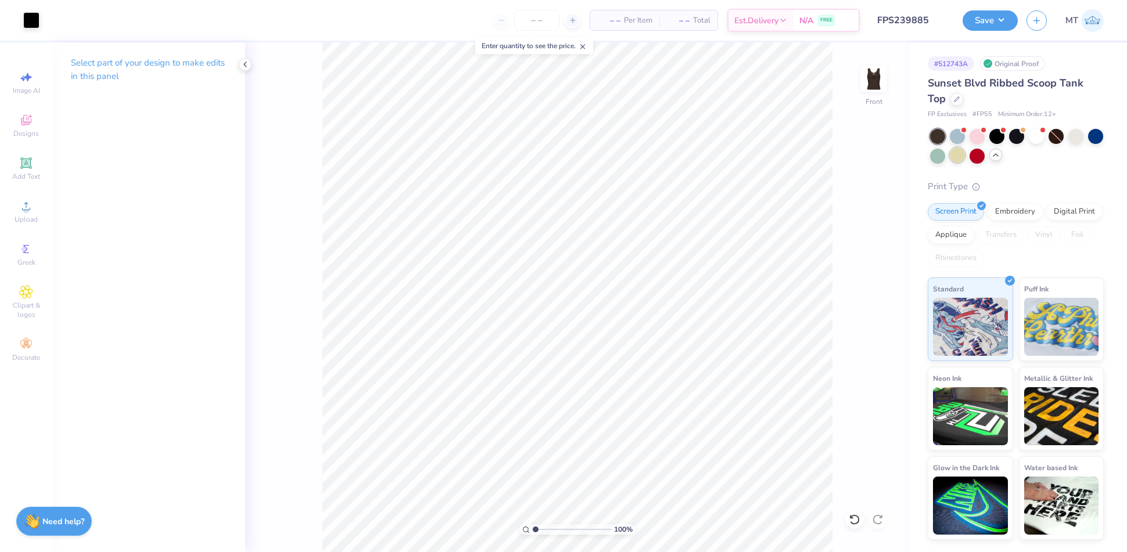
click at [956, 160] on div at bounding box center [957, 155] width 15 height 15
click at [25, 20] on div at bounding box center [31, 19] width 16 height 16
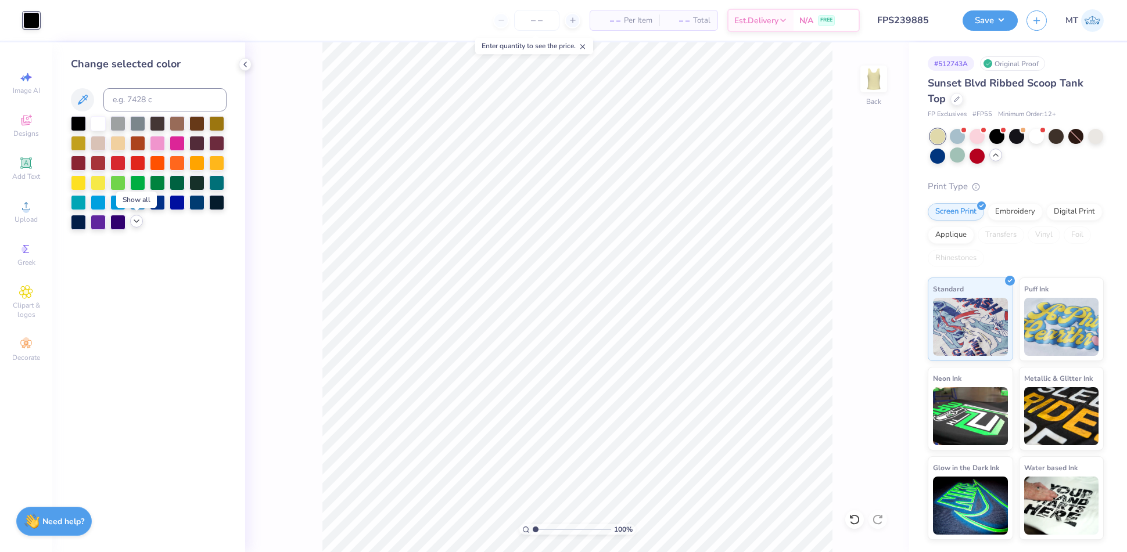
click at [133, 220] on icon at bounding box center [136, 221] width 9 height 9
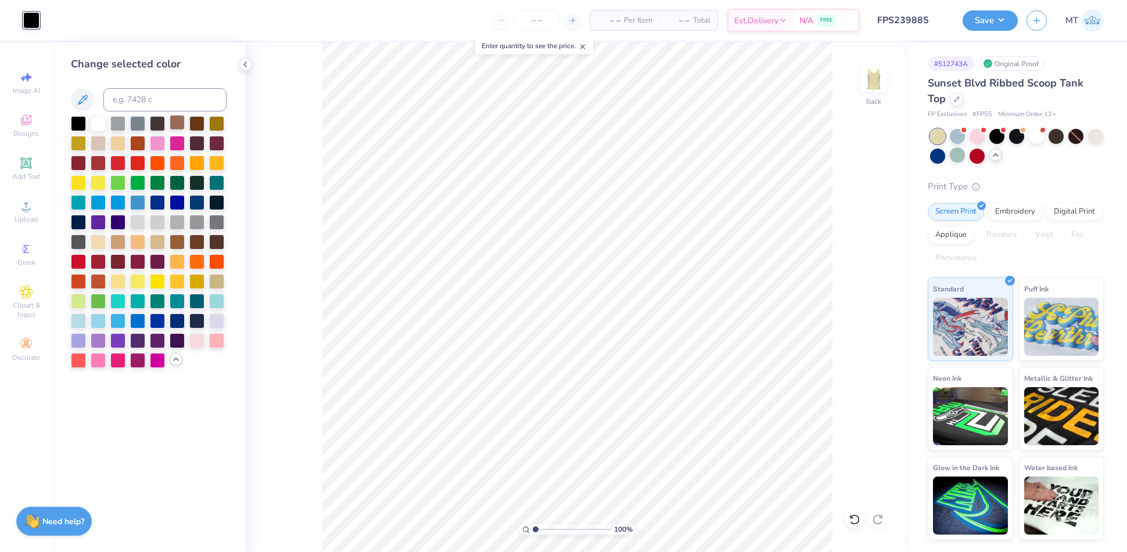
click at [175, 123] on div at bounding box center [177, 122] width 15 height 15
click at [193, 123] on div at bounding box center [196, 122] width 15 height 15
click at [154, 123] on div at bounding box center [157, 122] width 15 height 15
click at [218, 242] on div at bounding box center [216, 240] width 15 height 15
type input "1"
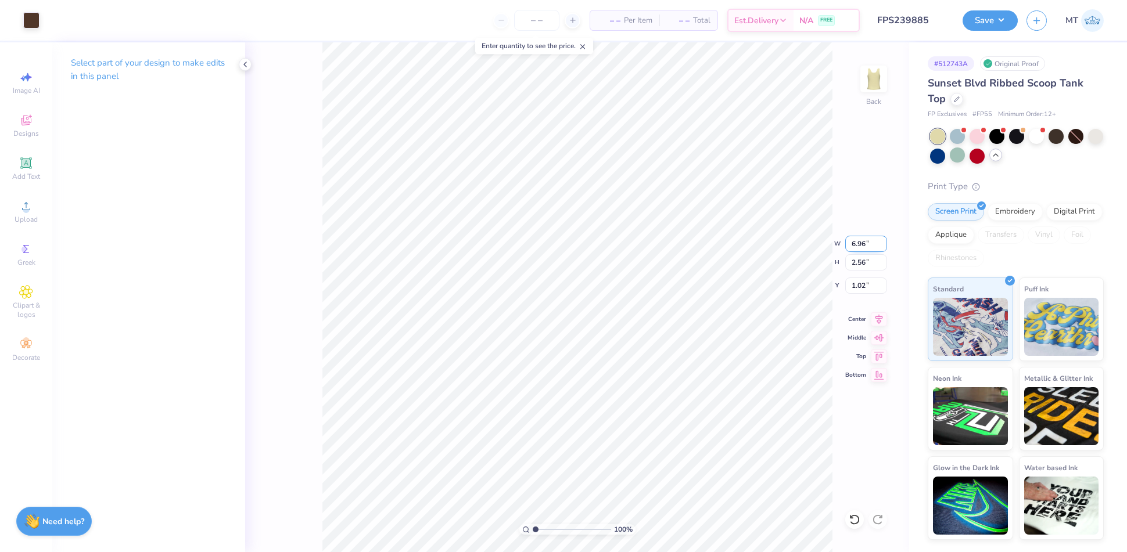
click at [861, 245] on input "6.96" at bounding box center [866, 244] width 42 height 16
type input "6.00"
type input "2.21"
click at [857, 284] on input "1.20" at bounding box center [866, 286] width 42 height 16
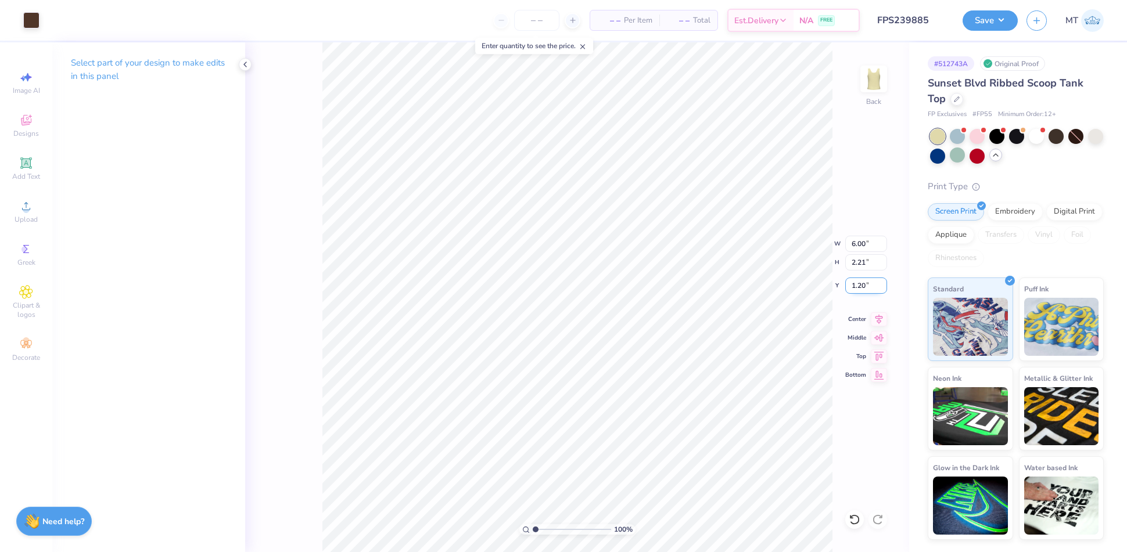
click at [857, 284] on input "1.20" at bounding box center [866, 286] width 42 height 16
type input "2"
type input "1.50"
click at [857, 282] on input "1.50" at bounding box center [866, 286] width 42 height 16
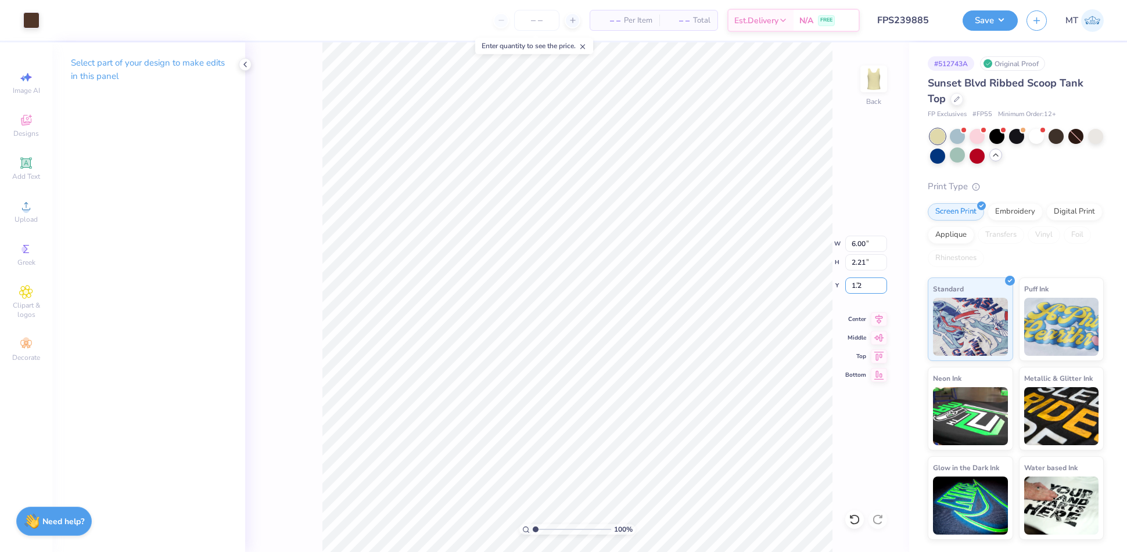
type input "1.20"
type input "1"
click at [994, 17] on button "Save" at bounding box center [989, 19] width 55 height 20
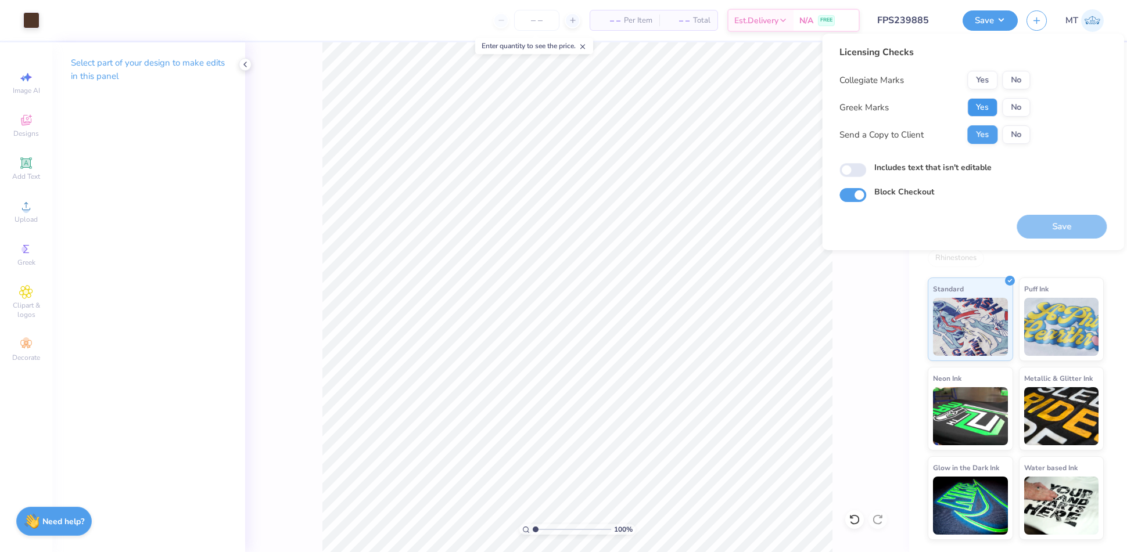
click at [977, 109] on button "Yes" at bounding box center [982, 107] width 30 height 19
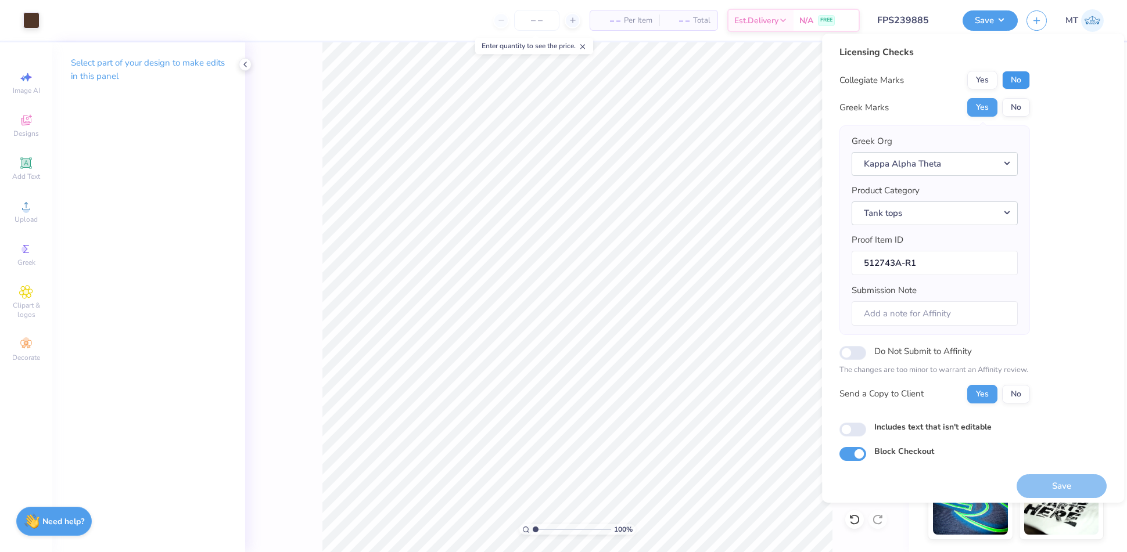
click at [1012, 82] on button "No" at bounding box center [1016, 80] width 28 height 19
click at [1038, 480] on button "Save" at bounding box center [1061, 486] width 90 height 24
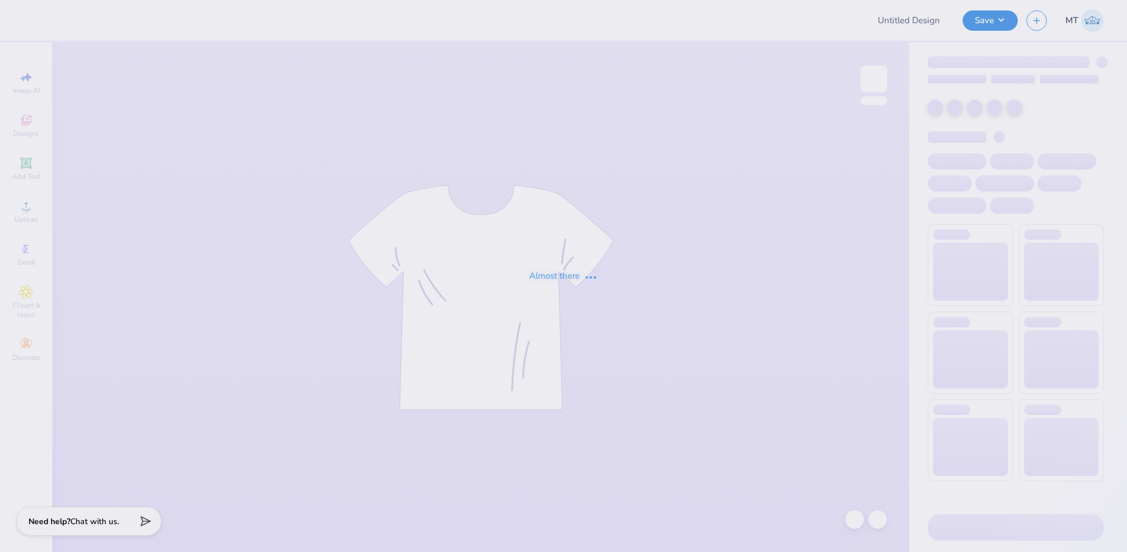
type input "FPS239887"
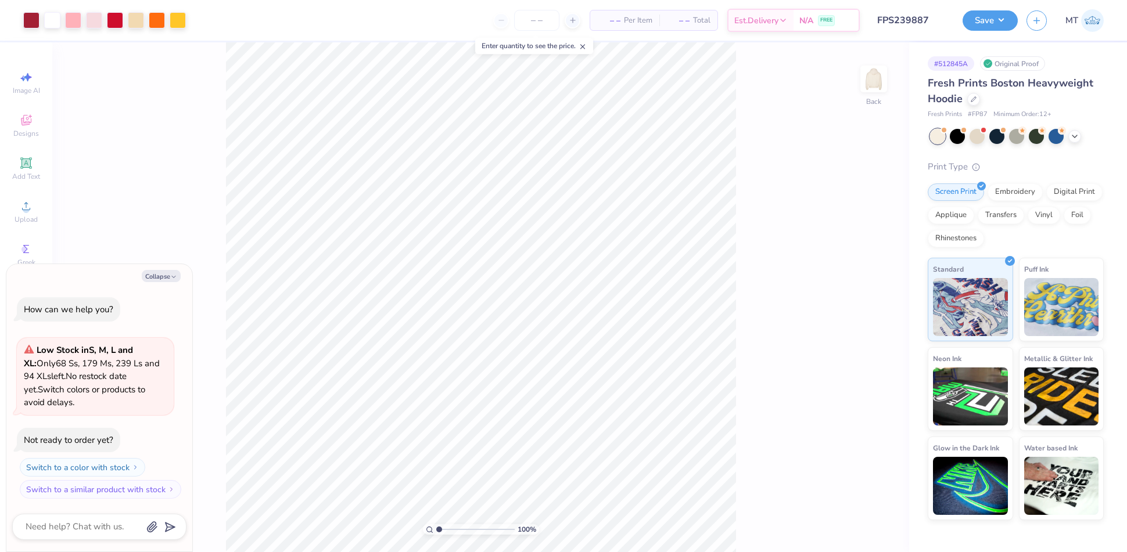
type textarea "x"
type input "1.91072667253232"
type textarea "x"
type input "1"
click at [163, 278] on button "Collapse" at bounding box center [161, 276] width 39 height 12
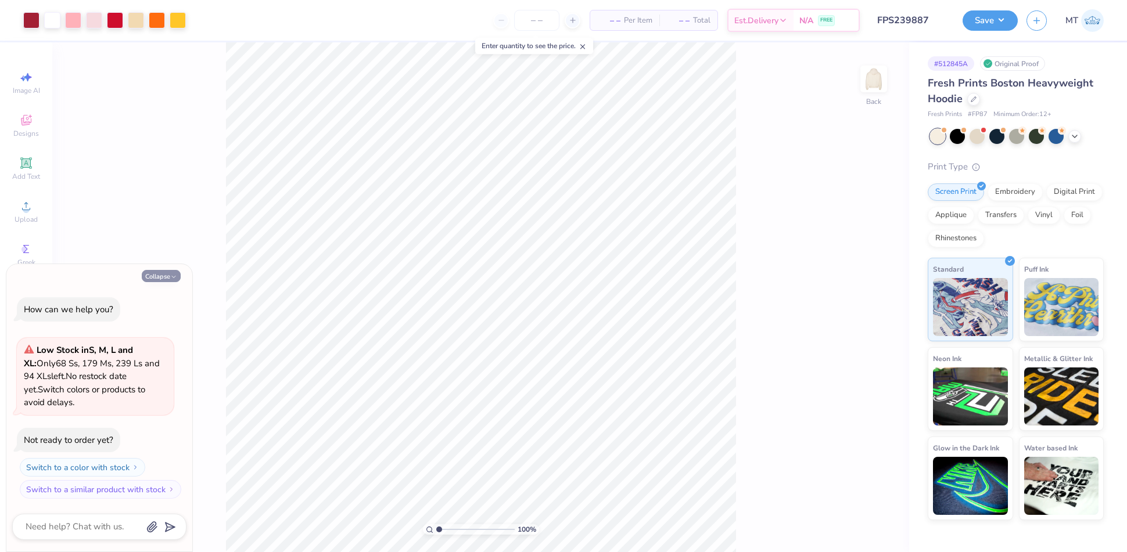
type textarea "x"
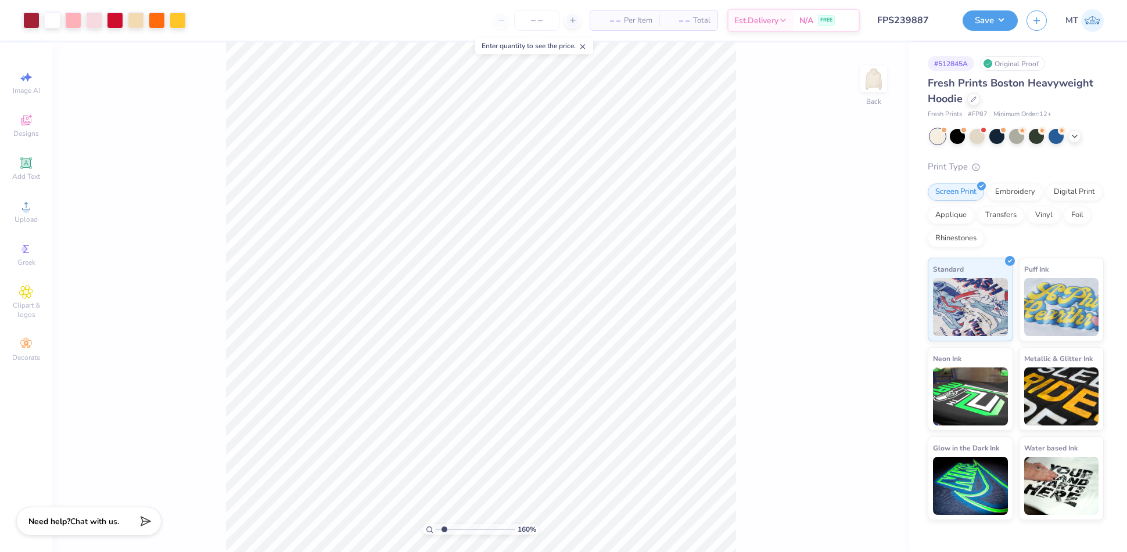
type input "1.95154807344772"
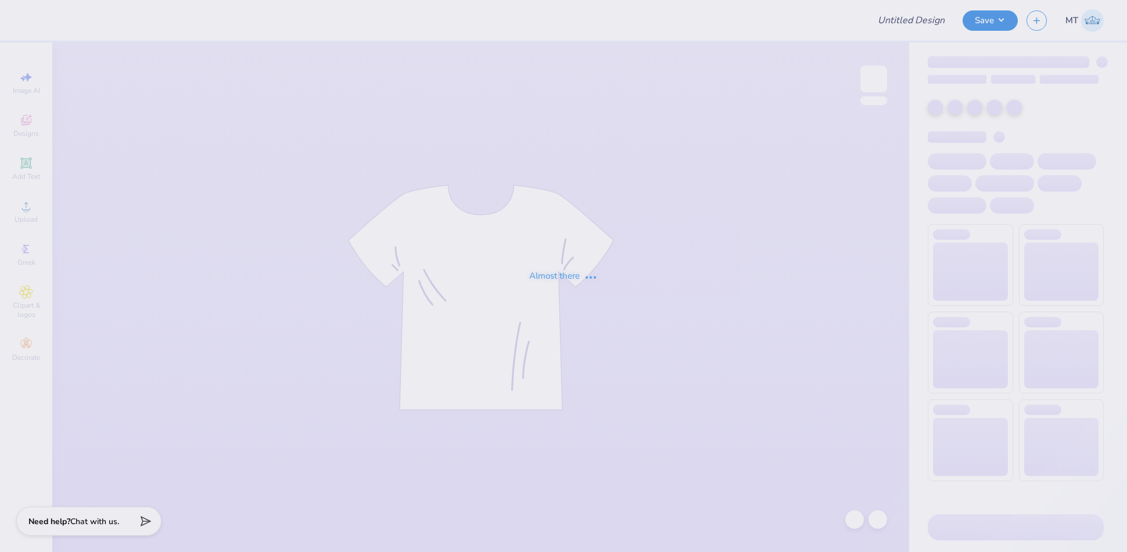
type input "FPS239782"
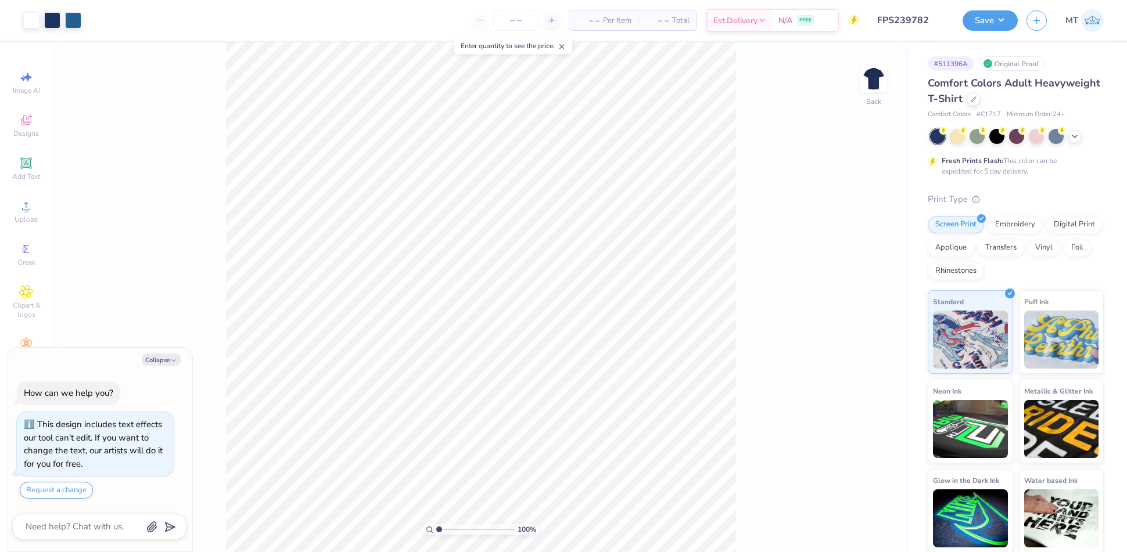
type textarea "x"
type input "1"
type textarea "x"
type input "1.43164313955503"
type textarea "x"
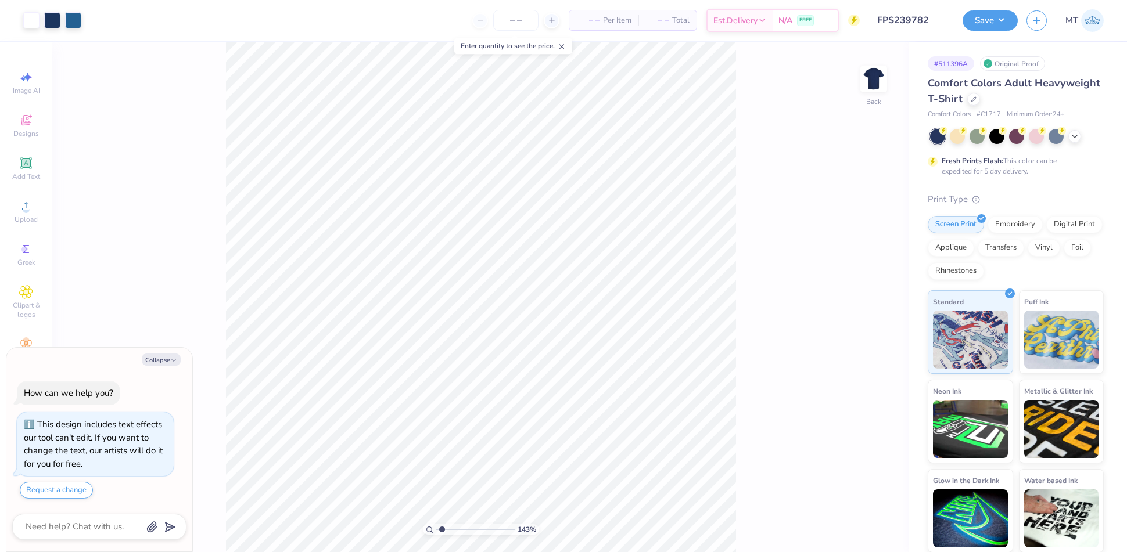
type input "1.43164313955503"
type textarea "x"
type input "1.43164313955503"
type textarea "x"
type input "1"
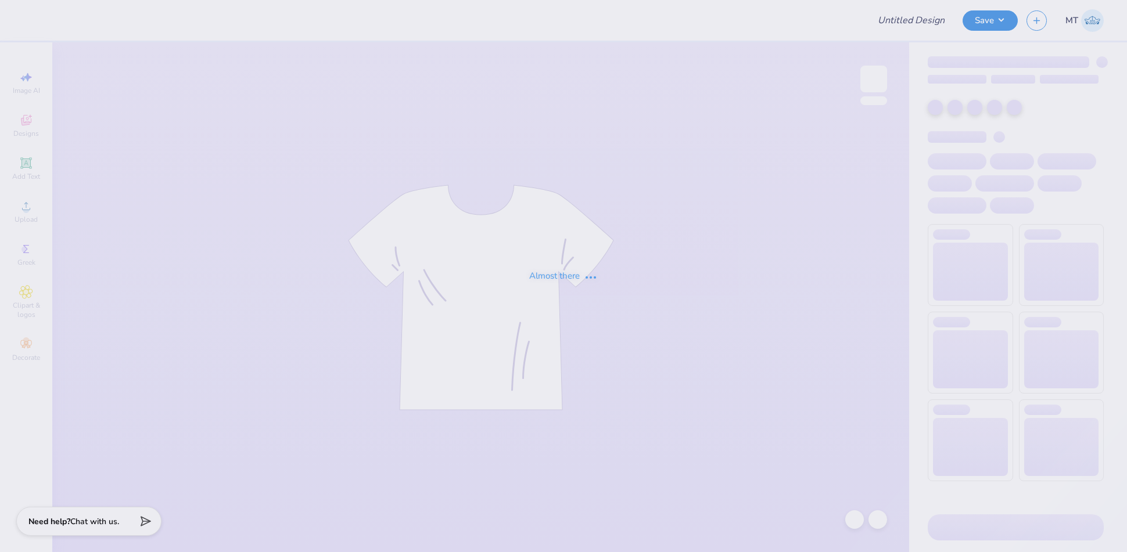
type input "FPS239865"
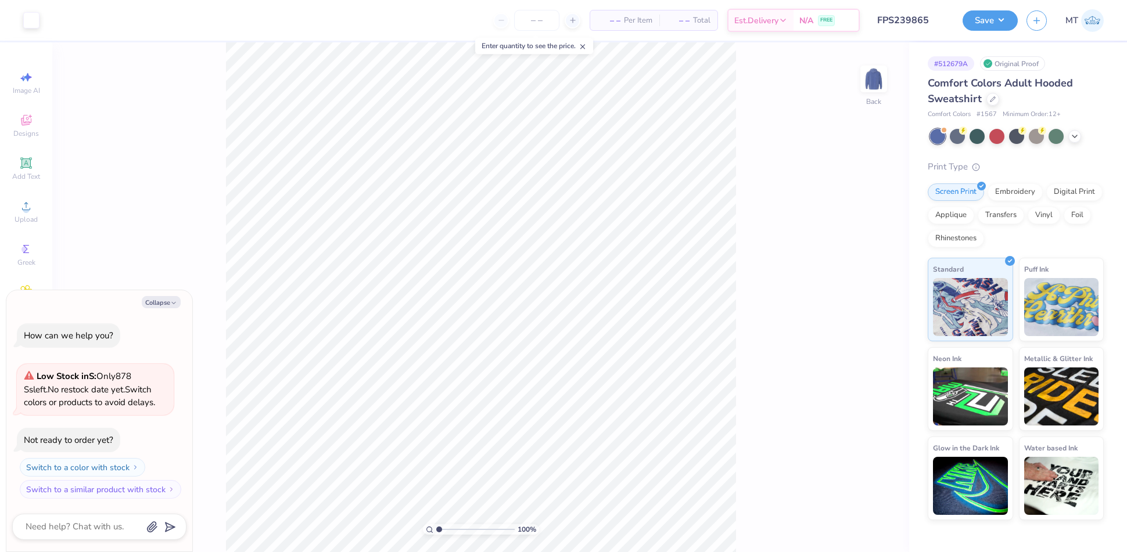
type textarea "x"
click at [225, 327] on div "100 % Back" at bounding box center [480, 297] width 857 height 510
click at [159, 304] on button "Collapse" at bounding box center [161, 302] width 39 height 12
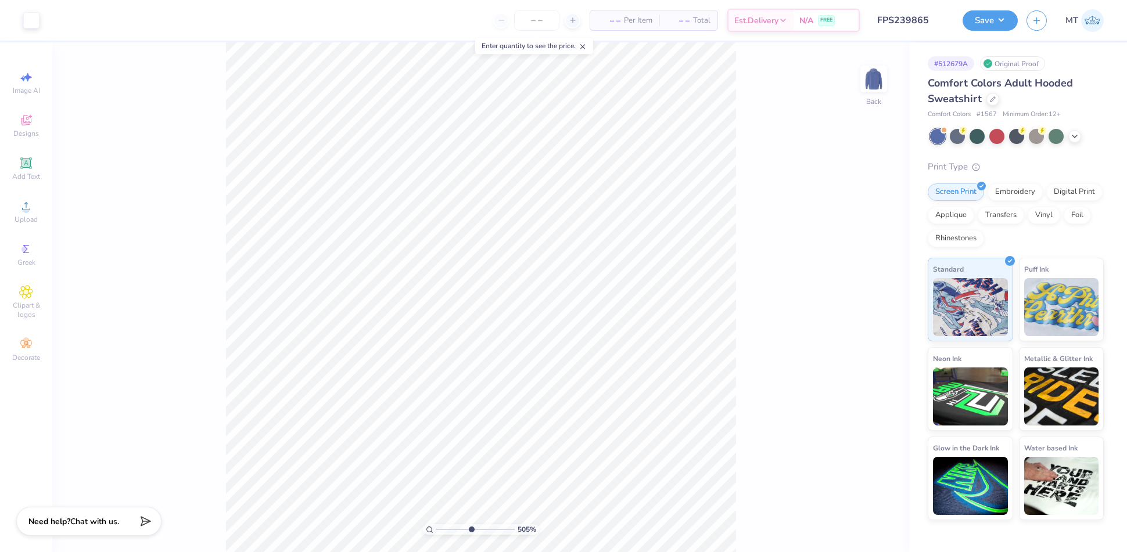
type input "5.05249170051146"
type textarea "x"
type input "5.05249170051146"
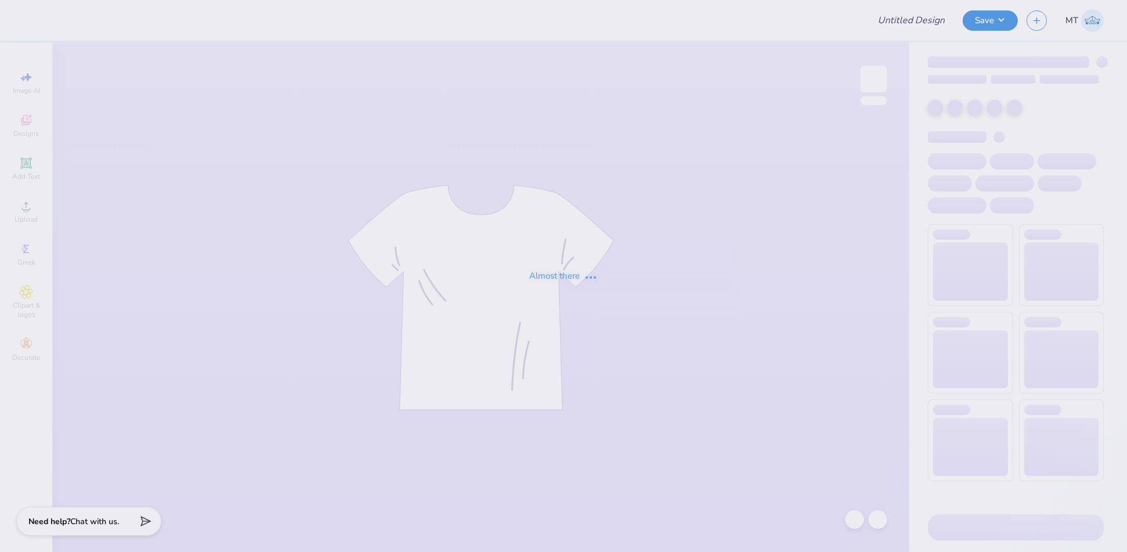
type input "FPS239887"
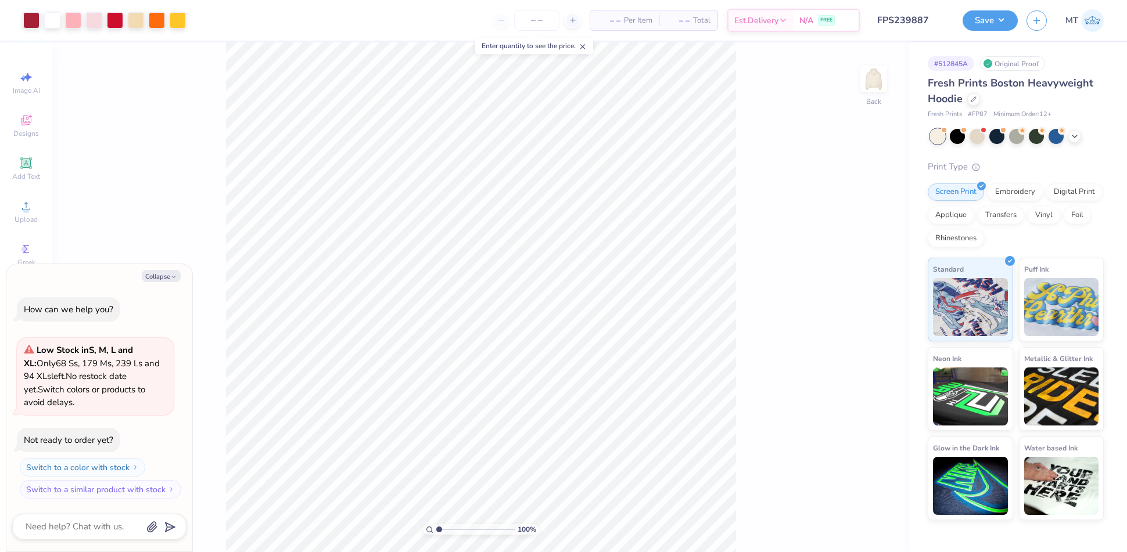
type textarea "x"
type input "2.74277601718241"
type textarea "x"
type input "1"
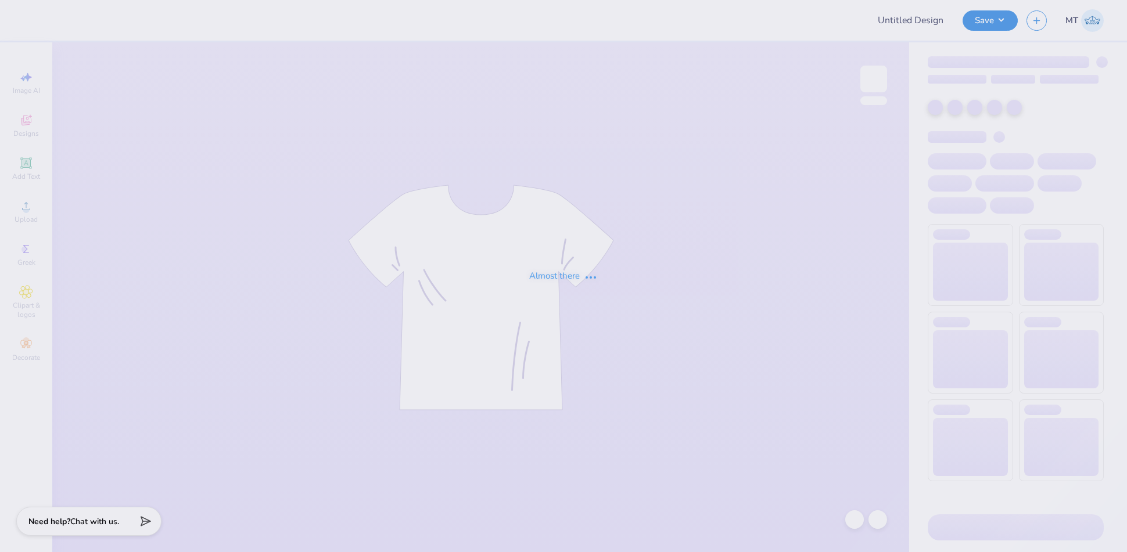
type input "FPS239865"
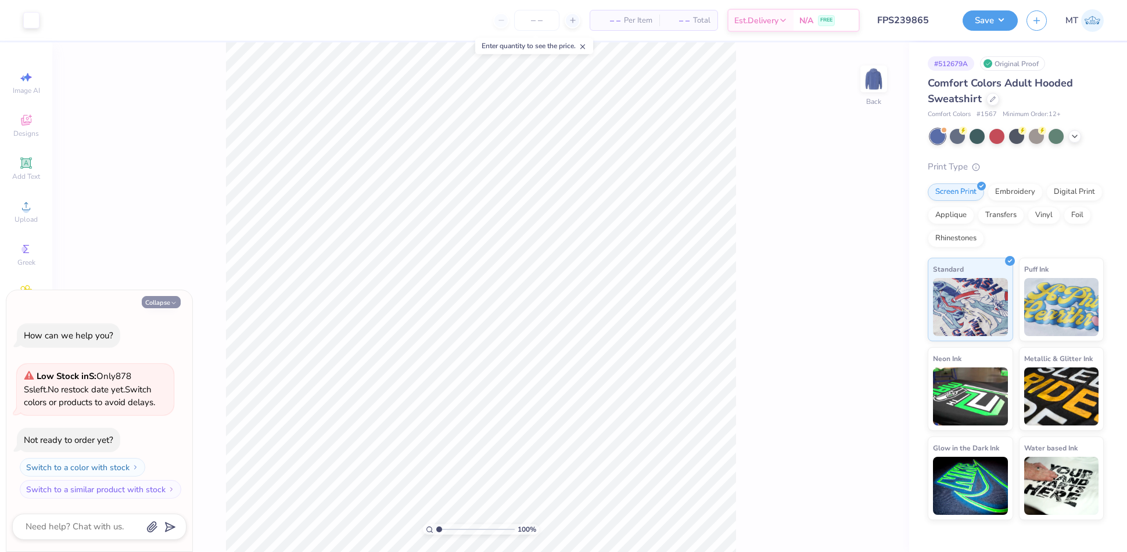
click at [175, 299] on button "Collapse" at bounding box center [161, 302] width 39 height 12
type textarea "x"
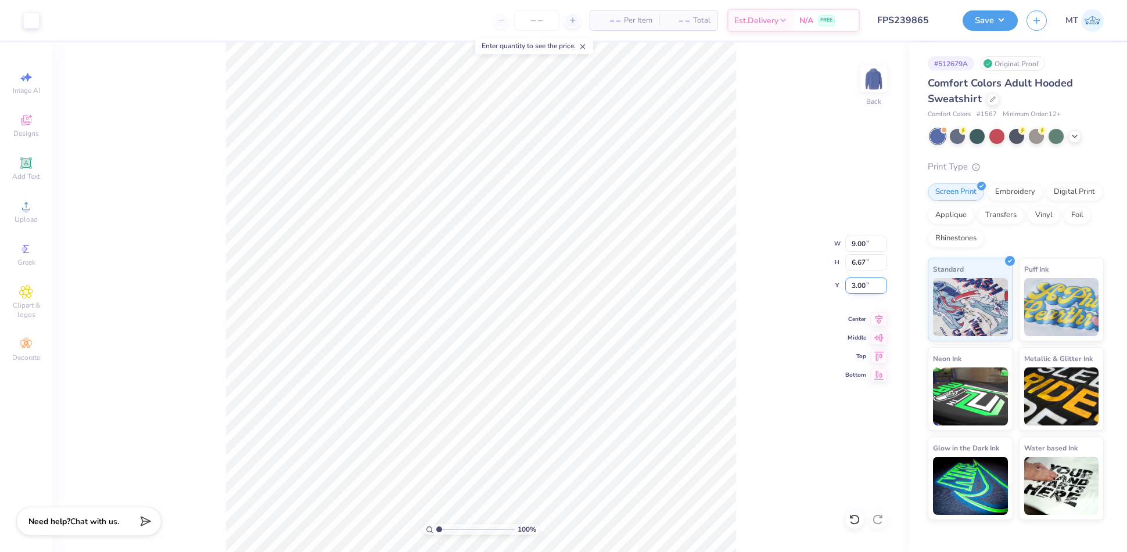
click at [858, 285] on input "3.00" at bounding box center [866, 286] width 42 height 16
type input "2.80"
click at [1010, 24] on button "Save" at bounding box center [989, 19] width 55 height 20
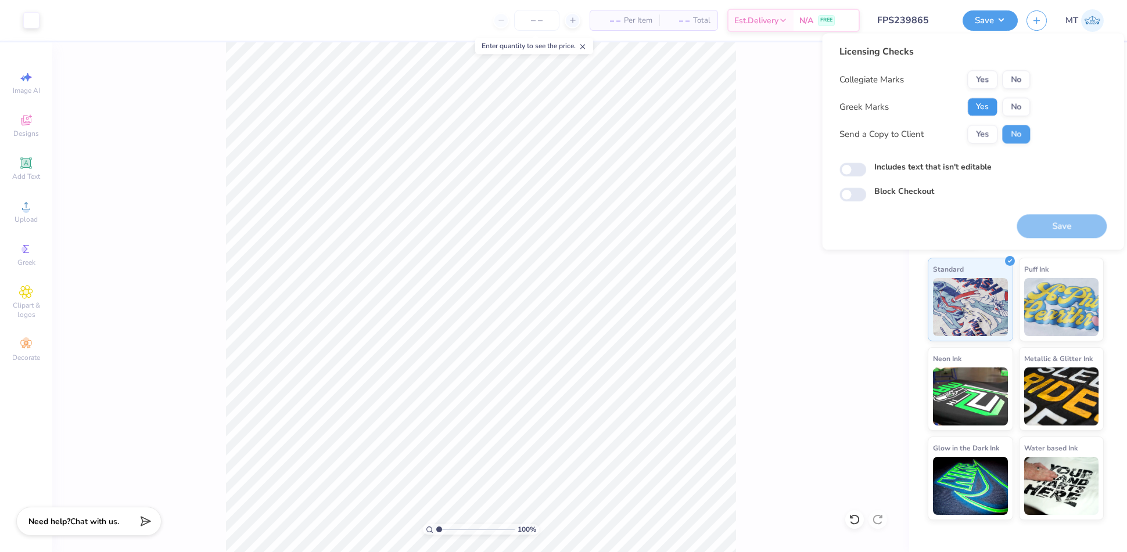
click at [980, 106] on button "Yes" at bounding box center [982, 107] width 30 height 19
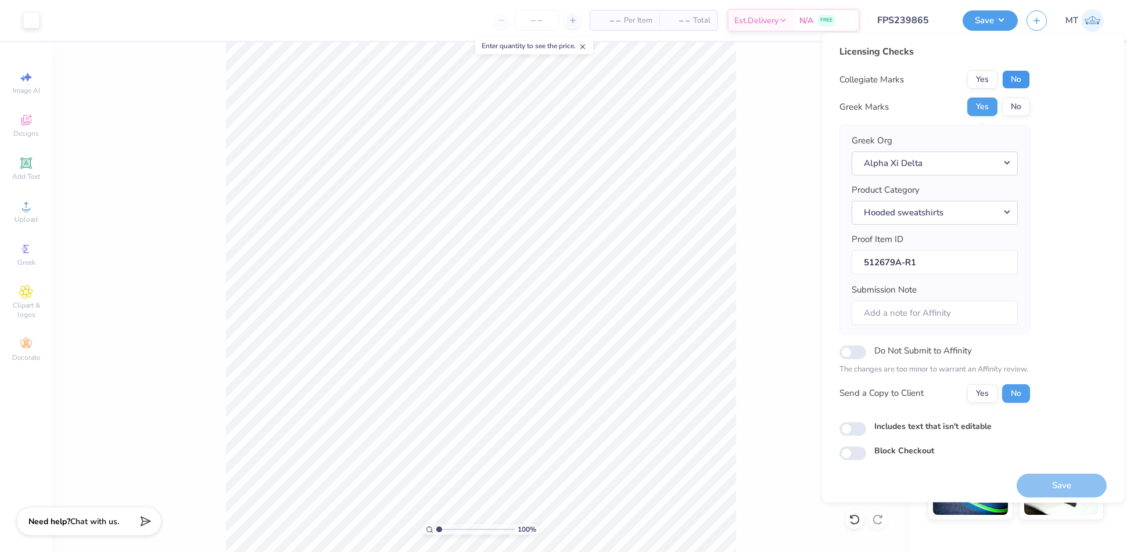
click at [1027, 84] on button "No" at bounding box center [1016, 79] width 28 height 19
click at [1065, 483] on button "Save" at bounding box center [1061, 486] width 90 height 24
click at [1072, 394] on div "Licensing Checks Collegiate Marks Yes No Greek Marks Yes No Greek Org Alpha Xi …" at bounding box center [972, 253] width 267 height 416
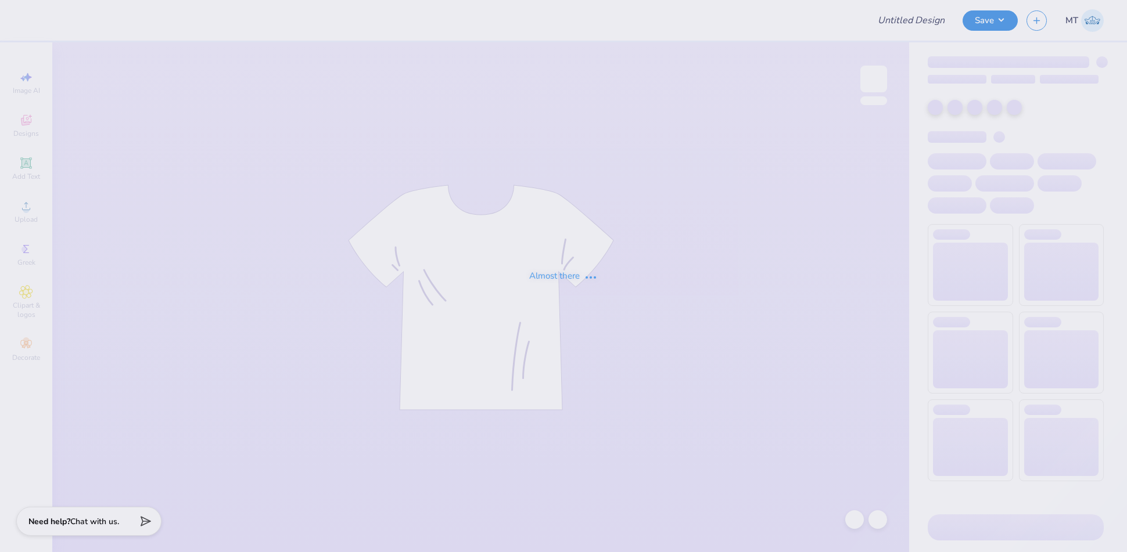
type input "FPS239867"
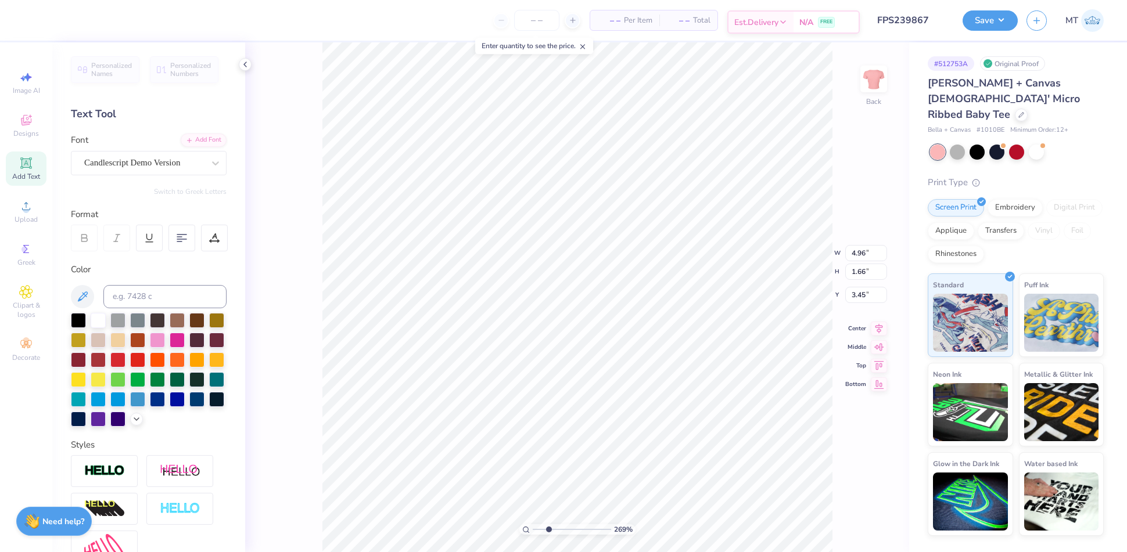
type input "2.6899580724003"
type input "6.00"
type input "2.90"
type input "3.00"
type input "2.6899580724003"
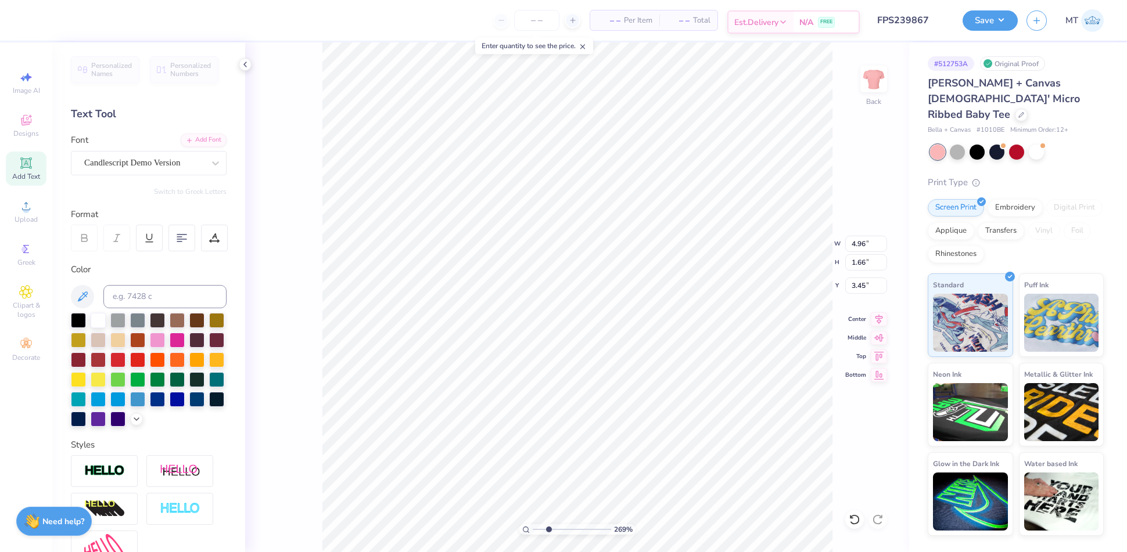
type textarea "Chi Om"
type input "2.6899580724003"
type textarea "Chi Ome"
type input "2.6899580724003"
type textarea "Chi Omeg"
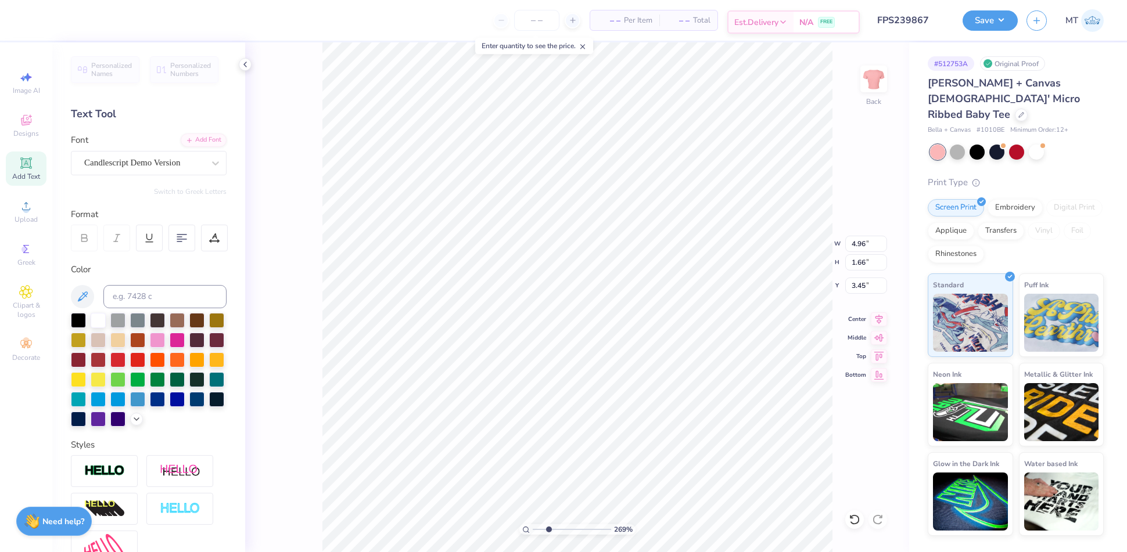
type input "2.6899580724003"
type textarea "Chi Omega"
click at [175, 156] on div "Candlescript Demo Version" at bounding box center [144, 163] width 122 height 18
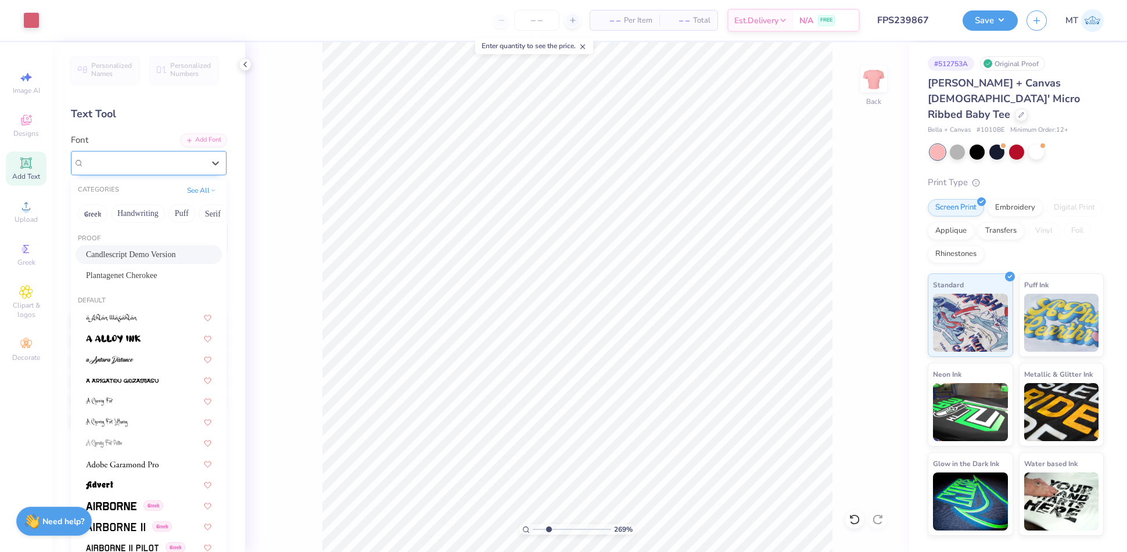
click at [178, 157] on div "Candlescript Demo Version" at bounding box center [144, 162] width 120 height 13
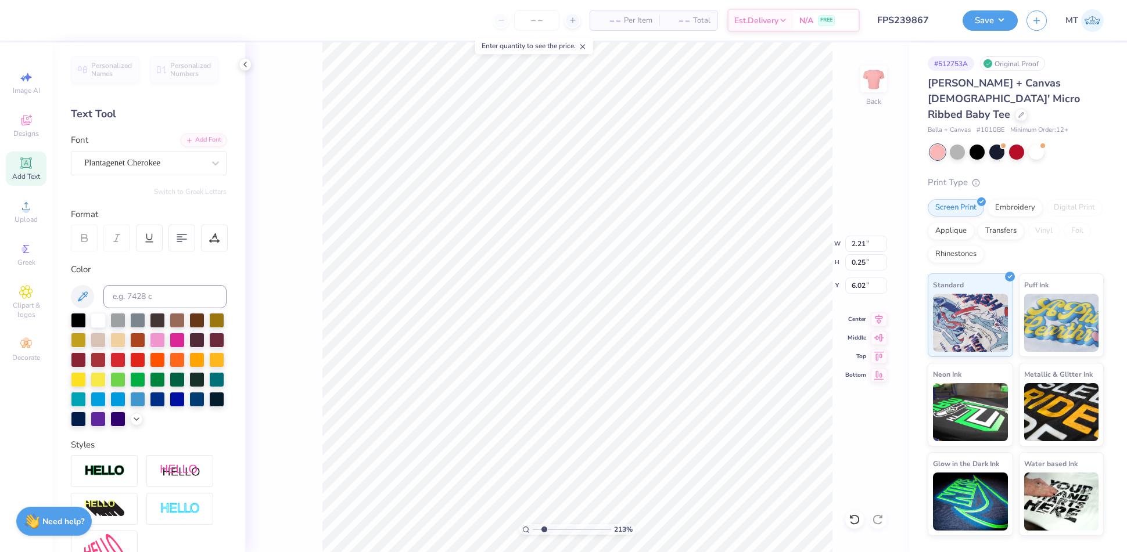
type input "2.13436779825974"
type input "5.28"
click at [189, 141] on div "Add Font" at bounding box center [204, 138] width 46 height 13
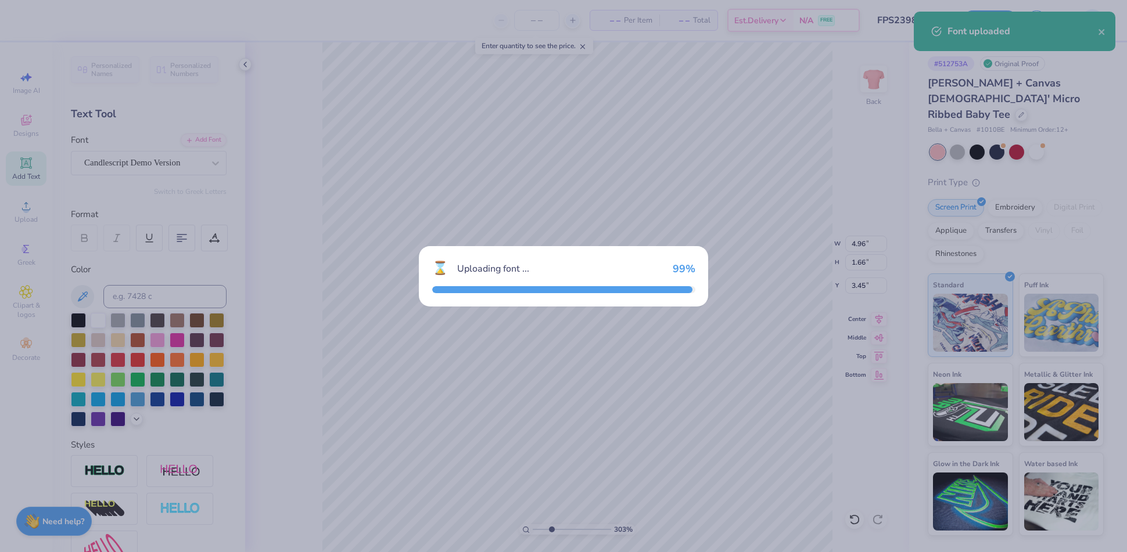
type input "3.02561051283444"
type input "3.52"
type input "1.31"
type input "3.62"
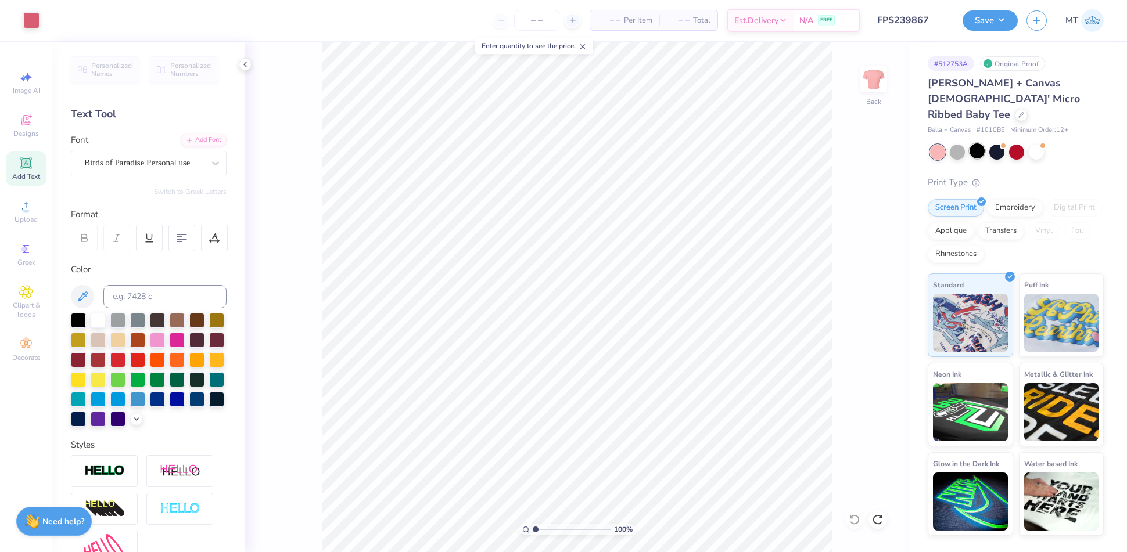
click at [977, 143] on div at bounding box center [976, 150] width 15 height 15
type input "1.69404347163947"
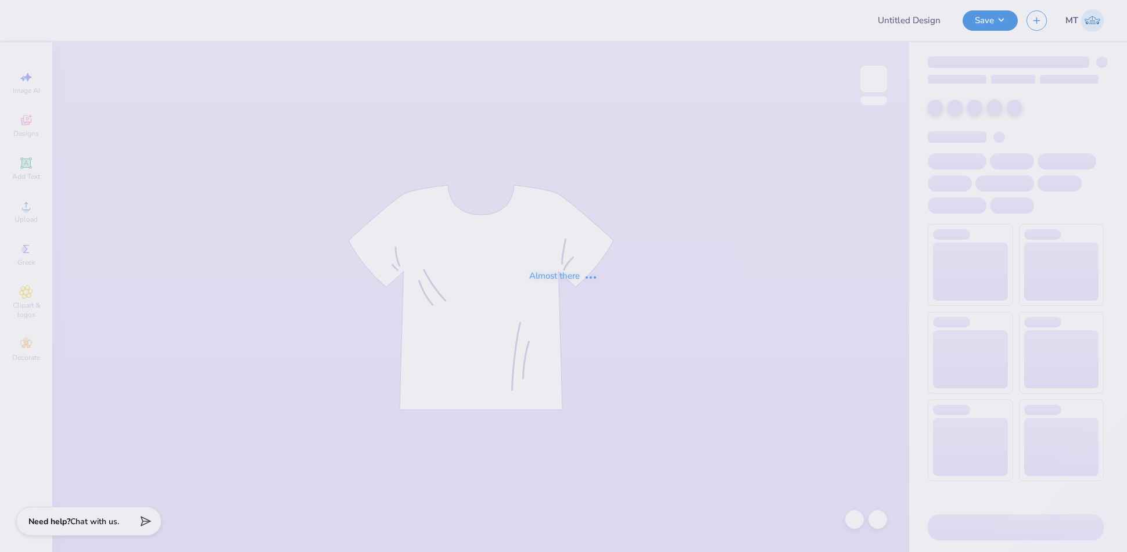
type input "FPS239869"
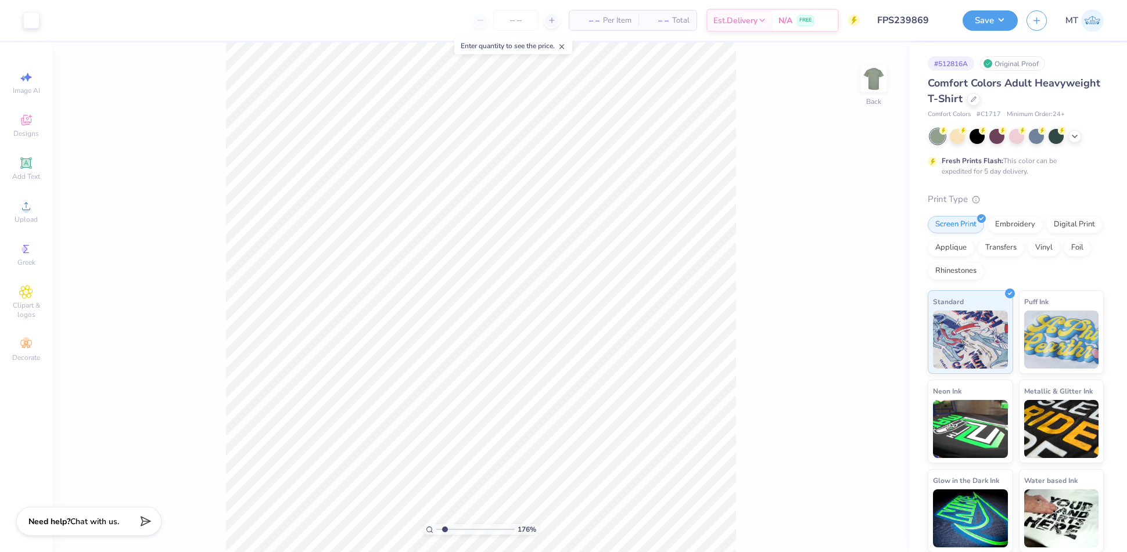
type input "1"
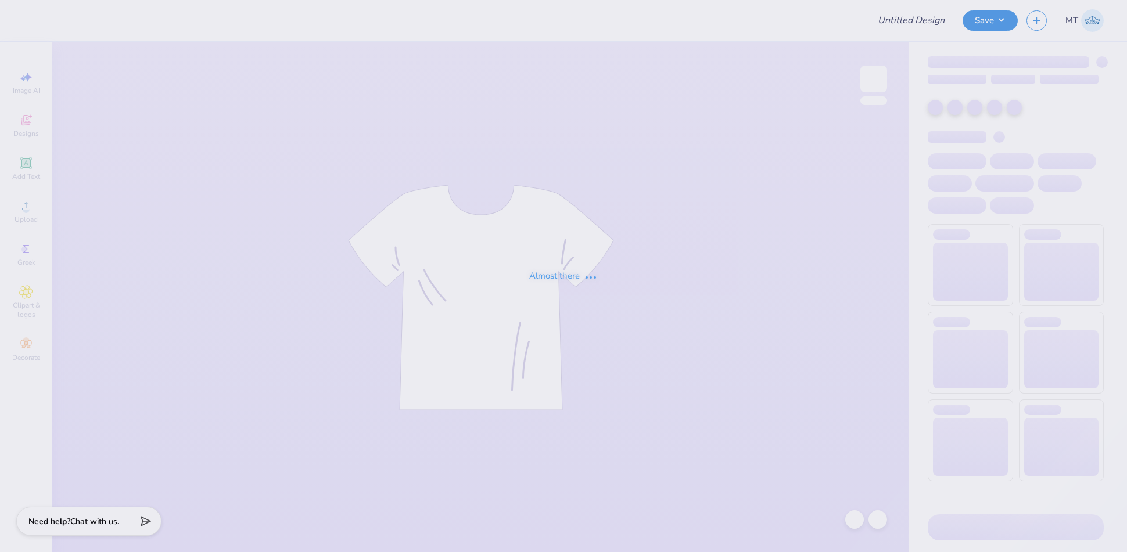
type input "FPS239869"
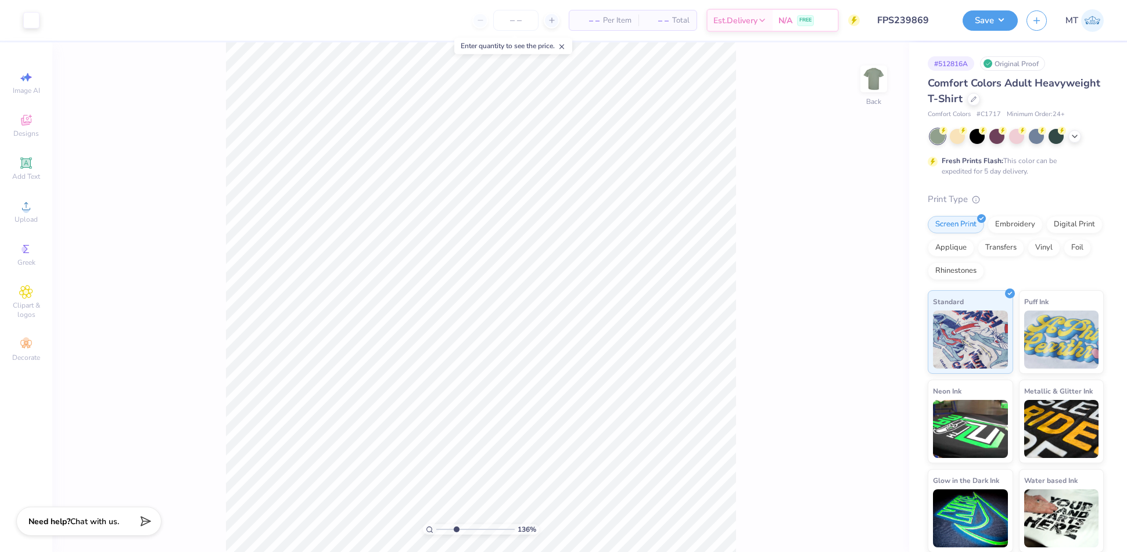
type input "4.66366493001615"
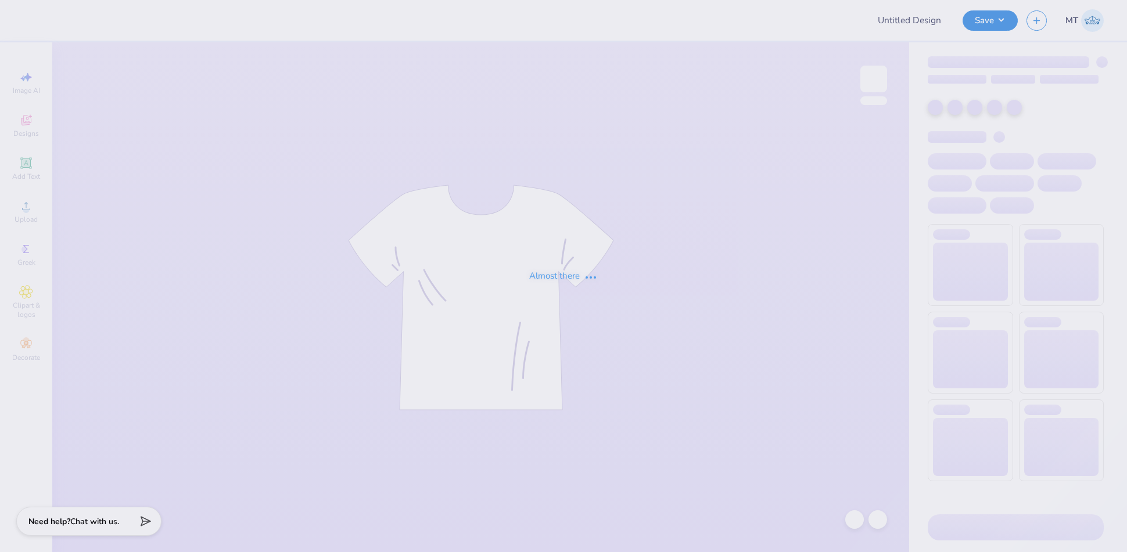
type input "FPS239873"
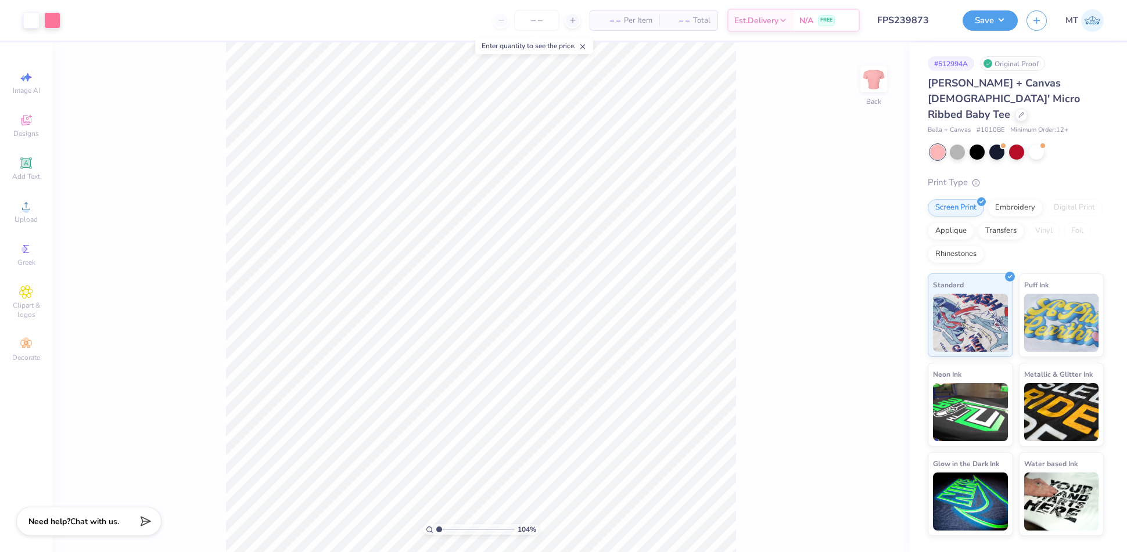
type input "1"
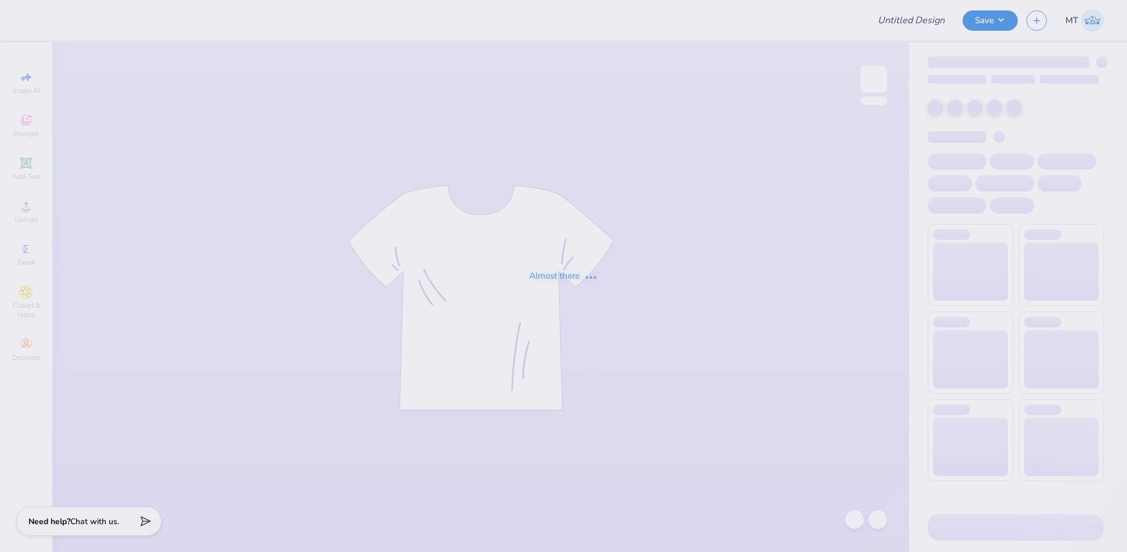
type input "FPS239883"
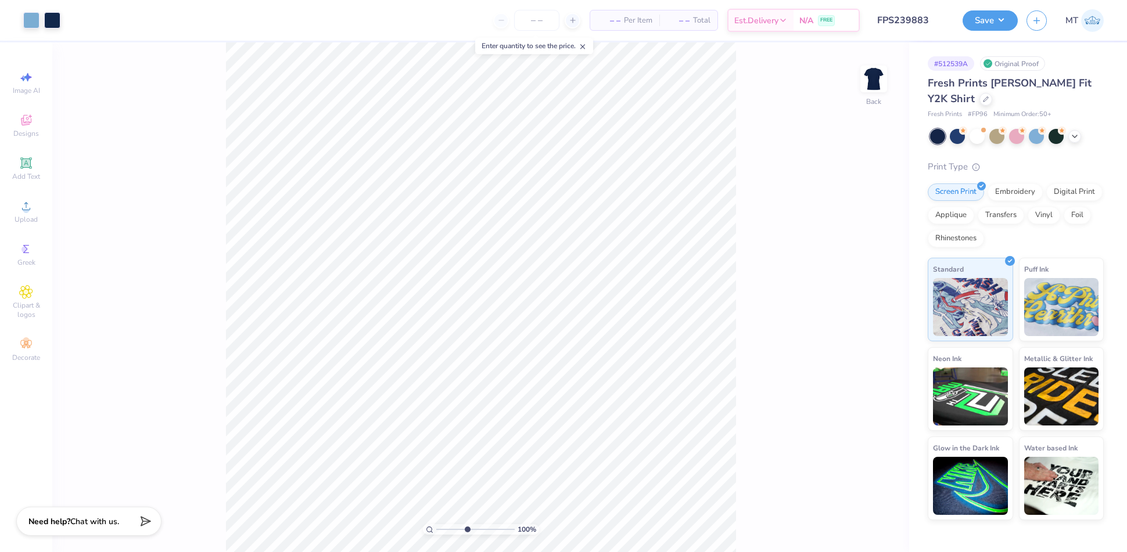
click at [466, 530] on input "range" at bounding box center [475, 529] width 78 height 10
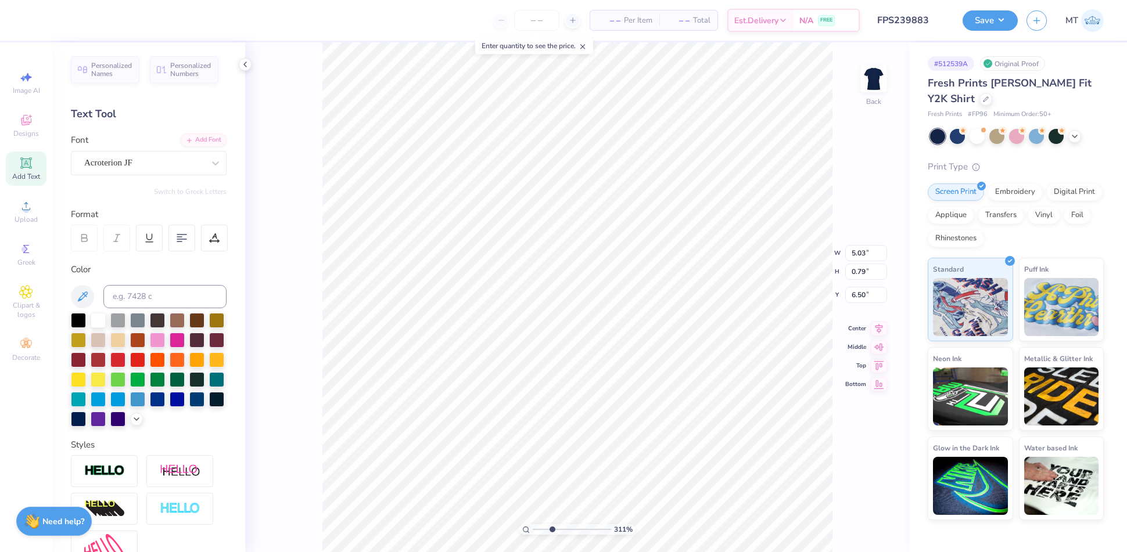
type input "3.11406890836445"
type input "3.72"
type input "0.58"
type input "6.70"
type input "3.11406890836445"
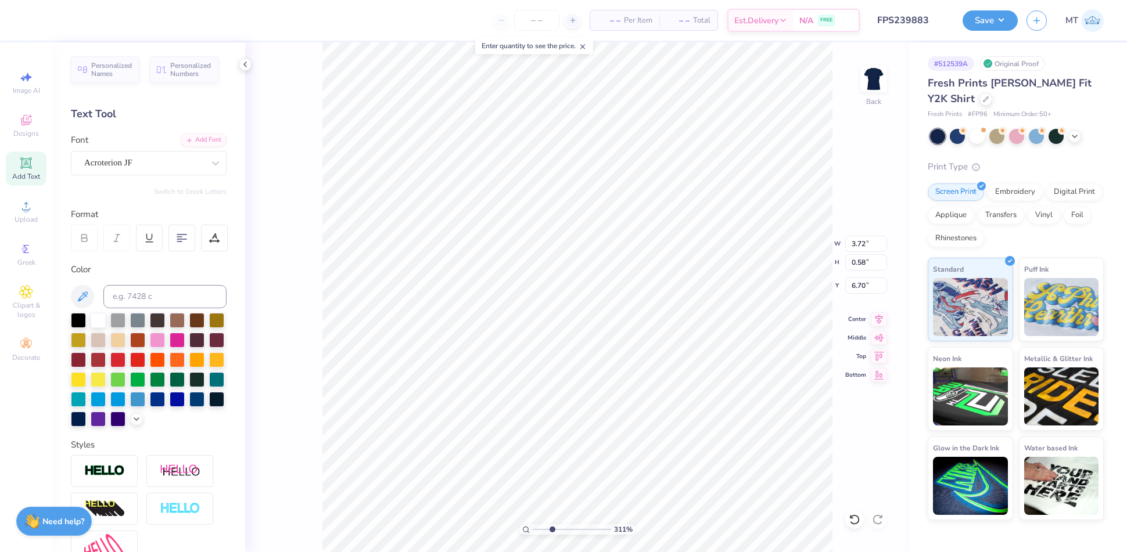
type input "6.69"
type input "3.11406890836445"
type input "6.61"
type input "3.11406890836445"
type input "6.60"
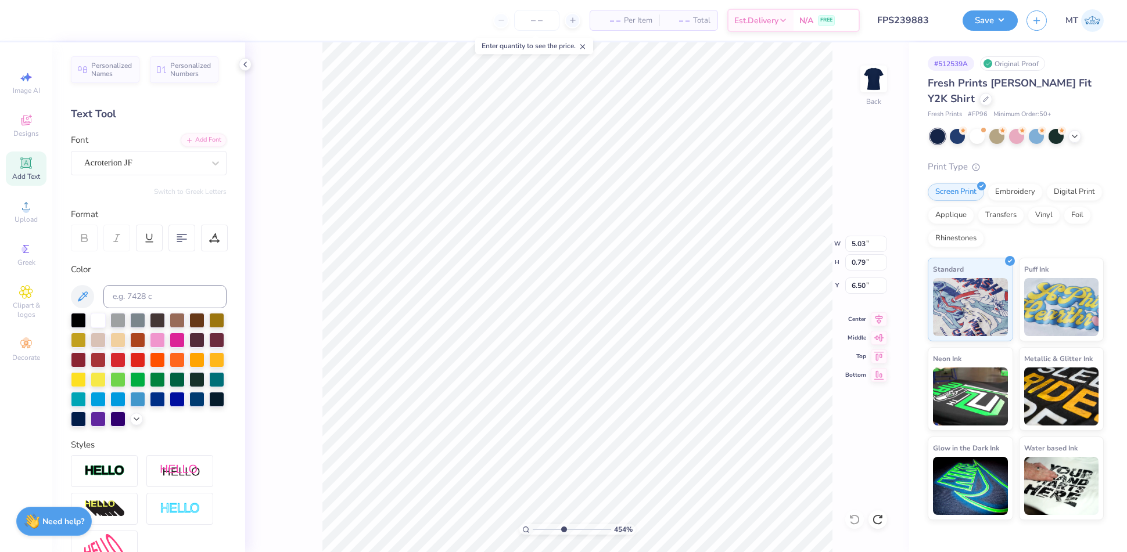
type input "4.53639727731247"
type input "4.80"
type input "0.75"
type input "6.54"
type input "4.53639727731247"
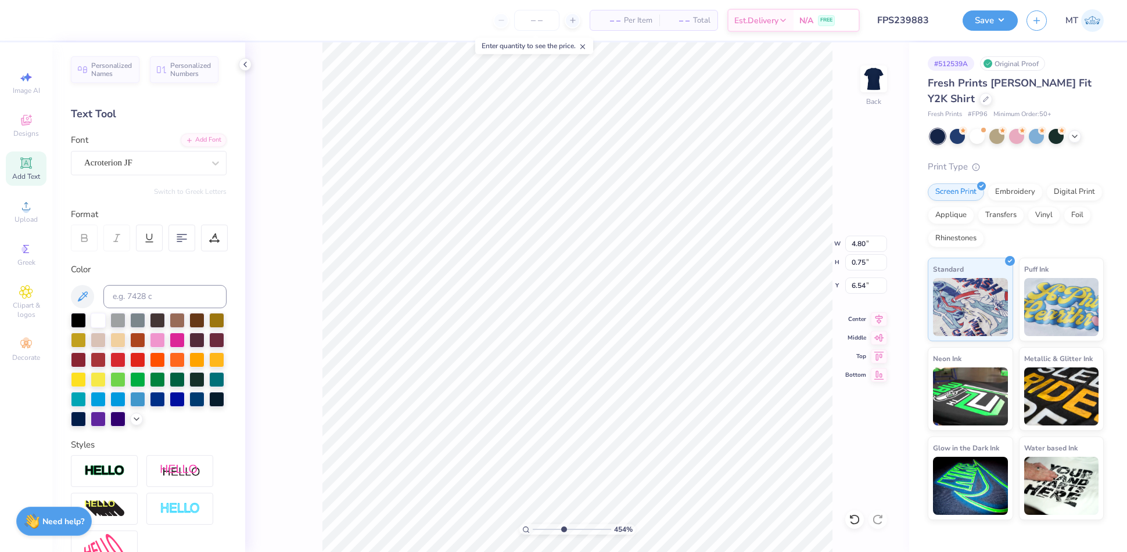
type input "6.53"
type input "5.61195448367955"
type input "4.55"
type input "0.72"
type input "6.57"
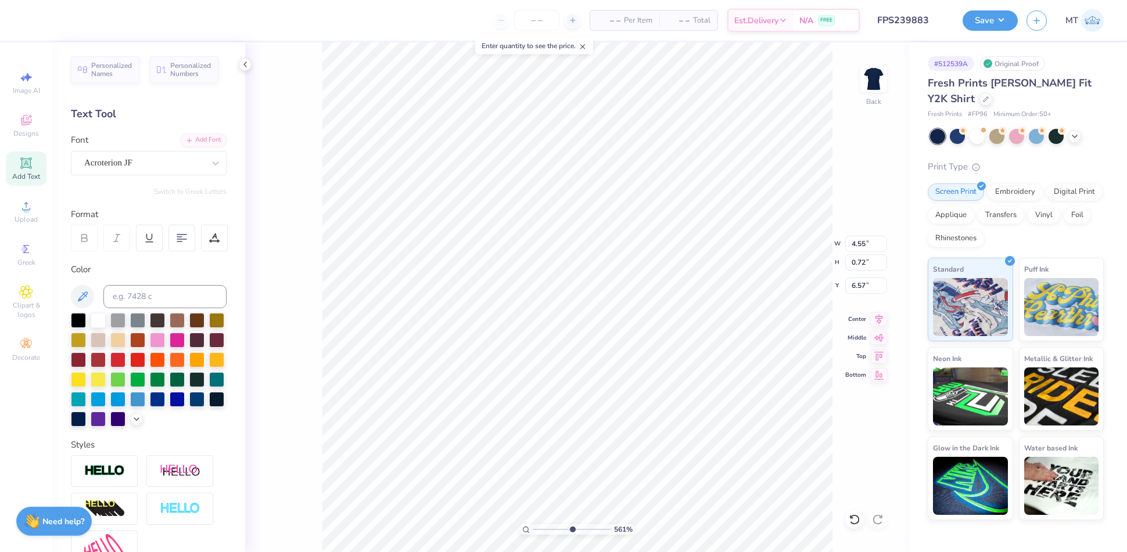
click at [789, 254] on div "561 % Back W 4.55 4.55 " H 0.72 0.72 " Y 6.57 6.57 " Center Middle Top Bottom" at bounding box center [577, 297] width 664 height 510
type input "6.65638705233663"
type input "6.56"
type input "2.69046624418714"
type input "3.06"
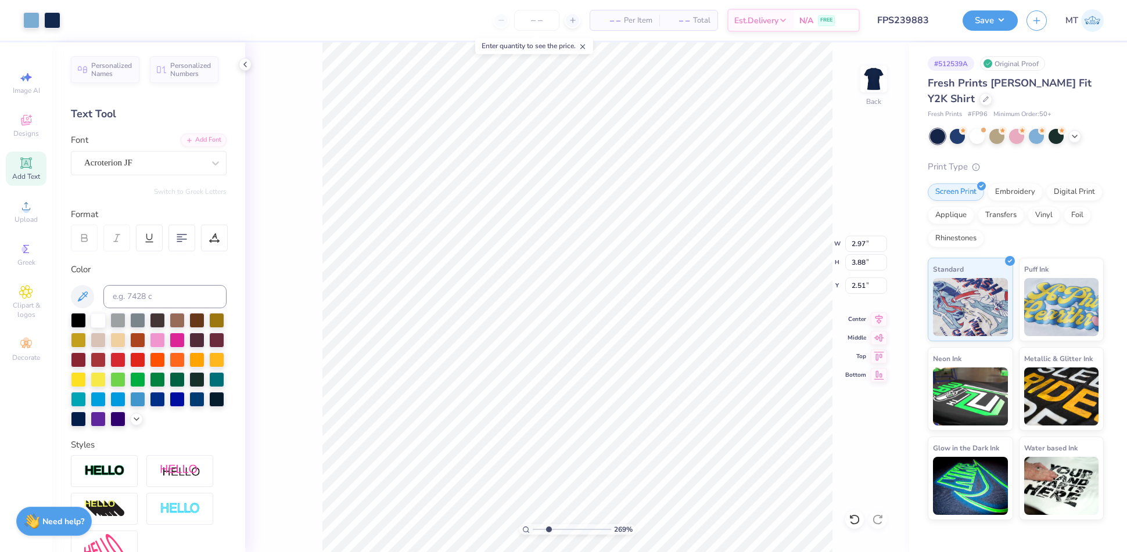
type input "3.89"
type input "2.49"
type input "5.76762597885746"
type input "4.44"
type input "0.70"
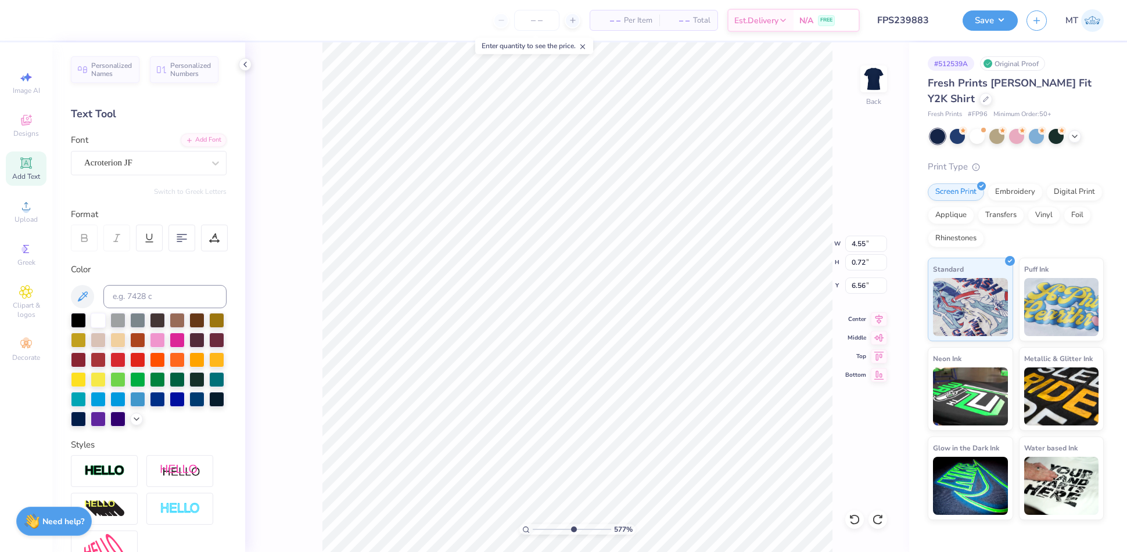
type input "6.58"
type input "10"
type input "6.57"
type input "6.87630686286522"
type input "6.56"
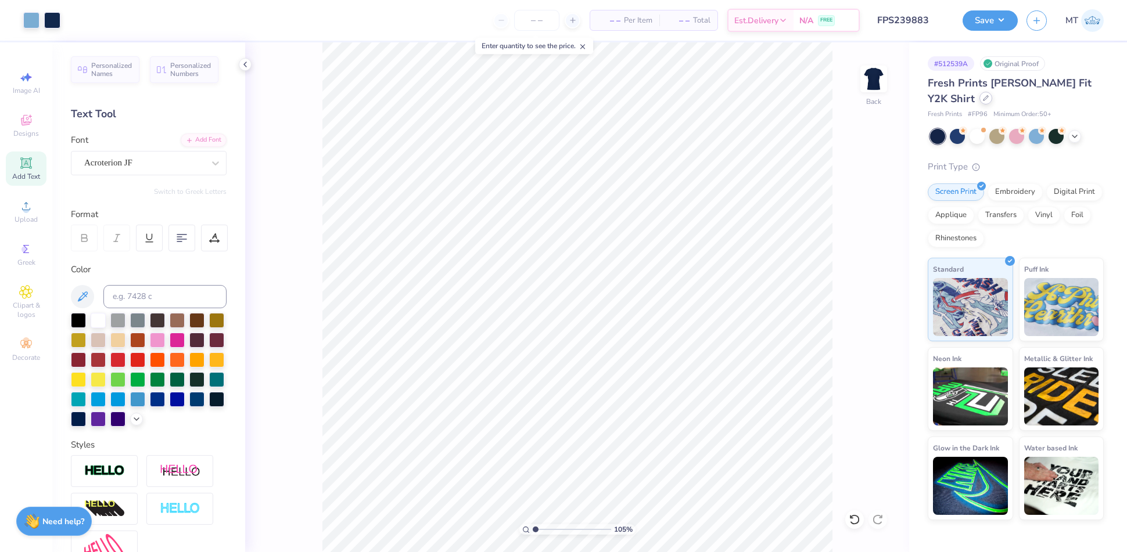
click at [983, 96] on icon at bounding box center [986, 98] width 6 height 6
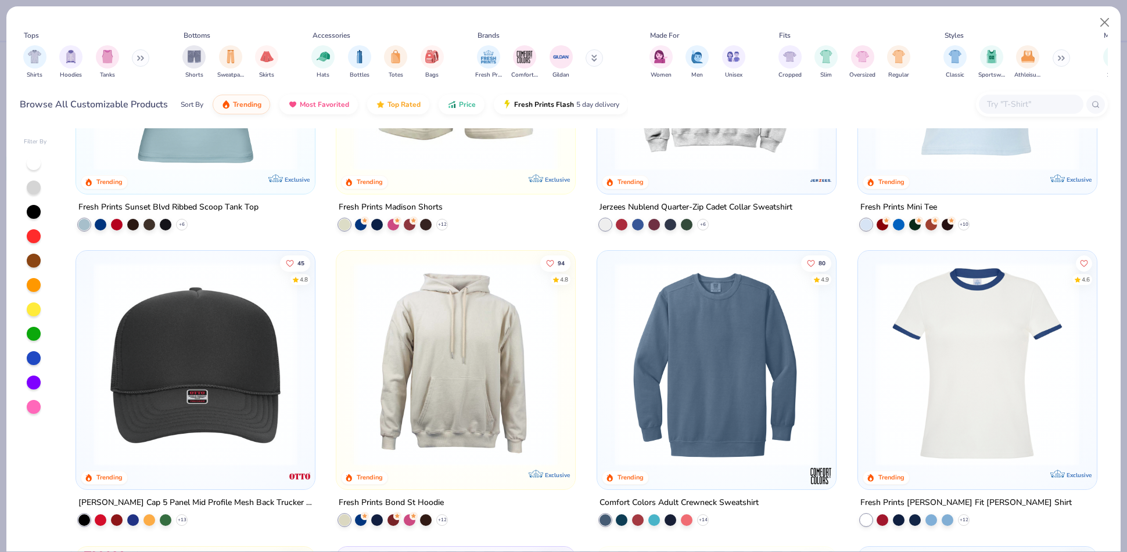
scroll to position [2109, 0]
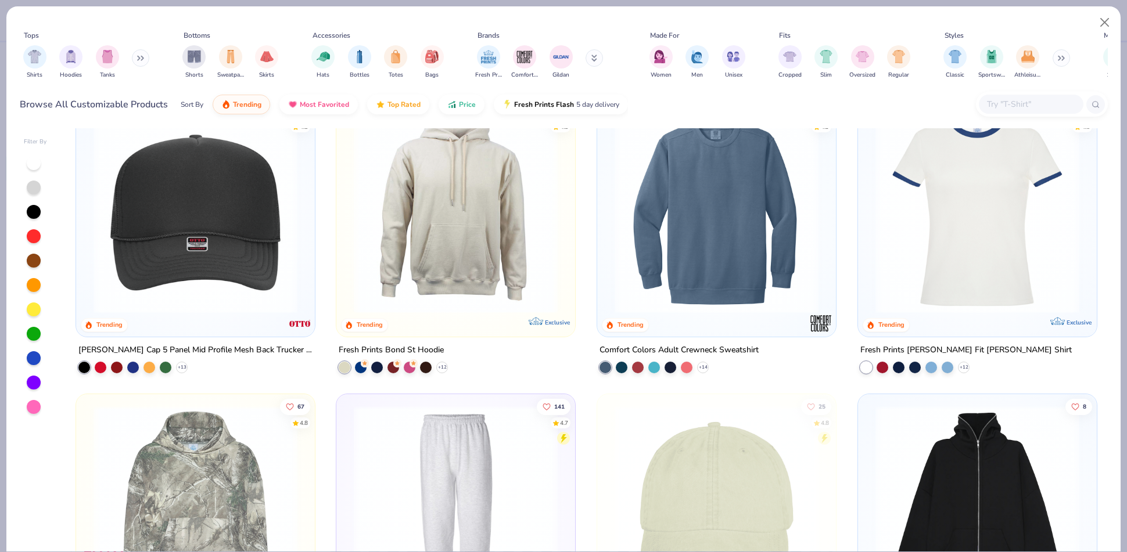
click at [955, 203] on img at bounding box center [976, 212] width 215 height 204
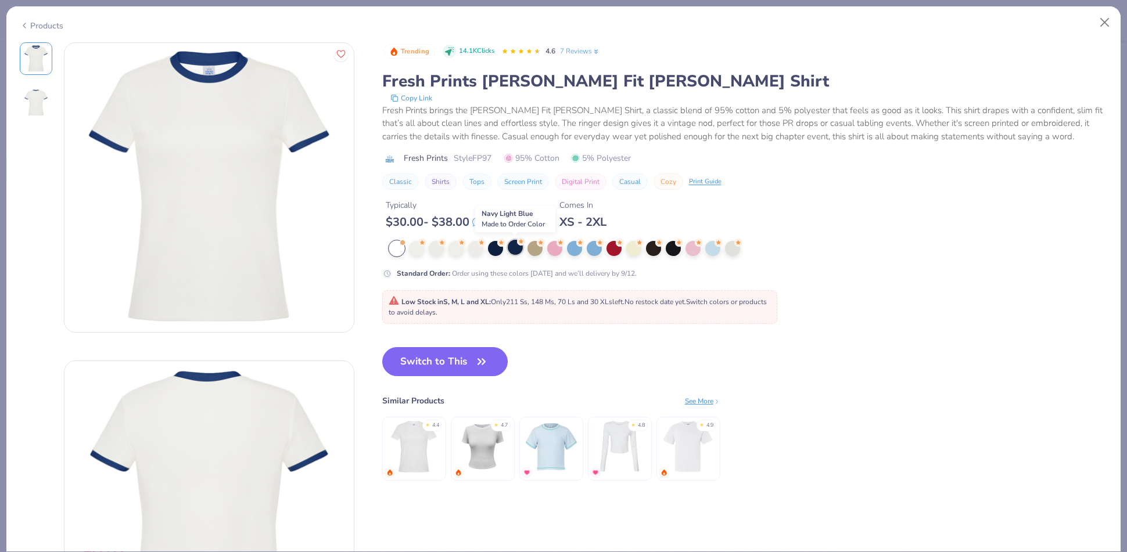
click at [513, 248] on div at bounding box center [515, 247] width 15 height 15
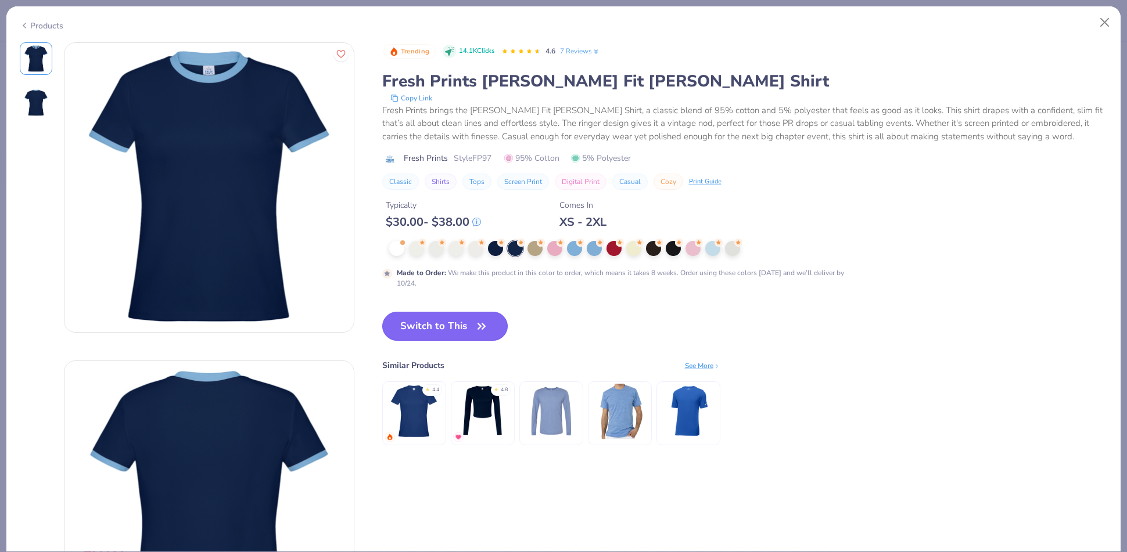
click at [442, 328] on button "Switch to This" at bounding box center [445, 326] width 126 height 29
type input "1.04733742382001"
type textarea "x"
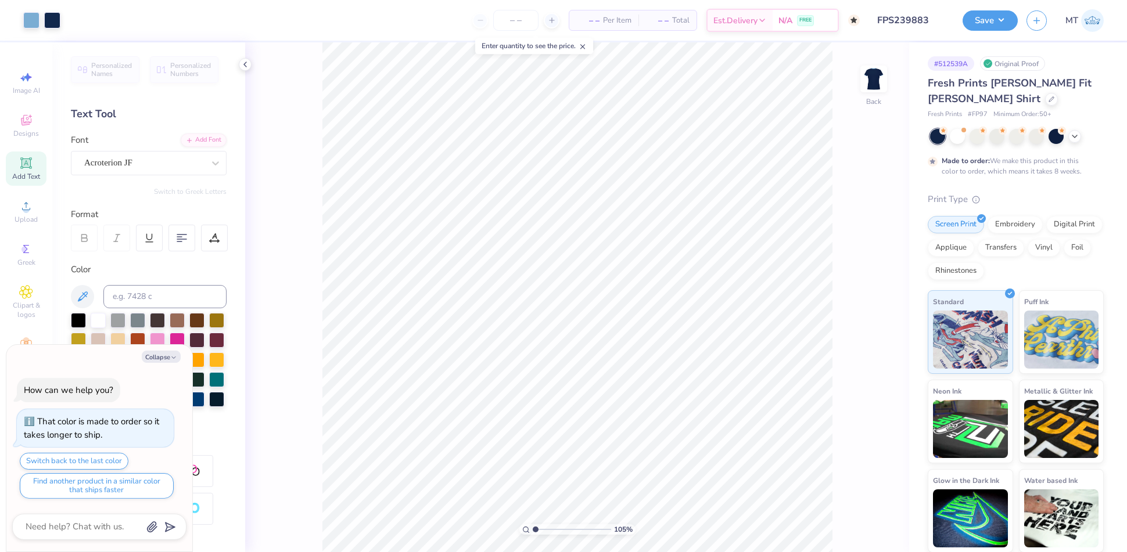
type input "1.04733742382001"
type textarea "x"
type input "1"
type textarea "x"
click at [857, 299] on input "2.70" at bounding box center [866, 295] width 42 height 16
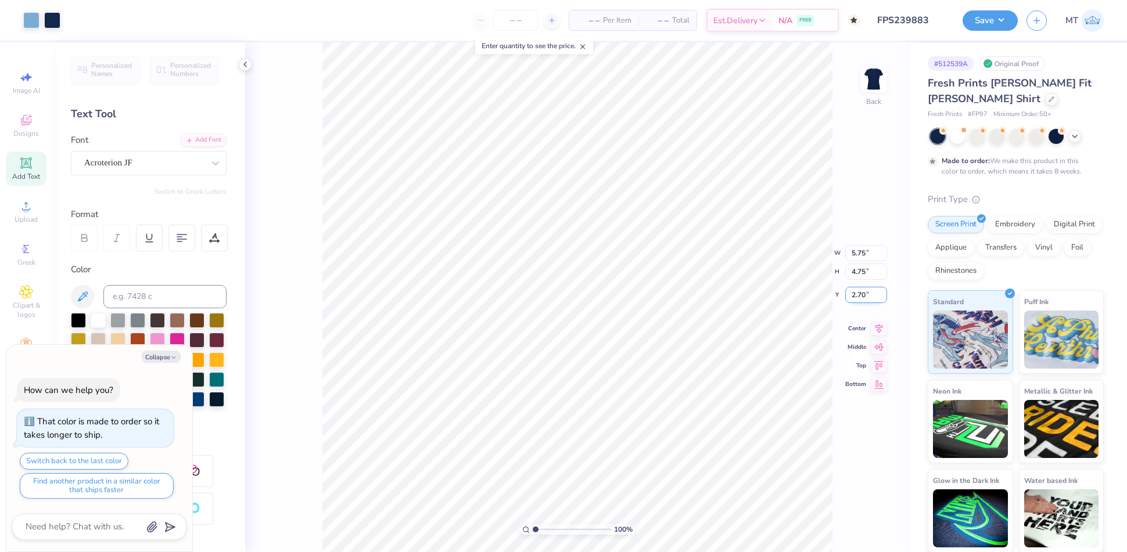
click at [857, 299] on input "2.70" at bounding box center [866, 295] width 42 height 16
type input "2.5"
type textarea "x"
type input "2.50"
type textarea "x"
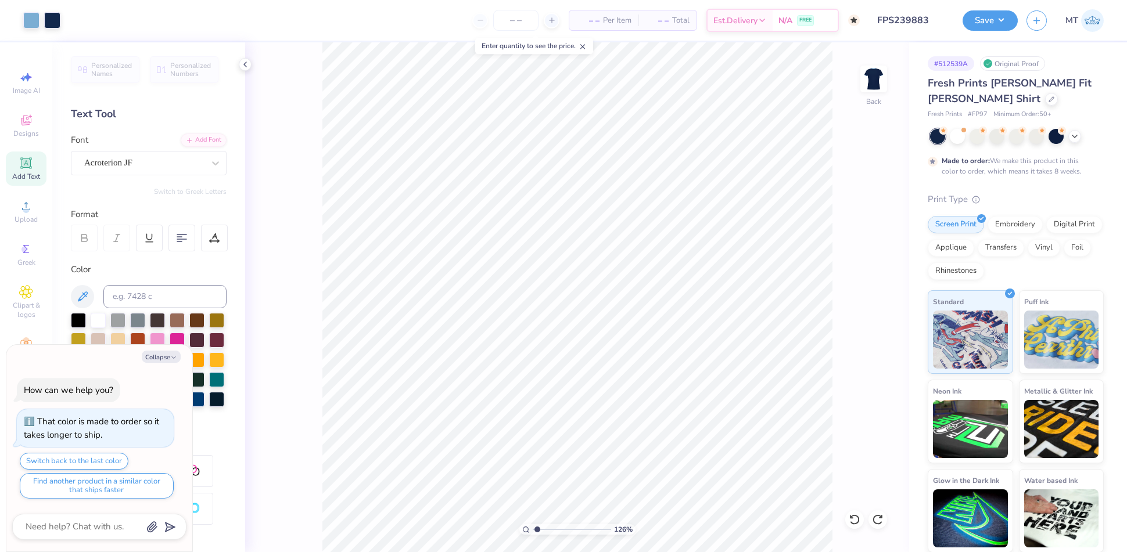
type input "1.26104884417956"
click at [162, 362] on button "Collapse" at bounding box center [161, 357] width 39 height 12
type textarea "x"
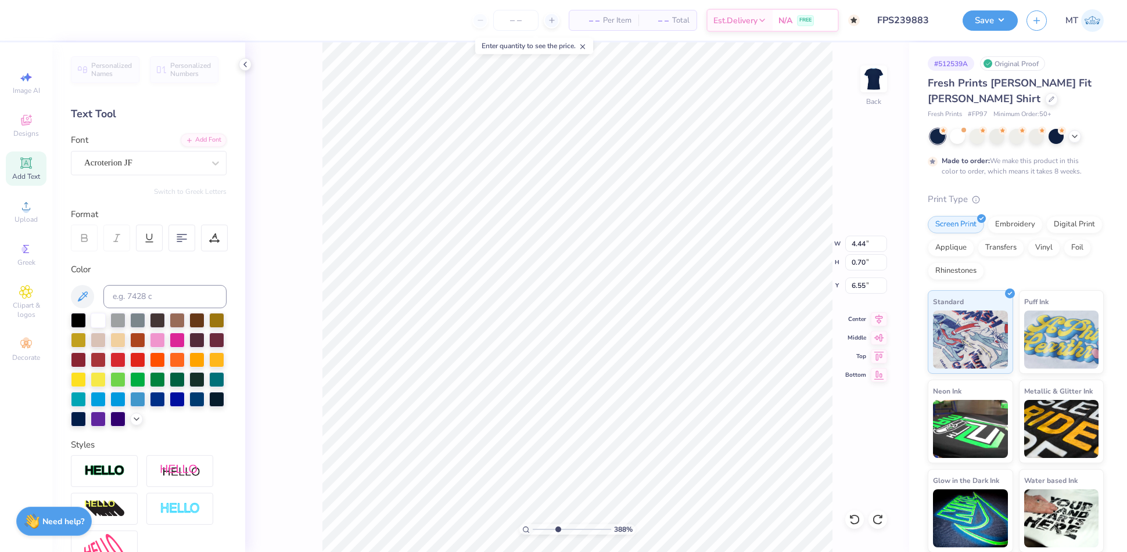
type input "3.8798260217822"
type input "4.36"
type input "0.69"
type input "6.56"
click at [878, 512] on div at bounding box center [877, 519] width 19 height 19
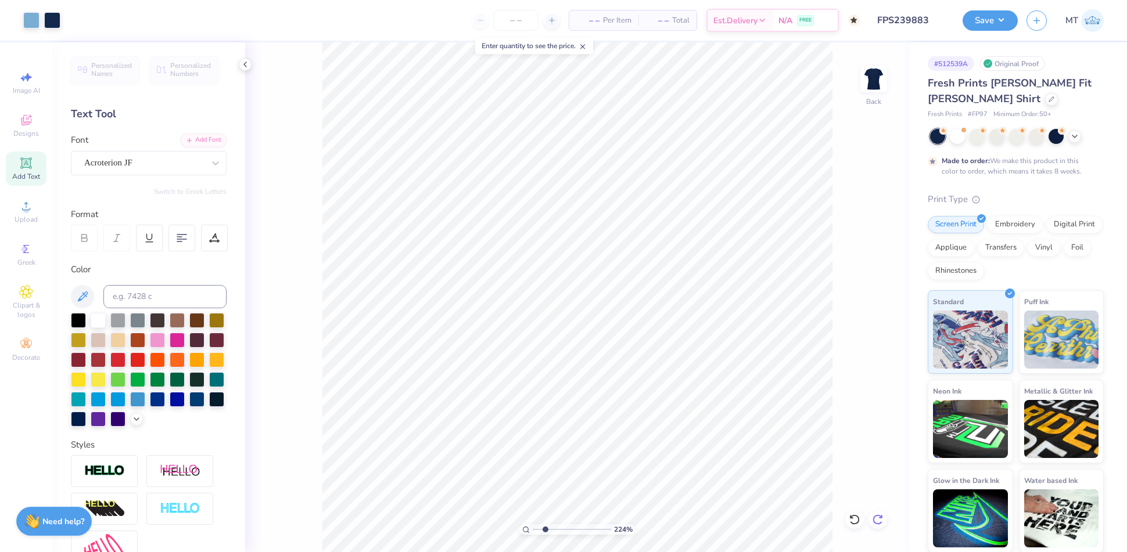
click at [878, 514] on icon at bounding box center [878, 520] width 12 height 12
click at [1008, 21] on button "Save" at bounding box center [989, 19] width 55 height 20
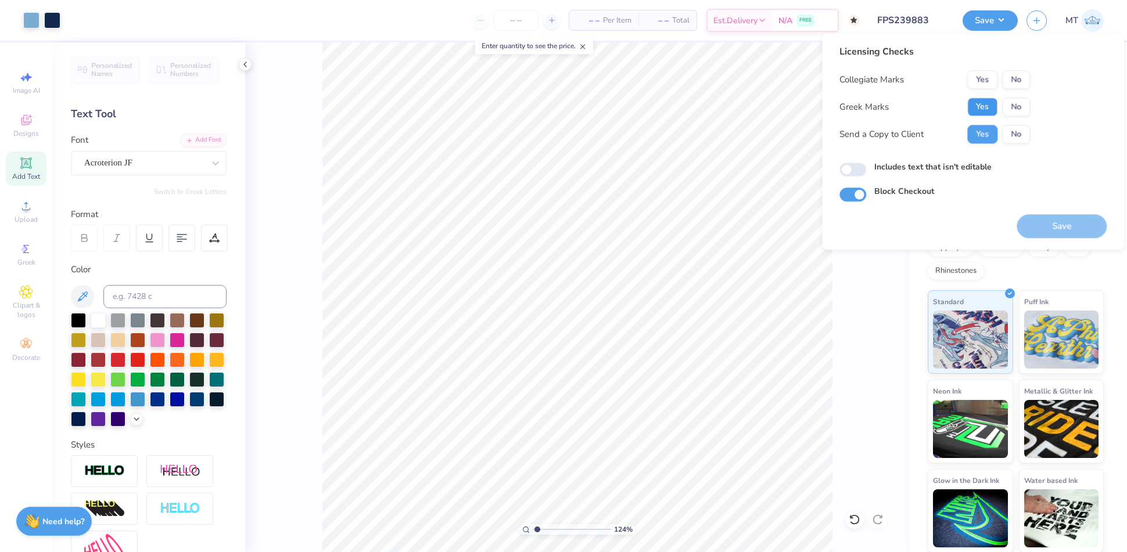
click at [986, 102] on button "Yes" at bounding box center [982, 107] width 30 height 19
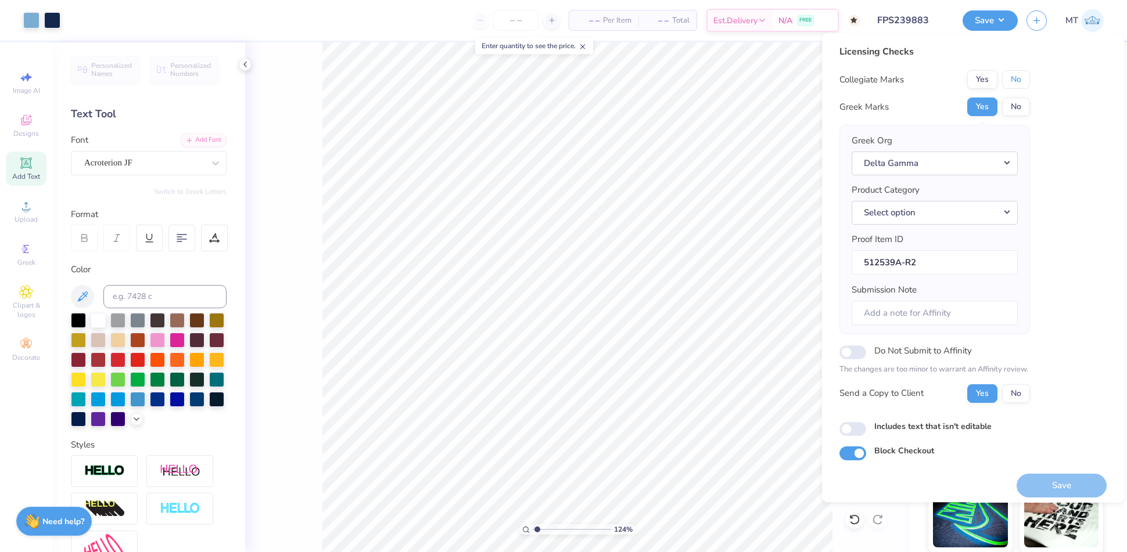
click at [1009, 81] on button "No" at bounding box center [1016, 79] width 28 height 19
click at [1054, 480] on button "Save" at bounding box center [1061, 486] width 90 height 24
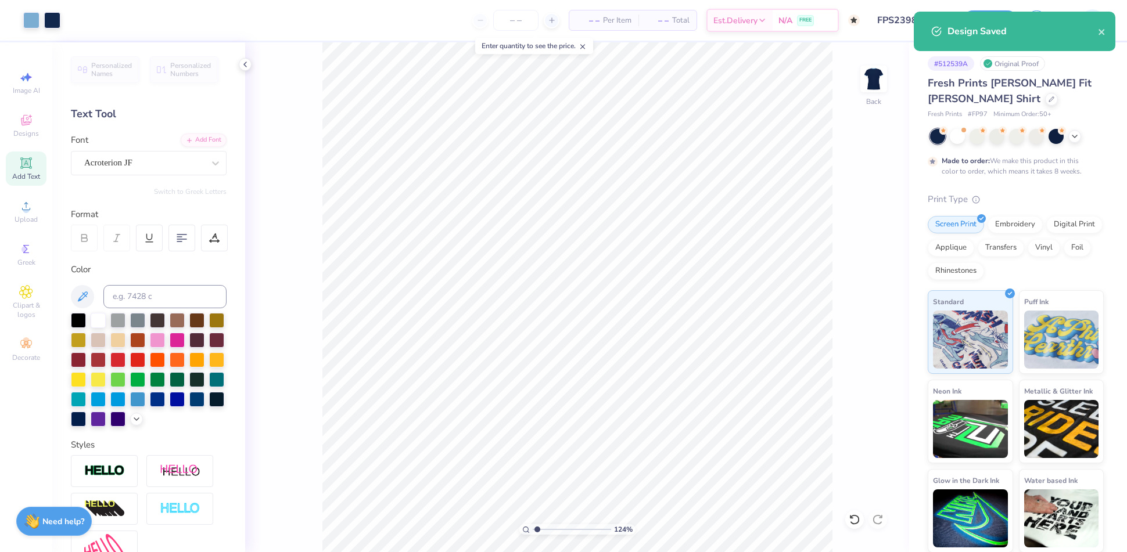
type input "1.24339020645876"
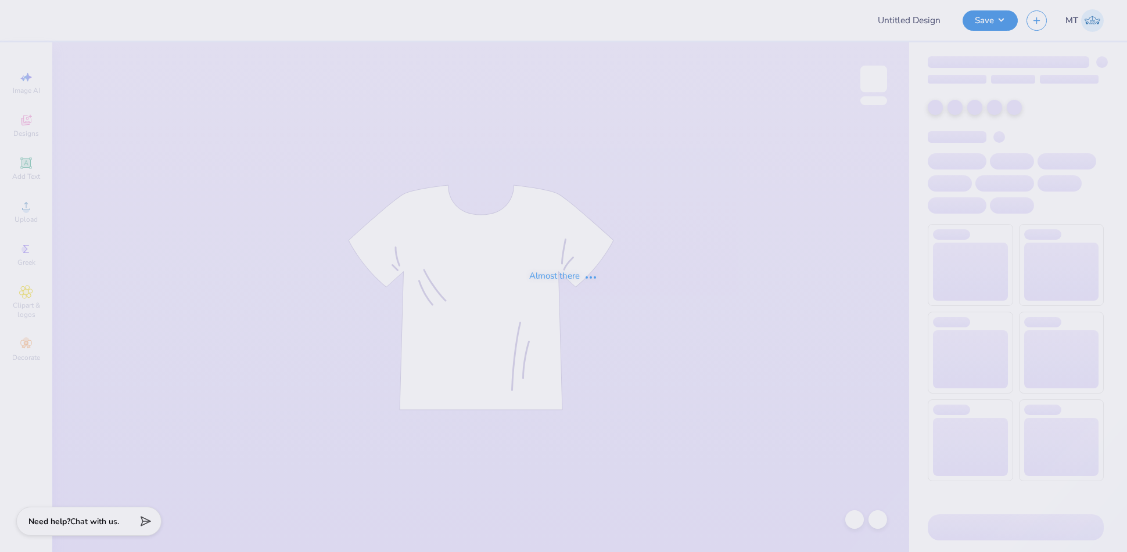
type input "FPS239873"
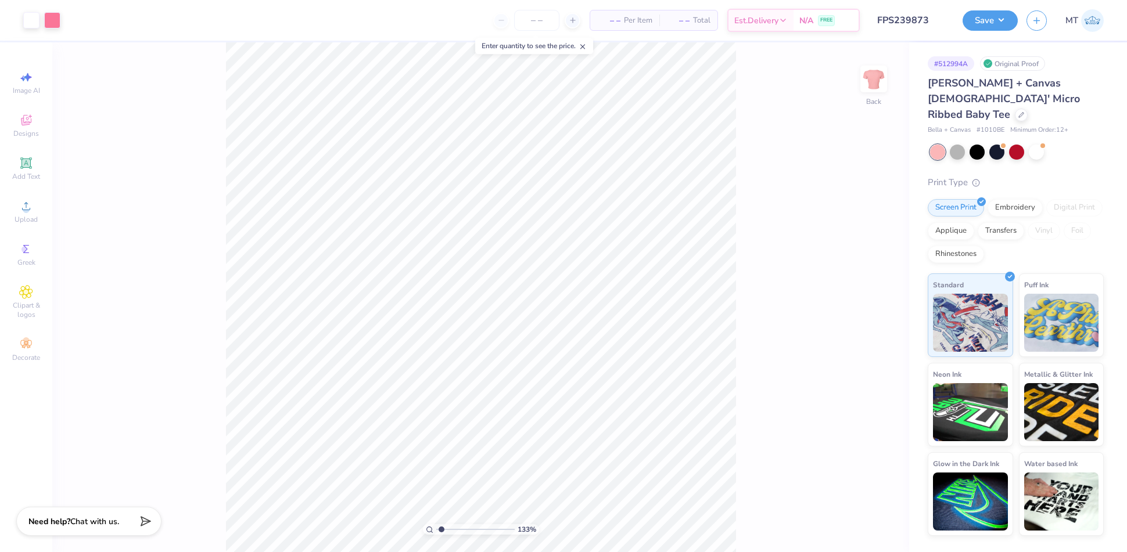
type input "1.31060766950829"
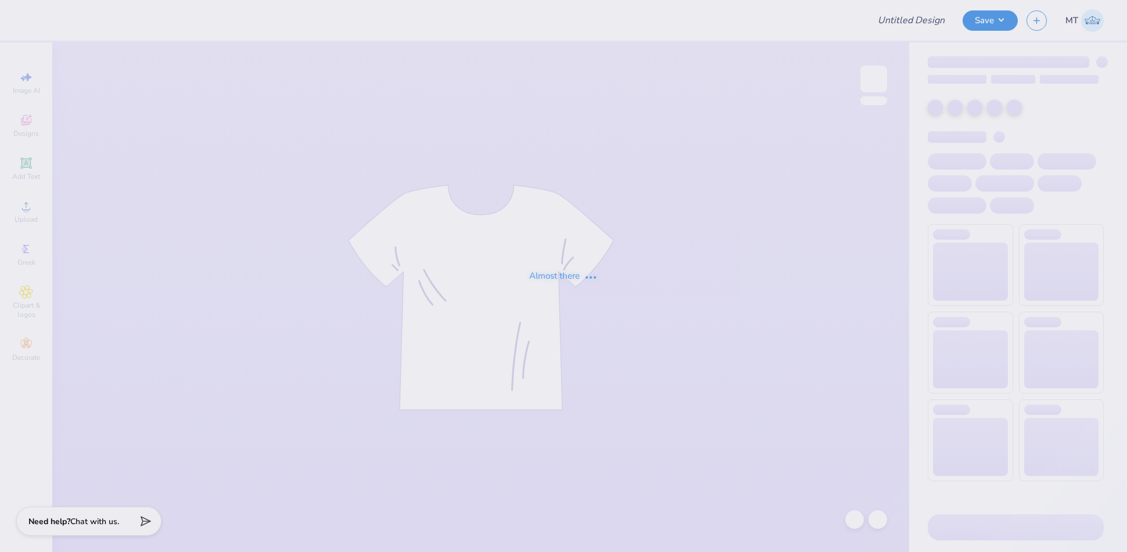
type input "FPS239874"
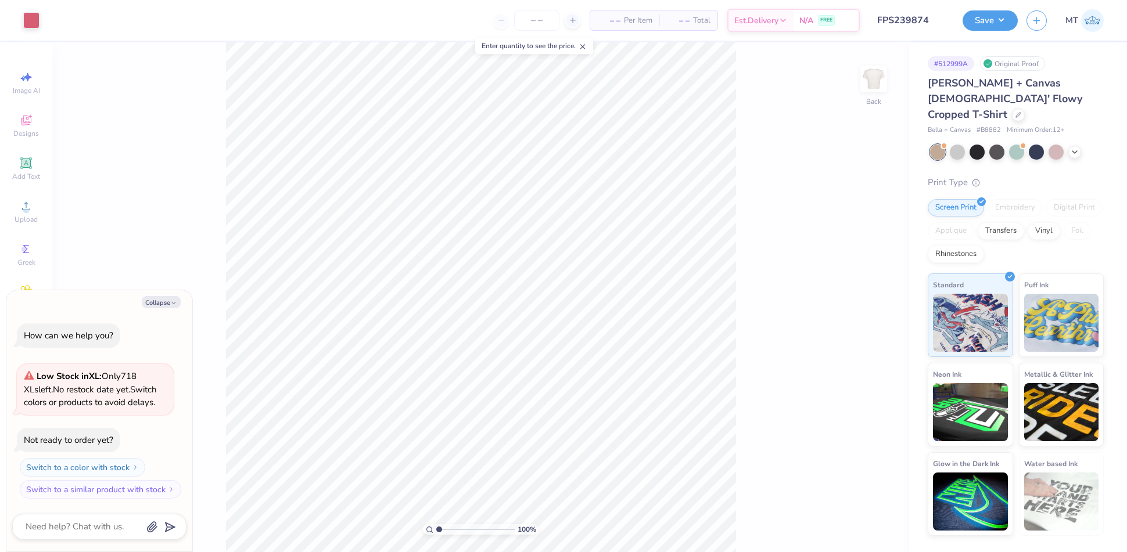
type textarea "x"
type input "2.31305974033604"
type textarea "x"
drag, startPoint x: 494, startPoint y: 528, endPoint x: 405, endPoint y: 522, distance: 89.7
type input "1"
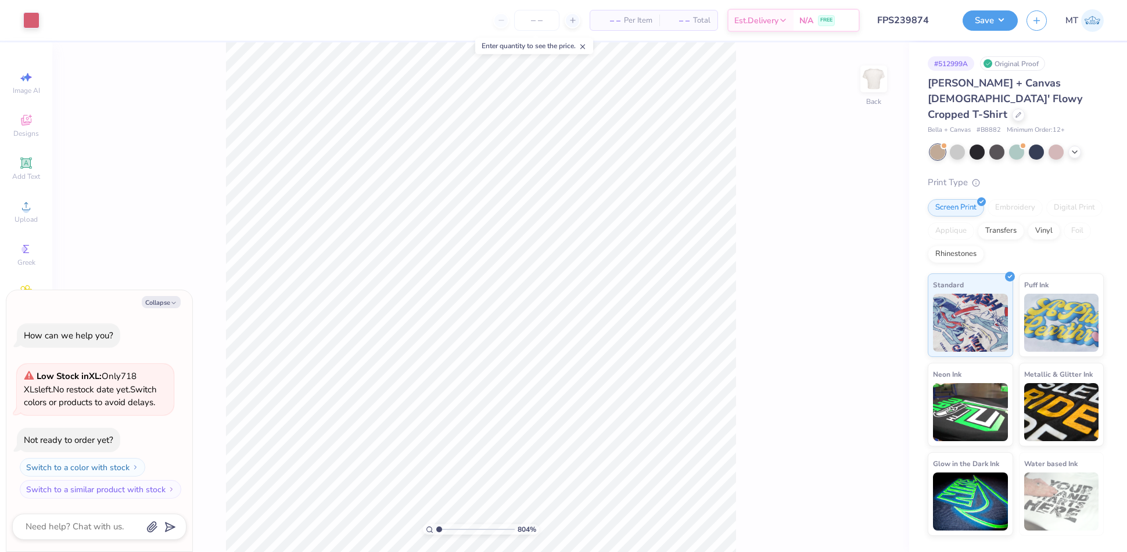
click at [436, 524] on input "range" at bounding box center [475, 529] width 78 height 10
type textarea "x"
click at [857, 249] on input "8.00" at bounding box center [866, 253] width 42 height 16
type input "7.5"
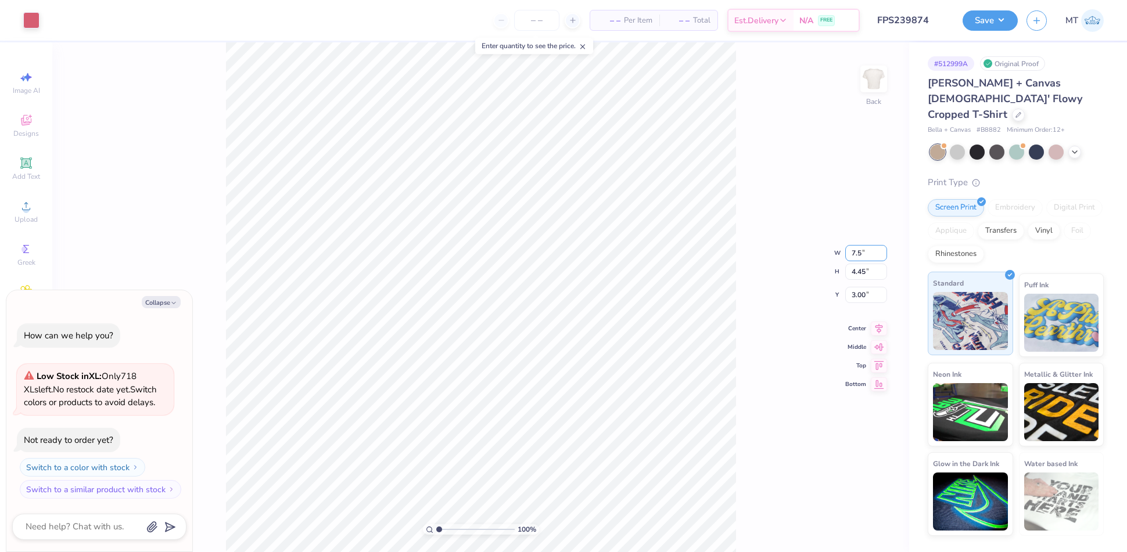
type textarea "x"
type input "7.50"
type input "4.17"
click at [855, 285] on input "3.14" at bounding box center [866, 286] width 42 height 16
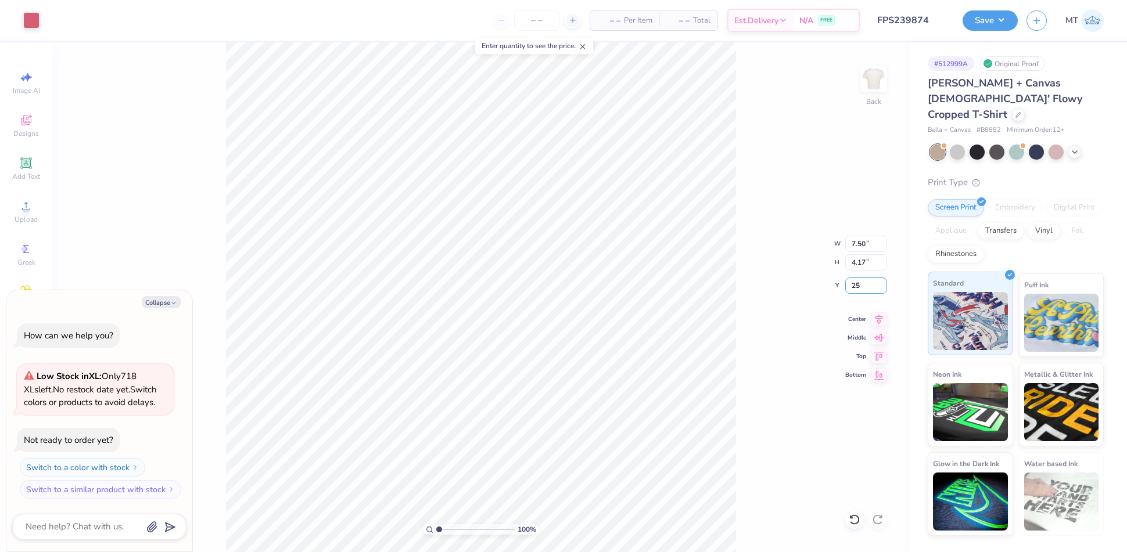
type input "25"
type textarea "x"
click at [858, 287] on input "11.83" at bounding box center [866, 286] width 42 height 16
type input "2.5"
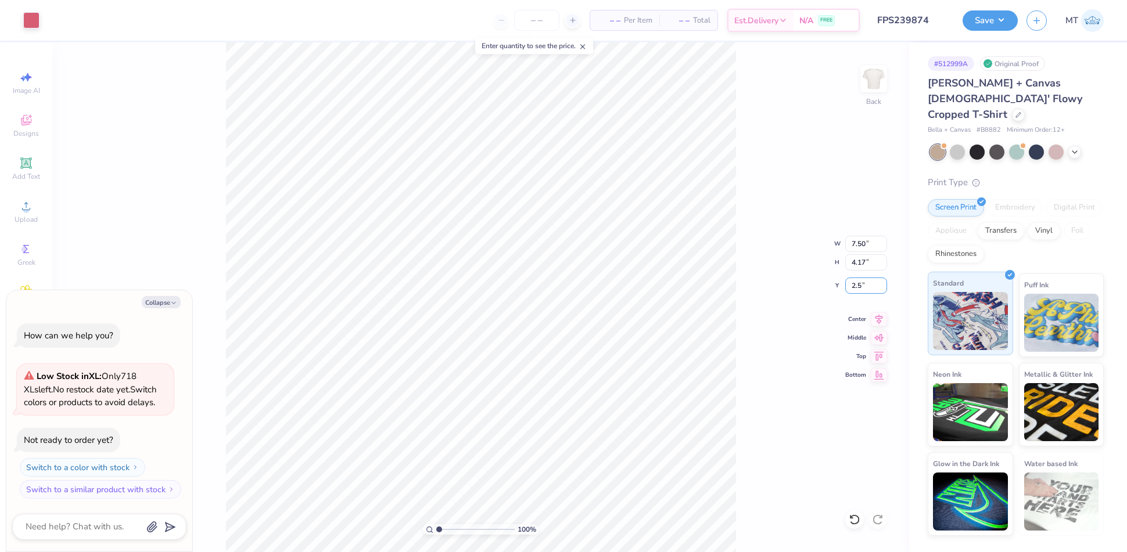
type textarea "x"
type input "2.50"
type textarea "x"
type input "2.28106892913578"
type textarea "x"
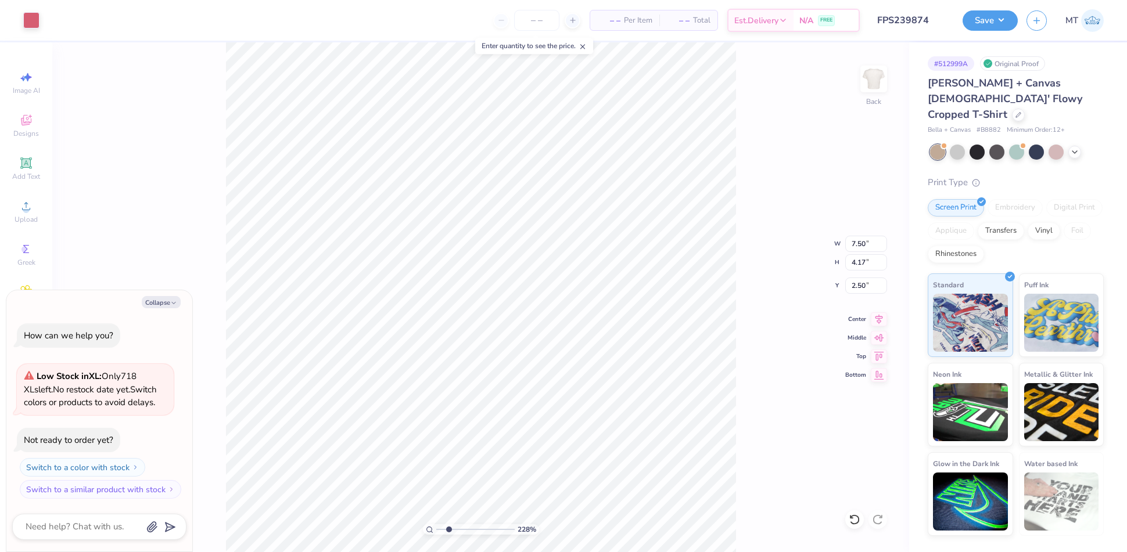
type input "2.28106892913578"
type textarea "x"
type input "2.28106892913578"
type textarea "x"
type input "2.28106892913578"
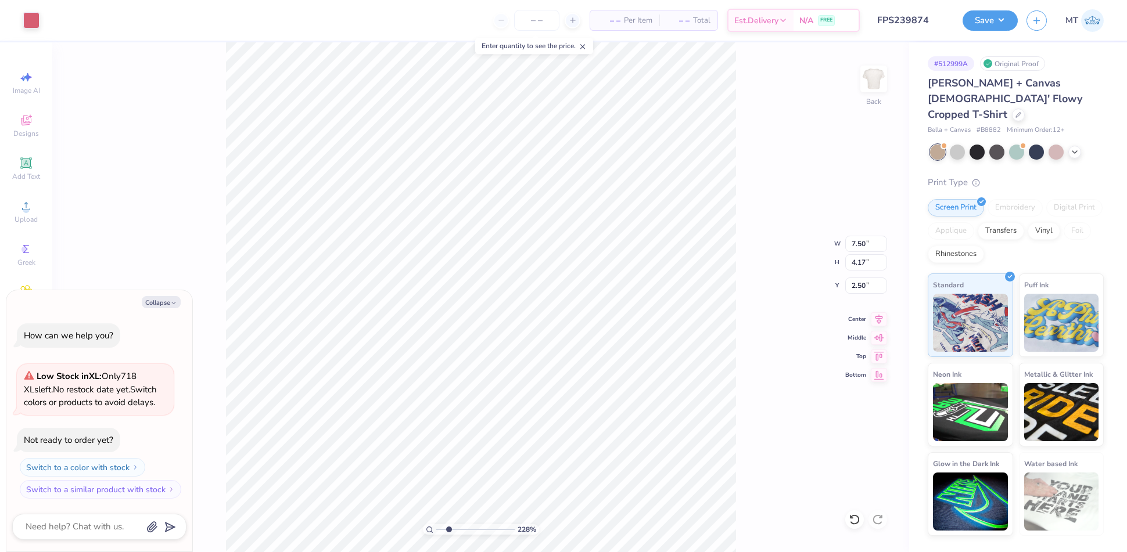
type textarea "x"
type input "1"
click at [859, 520] on icon at bounding box center [854, 520] width 12 height 12
click at [882, 514] on icon at bounding box center [878, 520] width 12 height 12
click at [1002, 20] on button "Save" at bounding box center [989, 19] width 55 height 20
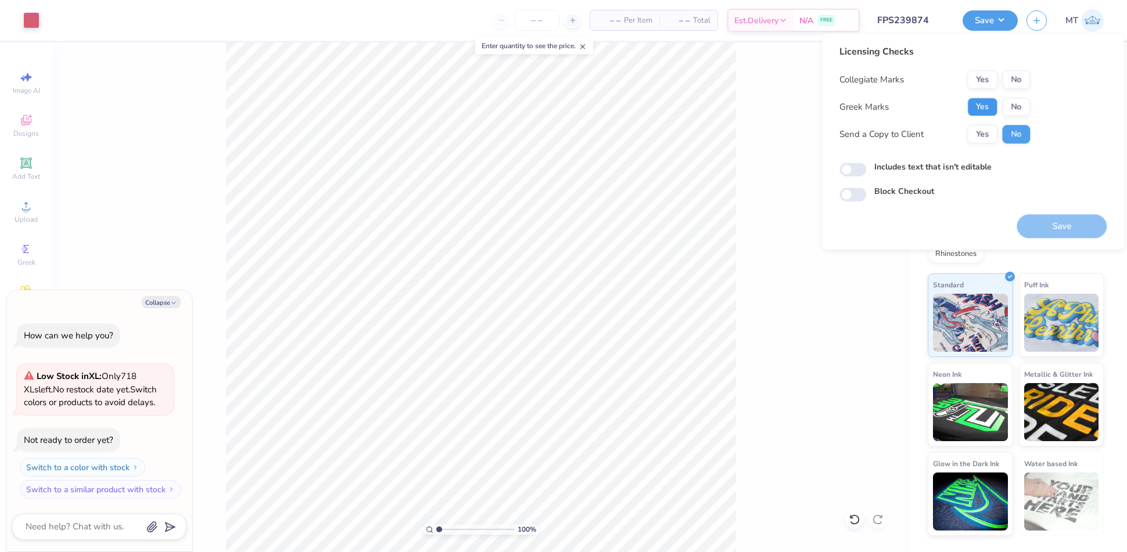
click at [988, 113] on button "Yes" at bounding box center [982, 107] width 30 height 19
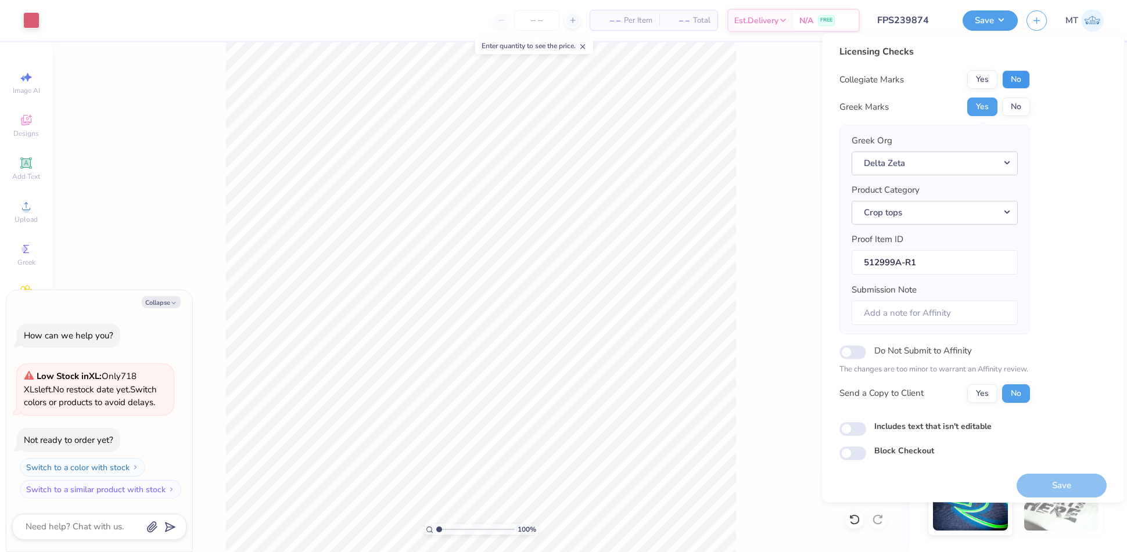
click at [1023, 77] on button "No" at bounding box center [1016, 79] width 28 height 19
click at [1070, 491] on button "Save" at bounding box center [1061, 486] width 90 height 24
type textarea "x"
